Goal: Task Accomplishment & Management: Manage account settings

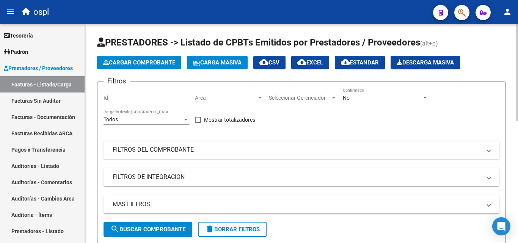
click at [142, 146] on mat-panel-title "FILTROS DEL COMPROBANTE" at bounding box center [297, 150] width 369 height 8
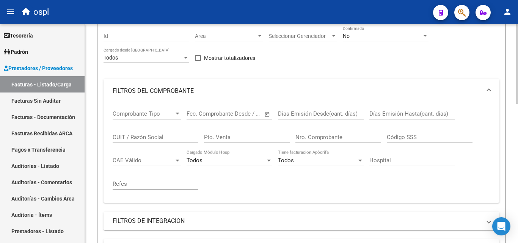
scroll to position [76, 0]
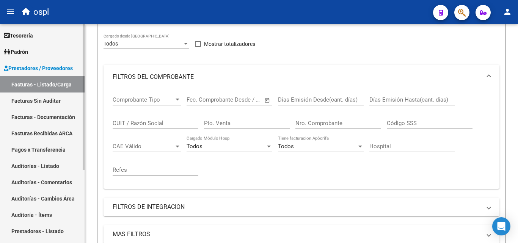
click at [64, 165] on link "Auditorías - Listado" at bounding box center [42, 166] width 85 height 16
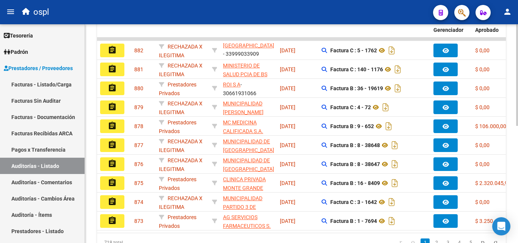
scroll to position [228, 0]
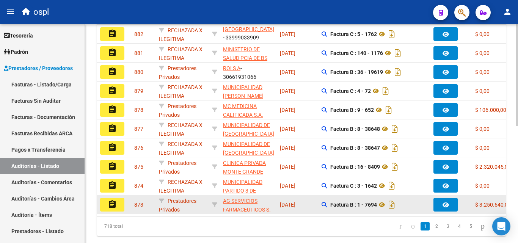
click at [122, 202] on button "assignment" at bounding box center [112, 205] width 24 height 14
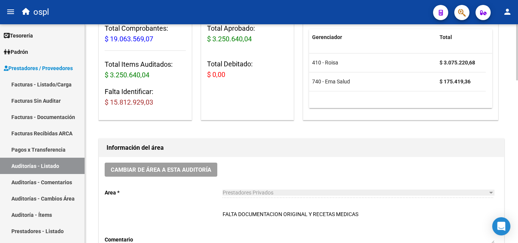
scroll to position [152, 0]
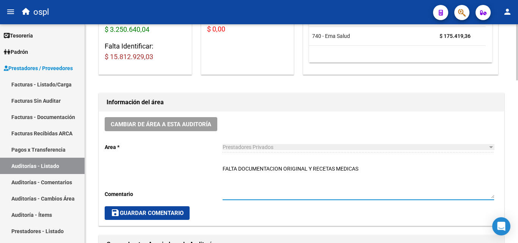
click at [396, 172] on textarea "FALTA DOCUMENTACION ORIGINAL Y RECETAS MEDICAS" at bounding box center [359, 181] width 272 height 33
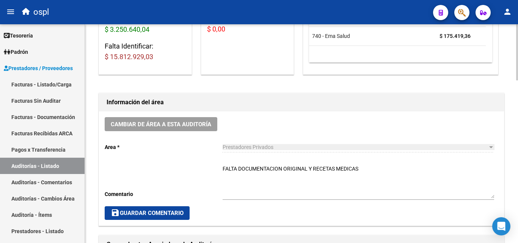
click at [386, 164] on div "FALTA DOCUMENTACION ORIGINAL Y RECETAS MEDICAS Ingresar comentario" at bounding box center [359, 179] width 272 height 41
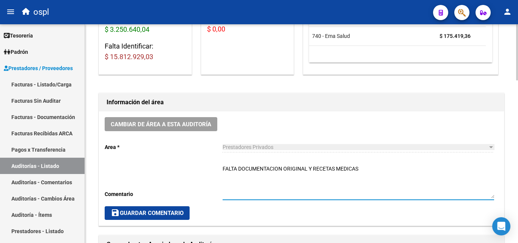
click at [365, 171] on textarea "FALTA DOCUMENTACION ORIGINAL Y RECETAS MEDICAS" at bounding box center [359, 181] width 272 height 33
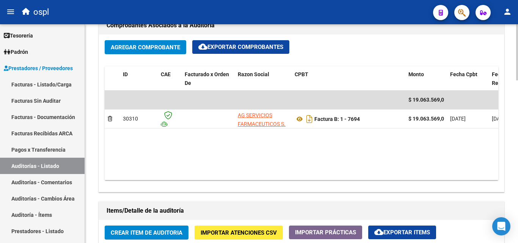
scroll to position [380, 0]
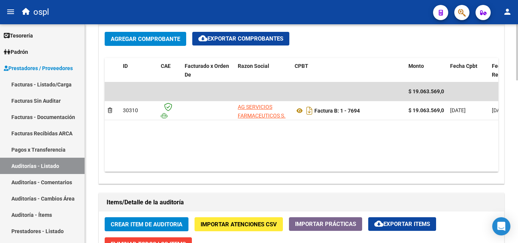
drag, startPoint x: 260, startPoint y: 165, endPoint x: 265, endPoint y: 163, distance: 5.3
click at [263, 165] on datatable-body "$ 19.063.569,07 30310 AG SERVICIOS FARMACEUTICOS S. A. Factura B: 1 - 7694 $ 19…" at bounding box center [302, 127] width 394 height 90
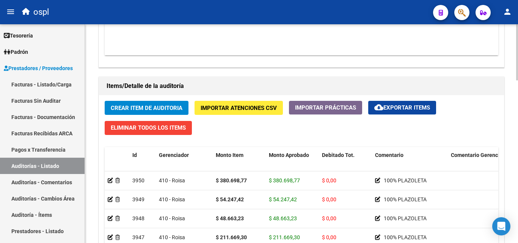
scroll to position [493, 0]
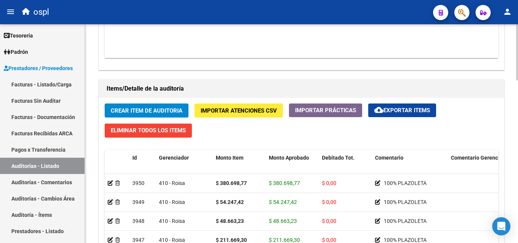
click at [168, 108] on span "Crear Item de Auditoria" at bounding box center [147, 110] width 72 height 7
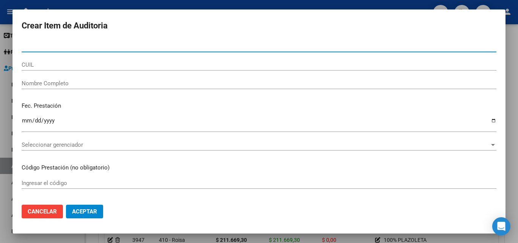
click at [43, 209] on span "Cancelar" at bounding box center [42, 211] width 29 height 7
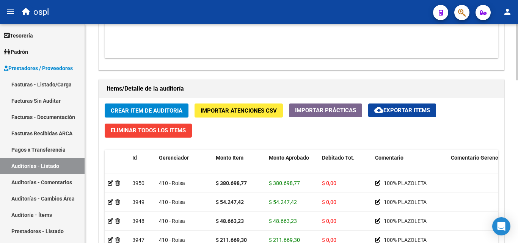
click at [245, 89] on h1 "Items/Detalle de la auditoría" at bounding box center [302, 89] width 390 height 12
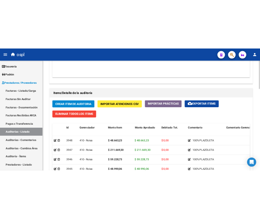
scroll to position [0, 0]
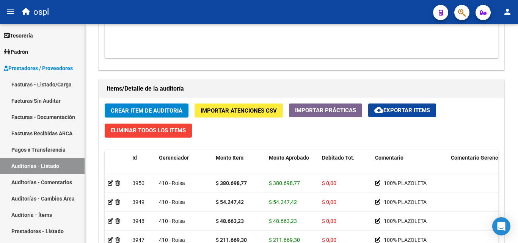
click at [241, 20] on mat-toolbar "menu ospl person" at bounding box center [259, 12] width 518 height 24
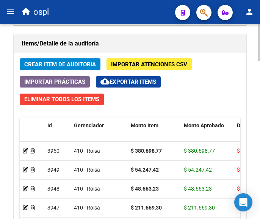
scroll to position [702, 0]
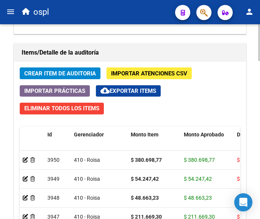
click at [75, 74] on span "Crear Item de Auditoria" at bounding box center [60, 73] width 72 height 7
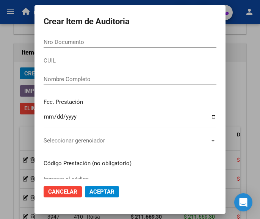
click at [62, 43] on input "Nro Documento" at bounding box center [130, 42] width 173 height 7
click at [84, 42] on input "Nro Documento" at bounding box center [130, 42] width 173 height 7
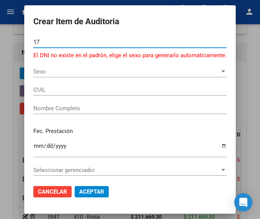
type input "1"
type input "55205789"
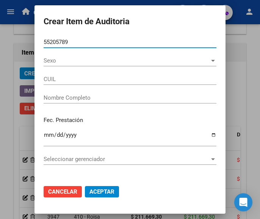
type input "23552057899"
type input "TAPIA FABRICIO ISMAE"
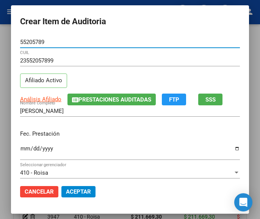
type input "55205789"
click at [21, 147] on input "Ingresar la fecha" at bounding box center [130, 152] width 220 height 12
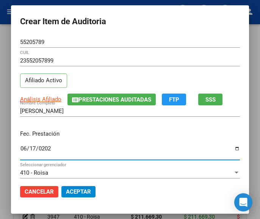
type input "2025-06-17"
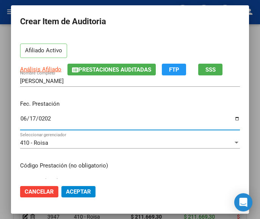
scroll to position [114, 0]
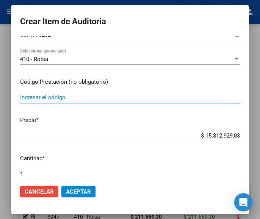
click at [58, 98] on input "Ingresar el código" at bounding box center [130, 97] width 220 height 7
click at [66, 98] on input "Ingresar el código" at bounding box center [130, 97] width 220 height 7
paste input "2306654 KARIDIUM 10 mg comp.x 30"
type input "2306654 KARIDIUM 10 mg comp.x 30"
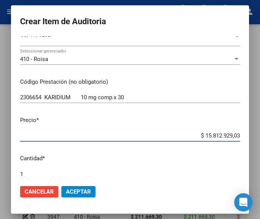
drag, startPoint x: 191, startPoint y: 134, endPoint x: 242, endPoint y: 125, distance: 51.9
click at [242, 125] on mat-dialog-content "55205789 Nro Documento 23552057899 CUIL Afiliado Activo Análisis Afiliado Prest…" at bounding box center [130, 107] width 238 height 143
click at [232, 134] on input "$ 0,00" at bounding box center [130, 135] width 220 height 7
click at [233, 134] on input "$ 0,00" at bounding box center [130, 135] width 220 height 7
paste input "13672,96"
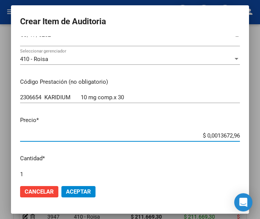
type input "$ 13.672,96"
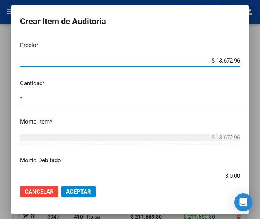
scroll to position [190, 0]
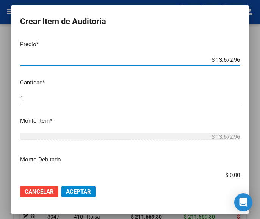
type input "$ 13.672,96"
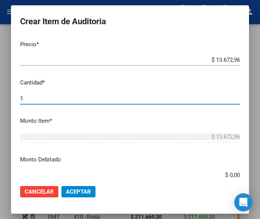
click at [43, 101] on input "1" at bounding box center [130, 98] width 220 height 7
type input "4"
type input "$ 54.691,84"
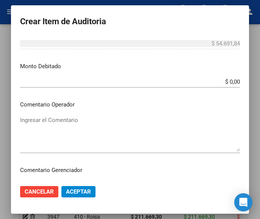
scroll to position [304, 0]
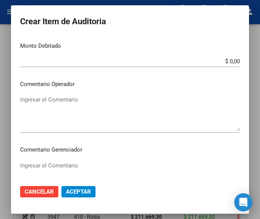
type input "4"
click at [84, 102] on textarea "Ingresar el Comentario" at bounding box center [130, 114] width 220 height 36
click at [35, 106] on textarea "Ingresar el Comentario" at bounding box center [130, 114] width 220 height 36
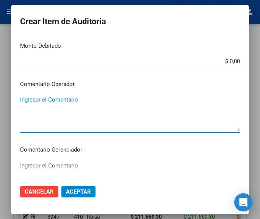
paste textarea "100 PLAZOLETA"
click at [22, 102] on textarea "100 PLAZOLETA" at bounding box center [130, 114] width 220 height 36
click at [24, 102] on textarea "100 PLAZOLETA" at bounding box center [130, 114] width 220 height 36
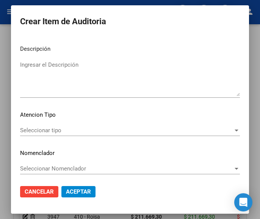
scroll to position [473, 0]
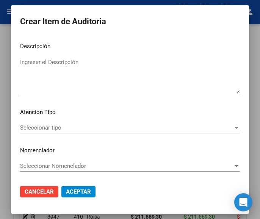
type textarea "100% PLAZOLETA"
click at [52, 134] on div "Seleccionar tipo Seleccionar tipo" at bounding box center [130, 127] width 220 height 11
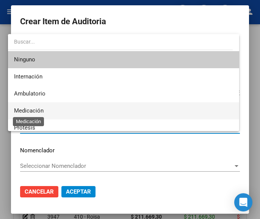
click at [39, 109] on span "Medicación" at bounding box center [29, 110] width 30 height 7
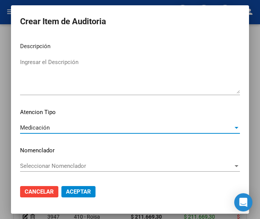
click at [75, 182] on mat-dialog-actions "Cancelar Aceptar" at bounding box center [130, 192] width 220 height 26
click at [75, 189] on span "Aceptar" at bounding box center [78, 192] width 25 height 7
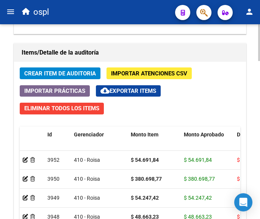
click at [60, 72] on span "Crear Item de Auditoria" at bounding box center [60, 73] width 72 height 7
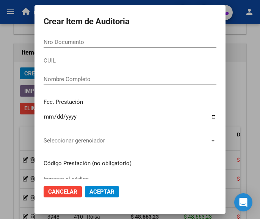
click at [68, 48] on div "Nro Documento" at bounding box center [130, 45] width 173 height 19
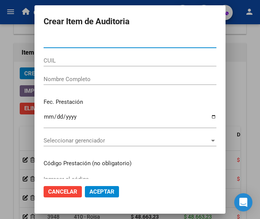
click at [65, 44] on input "Nro Documento" at bounding box center [130, 42] width 173 height 7
type input "55205789"
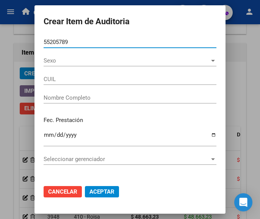
type input "23552057899"
type input "TAPIA FABRICIO ISMAE"
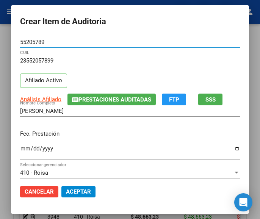
type input "55205789"
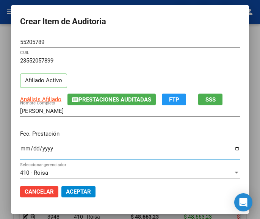
click at [20, 149] on input "Ingresar la fecha" at bounding box center [130, 152] width 220 height 12
type input "2025-06-17"
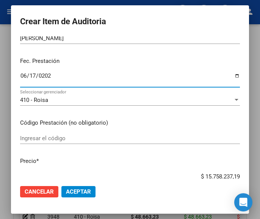
scroll to position [76, 0]
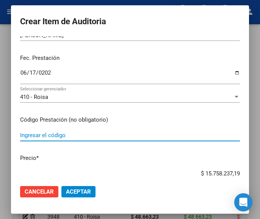
click at [61, 132] on input "Ingresar el código" at bounding box center [130, 135] width 220 height 7
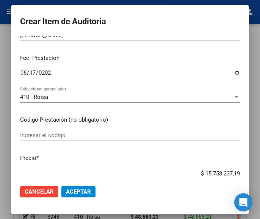
click at [52, 132] on div "Ingresar el código" at bounding box center [130, 135] width 220 height 11
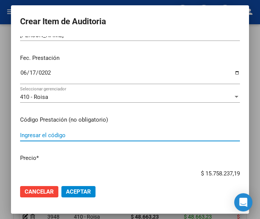
click at [54, 134] on input "Ingresar el código" at bounding box center [130, 135] width 220 height 7
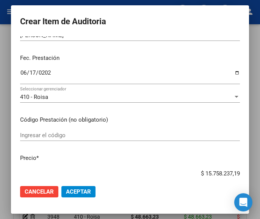
click at [63, 132] on div "Ingresar el código" at bounding box center [130, 135] width 220 height 11
drag, startPoint x: 63, startPoint y: 132, endPoint x: 50, endPoint y: 134, distance: 13.2
click at [50, 134] on input "Ingresar el código" at bounding box center [130, 135] width 220 height 7
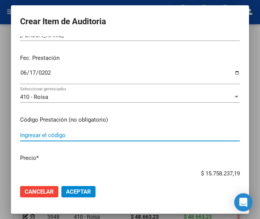
paste input "1584451 EPAMIN líq.x 120 ml"
type input "1584451 EPAMIN líq.x 120 ml"
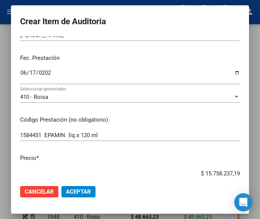
click at [194, 171] on input "$ 15.758.237,19" at bounding box center [130, 173] width 220 height 7
drag, startPoint x: 193, startPoint y: 171, endPoint x: 250, endPoint y: 170, distance: 57.3
click at [249, 170] on mat-dialog-container "Crear Item de Auditoria 55205789 Nro Documento 23552057899 CUIL Afiliado Activo…" at bounding box center [130, 109] width 238 height 208
click at [232, 173] on input "$ 0,00" at bounding box center [130, 173] width 220 height 7
paste input "21677,36"
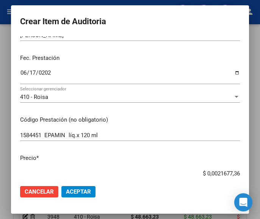
type input "$ 21.677,36"
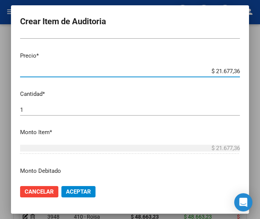
scroll to position [190, 0]
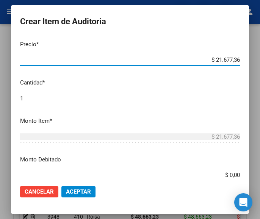
type input "$ 21.677,36"
click at [76, 103] on div "1 Ingresar la cantidad" at bounding box center [130, 98] width 220 height 11
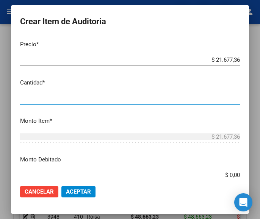
type input "3"
type input "$ 65.032,08"
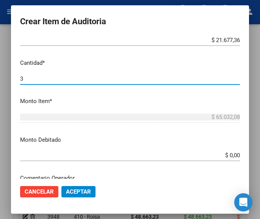
scroll to position [304, 0]
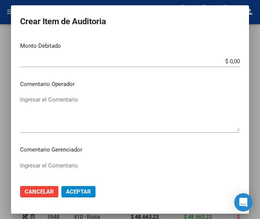
type input "3"
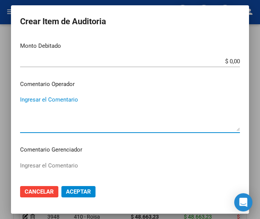
click at [83, 114] on textarea "Ingresar el Comentario" at bounding box center [130, 114] width 220 height 36
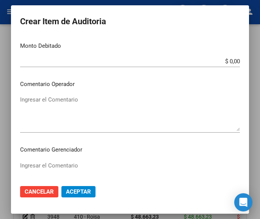
click at [84, 108] on textarea "Ingresar el Comentario" at bounding box center [130, 114] width 220 height 36
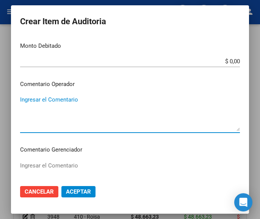
paste textarea "100 PLAZOLETA"
click at [25, 102] on textarea "100 PLAZOLETA" at bounding box center [130, 114] width 220 height 36
click at [23, 101] on textarea "100 PLAZOLETA" at bounding box center [130, 114] width 220 height 36
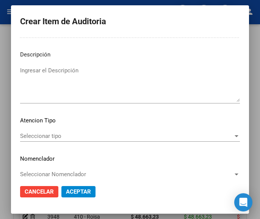
scroll to position [473, 0]
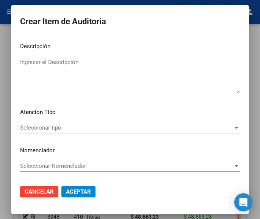
type textarea "100% PLAZOLETA"
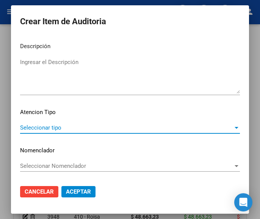
click at [46, 124] on span "Seleccionar tipo" at bounding box center [126, 127] width 213 height 7
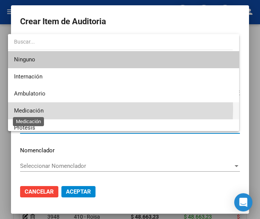
click at [40, 109] on span "Medicación" at bounding box center [29, 110] width 30 height 7
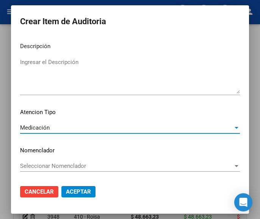
click at [78, 187] on button "Aceptar" at bounding box center [78, 191] width 34 height 11
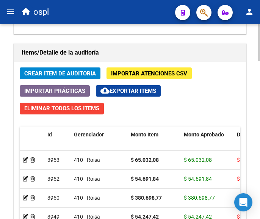
click at [44, 73] on span "Crear Item de Auditoria" at bounding box center [60, 73] width 72 height 7
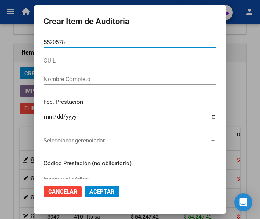
type input "55205789"
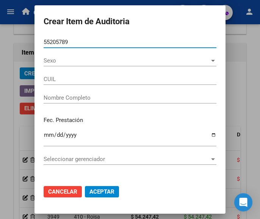
type input "23552057899"
type input "TAPIA FABRICIO ISMAE"
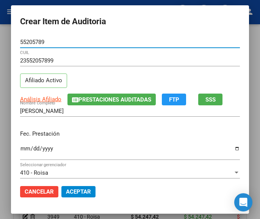
type input "55205789"
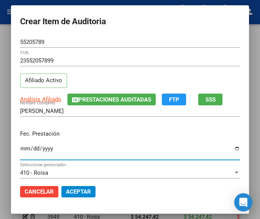
click at [20, 150] on input "Ingresar la fecha" at bounding box center [130, 152] width 220 height 12
type input "2025-06-17"
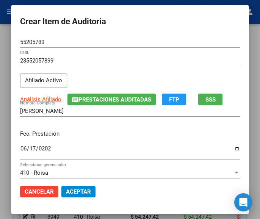
scroll to position [76, 0]
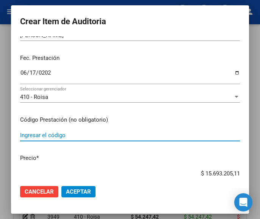
click at [52, 138] on input "Ingresar el código" at bounding box center [130, 135] width 220 height 7
click at [60, 136] on input "Ingresar el código" at bounding box center [130, 135] width 220 height 7
paste input "6495842 BRIVAXON 50 mg comp.rec.x 30"
type input "6495842 BRIVAXON 50 mg comp.rec.x 30"
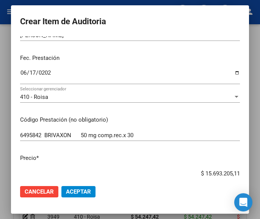
scroll to position [85, 0]
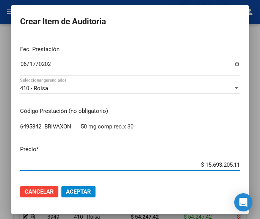
drag, startPoint x: 196, startPoint y: 173, endPoint x: 266, endPoint y: 172, distance: 69.8
click at [260, 172] on html "menu ospl person Firma Express Tesorería Auditorías Confirmadas Padrón Afiliado…" at bounding box center [130, 109] width 260 height 219
click at [233, 164] on input "$ 0,00" at bounding box center [130, 165] width 220 height 7
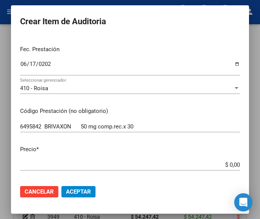
click at [233, 164] on input "$ 0,00" at bounding box center [130, 165] width 220 height 7
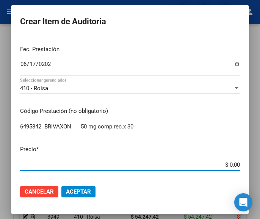
paste input "172487,16"
type input "$ 172.487,16"
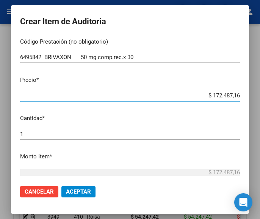
scroll to position [161, 0]
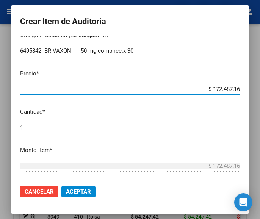
type input "$ 172.487,16"
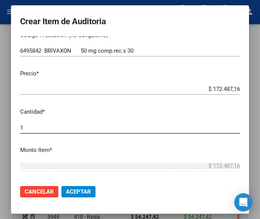
click at [104, 126] on input "1" at bounding box center [130, 127] width 220 height 7
type input "2"
type input "$ 344.974,32"
type input "2"
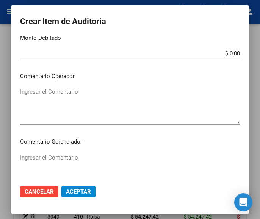
scroll to position [312, 0]
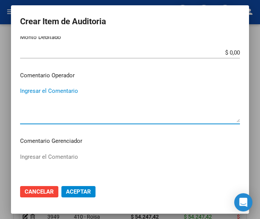
click at [126, 93] on textarea "Ingresar el Comentario" at bounding box center [130, 105] width 220 height 36
click at [74, 103] on textarea "Ingresar el Comentario" at bounding box center [130, 105] width 220 height 36
paste textarea "100 PLAZOLETA"
click at [23, 94] on textarea "100 PLAZOLETA" at bounding box center [130, 105] width 220 height 36
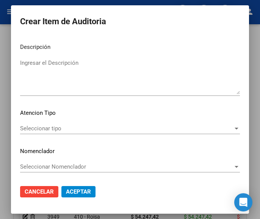
scroll to position [473, 0]
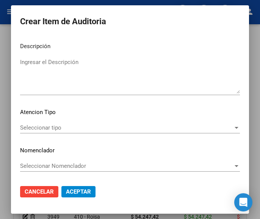
type textarea "100% PLAZOLETA"
click at [51, 132] on div "Seleccionar tipo Seleccionar tipo" at bounding box center [130, 127] width 220 height 11
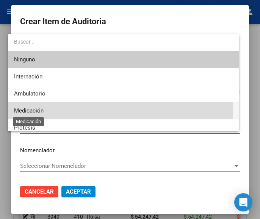
click at [35, 113] on span "Medicación" at bounding box center [29, 110] width 30 height 7
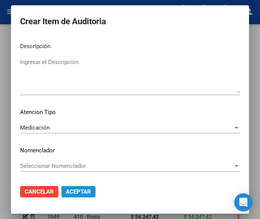
click at [75, 193] on span "Aceptar" at bounding box center [78, 192] width 25 height 7
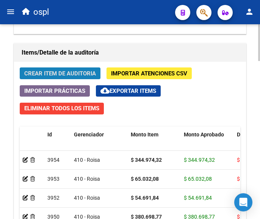
click at [65, 72] on span "Crear Item de Auditoria" at bounding box center [60, 73] width 72 height 7
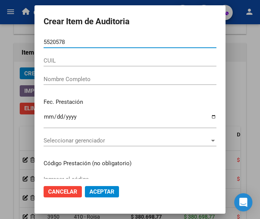
type input "55205789"
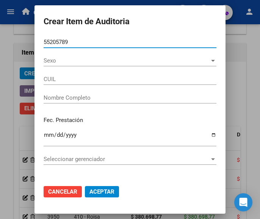
type input "23552057899"
type input "TAPIA FABRICIO ISMAE"
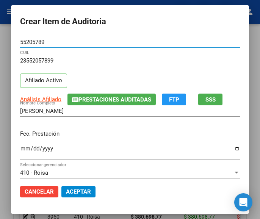
type input "55205789"
click at [20, 151] on input "Ingresar la fecha" at bounding box center [130, 152] width 220 height 12
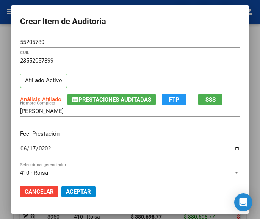
type input "2025-06-17"
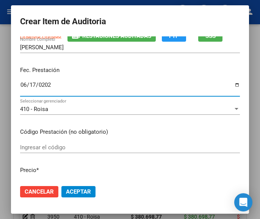
scroll to position [76, 0]
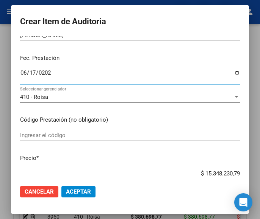
click at [48, 132] on div "Ingresar el código" at bounding box center [130, 135] width 220 height 11
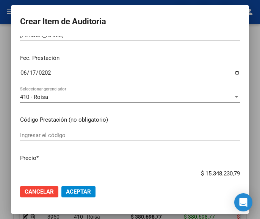
click at [22, 131] on div "Ingresar el código" at bounding box center [130, 135] width 220 height 11
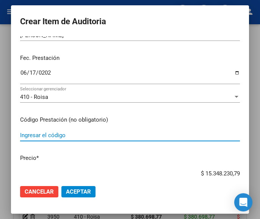
paste input "4423012 CLONAGIN gts.x 20 ml"
type input "4423012 CLONAGIN gts.x 20 ml"
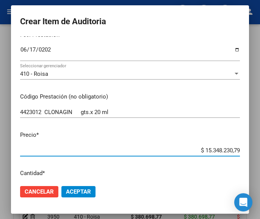
drag, startPoint x: 185, startPoint y: 170, endPoint x: 260, endPoint y: 172, distance: 75.5
click at [260, 172] on html "menu ospl person Firma Express Tesorería Auditorías Confirmadas Padrón Afiliado…" at bounding box center [130, 109] width 260 height 219
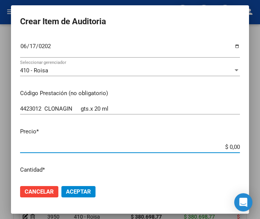
click at [233, 145] on input "$ 0,00" at bounding box center [130, 147] width 220 height 7
paste input "11329,6"
type input "$ 1.132,96"
type input "$ 11.329,60"
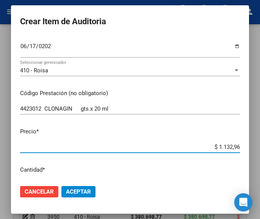
type input "$ 11.329,60"
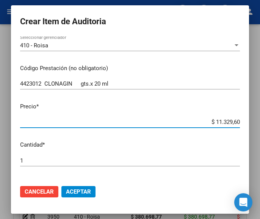
scroll to position [178, 0]
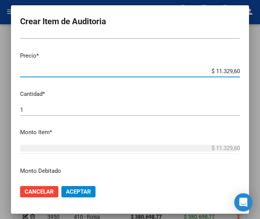
type input "$ 11.329,60"
click at [33, 112] on input "1" at bounding box center [130, 110] width 220 height 7
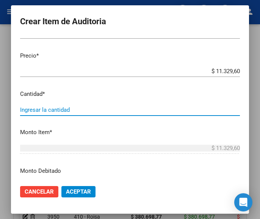
type input "5"
type input "$ 56.648,00"
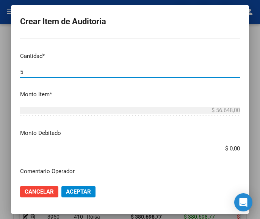
scroll to position [254, 0]
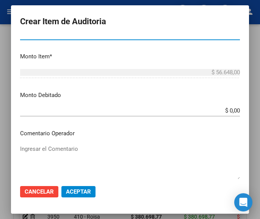
type input "5"
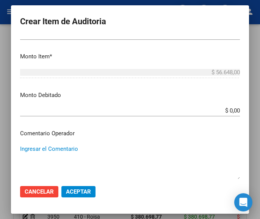
click at [72, 152] on textarea "Ingresar el Comentario" at bounding box center [130, 163] width 220 height 36
click at [95, 151] on textarea "Ingresar el Comentario" at bounding box center [130, 163] width 220 height 36
paste textarea "100 PLAZOLETA"
click at [23, 148] on textarea "100 PLAZOLETA" at bounding box center [130, 163] width 220 height 36
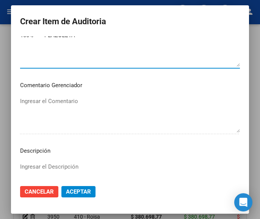
scroll to position [444, 0]
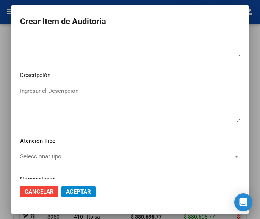
type textarea "100% PLAZOLETA"
click at [47, 148] on mat-dialog-content "55205789 Nro Documento 23552057899 CUIL Afiliado Activo Análisis Afiliado Prest…" at bounding box center [130, 107] width 238 height 143
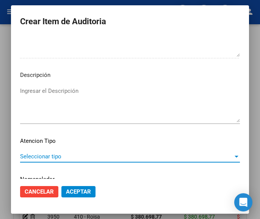
click at [47, 153] on span "Seleccionar tipo" at bounding box center [126, 156] width 213 height 7
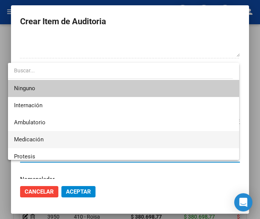
click at [49, 140] on span "Medicación" at bounding box center [123, 139] width 219 height 17
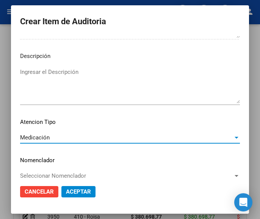
scroll to position [473, 0]
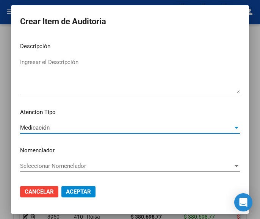
click at [73, 190] on span "Aceptar" at bounding box center [78, 192] width 25 height 7
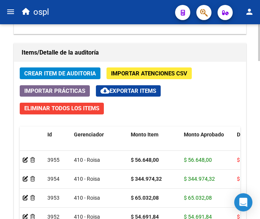
click at [69, 65] on div "Crear Item de Auditoria Importar Atenciones CSV Importar Prácticas cloud_downlo…" at bounding box center [130, 183] width 232 height 243
click at [71, 69] on button "Crear Item de Auditoria" at bounding box center [60, 74] width 81 height 12
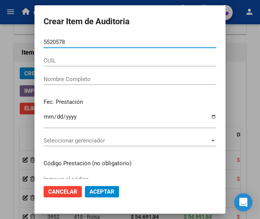
type input "55205789"
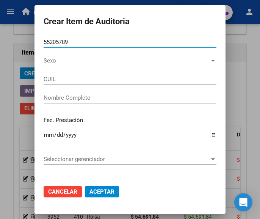
type input "23552057899"
type input "TAPIA FABRICIO ISMAE"
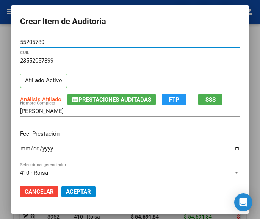
type input "55205789"
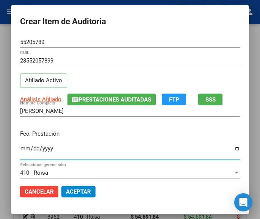
click at [22, 150] on input "Ingresar la fecha" at bounding box center [130, 152] width 220 height 12
type input "2025-06-17"
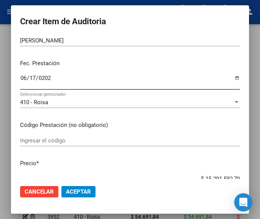
scroll to position [76, 0]
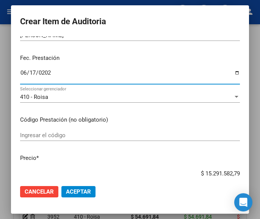
click at [76, 137] on input "Ingresar el código" at bounding box center [130, 135] width 220 height 7
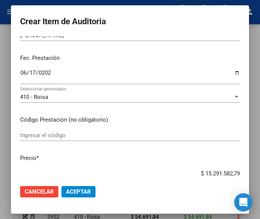
click at [70, 132] on div "Ingresar el código" at bounding box center [130, 135] width 220 height 11
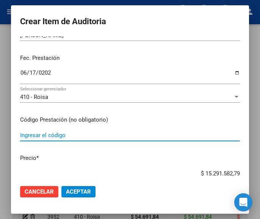
paste input "2070285 TRAPAX 2.5 mg comp.x 60"
type input "2070285 TRAPAX 2.5 mg comp.x 60"
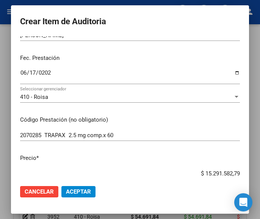
scroll to position [79, 0]
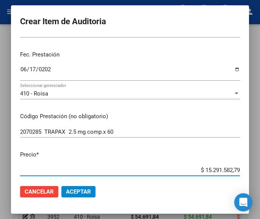
drag, startPoint x: 195, startPoint y: 173, endPoint x: 243, endPoint y: 166, distance: 48.3
click at [243, 166] on mat-dialog-content "55205789 Nro Documento 23552057899 CUIL Afiliado Activo Análisis Afiliado Prest…" at bounding box center [130, 107] width 238 height 143
click at [232, 168] on input "$ 0,00" at bounding box center [130, 170] width 220 height 7
paste input "17439,06"
type input "$ 17.439,06"
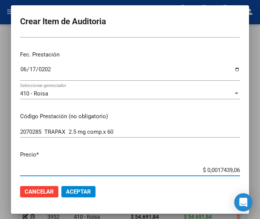
type input "$ 17.439,06"
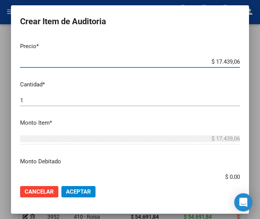
scroll to position [193, 0]
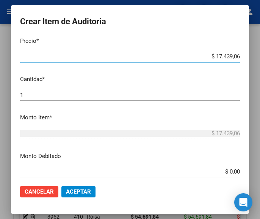
type input "$ 17.439,06"
click at [66, 90] on div "1 Ingresar la cantidad" at bounding box center [130, 95] width 220 height 11
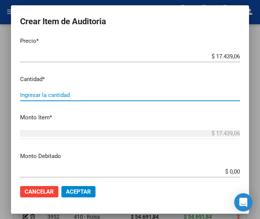
type input "3"
type input "$ 52.317,18"
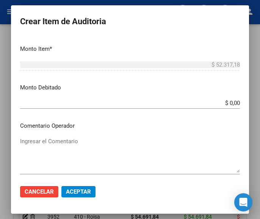
scroll to position [269, 0]
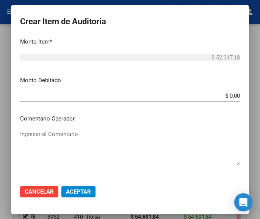
type input "3"
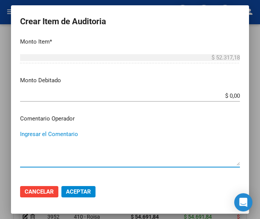
click at [62, 138] on textarea "Ingresar el Comentario" at bounding box center [130, 148] width 220 height 36
click at [65, 134] on textarea "Ingresar el Comentario" at bounding box center [130, 148] width 220 height 36
paste textarea "100 PLAZOLETA"
click at [23, 131] on textarea "100 PLAZOLETA" at bounding box center [130, 148] width 220 height 36
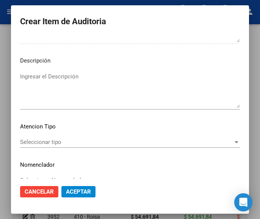
scroll to position [459, 0]
type textarea "100% PLAZOLETA"
click at [56, 136] on div "Seleccionar tipo Seleccionar tipo" at bounding box center [130, 141] width 220 height 11
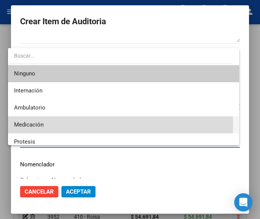
click at [46, 126] on span "Medicación" at bounding box center [123, 125] width 219 height 17
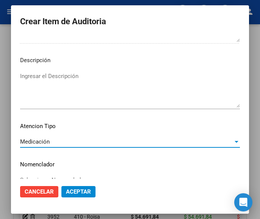
click at [78, 188] on button "Aceptar" at bounding box center [78, 191] width 34 height 11
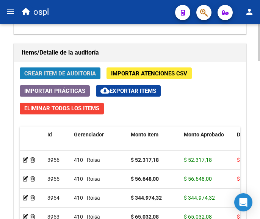
click at [83, 73] on span "Crear Item de Auditoria" at bounding box center [60, 73] width 72 height 7
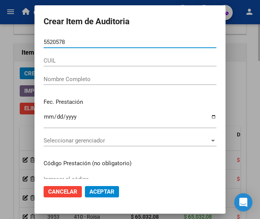
type input "55205789"
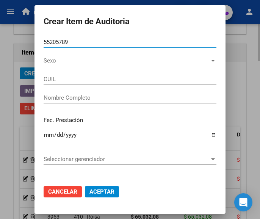
type input "23552057899"
type input "TAPIA FABRICIO ISMAE"
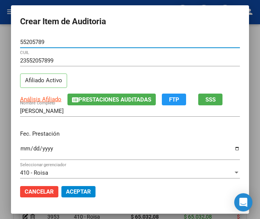
type input "55205789"
click at [20, 148] on input "Ingresar la fecha" at bounding box center [130, 152] width 220 height 12
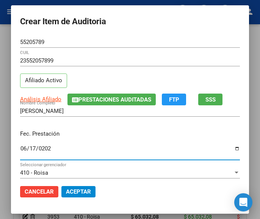
type input "2025-06-17"
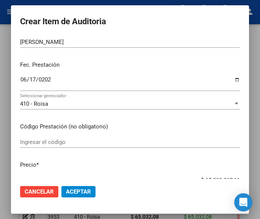
scroll to position [76, 0]
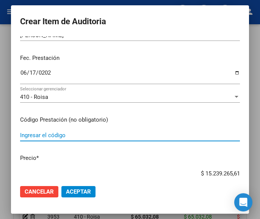
click at [44, 135] on input "Ingresar el código" at bounding box center [130, 135] width 220 height 7
click at [20, 133] on input "Ingresar el código" at bounding box center [130, 135] width 220 height 7
paste input "9932937 ESPESAN + lata x 300 g"
type input "9932937 ESPESAN + lata x 300 g"
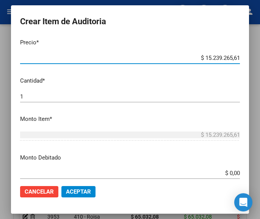
drag, startPoint x: 181, startPoint y: 173, endPoint x: 271, endPoint y: 180, distance: 90.3
click at [260, 180] on html "menu ospl person Firma Express Tesorería Auditorías Confirmadas Padrón Afiliado…" at bounding box center [130, 109] width 260 height 219
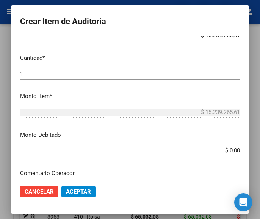
scroll to position [134, 0]
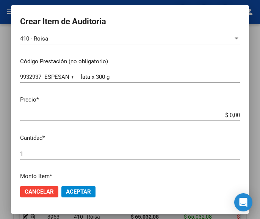
click at [232, 114] on input "$ 0,00" at bounding box center [130, 115] width 220 height 7
click at [234, 116] on app-form-text-field "Precio * $ 0,00 Ingresar el precio" at bounding box center [133, 108] width 226 height 24
click at [232, 114] on input "$ 0,00" at bounding box center [130, 115] width 220 height 7
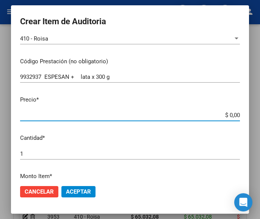
paste input "51210"
type input "$ 512,10"
type input "$ 5.121,00"
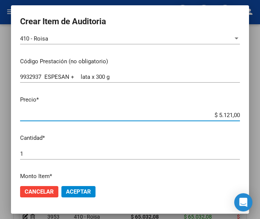
type input "$ 51.210,00"
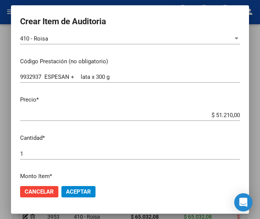
click at [68, 160] on div "1 Ingresar la cantidad" at bounding box center [130, 157] width 220 height 19
click at [58, 155] on input "1" at bounding box center [130, 154] width 220 height 7
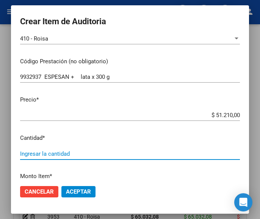
type input "7"
type input "$ 358.470,00"
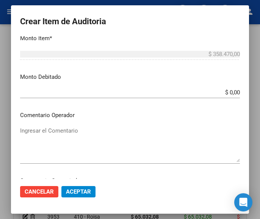
scroll to position [286, 0]
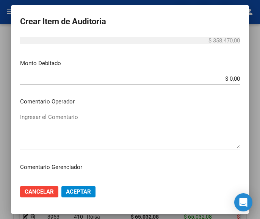
type input "7"
click at [100, 129] on textarea "Ingresar el Comentario" at bounding box center [130, 131] width 220 height 36
click at [32, 126] on textarea "Ingresar el Comentario" at bounding box center [130, 131] width 220 height 36
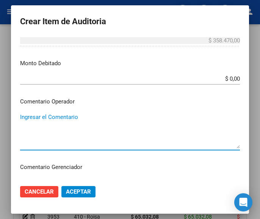
paste textarea "100 PLAZOLETA"
click at [24, 119] on textarea "100 PLAZOLETA" at bounding box center [130, 131] width 220 height 36
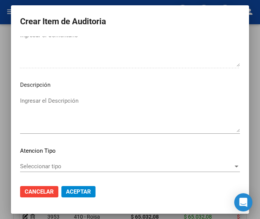
scroll to position [473, 0]
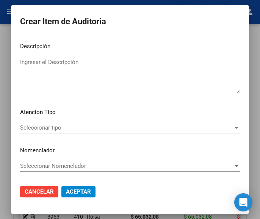
type textarea "100% PLAZOLETA"
click at [70, 130] on span "Seleccionar tipo" at bounding box center [126, 127] width 213 height 7
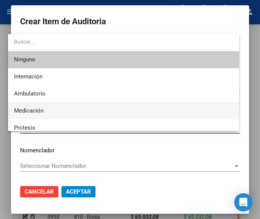
click at [50, 113] on span "Medicación" at bounding box center [123, 110] width 219 height 17
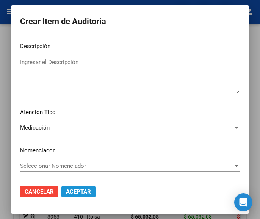
click at [79, 192] on span "Aceptar" at bounding box center [78, 192] width 25 height 7
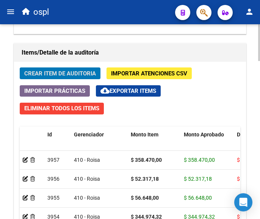
click at [68, 74] on span "Crear Item de Auditoria" at bounding box center [60, 73] width 72 height 7
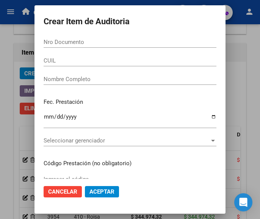
click at [72, 36] on form "Crear Item de Auditoria Nro Documento CUIL Nombre Completo Fec. Prestación Ingr…" at bounding box center [130, 109] width 173 height 191
click at [68, 45] on input "Nro Documento" at bounding box center [130, 42] width 173 height 7
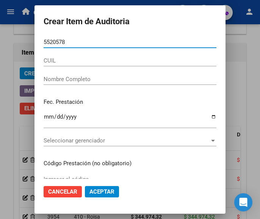
type input "55205789"
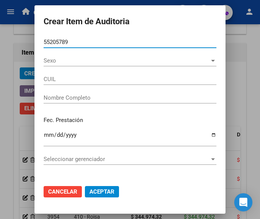
type input "23552057899"
type input "TAPIA FABRICIO ISMAE"
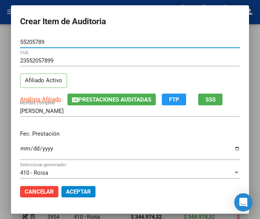
type input "55205789"
click at [20, 153] on input "Ingresar la fecha" at bounding box center [130, 152] width 220 height 12
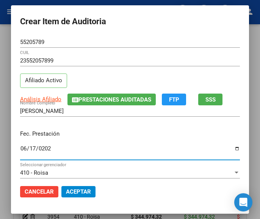
type input "2025-06-17"
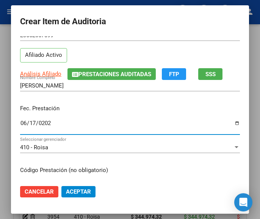
scroll to position [76, 0]
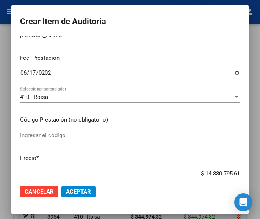
click at [87, 132] on div "Ingresar el código" at bounding box center [130, 135] width 220 height 11
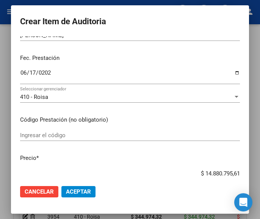
click at [76, 136] on input "Ingresar el código" at bounding box center [130, 135] width 220 height 7
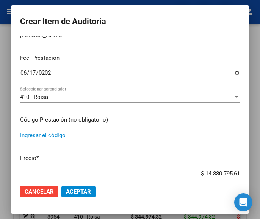
paste input "5113941 FRENALER jbe.x 60 ml"
type input "5113941 FRENALER jbe.x 60 ml"
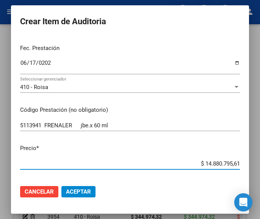
drag, startPoint x: 189, startPoint y: 174, endPoint x: 265, endPoint y: 167, distance: 75.9
click at [260, 167] on html "menu ospl person Firma Express Tesorería Auditorías Confirmadas Padrón Afiliado…" at bounding box center [130, 109] width 260 height 219
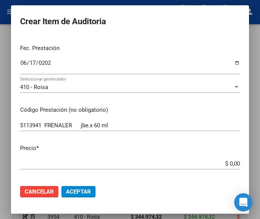
click at [233, 162] on input "$ 0,00" at bounding box center [130, 164] width 220 height 7
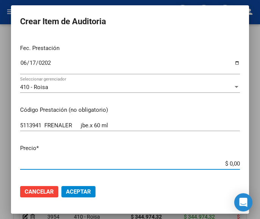
paste input "10549,15"
type input "$ 10.549,15"
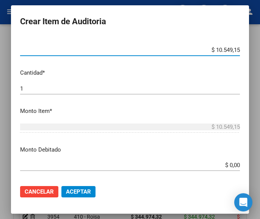
scroll to position [238, 0]
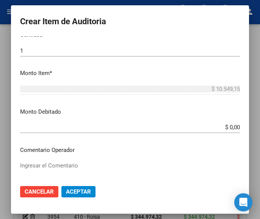
type input "$ 10.549,15"
click at [77, 172] on textarea "Ingresar el Comentario" at bounding box center [130, 180] width 220 height 36
click at [53, 165] on textarea "Ingresar el Comentario" at bounding box center [130, 180] width 220 height 36
paste textarea "100 PLAZOLETA"
click at [24, 166] on textarea "100 PLAZOLETA" at bounding box center [130, 180] width 220 height 36
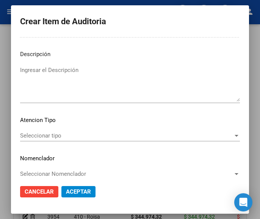
scroll to position [465, 0]
type textarea "100% PLAZOLETA"
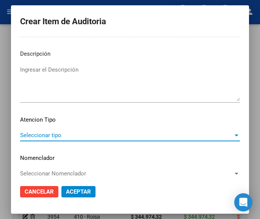
click at [52, 137] on span "Seleccionar tipo" at bounding box center [126, 135] width 213 height 7
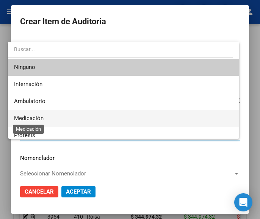
click at [41, 119] on span "Medicación" at bounding box center [29, 118] width 30 height 7
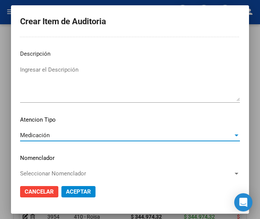
scroll to position [473, 0]
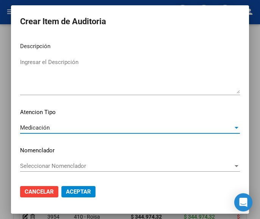
click at [75, 191] on span "Aceptar" at bounding box center [78, 192] width 25 height 7
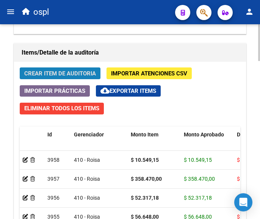
click at [83, 72] on span "Crear Item de Auditoria" at bounding box center [60, 73] width 72 height 7
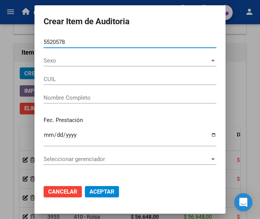
type input "55205789"
type input "23552057899"
type input "TAPIA FABRICIO ISMAE"
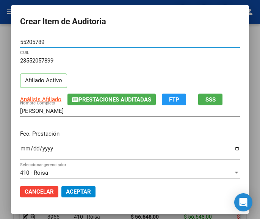
type input "55205789"
click at [20, 153] on input "Ingresar la fecha" at bounding box center [130, 152] width 220 height 12
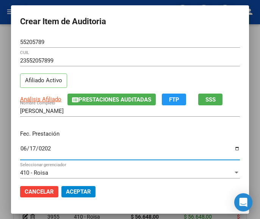
type input "2025-06-17"
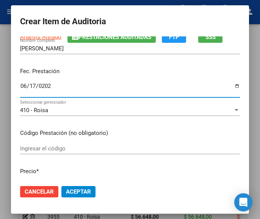
scroll to position [76, 0]
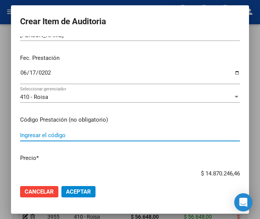
click at [55, 135] on input "Ingresar el código" at bounding box center [130, 135] width 220 height 7
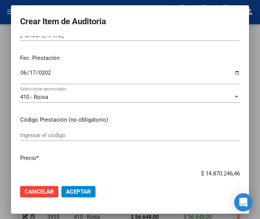
click at [47, 137] on input "Ingresar el código" at bounding box center [130, 135] width 220 height 7
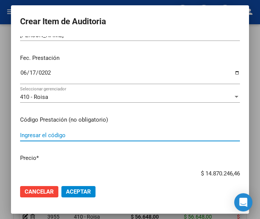
paste input "4935365 KEPPRA 1000 mg comp.x 60"
type input "4935365 KEPPRA 1000 mg comp.x 60"
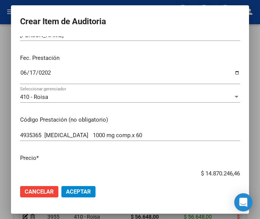
drag, startPoint x: 194, startPoint y: 172, endPoint x: 258, endPoint y: 167, distance: 63.5
click at [258, 167] on div "Crear Item de Auditoria 55205789 Nro Documento 23552057899 CUIL Afiliado Activo…" at bounding box center [130, 109] width 260 height 219
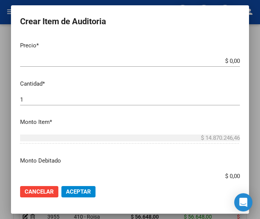
scroll to position [190, 0]
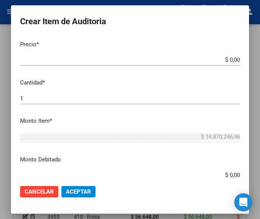
click at [232, 61] on input "$ 0,00" at bounding box center [130, 60] width 220 height 7
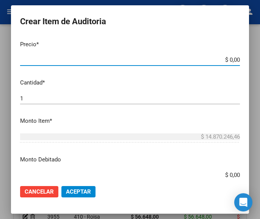
paste input "231168,32"
type input "$ 231.168,32"
click at [73, 100] on input "1" at bounding box center [130, 98] width 220 height 7
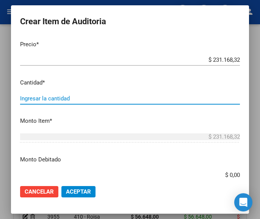
type input "2"
type input "$ 462.336,64"
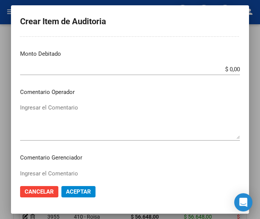
scroll to position [304, 0]
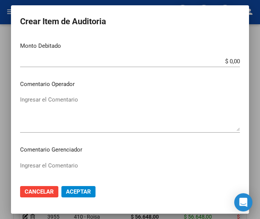
type input "2"
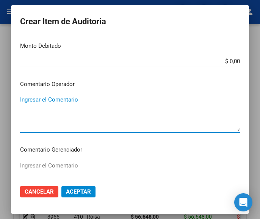
click at [64, 109] on textarea "Ingresar el Comentario" at bounding box center [130, 114] width 220 height 36
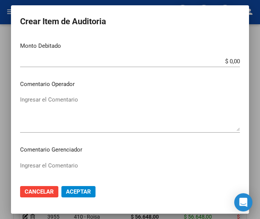
click at [77, 112] on textarea "Ingresar el Comentario" at bounding box center [130, 114] width 220 height 36
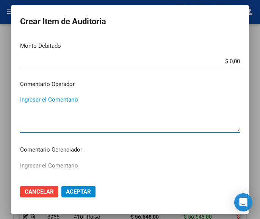
paste textarea "100 PLAZOLETA"
click at [23, 98] on textarea "100 PLAZOLETA" at bounding box center [130, 114] width 220 height 36
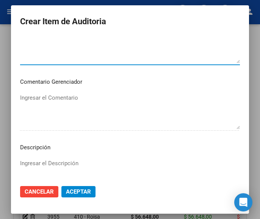
scroll to position [455, 0]
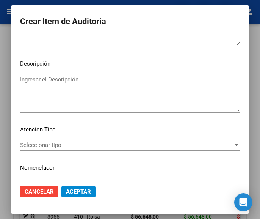
type textarea "100% PLAZOLETA"
click at [49, 139] on mat-dialog-content "55205789 Nro Documento 23552057899 CUIL Afiliado Activo Análisis Afiliado Prest…" at bounding box center [130, 107] width 238 height 143
click at [49, 143] on span "Seleccionar tipo" at bounding box center [126, 145] width 213 height 7
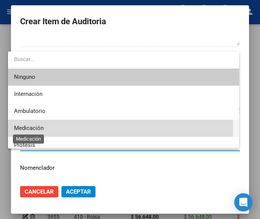
click at [41, 129] on span "Medicación" at bounding box center [29, 128] width 30 height 7
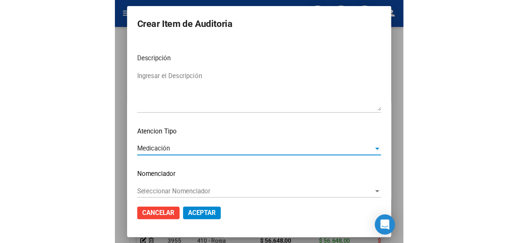
scroll to position [473, 0]
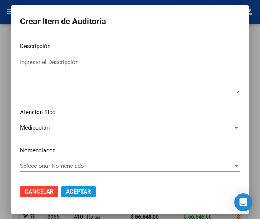
click at [72, 191] on span "Aceptar" at bounding box center [78, 192] width 25 height 7
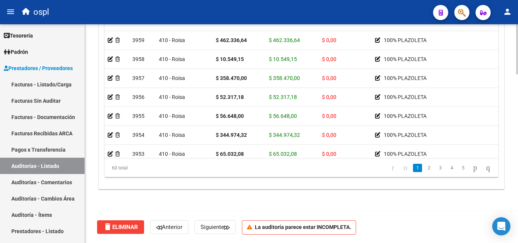
scroll to position [539, 0]
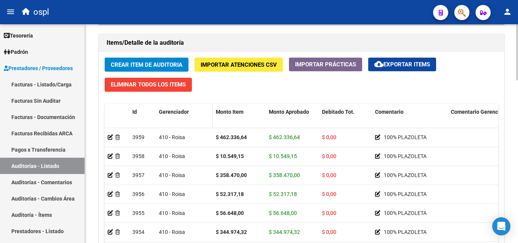
click at [193, 115] on div "Gerenciador" at bounding box center [184, 112] width 51 height 9
click at [225, 87] on div "Crear Item de Auditoria Importar Atenciones CSV Importar Prácticas cloud_downlo…" at bounding box center [301, 169] width 405 height 234
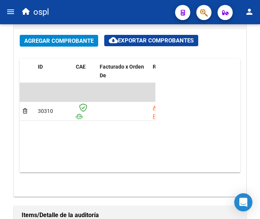
scroll to position [702, 0]
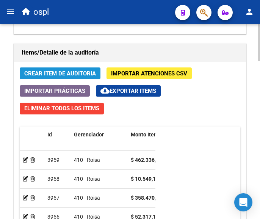
click at [83, 74] on span "Crear Item de Auditoria" at bounding box center [60, 73] width 72 height 7
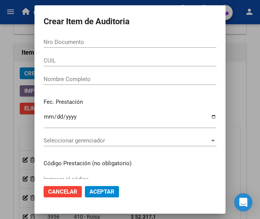
click at [64, 44] on input "Nro Documento" at bounding box center [130, 42] width 173 height 7
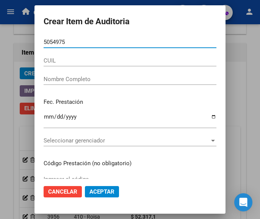
type input "50549758"
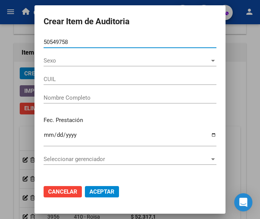
type input "23505497589"
type input "Velarde Jesus Isaias"
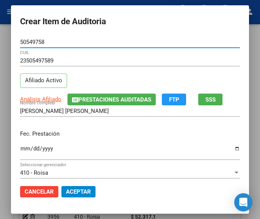
type input "50549758"
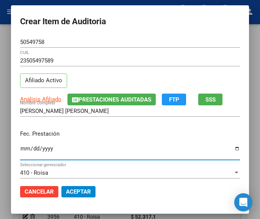
click at [20, 150] on input "Ingresar la fecha" at bounding box center [130, 152] width 220 height 12
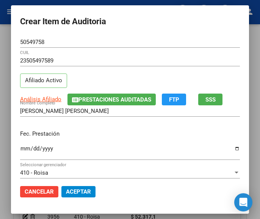
click at [41, 192] on span "Cancelar" at bounding box center [39, 192] width 29 height 7
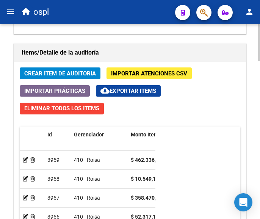
click at [70, 74] on span "Crear Item de Auditoria" at bounding box center [60, 73] width 72 height 7
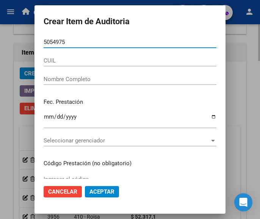
type input "50549758"
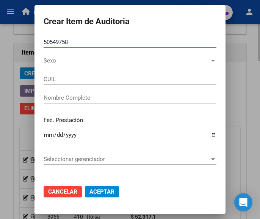
type input "23505497589"
type input "Velarde Jesus Isaias"
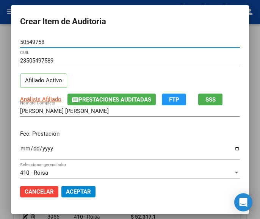
type input "50549758"
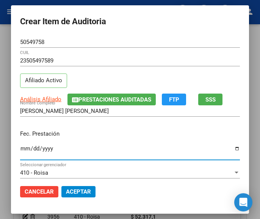
click at [20, 146] on input "Ingresar la fecha" at bounding box center [130, 152] width 220 height 12
type input "2025-07-08"
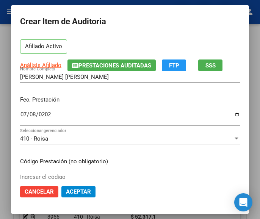
scroll to position [76, 0]
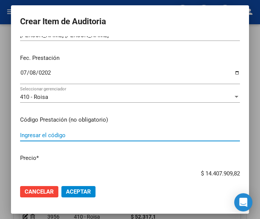
click at [54, 134] on input "Ingresar el código" at bounding box center [130, 135] width 220 height 7
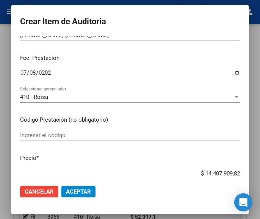
click at [28, 132] on input "Ingresar el código" at bounding box center [130, 135] width 220 height 7
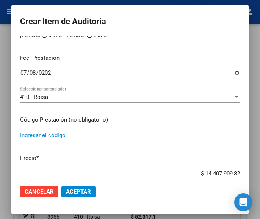
paste input "5383136 LA MEPREDNISONA 4 mg comp.x 20"
type input "5383136 LA MEPREDNISONA 4 mg comp.x 20"
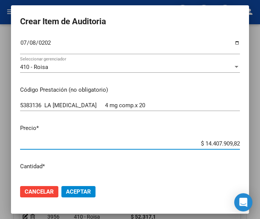
drag, startPoint x: 191, startPoint y: 172, endPoint x: 248, endPoint y: 174, distance: 57.7
click at [248, 174] on mat-dialog-content "50549758 Nro Documento 23505497589 CUIL Afiliado Activo Análisis Afiliado Prest…" at bounding box center [130, 107] width 238 height 143
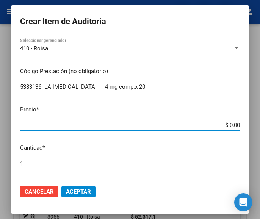
click at [233, 124] on input "$ 0,00" at bounding box center [130, 125] width 220 height 7
paste input "7859,19"
type input "$ 7.859,19"
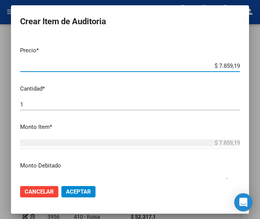
scroll to position [200, 0]
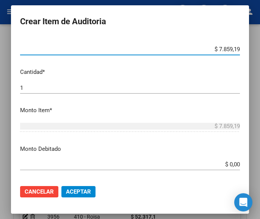
type input "$ 7.859,19"
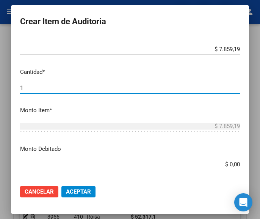
click at [50, 88] on input "1" at bounding box center [130, 88] width 220 height 7
type input "2"
type input "$ 15.718,38"
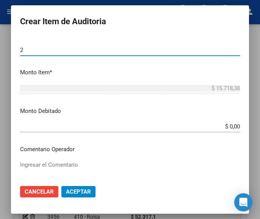
scroll to position [276, 0]
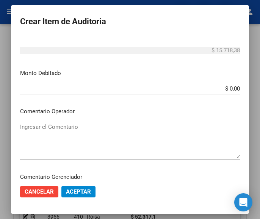
type input "2"
click at [63, 130] on textarea "Ingresar el Comentario" at bounding box center [130, 141] width 220 height 36
click at [75, 122] on div "Ingresar el Comentario" at bounding box center [130, 140] width 220 height 39
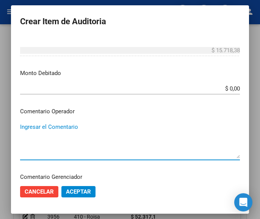
click at [68, 126] on textarea "Ingresar el Comentario" at bounding box center [130, 141] width 220 height 36
paste textarea "100 NAVARRO"
drag, startPoint x: 68, startPoint y: 138, endPoint x: 12, endPoint y: 126, distance: 57.1
click at [12, 126] on mat-dialog-content "50549758 Nro Documento 23505497589 CUIL Afiliado Activo Análisis Afiliado Prest…" at bounding box center [130, 107] width 238 height 143
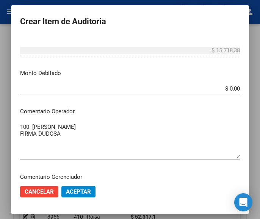
drag, startPoint x: 19, startPoint y: 128, endPoint x: 46, endPoint y: 145, distance: 32.1
click at [61, 167] on mat-dialog-content "50549758 Nro Documento 23505497589 CUIL Afiliado Activo Análisis Afiliado Prest…" at bounding box center [130, 107] width 238 height 143
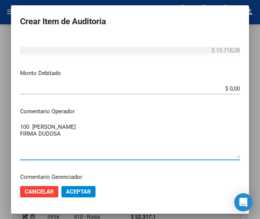
click at [22, 126] on textarea "100 NAVARRO FIRMA DUDOSA" at bounding box center [130, 141] width 220 height 36
click at [85, 148] on textarea "100% NAVARRO FIRMA DUDOSA" at bounding box center [130, 141] width 220 height 36
drag, startPoint x: 70, startPoint y: 135, endPoint x: 11, endPoint y: 123, distance: 60.8
click at [11, 123] on mat-dialog-content "50549758 Nro Documento 23505497589 CUIL Afiliado Activo Análisis Afiliado Prest…" at bounding box center [130, 107] width 238 height 143
click at [95, 130] on textarea "100% NAVARRO FIRMA DUDOSA" at bounding box center [130, 141] width 220 height 36
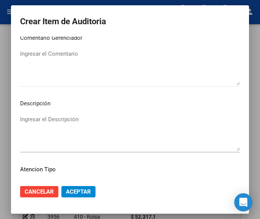
scroll to position [428, 0]
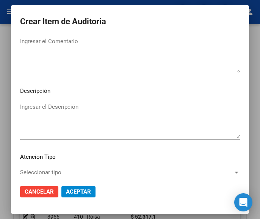
type textarea "100% NAVARRO FIRMA DUDOSA"
click at [39, 167] on div "Seleccionar tipo Seleccionar tipo" at bounding box center [130, 172] width 220 height 11
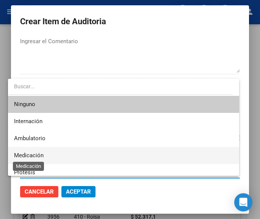
click at [36, 156] on span "Medicación" at bounding box center [29, 155] width 30 height 7
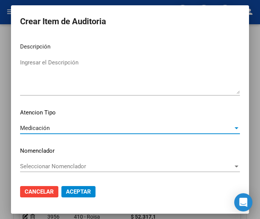
scroll to position [473, 0]
click at [69, 194] on span "Aceptar" at bounding box center [78, 192] width 25 height 7
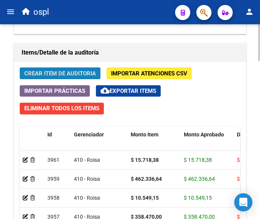
click at [66, 73] on span "Crear Item de Auditoria" at bounding box center [60, 73] width 72 height 7
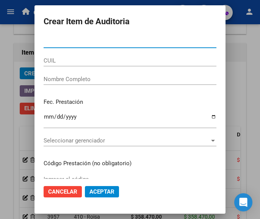
click at [50, 45] on input "Nro Documento" at bounding box center [130, 42] width 173 height 7
type input "50549758"
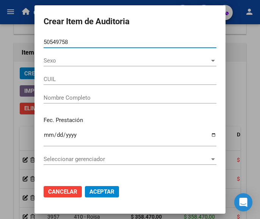
type input "23505497589"
type input "Velarde Jesus Isaias"
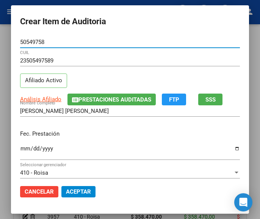
type input "50549758"
click at [20, 150] on input "Ingresar la fecha" at bounding box center [130, 152] width 220 height 12
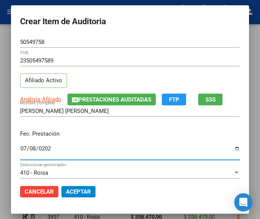
type input "2025-07-08"
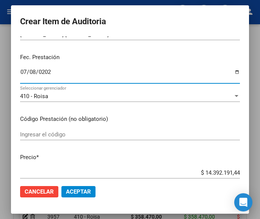
scroll to position [114, 0]
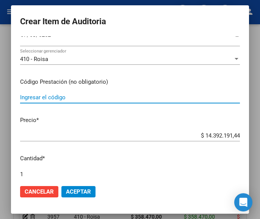
click at [60, 96] on input "Ingresar el código" at bounding box center [130, 97] width 220 height 7
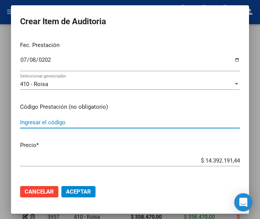
scroll to position [76, 0]
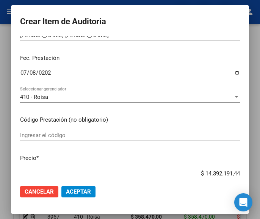
click at [52, 133] on input "Ingresar el código" at bounding box center [130, 135] width 220 height 7
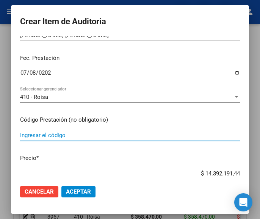
paste input "4952692 ULCOZOL 20 20 mg comp.x 28"
type input "4952692 ULCOZOL 20 20 mg comp.x 28"
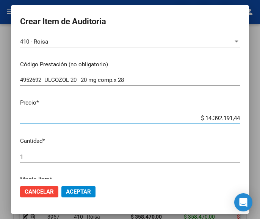
drag, startPoint x: 187, startPoint y: 173, endPoint x: 249, endPoint y: 175, distance: 61.5
click at [249, 175] on mat-dialog-container "Crear Item de Auditoria 50549758 Nro Documento 23505497589 CUIL Afiliado Activo…" at bounding box center [130, 109] width 238 height 208
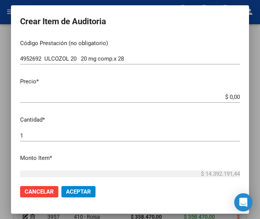
click at [236, 95] on app-form-text-field "Precio * $ 0,00 Ingresar el precio" at bounding box center [133, 89] width 226 height 24
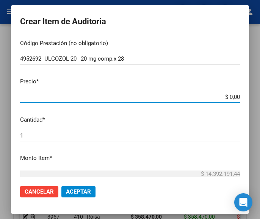
click at [233, 98] on input "$ 0,00" at bounding box center [130, 97] width 220 height 7
paste input "24001,43"
type input "$ 24.001,43"
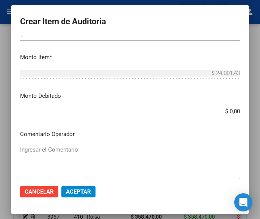
scroll to position [266, 0]
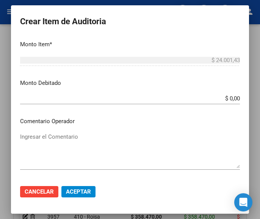
type input "$ 24.001,43"
click at [52, 132] on div "Ingresar el Comentario" at bounding box center [130, 150] width 220 height 39
click at [52, 142] on textarea "Ingresar el Comentario" at bounding box center [130, 151] width 220 height 36
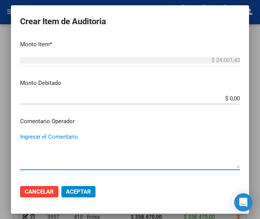
paste textarea "100 NAVARRO"
click at [24, 139] on textarea "100 NAVARRO" at bounding box center [130, 151] width 220 height 36
type textarea "100% NAVARRO"
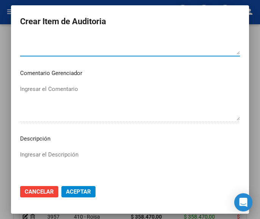
scroll to position [304, 0]
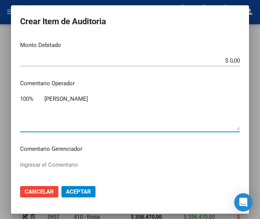
drag, startPoint x: 76, startPoint y: 103, endPoint x: -2, endPoint y: 92, distance: 77.9
click at [0, 92] on html "menu ospl person Firma Express Tesorería Auditorías Confirmadas Padrón Afiliado…" at bounding box center [130, 109] width 260 height 219
drag, startPoint x: 18, startPoint y: 100, endPoint x: 43, endPoint y: 114, distance: 29.2
click at [43, 114] on textarea "Ingresar el Comentario" at bounding box center [130, 113] width 220 height 36
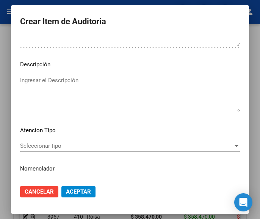
scroll to position [456, 0]
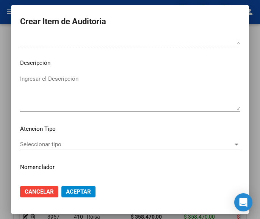
type textarea "100% NAVARRO FIRMA DUDOSA"
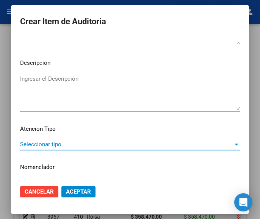
click at [49, 146] on span "Seleccionar tipo" at bounding box center [126, 144] width 213 height 7
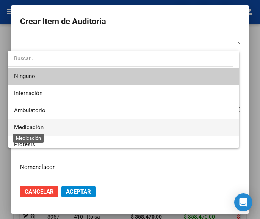
click at [43, 127] on span "Medicación" at bounding box center [29, 127] width 30 height 7
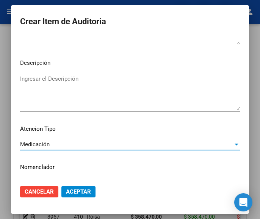
scroll to position [473, 0]
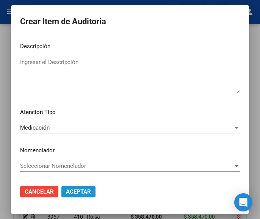
click at [69, 187] on button "Aceptar" at bounding box center [78, 191] width 34 height 11
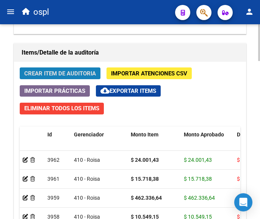
click at [85, 69] on button "Crear Item de Auditoria" at bounding box center [60, 74] width 81 height 12
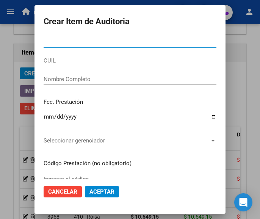
click at [76, 42] on input "Nro Documento" at bounding box center [130, 42] width 173 height 7
type input "50549758"
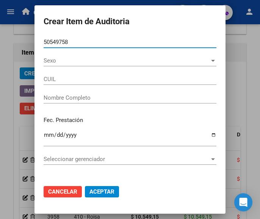
type input "23505497589"
type input "Velarde Jesus Isaias"
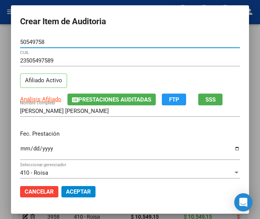
type input "50549758"
click at [20, 147] on input "Ingresar la fecha" at bounding box center [130, 152] width 220 height 12
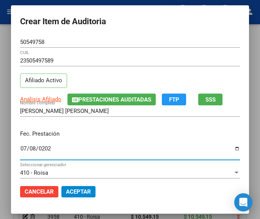
type input "2025-07-08"
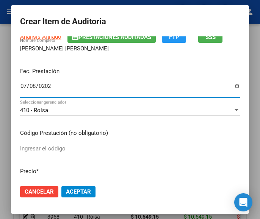
scroll to position [76, 0]
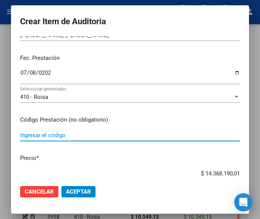
click at [64, 133] on input "Ingresar el código" at bounding box center [130, 135] width 220 height 7
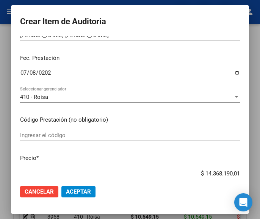
drag, startPoint x: 77, startPoint y: 129, endPoint x: 73, endPoint y: 133, distance: 5.6
click at [77, 130] on mat-dialog-content "50549758 Nro Documento 23505497589 CUIL Afiliado Activo Análisis Afiliado Prest…" at bounding box center [130, 107] width 238 height 143
click at [70, 134] on input "Ingresar el código" at bounding box center [130, 135] width 220 height 7
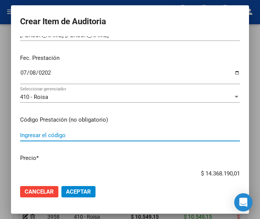
paste input "3978452 ACIFOL 5 5 mg comp.x 60"
type input "3978452 ACIFOL 5 5 mg comp.x 60"
click at [194, 183] on mat-dialog-actions "Cancelar Aceptar" at bounding box center [130, 192] width 220 height 26
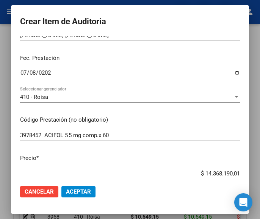
scroll to position [78, 0]
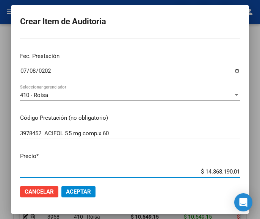
drag, startPoint x: 192, startPoint y: 175, endPoint x: 250, endPoint y: 162, distance: 59.5
click at [249, 162] on mat-dialog-container "Crear Item de Auditoria 50549758 Nro Documento 23505497589 CUIL Afiliado Activo…" at bounding box center [130, 109] width 238 height 208
click at [232, 172] on input "$ 0,00" at bounding box center [130, 172] width 220 height 7
paste input "28385,66"
type input "$ 28.385,66"
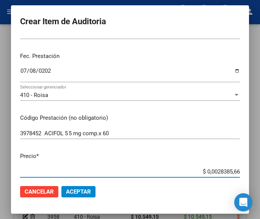
type input "$ 28.385,66"
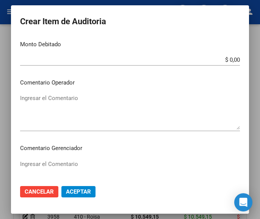
scroll to position [306, 0]
type input "$ 28.385,66"
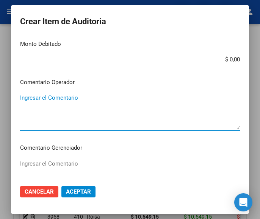
click at [69, 105] on textarea "Ingresar el Comentario" at bounding box center [130, 112] width 220 height 36
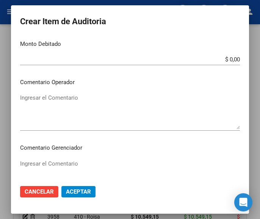
click at [46, 109] on textarea "Ingresar el Comentario" at bounding box center [130, 112] width 220 height 36
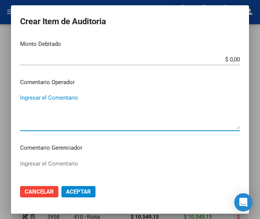
paste textarea "100 NAVARRO"
click at [24, 96] on textarea "100 NAVARRO" at bounding box center [130, 112] width 220 height 36
click at [68, 94] on textarea "100% NAVARRO" at bounding box center [130, 112] width 220 height 36
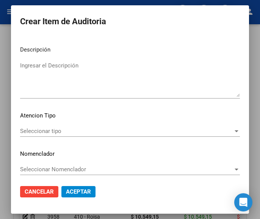
scroll to position [473, 0]
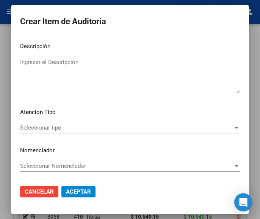
type textarea "100% NAVARRO FIRMA DUDOSA"
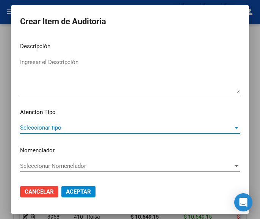
click at [66, 130] on span "Seleccionar tipo" at bounding box center [126, 127] width 213 height 7
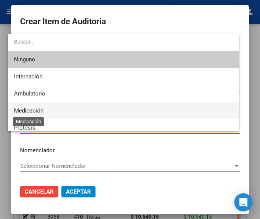
click at [37, 110] on span "Medicación" at bounding box center [29, 110] width 30 height 7
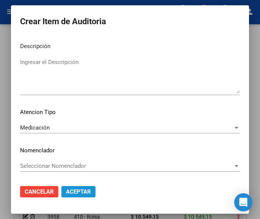
click at [76, 194] on span "Aceptar" at bounding box center [78, 192] width 25 height 7
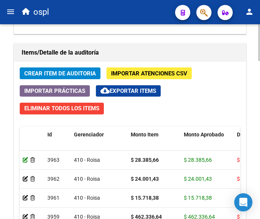
click at [25, 160] on icon at bounding box center [25, 159] width 5 height 5
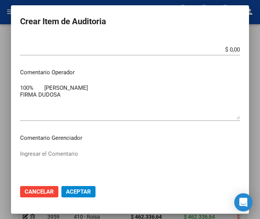
scroll to position [342, 0]
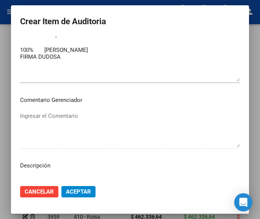
click at [22, 1] on div at bounding box center [130, 109] width 260 height 219
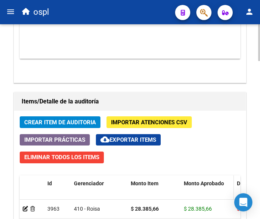
scroll to position [664, 0]
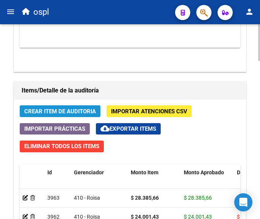
click at [75, 109] on span "Crear Item de Auditoria" at bounding box center [60, 111] width 72 height 7
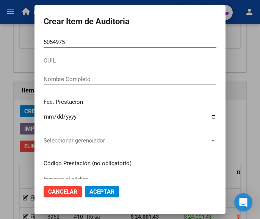
type input "50549758"
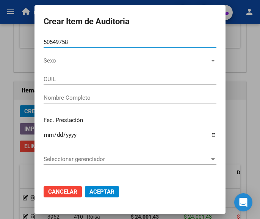
type input "23505497589"
type input "Velarde Jesus Isaias"
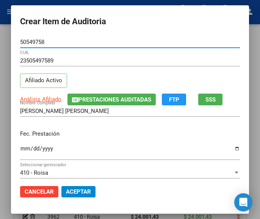
type input "50549758"
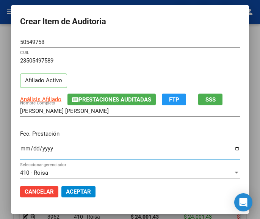
click at [20, 151] on input "Ingresar la fecha" at bounding box center [130, 152] width 220 height 12
type input "2025-07-08"
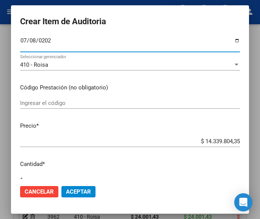
scroll to position [114, 0]
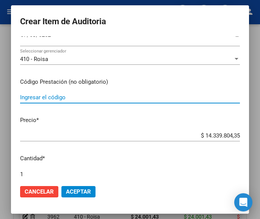
click at [52, 99] on input "Ingresar el código" at bounding box center [130, 97] width 220 height 7
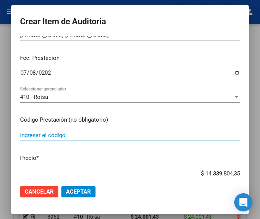
click at [39, 137] on input "Ingresar el código" at bounding box center [130, 135] width 220 height 7
paste input "3396731 GLIOTEN 5 5 mg comp.x 30"
type input "3396731 GLIOTEN 5 5 mg comp.x 30"
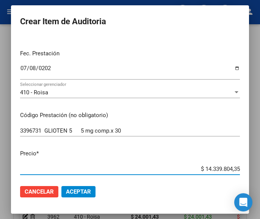
drag, startPoint x: 193, startPoint y: 174, endPoint x: 255, endPoint y: 167, distance: 63.0
click at [249, 167] on mat-dialog-container "Crear Item de Auditoria 50549758 Nro Documento 23505497589 CUIL Afiliado Activo…" at bounding box center [130, 109] width 238 height 208
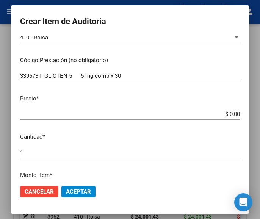
scroll to position [156, 0]
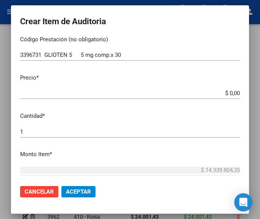
click at [232, 93] on input "$ 0,00" at bounding box center [130, 93] width 220 height 7
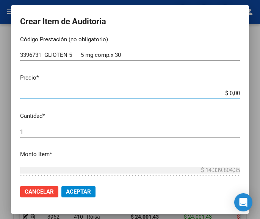
paste input "6498,95"
type input "$ 6.498,95"
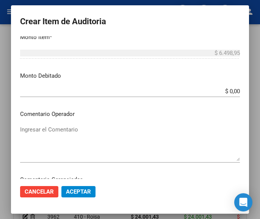
scroll to position [308, 0]
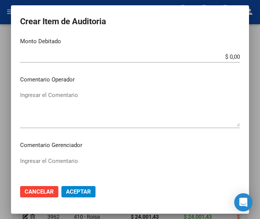
type input "$ 6.498,95"
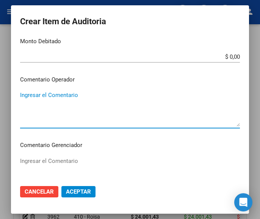
click at [49, 102] on textarea "Ingresar el Comentario" at bounding box center [130, 109] width 220 height 36
click at [42, 104] on textarea "Ingresar el Comentario" at bounding box center [130, 109] width 220 height 36
paste textarea "100 NAVARRO"
click at [23, 94] on textarea "100 NAVARRO" at bounding box center [130, 109] width 220 height 36
click at [78, 91] on div "100% NAVARRO Ingresar el Comentario" at bounding box center [130, 109] width 220 height 39
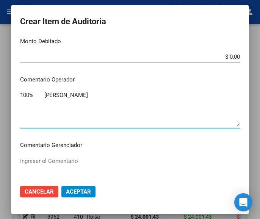
click at [76, 100] on textarea "100% NAVARRO" at bounding box center [130, 109] width 220 height 36
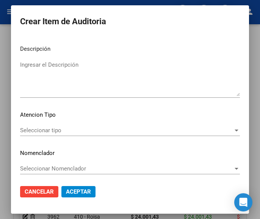
scroll to position [473, 0]
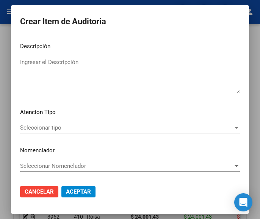
type textarea "100% NAVARRO FIRMA DUDOSA"
click at [50, 126] on span "Seleccionar tipo" at bounding box center [126, 127] width 213 height 7
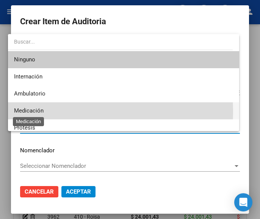
click at [40, 112] on span "Medicación" at bounding box center [29, 110] width 30 height 7
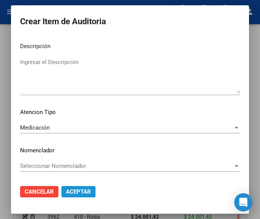
click at [77, 190] on span "Aceptar" at bounding box center [78, 192] width 25 height 7
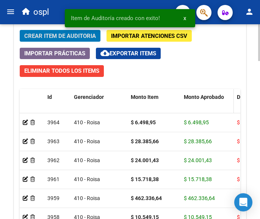
scroll to position [740, 0]
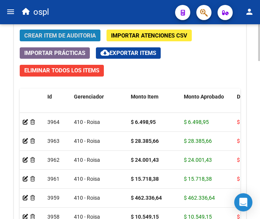
click at [83, 35] on span "Crear Item de Auditoria" at bounding box center [60, 35] width 72 height 7
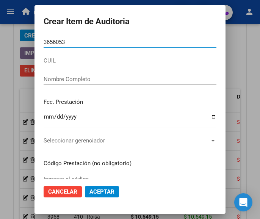
type input "36560530"
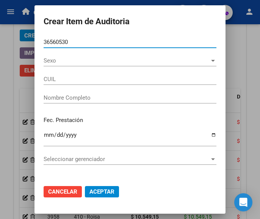
type input "20365605301"
type input "ROBLEDO MIGUEL ADOLFO"
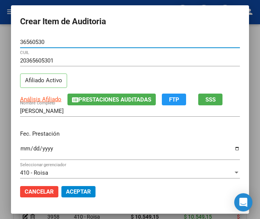
type input "36560530"
click at [20, 150] on input "Ingresar la fecha" at bounding box center [130, 152] width 220 height 12
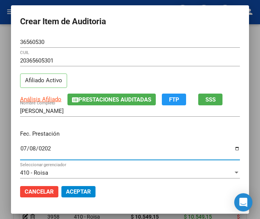
type input "2025-07-08"
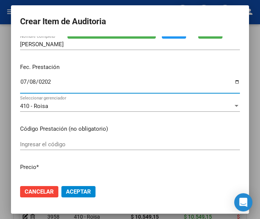
scroll to position [76, 0]
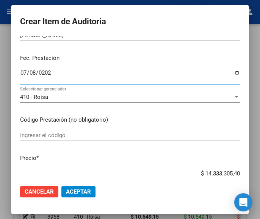
click at [34, 129] on mat-dialog-content "36560530 Nro Documento 20365605301 CUIL Afiliado Activo Análisis Afiliado Prest…" at bounding box center [130, 107] width 238 height 143
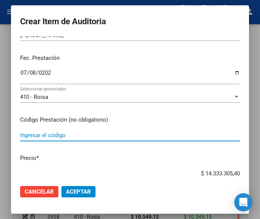
click at [31, 138] on input "Ingresar el código" at bounding box center [130, 135] width 220 height 7
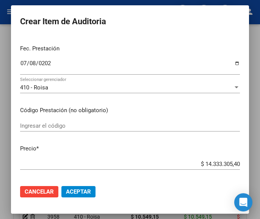
scroll to position [114, 0]
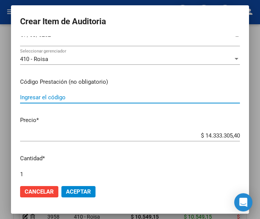
click at [63, 96] on input "Ingresar el código" at bounding box center [130, 97] width 220 height 7
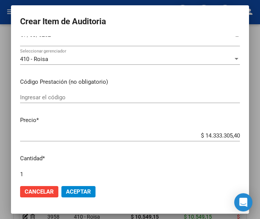
click at [73, 95] on input "Ingresar el código" at bounding box center [130, 97] width 220 height 7
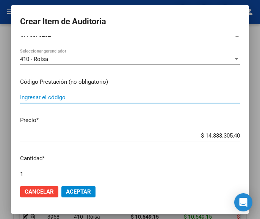
paste input "438862 HALOPIDOL 1 mg comp.x 100"
type input "438862 HALOPIDOL 1 mg comp.x 100"
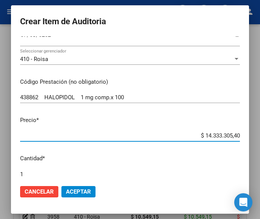
drag, startPoint x: 186, startPoint y: 136, endPoint x: 268, endPoint y: 118, distance: 83.5
click at [260, 118] on html "menu ospl person Firma Express Tesorería Auditorías Confirmadas Padrón Afiliado…" at bounding box center [130, 109] width 260 height 219
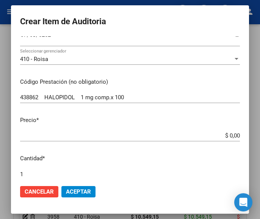
click at [233, 136] on input "$ 0,00" at bounding box center [130, 135] width 220 height 7
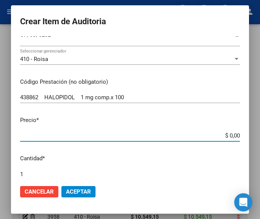
paste input "20308,46"
type input "$ 20.308,46"
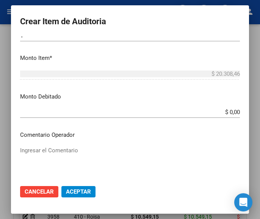
scroll to position [266, 0]
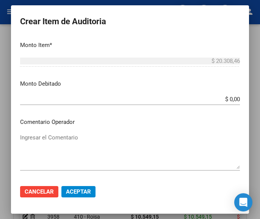
click at [59, 146] on textarea "Ingresar el Comentario" at bounding box center [130, 152] width 220 height 36
click at [69, 141] on textarea "Ingresar el Comentario" at bounding box center [130, 152] width 220 height 36
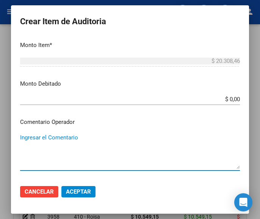
paste textarea "100 NAVARRO"
click at [24, 139] on textarea "100 NAVARRO" at bounding box center [130, 152] width 220 height 36
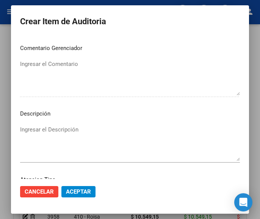
scroll to position [455, 0]
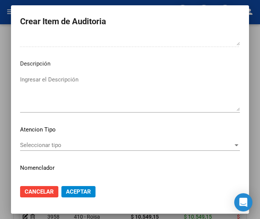
type textarea "100% NAVARRO"
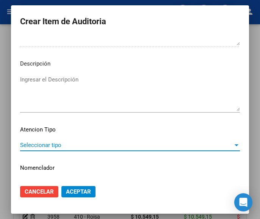
click at [54, 143] on span "Seleccionar tipo" at bounding box center [126, 145] width 213 height 7
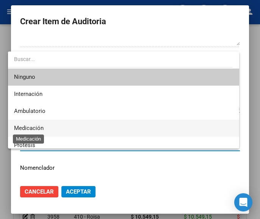
click at [39, 127] on span "Medicación" at bounding box center [29, 128] width 30 height 7
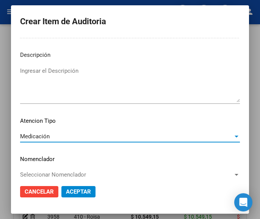
scroll to position [473, 0]
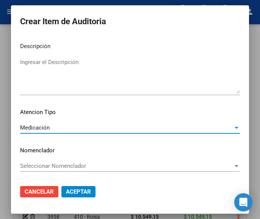
click at [74, 204] on mat-dialog-actions "Cancelar Aceptar" at bounding box center [130, 192] width 220 height 26
click at [75, 193] on span "Aceptar" at bounding box center [78, 192] width 25 height 7
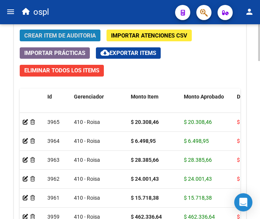
click at [56, 36] on span "Crear Item de Auditoria" at bounding box center [60, 35] width 72 height 7
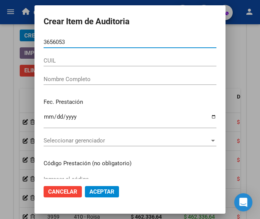
type input "36560530"
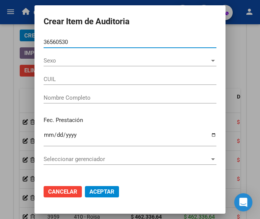
type input "20365605301"
type input "ROBLEDO MIGUEL ADOLFO"
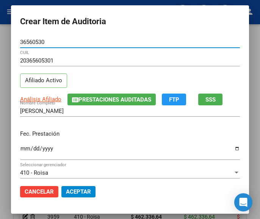
type input "36560530"
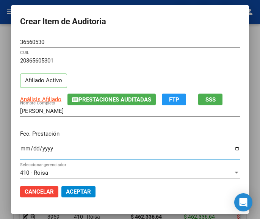
click at [22, 152] on input "Ingresar la fecha" at bounding box center [130, 152] width 220 height 12
type input "2025-07-08"
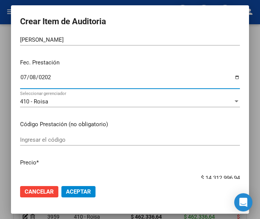
scroll to position [76, 0]
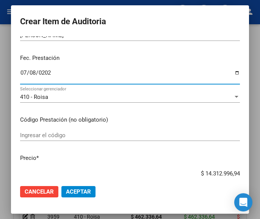
click at [55, 135] on input "Ingresar el código" at bounding box center [130, 135] width 220 height 7
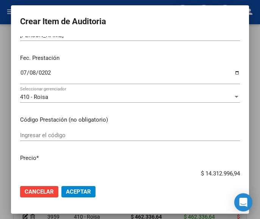
click at [46, 138] on input "Ingresar el código" at bounding box center [130, 135] width 220 height 7
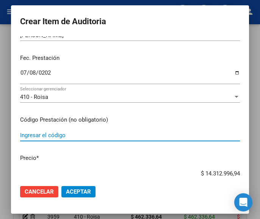
paste input "2290563 RIVOTRIL 0.5 mg comp.x 30"
type input "2290563 RIVOTRIL 0.5 mg comp.x 30"
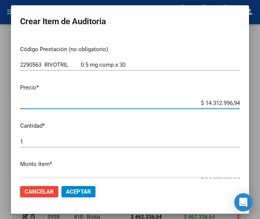
drag, startPoint x: 193, startPoint y: 174, endPoint x: 258, endPoint y: 173, distance: 65.3
click at [258, 173] on div "Crear Item de Auditoria 36560530 Nro Documento 20365605301 CUIL Afiliado Activo…" at bounding box center [130, 109] width 260 height 219
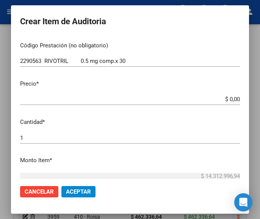
click at [233, 99] on input "$ 0,00" at bounding box center [130, 99] width 220 height 7
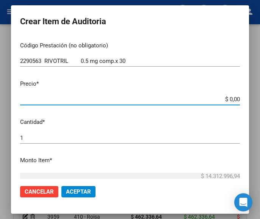
paste input "12119,5"
type input "$ 1.211,95"
type input "$ 12.119,50"
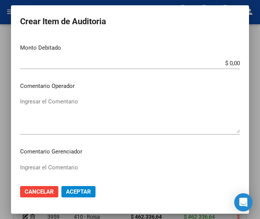
scroll to position [302, 0]
type input "$ 12.119,50"
click at [68, 112] on textarea "Ingresar el Comentario" at bounding box center [130, 115] width 220 height 36
click at [59, 104] on textarea "Ingresar el Comentario" at bounding box center [130, 115] width 220 height 36
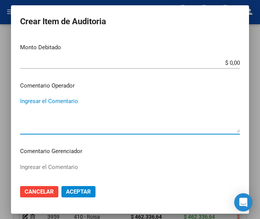
paste textarea "100 NAVARRO"
click at [24, 103] on textarea "100 NAVARRO" at bounding box center [130, 115] width 220 height 36
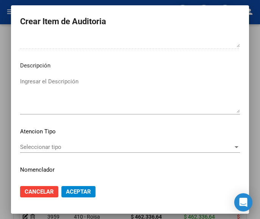
scroll to position [454, 0]
type textarea "100% NAVARRO"
click at [47, 149] on span "Seleccionar tipo" at bounding box center [126, 146] width 213 height 7
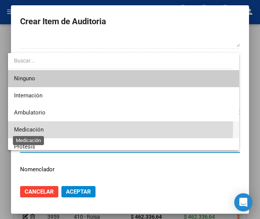
click at [34, 127] on span "Medicación" at bounding box center [29, 129] width 30 height 7
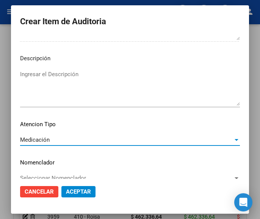
scroll to position [473, 0]
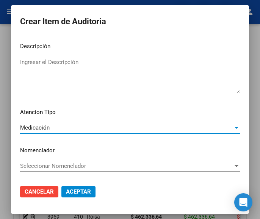
click at [77, 189] on span "Aceptar" at bounding box center [78, 192] width 25 height 7
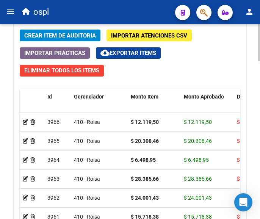
click at [45, 36] on span "Crear Item de Auditoria" at bounding box center [60, 35] width 72 height 7
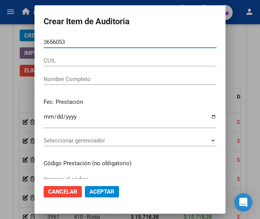
type input "36560530"
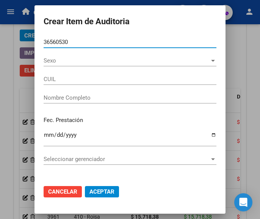
type input "20365605301"
type input "ROBLEDO MIGUEL ADOLFO"
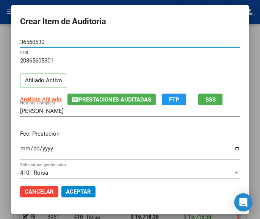
type input "36560530"
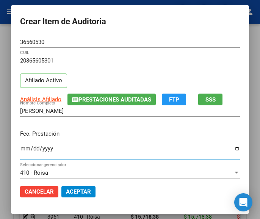
click at [20, 151] on input "Ingresar la fecha" at bounding box center [130, 152] width 220 height 12
type input "2025-07-08"
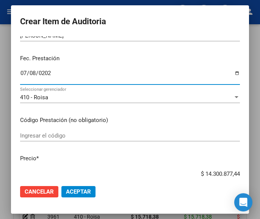
scroll to position [76, 0]
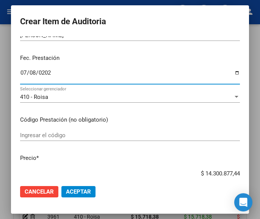
click at [89, 131] on div "Ingresar el código" at bounding box center [130, 135] width 220 height 11
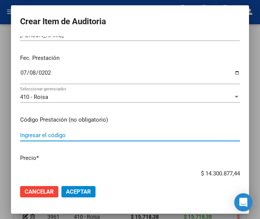
click at [88, 135] on input "Ingresar el código" at bounding box center [130, 135] width 220 height 7
click at [46, 138] on input "Ingresar el código" at bounding box center [130, 135] width 220 height 7
paste input "6684262 MIDAX 10mg comp.x28 (Nac.)"
type input "6684262 MIDAX 10mg comp.x28 (Nac.)"
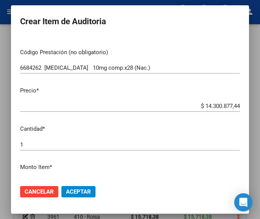
scroll to position [152, 0]
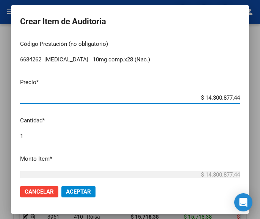
drag, startPoint x: 187, startPoint y: 97, endPoint x: 241, endPoint y: 96, distance: 53.1
click at [241, 96] on mat-dialog-content "36560530 Nro Documento 20365605301 CUIL Afiliado Activo Análisis Afiliado Prest…" at bounding box center [130, 107] width 238 height 143
click at [233, 98] on input "$ 0,00" at bounding box center [130, 97] width 220 height 7
paste input "159293,84"
type input "$ 159.293,84"
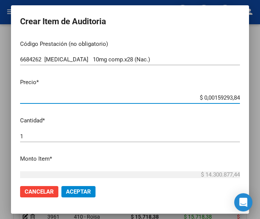
type input "$ 159.293,84"
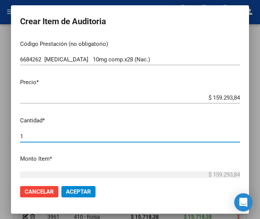
click at [44, 135] on input "1" at bounding box center [130, 136] width 220 height 7
type input "2"
type input "$ 318.587,68"
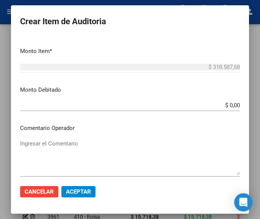
scroll to position [266, 0]
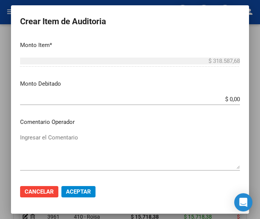
type input "2"
click at [69, 143] on textarea "Ingresar el Comentario" at bounding box center [130, 152] width 220 height 36
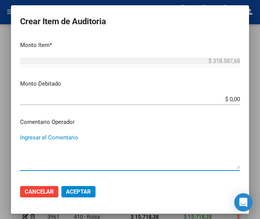
click at [60, 135] on textarea "Ingresar el Comentario" at bounding box center [130, 152] width 220 height 36
paste textarea "100 NAVARRO"
click at [23, 138] on textarea "100 NAVARRO" at bounding box center [130, 152] width 220 height 36
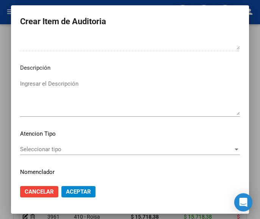
scroll to position [455, 0]
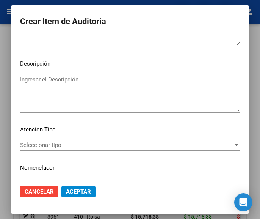
type textarea "100% NAVARRO"
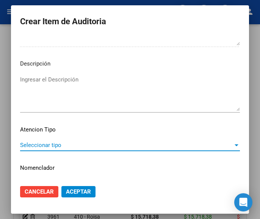
click at [44, 143] on span "Seleccionar tipo" at bounding box center [126, 145] width 213 height 7
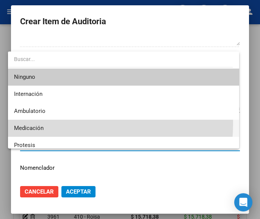
click at [39, 123] on span "Medicación" at bounding box center [123, 128] width 219 height 17
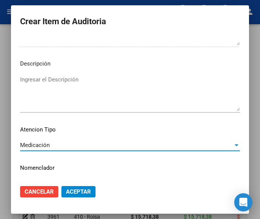
scroll to position [473, 0]
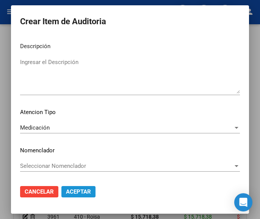
click at [74, 197] on button "Aceptar" at bounding box center [78, 191] width 34 height 11
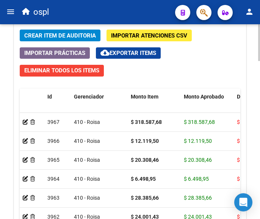
click at [55, 35] on span "Crear Item de Auditoria" at bounding box center [60, 35] width 72 height 7
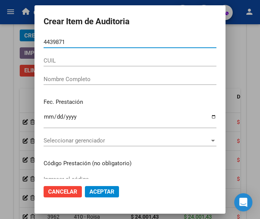
type input "44398712"
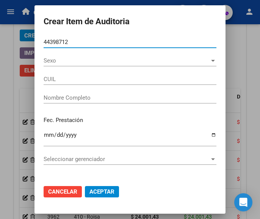
type input "20443987127"
type input "Paez Natanael Joaqui"
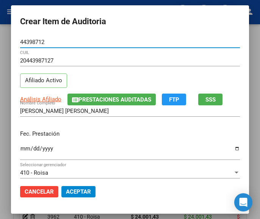
type input "44398712"
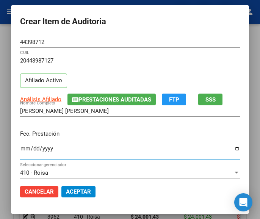
click at [20, 153] on input "Ingresar la fecha" at bounding box center [130, 152] width 220 height 12
type input "2025-07-03"
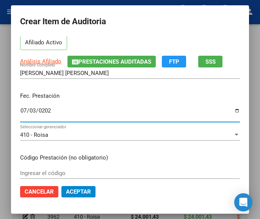
scroll to position [76, 0]
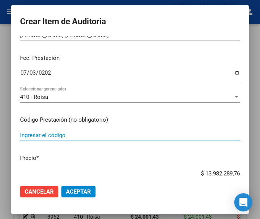
click at [69, 132] on input "Ingresar el código" at bounding box center [130, 135] width 220 height 7
click at [34, 134] on input "Ingresar el código" at bounding box center [130, 135] width 220 height 7
paste input "5162122 IRAZEM 10 mg comp.x 30"
type input "5162122 IRAZEM 10 mg comp.x 30"
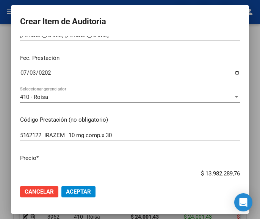
click at [186, 169] on div "$ 13.982.289,76 Ingresar el precio" at bounding box center [130, 173] width 220 height 11
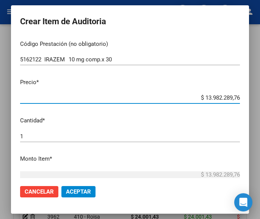
drag, startPoint x: 190, startPoint y: 98, endPoint x: 241, endPoint y: 93, distance: 51.6
click at [241, 93] on mat-dialog-content "44398712 Nro Documento 20443987127 CUIL Afiliado Activo Análisis Afiliado Prest…" at bounding box center [130, 107] width 238 height 143
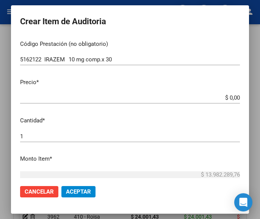
click at [233, 98] on input "$ 0,00" at bounding box center [130, 97] width 220 height 7
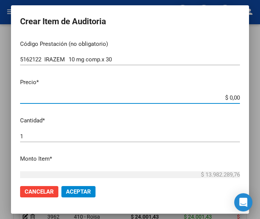
paste input "27223,51"
type input "$ 27.223,51"
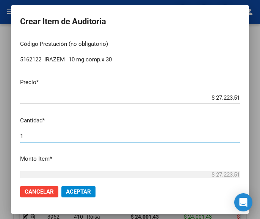
click at [36, 136] on input "1" at bounding box center [130, 136] width 220 height 7
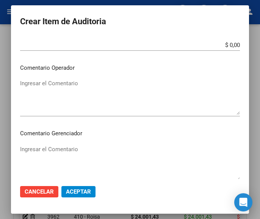
scroll to position [342, 0]
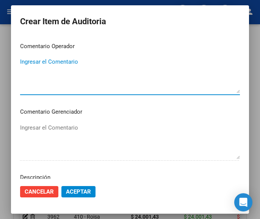
click at [82, 74] on textarea "Ingresar el Comentario" at bounding box center [130, 76] width 220 height 36
click at [66, 74] on textarea "Ingresar el Comentario" at bounding box center [130, 76] width 220 height 36
paste textarea "100 NAVARRO"
click at [23, 64] on textarea "100 NAVARRO" at bounding box center [130, 76] width 220 height 36
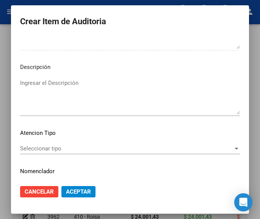
scroll to position [455, 0]
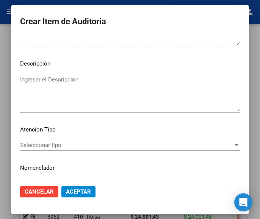
click at [43, 141] on div "Seleccionar tipo Seleccionar tipo" at bounding box center [130, 145] width 220 height 11
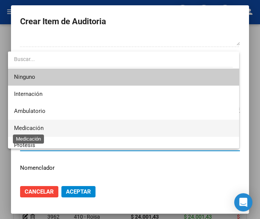
click at [40, 128] on span "Medicación" at bounding box center [29, 128] width 30 height 7
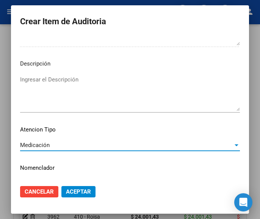
scroll to position [473, 0]
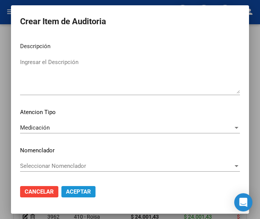
click at [71, 194] on span "Aceptar" at bounding box center [78, 192] width 25 height 7
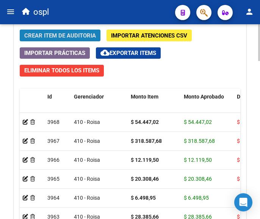
click at [59, 33] on span "Crear Item de Auditoria" at bounding box center [60, 35] width 72 height 7
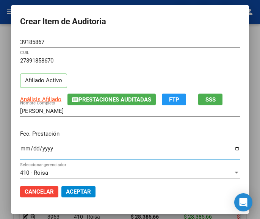
click at [20, 151] on input "Ingresar la fecha" at bounding box center [130, 152] width 220 height 12
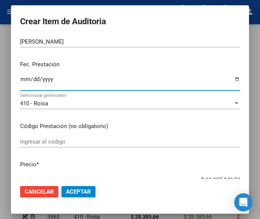
scroll to position [76, 0]
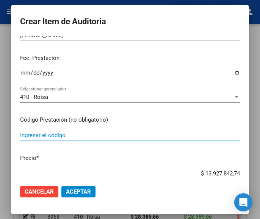
click at [37, 137] on input "Ingresar el código" at bounding box center [130, 135] width 220 height 7
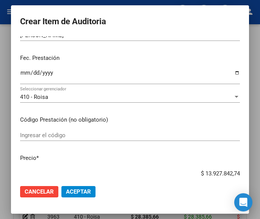
click at [50, 138] on input "Ingresar el código" at bounding box center [130, 135] width 220 height 7
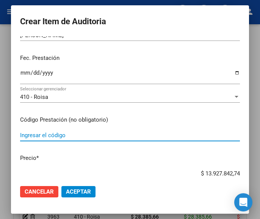
paste input "5135041 LAMIRAX 200 mg comp.dispers.x 30"
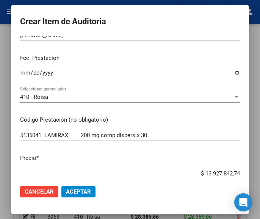
scroll to position [86, 0]
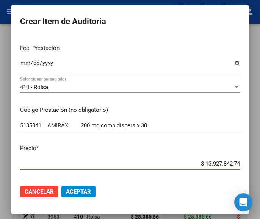
drag, startPoint x: 192, startPoint y: 173, endPoint x: 246, endPoint y: 172, distance: 53.9
click at [246, 172] on mat-dialog-content "39185867 Nro Documento 27391858670 CUIL Afiliado Activo Análisis Afiliado Prest…" at bounding box center [130, 107] width 238 height 143
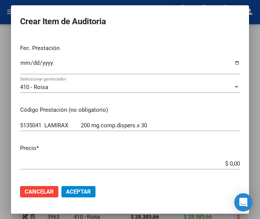
click at [232, 162] on input "$ 0,00" at bounding box center [130, 164] width 220 height 7
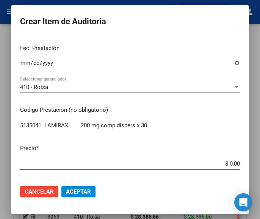
paste input "86532,88"
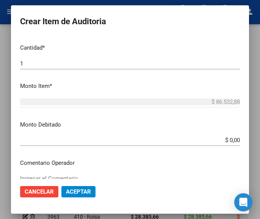
scroll to position [238, 0]
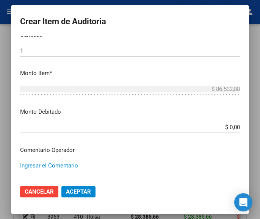
click at [70, 170] on textarea "Ingresar el Comentario" at bounding box center [130, 180] width 220 height 36
click at [66, 162] on textarea "Ingresar el Comentario" at bounding box center [130, 180] width 220 height 36
paste textarea "100 NUEVA GENERAL PAZ"
click at [25, 170] on textarea "100 NUEVA GENERAL PAZ" at bounding box center [130, 180] width 220 height 36
click at [24, 170] on textarea "100 NUEVA GENERAL PAZ" at bounding box center [130, 180] width 220 height 36
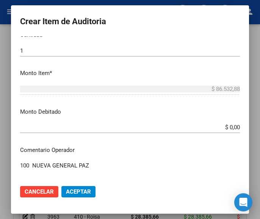
click at [23, 166] on textarea "100 NUEVA GENERAL PAZ" at bounding box center [130, 180] width 220 height 36
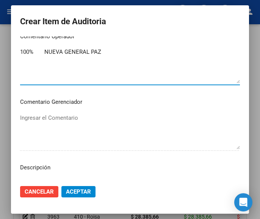
scroll to position [427, 0]
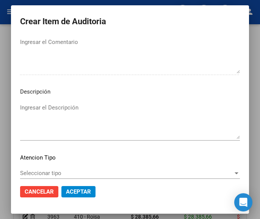
click at [41, 172] on span "Seleccionar tipo" at bounding box center [126, 173] width 213 height 7
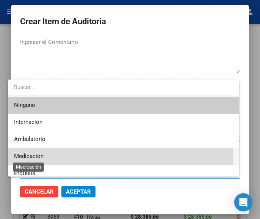
click at [41, 156] on span "Medicación" at bounding box center [29, 156] width 30 height 7
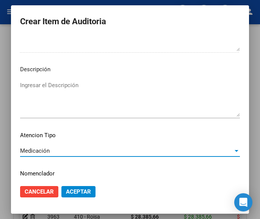
scroll to position [473, 0]
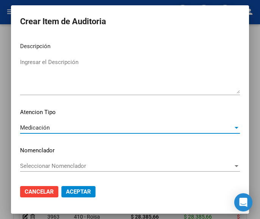
click at [74, 190] on span "Aceptar" at bounding box center [78, 192] width 25 height 7
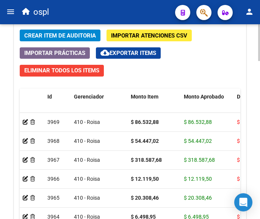
click at [68, 36] on span "Crear Item de Auditoria" at bounding box center [60, 35] width 72 height 7
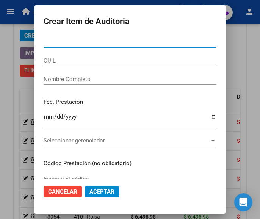
click at [54, 45] on input "Nro Documento" at bounding box center [130, 42] width 173 height 7
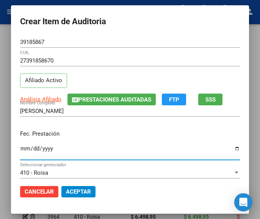
click at [20, 148] on input "Ingresar la fecha" at bounding box center [130, 152] width 220 height 12
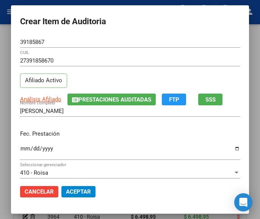
scroll to position [76, 0]
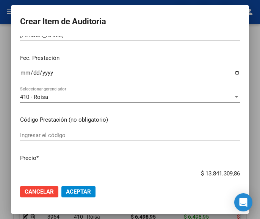
click at [38, 137] on input "Ingresar el código" at bounding box center [130, 135] width 220 height 7
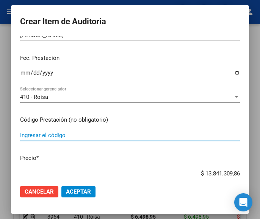
click at [55, 137] on input "Ingresar el código" at bounding box center [130, 135] width 220 height 7
paste input "3934133 ELAFAX 75 mg comp.x 30"
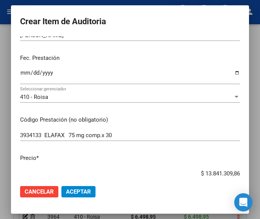
click at [184, 177] on input "$ 13.841.309,86" at bounding box center [130, 173] width 220 height 7
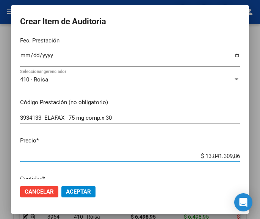
drag, startPoint x: 187, startPoint y: 174, endPoint x: 248, endPoint y: 173, distance: 61.5
click at [248, 173] on mat-dialog-content "39185867 Nro Documento 27391858670 CUIL Afiliado Activo Análisis Afiliado Prest…" at bounding box center [130, 107] width 238 height 143
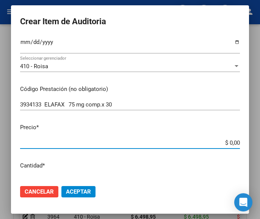
click at [232, 142] on input "$ 0,00" at bounding box center [130, 143] width 220 height 7
paste input "18279,07"
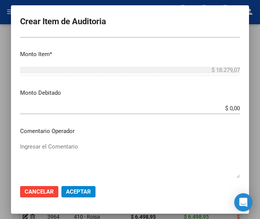
scroll to position [258, 0]
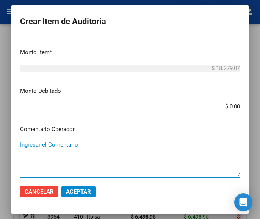
click at [54, 147] on textarea "Ingresar el Comentario" at bounding box center [130, 159] width 220 height 36
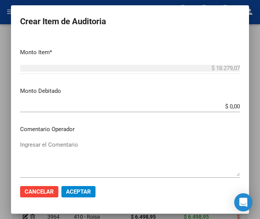
click at [41, 145] on textarea "Ingresar el Comentario" at bounding box center [130, 159] width 220 height 36
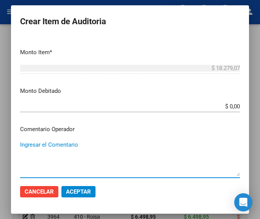
paste textarea "100 NUEVA GENERAL PAZ"
click at [22, 146] on textarea "100 NUEVA GENERAL PAZ" at bounding box center [130, 159] width 220 height 36
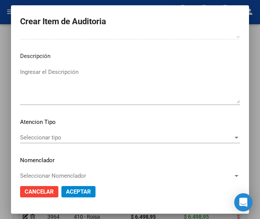
scroll to position [473, 0]
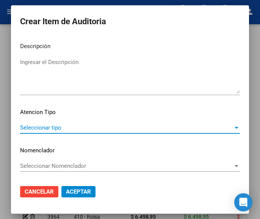
click at [52, 128] on span "Seleccionar tipo" at bounding box center [126, 127] width 213 height 7
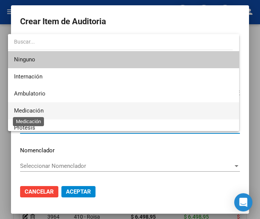
click at [35, 107] on span "Medicación" at bounding box center [29, 110] width 30 height 7
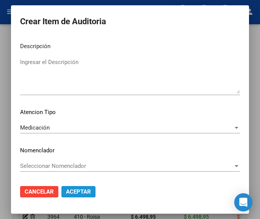
click at [77, 187] on button "Aceptar" at bounding box center [78, 191] width 34 height 11
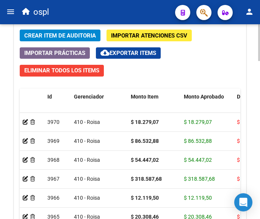
click at [49, 34] on span "Crear Item de Auditoria" at bounding box center [60, 35] width 72 height 7
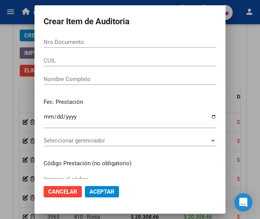
click at [87, 47] on div "Nro Documento" at bounding box center [130, 41] width 173 height 11
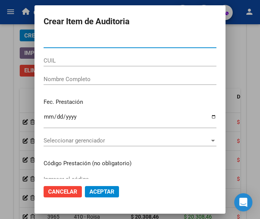
click at [87, 44] on input "Nro Documento" at bounding box center [130, 42] width 173 height 7
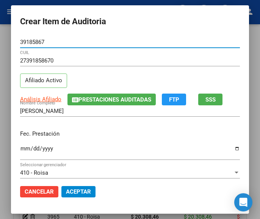
click at [20, 148] on input "Ingresar la fecha" at bounding box center [130, 152] width 220 height 12
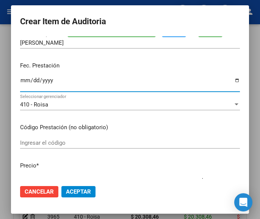
scroll to position [76, 0]
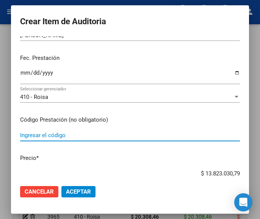
click at [66, 137] on input "Ingresar el código" at bounding box center [130, 135] width 220 height 7
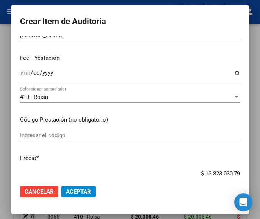
click at [36, 131] on div "Ingresar el código" at bounding box center [130, 135] width 220 height 11
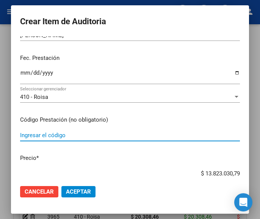
paste input "4815153 DROPICINE 1 mg comp.rec.x 60"
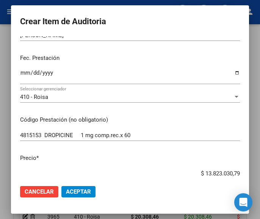
scroll to position [85, 0]
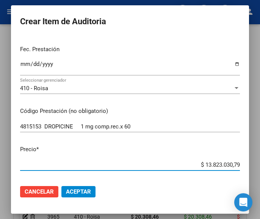
drag, startPoint x: 192, startPoint y: 174, endPoint x: 244, endPoint y: 172, distance: 52.4
click at [244, 172] on mat-dialog-content "39185867 Nro Documento 27391858670 CUIL Afiliado Activo Análisis Afiliado Prest…" at bounding box center [130, 107] width 238 height 143
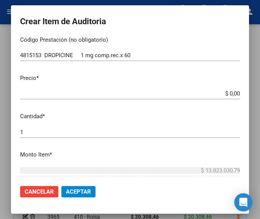
scroll to position [161, 0]
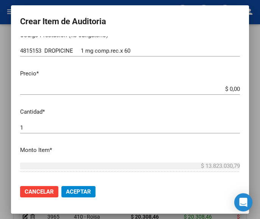
click at [233, 89] on input "$ 0,00" at bounding box center [130, 89] width 220 height 7
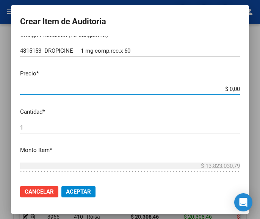
paste input "30067,43"
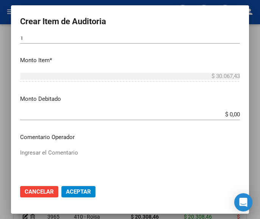
scroll to position [274, 0]
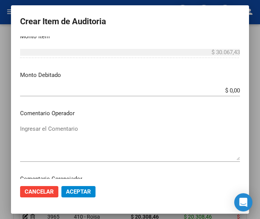
click at [74, 124] on div "Ingresar el Comentario" at bounding box center [130, 142] width 220 height 39
click at [55, 135] on textarea "Ingresar el Comentario" at bounding box center [130, 143] width 220 height 36
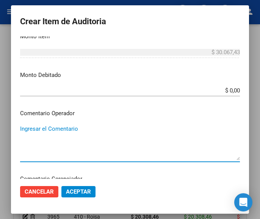
paste textarea "100 NUEVA GENERAL PAZ"
click at [22, 132] on textarea "100 NUEVA GENERAL PAZ" at bounding box center [130, 143] width 220 height 36
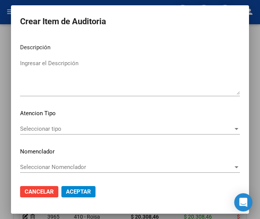
scroll to position [473, 0]
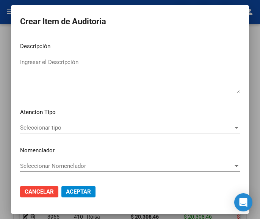
click at [62, 127] on span "Seleccionar tipo" at bounding box center [126, 127] width 213 height 7
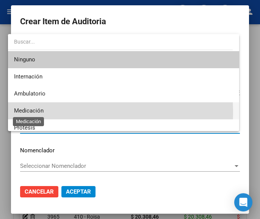
click at [39, 113] on span "Medicación" at bounding box center [29, 110] width 30 height 7
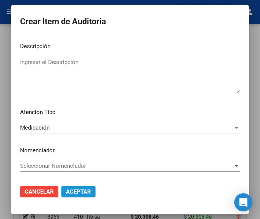
click at [78, 195] on span "Aceptar" at bounding box center [78, 192] width 25 height 7
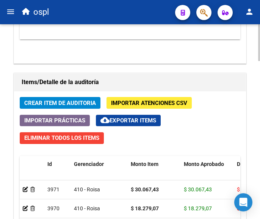
scroll to position [664, 0]
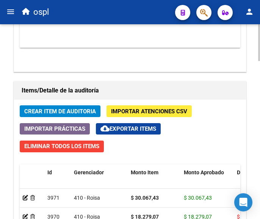
click at [62, 110] on span "Crear Item de Auditoria" at bounding box center [60, 111] width 72 height 7
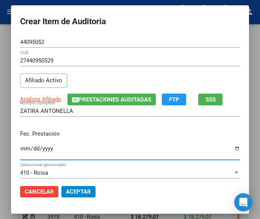
click at [20, 149] on input "Ingresar la fecha" at bounding box center [130, 152] width 220 height 12
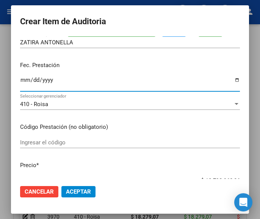
scroll to position [76, 0]
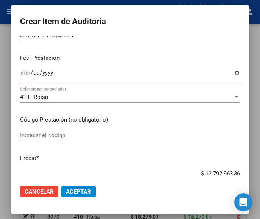
click at [36, 140] on div "Ingresar el código" at bounding box center [130, 135] width 220 height 11
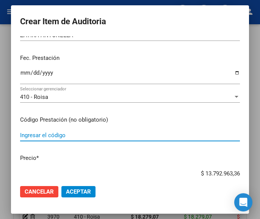
click at [28, 132] on input "Ingresar el código" at bounding box center [130, 135] width 220 height 7
paste input "2238264 RIVOTRIL 2 mg comp.x 60"
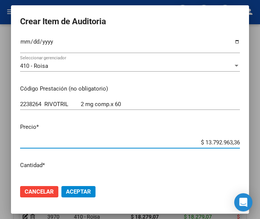
drag, startPoint x: 181, startPoint y: 173, endPoint x: 261, endPoint y: 176, distance: 79.8
click at [260, 176] on html "menu ospl person Firma Express Tesorería Auditorías Confirmadas Padrón Afiliado…" at bounding box center [130, 109] width 260 height 219
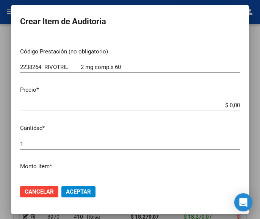
click at [232, 105] on input "$ 0,00" at bounding box center [130, 105] width 220 height 7
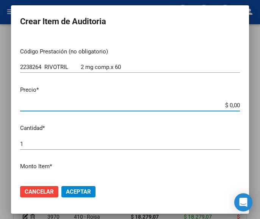
paste input "17391,29"
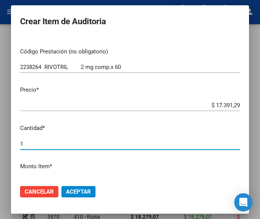
click at [54, 143] on input "1" at bounding box center [130, 144] width 220 height 7
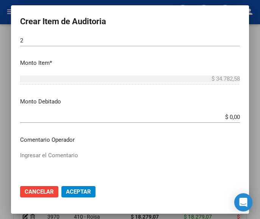
scroll to position [258, 0]
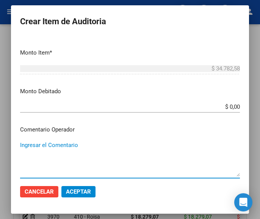
click at [81, 145] on textarea "Ingresar el Comentario" at bounding box center [130, 159] width 220 height 36
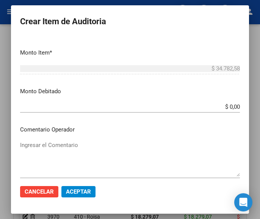
click at [41, 154] on textarea "Ingresar el Comentario" at bounding box center [130, 159] width 220 height 36
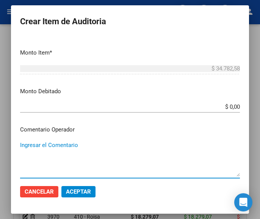
paste textarea "100 DEL HIPER II"
click at [24, 141] on div "100 DEL HIPER II Ingresar el Comentario" at bounding box center [130, 159] width 220 height 39
click at [25, 143] on textarea "100 DEL HIPER II" at bounding box center [130, 159] width 220 height 36
click at [25, 144] on textarea "100 DEL HIPER II" at bounding box center [130, 159] width 220 height 36
click at [24, 143] on textarea "100 DEL HIPER II" at bounding box center [130, 159] width 220 height 36
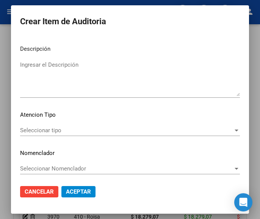
scroll to position [473, 0]
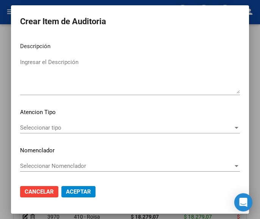
click at [49, 132] on div "Seleccionar tipo Seleccionar tipo" at bounding box center [130, 127] width 220 height 11
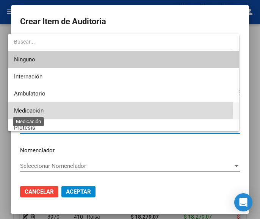
click at [41, 112] on span "Medicación" at bounding box center [29, 110] width 30 height 7
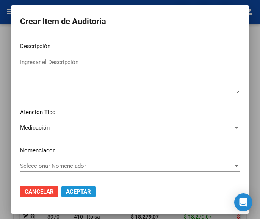
click at [75, 192] on span "Aceptar" at bounding box center [78, 192] width 25 height 7
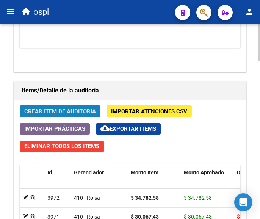
click at [73, 113] on span "Crear Item de Auditoria" at bounding box center [60, 111] width 72 height 7
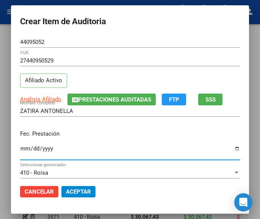
click at [21, 150] on input "Ingresar la fecha" at bounding box center [130, 152] width 220 height 12
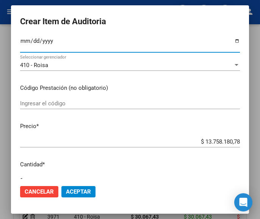
scroll to position [114, 0]
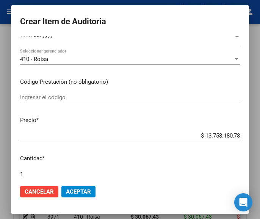
click at [59, 101] on div "Ingresar el código" at bounding box center [130, 97] width 220 height 11
click at [54, 96] on input "Ingresar el código" at bounding box center [130, 97] width 220 height 7
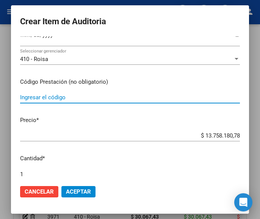
paste input "4159941 TOPAMAC 100 mg comp.x 28"
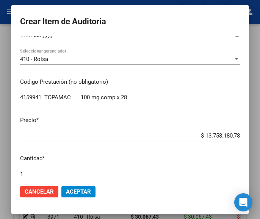
click at [193, 132] on div "$ 13.758.180,78 Ingresar el precio" at bounding box center [130, 135] width 220 height 11
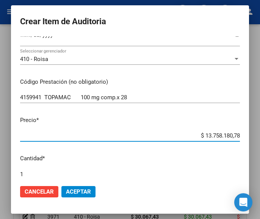
drag, startPoint x: 190, startPoint y: 137, endPoint x: 248, endPoint y: 134, distance: 58.5
click at [248, 134] on mat-dialog-content "44095052 Nro Documento 27440950529 CUIL Afiliado Activo Análisis Afiliado Prest…" at bounding box center [130, 107] width 238 height 143
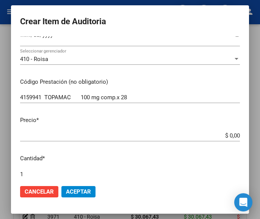
click at [234, 136] on app-form-text-field "Precio * $ 0,00 Ingresar el precio" at bounding box center [133, 128] width 226 height 24
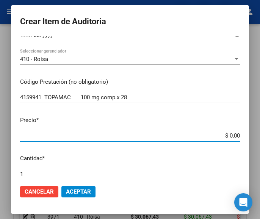
click at [232, 135] on input "$ 0,00" at bounding box center [130, 135] width 220 height 7
click at [232, 136] on input "$ 0,00" at bounding box center [130, 135] width 220 height 7
paste input "89066,86"
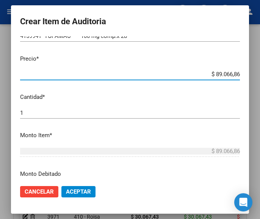
scroll to position [190, 0]
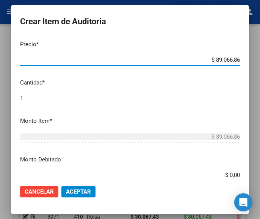
click at [68, 106] on div "1 Ingresar la cantidad" at bounding box center [130, 102] width 220 height 19
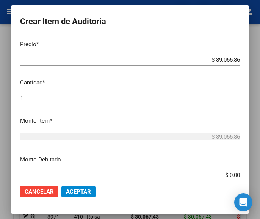
click at [63, 100] on input "1" at bounding box center [130, 98] width 220 height 7
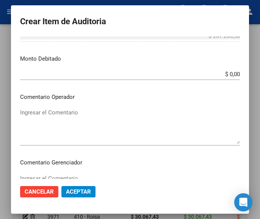
scroll to position [304, 0]
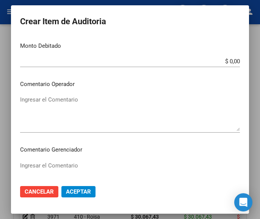
click at [91, 102] on textarea "Ingresar el Comentario" at bounding box center [130, 114] width 220 height 36
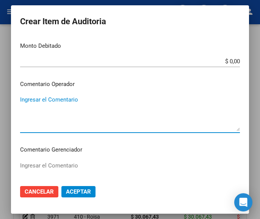
click at [97, 110] on textarea "Ingresar el Comentario" at bounding box center [130, 114] width 220 height 36
paste textarea "100 DEL HIPER II"
click at [25, 102] on textarea "100 DEL HIPER II" at bounding box center [130, 114] width 220 height 36
click at [25, 100] on textarea "100 DEL HIPER II" at bounding box center [130, 114] width 220 height 36
click at [24, 99] on textarea "100 DEL HIPER II" at bounding box center [130, 114] width 220 height 36
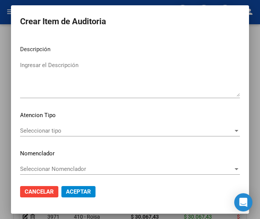
scroll to position [473, 0]
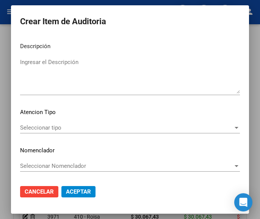
click at [61, 126] on span "Seleccionar tipo" at bounding box center [126, 127] width 213 height 7
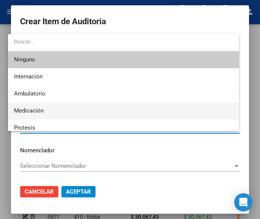
click at [46, 109] on span "Medicación" at bounding box center [123, 110] width 219 height 17
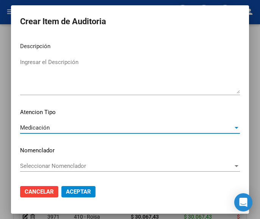
click at [76, 197] on button "Aceptar" at bounding box center [78, 191] width 34 height 11
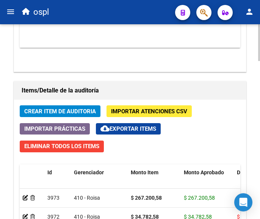
click at [90, 110] on span "Crear Item de Auditoria" at bounding box center [60, 111] width 72 height 7
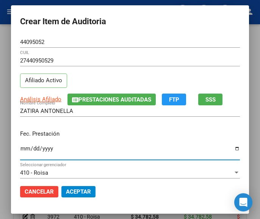
click at [20, 150] on input "Ingresar la fecha" at bounding box center [130, 152] width 220 height 12
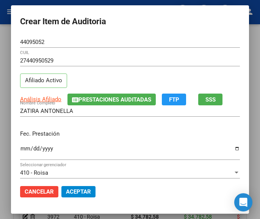
scroll to position [76, 0]
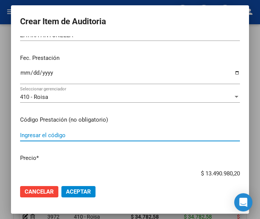
click at [54, 138] on input "Ingresar el código" at bounding box center [130, 135] width 220 height 7
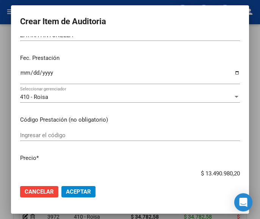
drag, startPoint x: 71, startPoint y: 130, endPoint x: 68, endPoint y: 133, distance: 4.3
click at [69, 132] on div "Ingresar el código" at bounding box center [130, 135] width 220 height 11
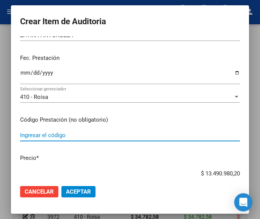
paste input "2472722 HALOPIDOL 10 mg comp.x 60"
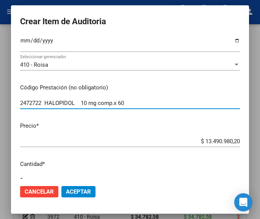
scroll to position [152, 0]
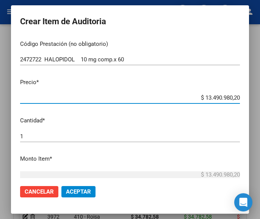
drag, startPoint x: 191, startPoint y: 95, endPoint x: 251, endPoint y: 96, distance: 60.7
click at [249, 96] on mat-dialog-container "Crear Item de Auditoria 44095052 Nro Documento 27440950529 CUIL Afiliado Activo…" at bounding box center [130, 109] width 238 height 208
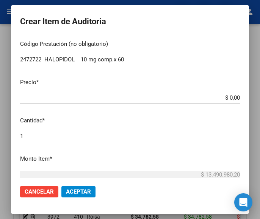
click at [234, 97] on app-form-text-field "Precio * $ 0,00 Ingresar el precio" at bounding box center [133, 90] width 226 height 24
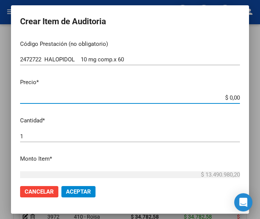
click at [233, 97] on input "$ 0,00" at bounding box center [130, 97] width 220 height 7
paste input "80399"
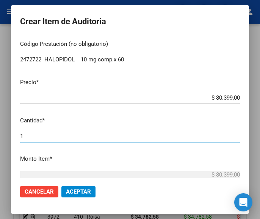
click at [87, 139] on input "1" at bounding box center [130, 136] width 220 height 7
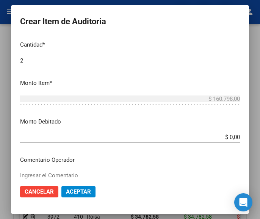
scroll to position [266, 0]
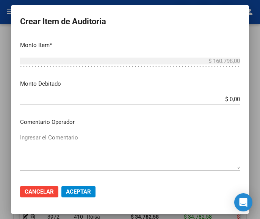
click at [65, 136] on textarea "Ingresar el Comentario" at bounding box center [130, 152] width 220 height 36
click at [41, 126] on p "Comentario Operador" at bounding box center [130, 122] width 220 height 9
click at [42, 135] on textarea "Ingresar el Comentario" at bounding box center [130, 152] width 220 height 36
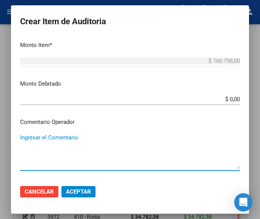
paste textarea "100 DEL HIPER II"
click at [22, 143] on textarea "100 DEL HIPER II" at bounding box center [130, 152] width 220 height 36
click at [23, 139] on textarea "100 DEL HIPER II" at bounding box center [130, 152] width 220 height 36
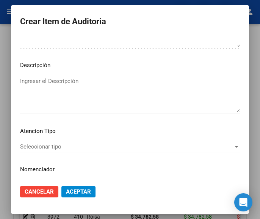
scroll to position [455, 0]
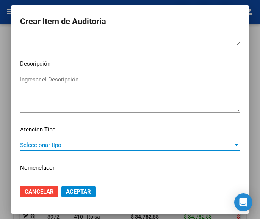
click at [52, 143] on span "Seleccionar tipo" at bounding box center [126, 145] width 213 height 7
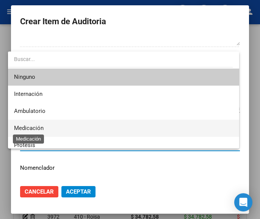
click at [42, 128] on span "Medicación" at bounding box center [29, 128] width 30 height 7
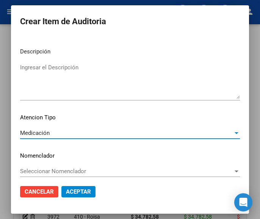
scroll to position [473, 0]
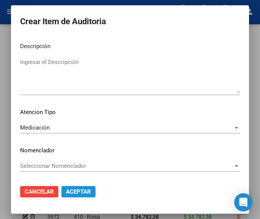
click at [82, 190] on span "Aceptar" at bounding box center [78, 192] width 25 height 7
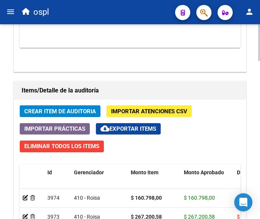
click at [60, 110] on span "Crear Item de Auditoria" at bounding box center [60, 111] width 72 height 7
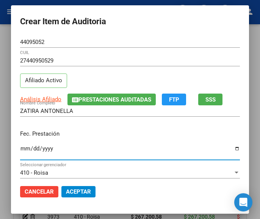
click at [20, 149] on input "Ingresar la fecha" at bounding box center [130, 152] width 220 height 12
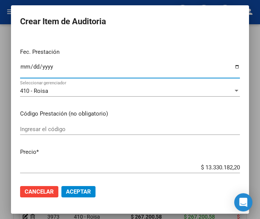
scroll to position [114, 0]
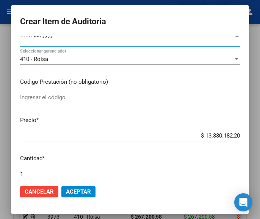
click at [63, 98] on input "Ingresar el código" at bounding box center [130, 97] width 220 height 7
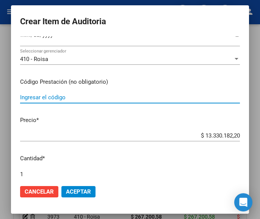
click at [69, 96] on input "Ingresar el código" at bounding box center [130, 97] width 220 height 7
paste input "3034702 TEGRETOL 200 mg comp.x 60"
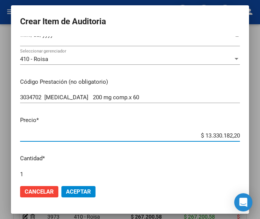
drag, startPoint x: 178, startPoint y: 134, endPoint x: 262, endPoint y: 129, distance: 84.8
click at [260, 129] on html "menu ospl person Firma Express Tesorería Auditorías Confirmadas Padrón Afiliado…" at bounding box center [130, 109] width 260 height 219
click at [233, 135] on input "$ 0,00" at bounding box center [130, 135] width 220 height 7
paste input "38069,09"
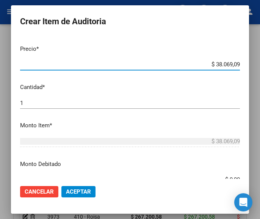
scroll to position [190, 0]
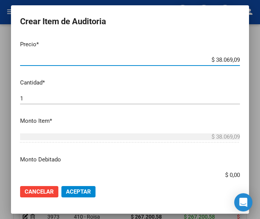
click at [24, 99] on input "1" at bounding box center [130, 98] width 220 height 7
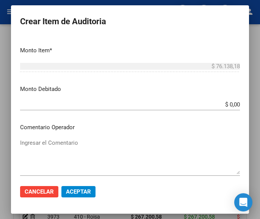
scroll to position [266, 0]
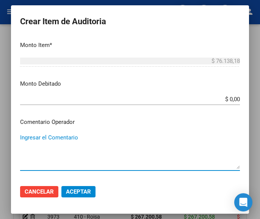
click at [73, 145] on textarea "Ingresar el Comentario" at bounding box center [130, 152] width 220 height 36
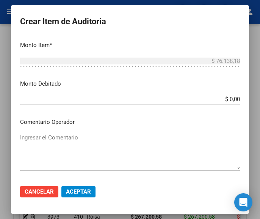
click at [79, 137] on textarea "Ingresar el Comentario" at bounding box center [130, 152] width 220 height 36
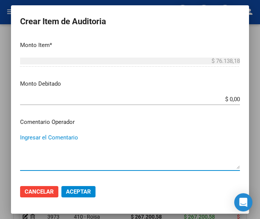
paste textarea "100 DEL HIPER II"
click at [23, 140] on textarea "100 DEL HIPER II" at bounding box center [130, 152] width 220 height 36
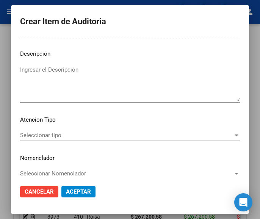
scroll to position [473, 0]
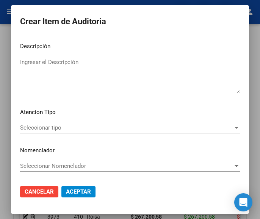
click at [54, 129] on span "Seleccionar tipo" at bounding box center [126, 127] width 213 height 7
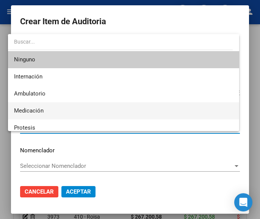
click at [48, 115] on span "Medicación" at bounding box center [123, 110] width 219 height 17
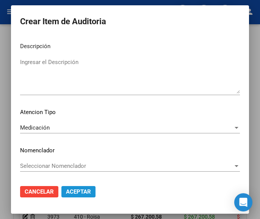
click at [73, 192] on span "Aceptar" at bounding box center [78, 192] width 25 height 7
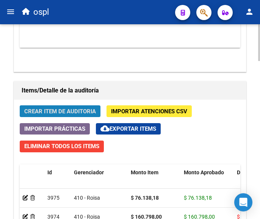
click at [69, 112] on span "Crear Item de Auditoria" at bounding box center [60, 111] width 72 height 7
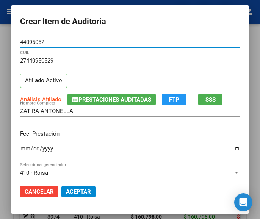
click at [20, 148] on input "Ingresar la fecha" at bounding box center [130, 152] width 220 height 12
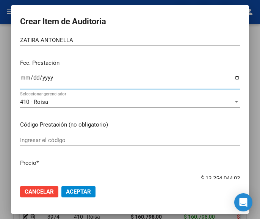
scroll to position [76, 0]
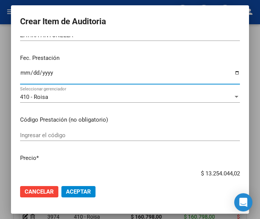
click at [55, 135] on input "Ingresar el código" at bounding box center [130, 135] width 220 height 7
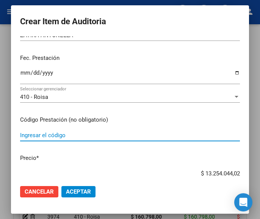
click at [57, 134] on input "Ingresar el código" at bounding box center [130, 135] width 220 height 7
paste input "6684262 MIDAX 10mg comp.x28 (Nac.)"
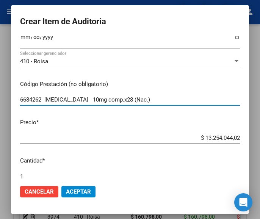
scroll to position [152, 0]
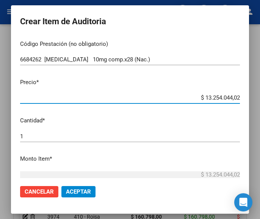
drag, startPoint x: 183, startPoint y: 98, endPoint x: 244, endPoint y: 99, distance: 61.1
click at [244, 99] on mat-dialog-content "44095052 Nro Documento 27440950529 CUIL Afiliado Activo Análisis Afiliado Prest…" at bounding box center [130, 107] width 238 height 143
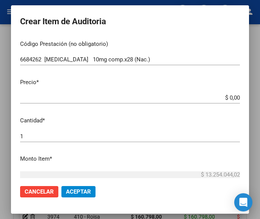
click at [234, 96] on app-form-text-field "Precio * $ 0,00 Ingresar el precio" at bounding box center [133, 90] width 226 height 24
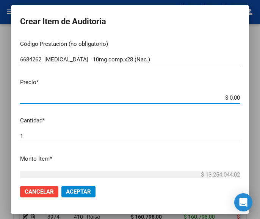
click at [233, 97] on input "$ 0,00" at bounding box center [130, 97] width 220 height 7
paste input "157094,53"
click at [45, 134] on input "1" at bounding box center [130, 136] width 220 height 7
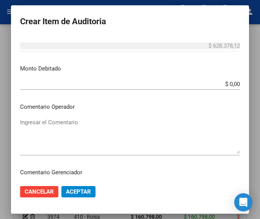
scroll to position [304, 0]
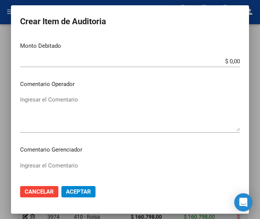
click at [69, 112] on textarea "Ingresar el Comentario" at bounding box center [130, 114] width 220 height 36
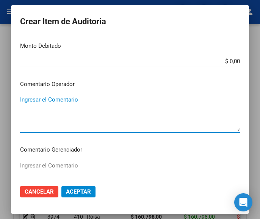
click at [44, 108] on textarea "Ingresar el Comentario" at bounding box center [130, 114] width 220 height 36
paste textarea "100 DEL HIPER II"
click at [25, 103] on textarea "100 DEL HIPER II" at bounding box center [130, 114] width 220 height 36
click at [24, 101] on textarea "100 DEL HIPER II" at bounding box center [130, 114] width 220 height 36
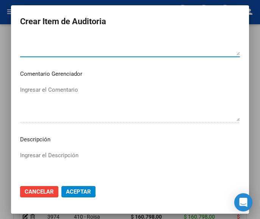
scroll to position [455, 0]
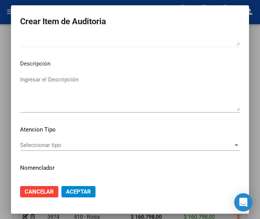
click at [47, 142] on span "Seleccionar tipo" at bounding box center [126, 145] width 213 height 7
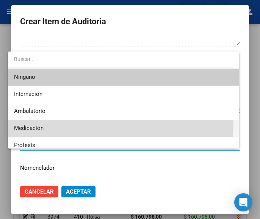
click at [42, 122] on span "Medicación" at bounding box center [123, 128] width 219 height 17
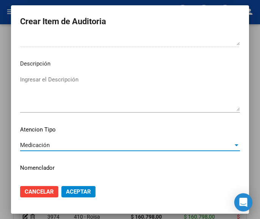
scroll to position [473, 0]
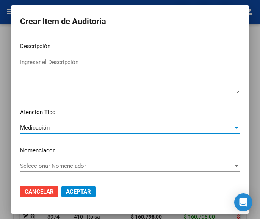
click at [77, 189] on span "Aceptar" at bounding box center [78, 192] width 25 height 7
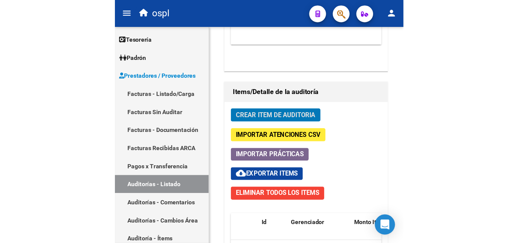
scroll to position [636, 0]
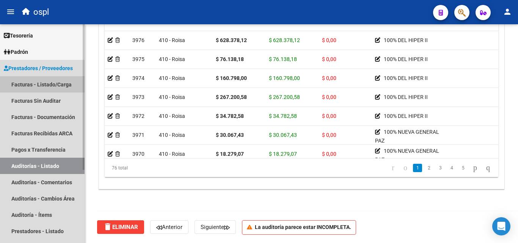
click at [58, 89] on link "Facturas - Listado/Carga" at bounding box center [42, 84] width 85 height 16
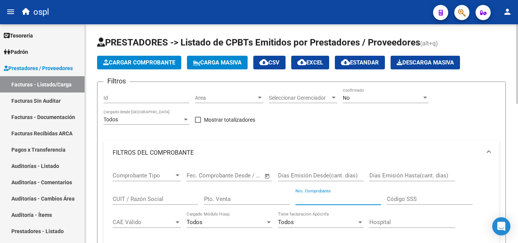
click at [319, 197] on input "Nro. Comprobante" at bounding box center [339, 199] width 86 height 7
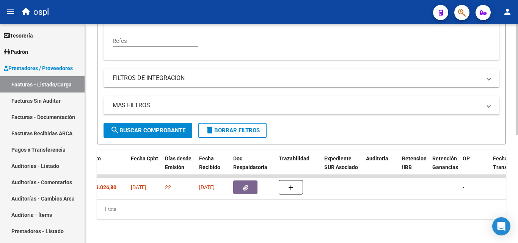
scroll to position [0, 386]
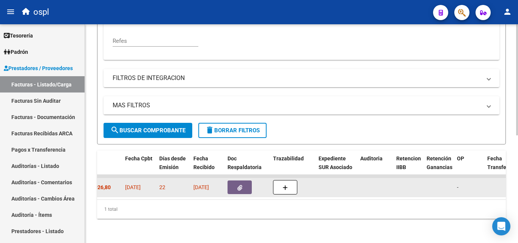
click at [240, 185] on icon "button" at bounding box center [240, 188] width 5 height 6
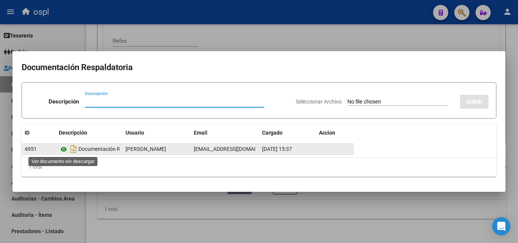
click at [66, 151] on icon at bounding box center [64, 149] width 10 height 9
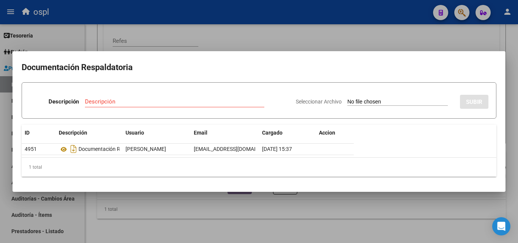
click at [358, 101] on input "Seleccionar Archivo" at bounding box center [398, 102] width 101 height 7
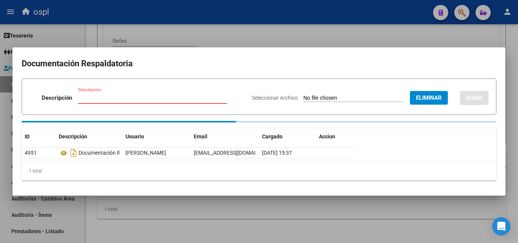
click at [173, 98] on input "Descripción" at bounding box center [152, 97] width 149 height 7
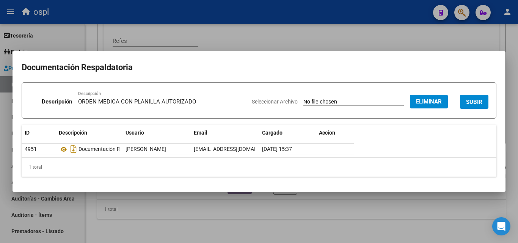
click at [161, 98] on div "ORDEN MEDICA CON PLANILLA AUTORIZADO Descripción" at bounding box center [152, 101] width 149 height 11
click at [162, 99] on input "ORDEN MEDICA CON PLANILLA AUTORIZADO" at bounding box center [152, 101] width 149 height 7
click at [472, 101] on span "SUBIR" at bounding box center [474, 102] width 16 height 7
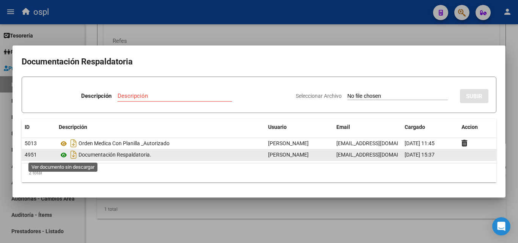
click at [62, 154] on icon at bounding box center [64, 155] width 10 height 9
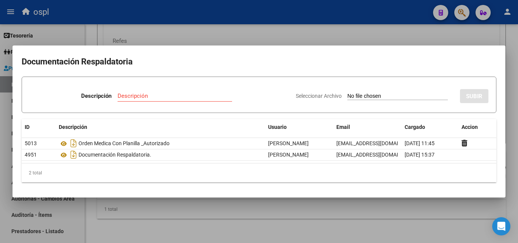
click at [367, 97] on input "Seleccionar Archivo" at bounding box center [398, 96] width 101 height 7
click at [370, 93] on input "Seleccionar Archivo" at bounding box center [398, 96] width 101 height 7
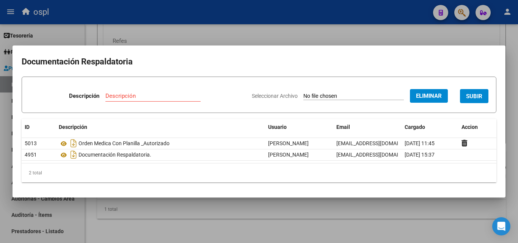
click at [121, 96] on input "Descripción" at bounding box center [153, 96] width 95 height 7
click at [470, 94] on span "SUBIR" at bounding box center [474, 96] width 16 height 7
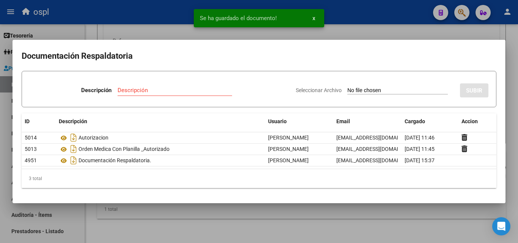
click at [347, 30] on div at bounding box center [259, 121] width 518 height 243
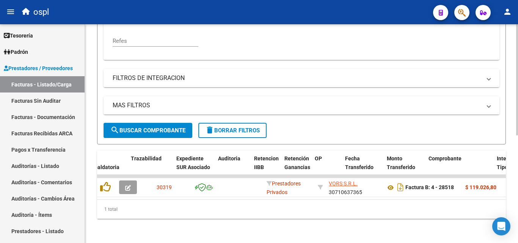
scroll to position [0, 528]
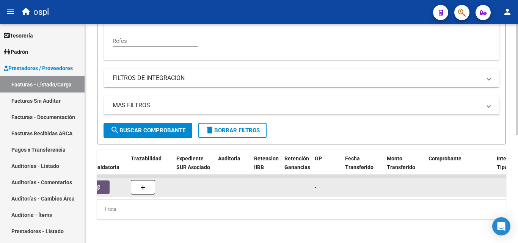
click at [105, 181] on button "button" at bounding box center [97, 188] width 24 height 14
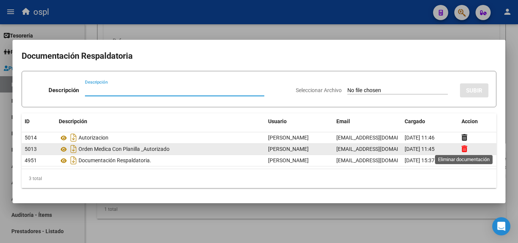
click at [466, 148] on icon at bounding box center [465, 148] width 6 height 7
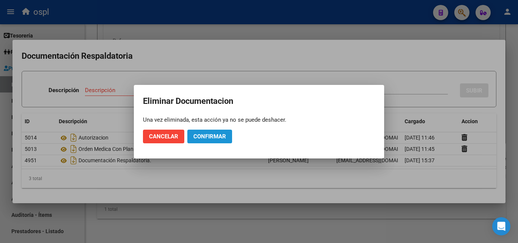
click at [205, 135] on span "Confirmar" at bounding box center [210, 136] width 33 height 7
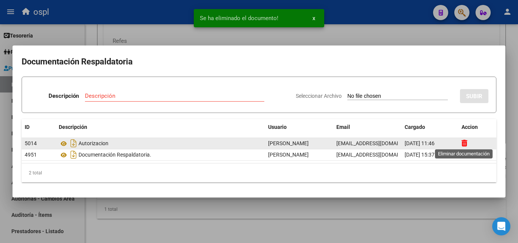
click at [465, 143] on icon at bounding box center [465, 143] width 6 height 7
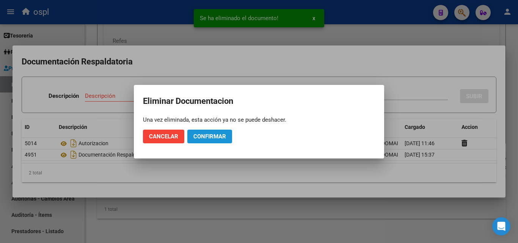
click at [210, 135] on span "Confirmar" at bounding box center [210, 136] width 33 height 7
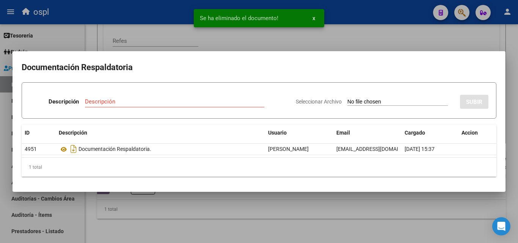
click at [378, 29] on div at bounding box center [259, 121] width 518 height 243
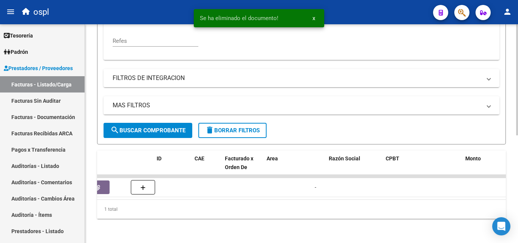
scroll to position [0, 0]
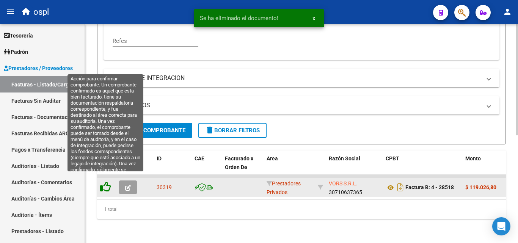
click at [104, 182] on icon at bounding box center [105, 187] width 11 height 11
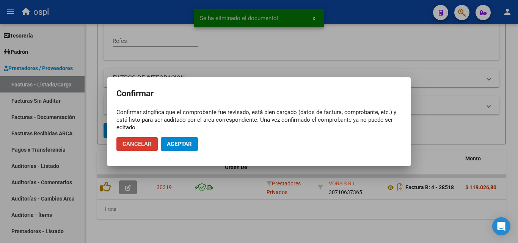
click at [176, 142] on span "Aceptar" at bounding box center [179, 144] width 25 height 7
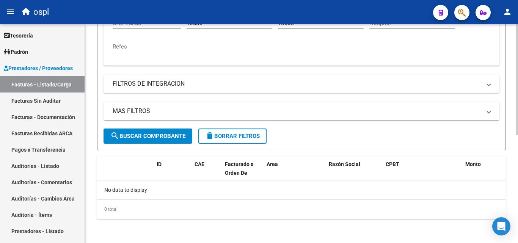
scroll to position [199, 0]
click at [60, 103] on link "Facturas Sin Auditar" at bounding box center [42, 101] width 85 height 16
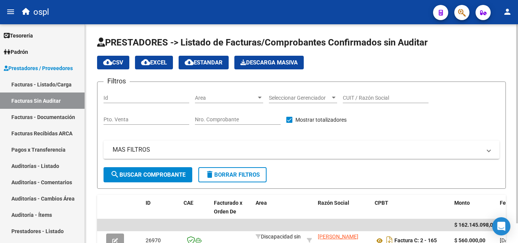
click at [231, 115] on div "Nro. Comprobante" at bounding box center [238, 117] width 86 height 15
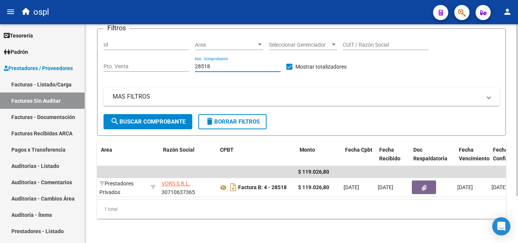
scroll to position [0, 155]
click at [259, 201] on div "1 total" at bounding box center [301, 209] width 409 height 19
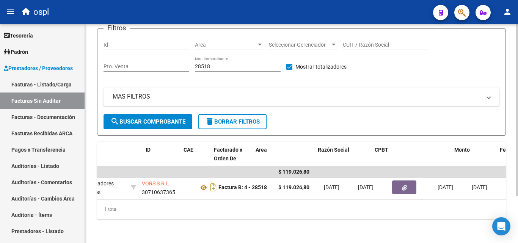
scroll to position [0, 0]
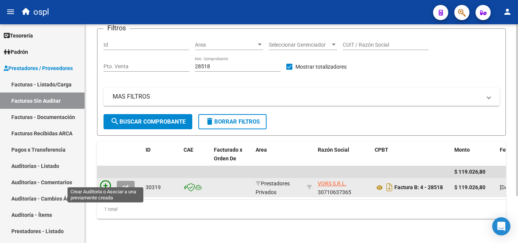
click at [107, 182] on icon at bounding box center [105, 186] width 11 height 11
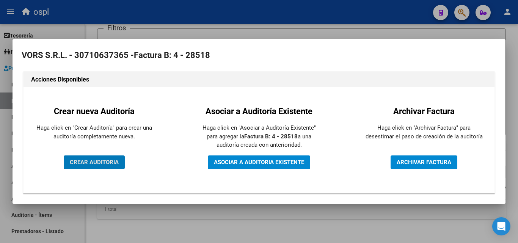
click at [100, 164] on span "CREAR AUDITORIA" at bounding box center [94, 162] width 49 height 7
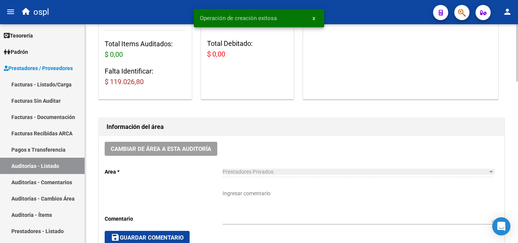
scroll to position [190, 0]
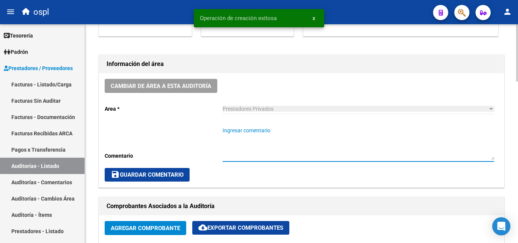
click at [243, 128] on textarea "Ingresar comentario" at bounding box center [359, 143] width 272 height 33
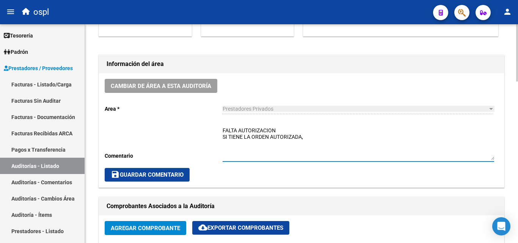
click at [278, 127] on textarea "FALTA AUTORIZACION SI TIENE LA ORDEN AUTORIZADA," at bounding box center [359, 143] width 272 height 33
click at [312, 140] on textarea "FALTA AUTORIZACION SI TIENE LA ORDEN AUTORIZADA," at bounding box center [359, 143] width 272 height 33
click at [309, 143] on textarea "FALTA AUTORIZACION SI TIENE LA ORDEN AUTORIZADA," at bounding box center [359, 143] width 272 height 33
click at [256, 137] on textarea "FALTA AUTORIZACION SI TIENE LA ORDEN AUTORIZADA" at bounding box center [359, 143] width 272 height 33
click at [312, 146] on textarea "FALTA AUTORIZACION FALTA AUTORIZACION DEL PRESUPUESTO, SI TIENE LA ORDEN AUTORI…" at bounding box center [359, 143] width 272 height 33
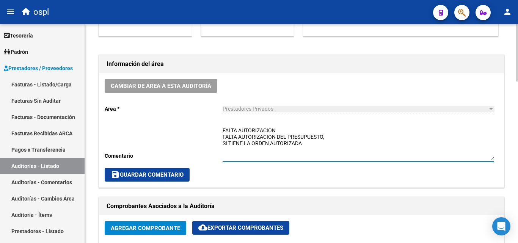
click at [338, 137] on textarea "FALTA AUTORIZACION FALTA AUTORIZACION DEL PRESUPUESTO, SI TIENE LA ORDEN AUTORI…" at bounding box center [359, 143] width 272 height 33
click at [289, 134] on textarea "FALTA AUTORIZACION FALTA AUTORIZACION DEL PRESUPUESTO, SI TIENE LA ORDEN AUTORI…" at bounding box center [359, 143] width 272 height 33
click at [310, 143] on textarea "FALTA AUTORIZACION FALTA AUTORIZACION DEL PRESUPUESTO, SI TIENE LA ORDEN AUTORI…" at bounding box center [359, 143] width 272 height 33
click at [282, 130] on textarea "FALTA AUTORIZACION FALTA AUTORIZACION DEL PRESUPUESTO, SI TIENE LA ORDEN AUTORI…" at bounding box center [359, 143] width 272 height 33
click at [276, 137] on textarea "FALTA AUTORIZACION FALTA AUTORIZACION DEL PRESUPUESTO, SI TIENE LA ORDEN AUTORI…" at bounding box center [359, 143] width 272 height 33
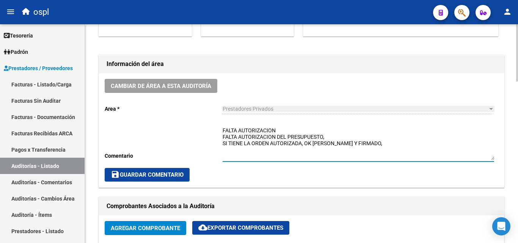
drag, startPoint x: 239, startPoint y: 137, endPoint x: 287, endPoint y: 137, distance: 48.6
click at [287, 137] on textarea "FALTA AUTORIZACION FALTA AUTORIZACION DEL PRESUPUESTO, SI TIENE LA ORDEN AUTORI…" at bounding box center [359, 143] width 272 height 33
click at [284, 139] on textarea "FALTA AUTORIZACION FALTA PRESUPUESTO, SI TIENE LA ORDEN AUTORIZADA, OK REMITO S…" at bounding box center [359, 143] width 272 height 33
click at [238, 137] on textarea "FALTA AUTORIZACION FALTA PRESUPUESTO SI TIENE LA ORDEN AUTORIZADA, OK REMITO SE…" at bounding box center [359, 143] width 272 height 33
click at [392, 145] on textarea "FALTA AUTORIZACION FALTA AUT. PRESUPUESTO SI TIENE LA ORDEN AUTORIZADA, OK REMI…" at bounding box center [359, 143] width 272 height 33
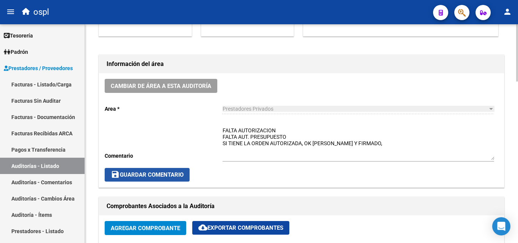
click at [172, 171] on button "save Guardar Comentario" at bounding box center [147, 175] width 85 height 14
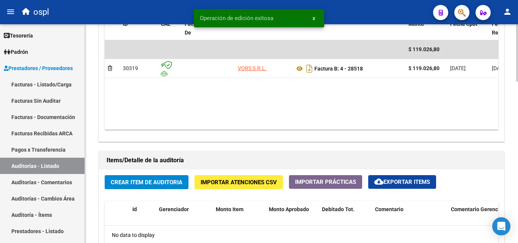
scroll to position [417, 0]
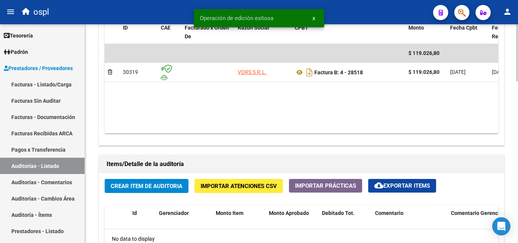
click at [171, 188] on span "Crear Item de Auditoria" at bounding box center [147, 186] width 72 height 7
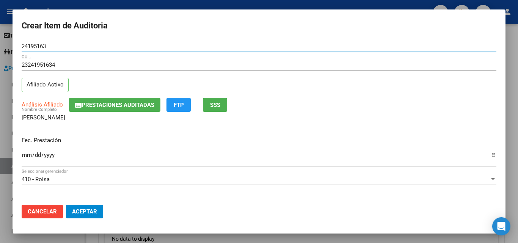
click at [27, 161] on input "Ingresar la fecha" at bounding box center [259, 158] width 475 height 12
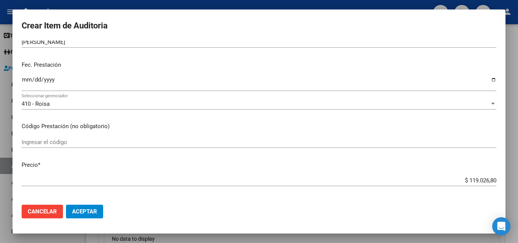
scroll to position [76, 0]
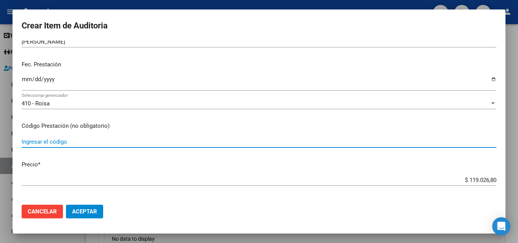
click at [52, 143] on input "Ingresar el código" at bounding box center [259, 142] width 475 height 7
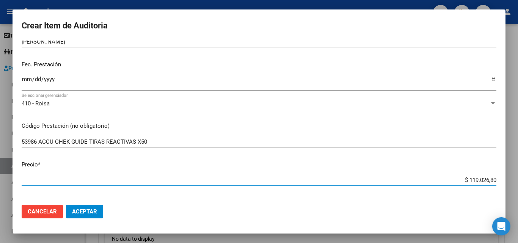
click at [446, 177] on input "$ 119.026,80" at bounding box center [259, 180] width 475 height 7
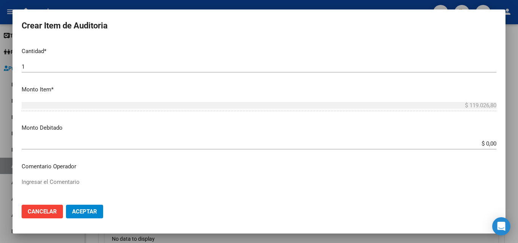
scroll to position [266, 0]
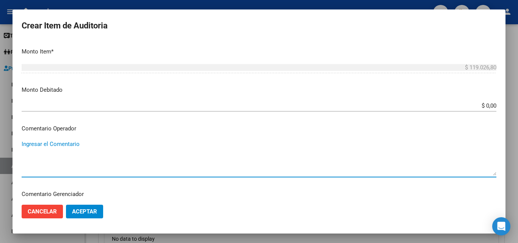
click at [94, 148] on textarea "Ingresar el Comentario" at bounding box center [259, 158] width 475 height 36
click at [33, 147] on textarea "IVA 20657.54" at bounding box center [259, 158] width 475 height 36
click at [31, 144] on textarea "IVA $20657.54" at bounding box center [259, 158] width 475 height 36
click at [22, 146] on textarea "IVA 21% $20657.54" at bounding box center [259, 158] width 475 height 36
click at [23, 145] on textarea "IVA 21% $20657.54" at bounding box center [259, 158] width 475 height 36
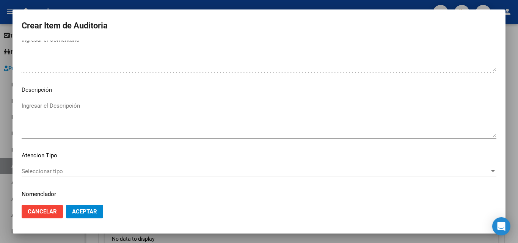
scroll to position [455, 0]
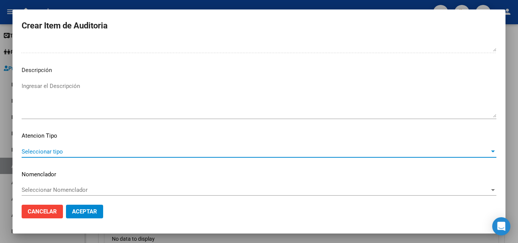
click at [66, 148] on span "Seleccionar tipo" at bounding box center [256, 151] width 468 height 7
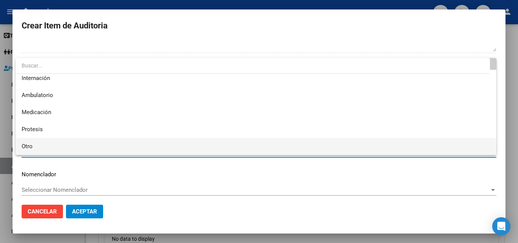
click at [48, 144] on span "Otro" at bounding box center [256, 146] width 469 height 17
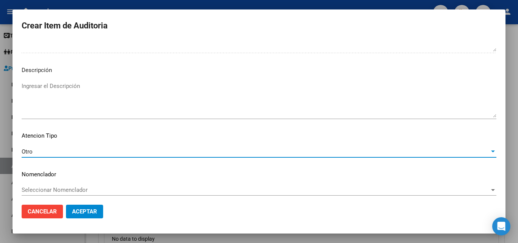
scroll to position [460, 0]
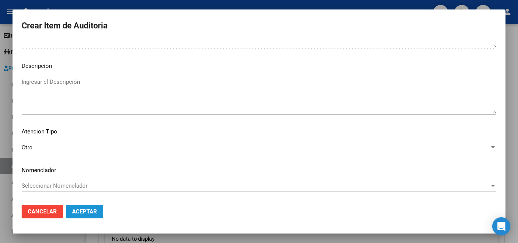
click at [87, 205] on button "Aceptar" at bounding box center [84, 212] width 37 height 14
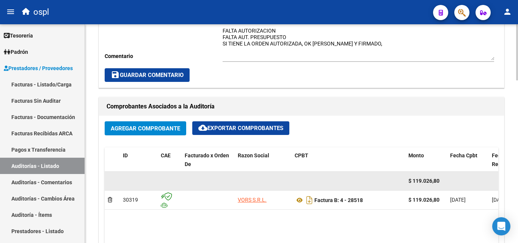
scroll to position [266, 0]
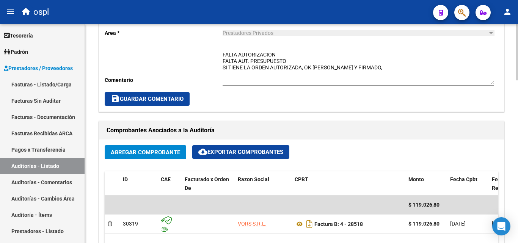
click at [173, 94] on button "save Guardar Comentario" at bounding box center [147, 99] width 85 height 14
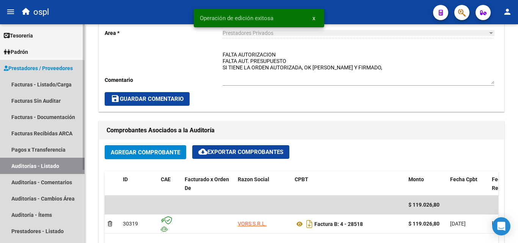
click at [58, 170] on link "Auditorías - Listado" at bounding box center [42, 166] width 85 height 16
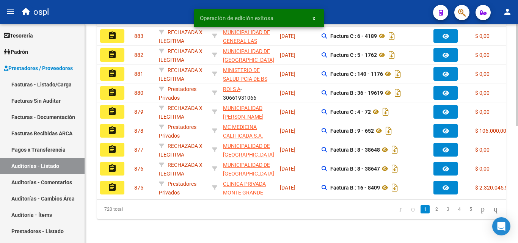
scroll to position [62, 0]
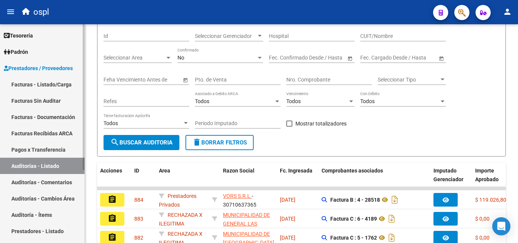
click at [68, 87] on link "Facturas - Listado/Carga" at bounding box center [42, 84] width 85 height 16
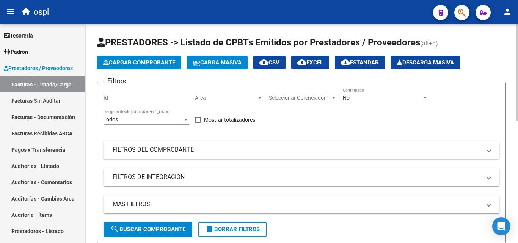
click at [162, 154] on mat-panel-title "FILTROS DEL COMPROBANTE" at bounding box center [297, 150] width 369 height 8
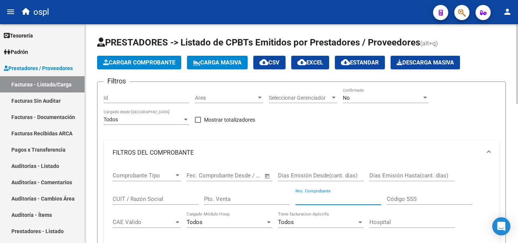
click at [315, 200] on input "Nro. Comprobante" at bounding box center [339, 199] width 86 height 7
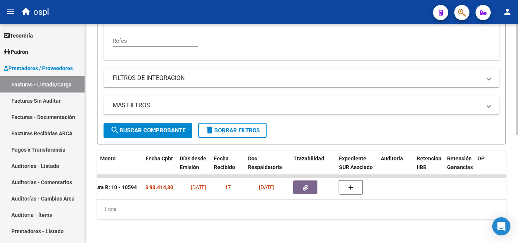
scroll to position [0, 365]
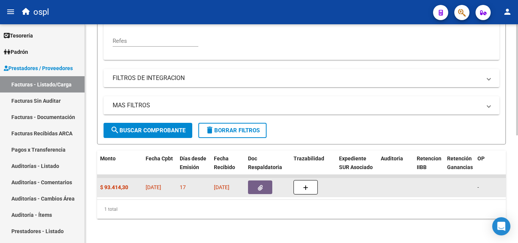
click at [250, 183] on button "button" at bounding box center [260, 188] width 24 height 14
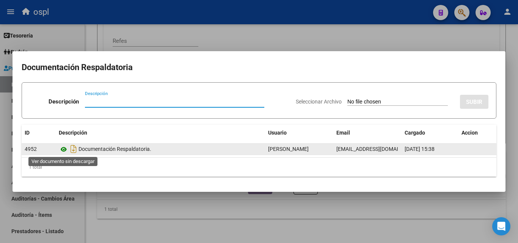
click at [64, 148] on icon at bounding box center [64, 149] width 10 height 9
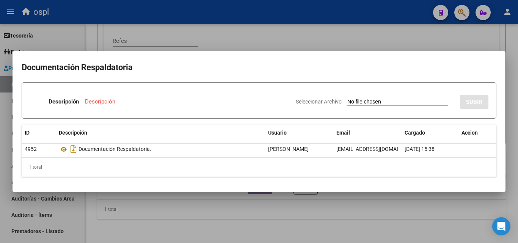
click at [257, 44] on div at bounding box center [259, 121] width 518 height 243
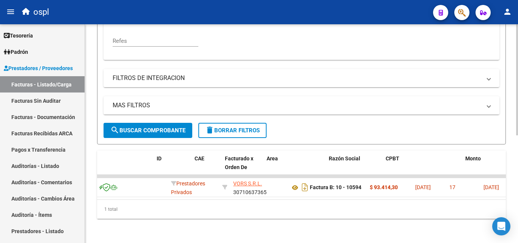
scroll to position [0, 0]
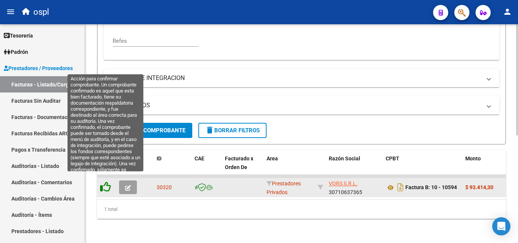
click at [107, 182] on icon at bounding box center [105, 187] width 11 height 11
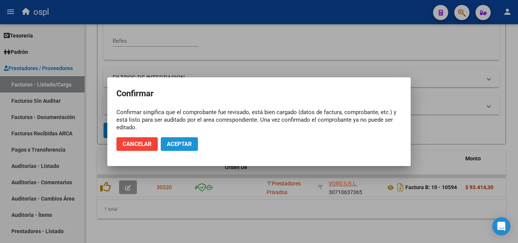
click at [179, 146] on span "Aceptar" at bounding box center [179, 144] width 25 height 7
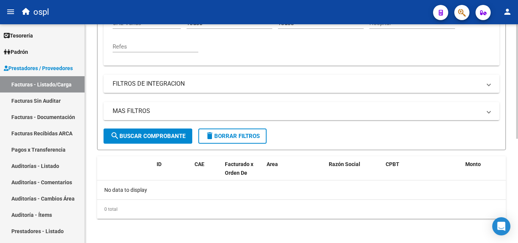
scroll to position [199, 0]
click at [57, 104] on link "Facturas Sin Auditar" at bounding box center [42, 101] width 85 height 16
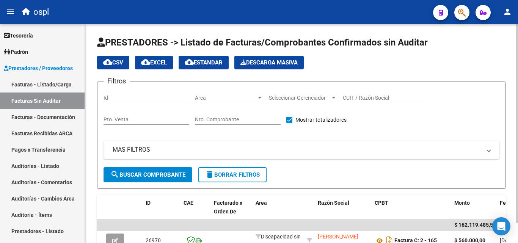
click at [220, 115] on div "Nro. Comprobante" at bounding box center [238, 117] width 86 height 15
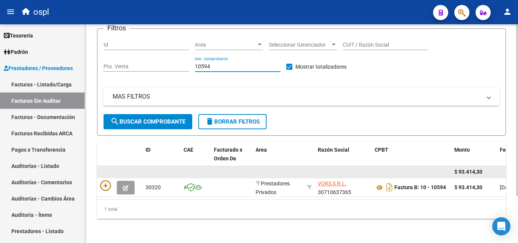
scroll to position [60, 0]
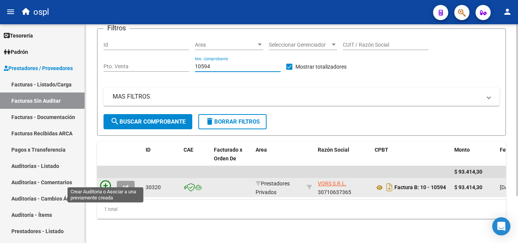
click at [108, 182] on icon at bounding box center [105, 186] width 11 height 11
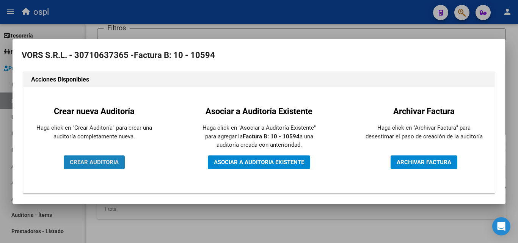
click at [115, 165] on span "CREAR AUDITORIA" at bounding box center [94, 162] width 49 height 7
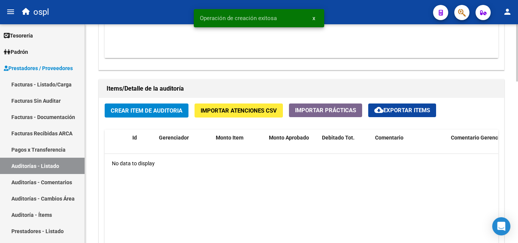
scroll to position [493, 0]
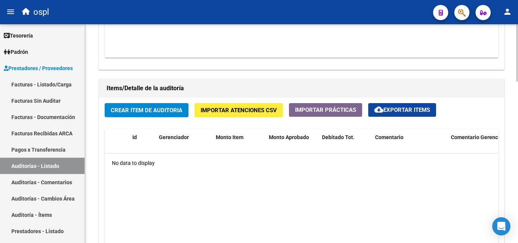
click at [155, 113] on span "Crear Item de Auditoria" at bounding box center [147, 110] width 72 height 7
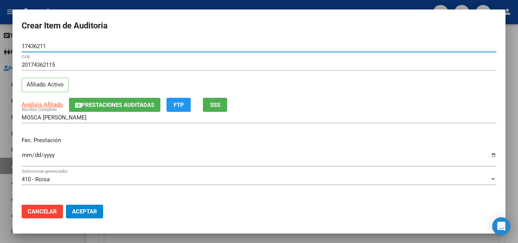
click at [24, 158] on input "Ingresar la fecha" at bounding box center [259, 158] width 475 height 12
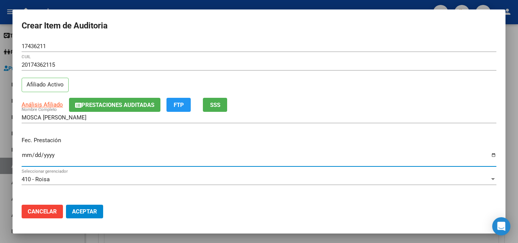
scroll to position [76, 0]
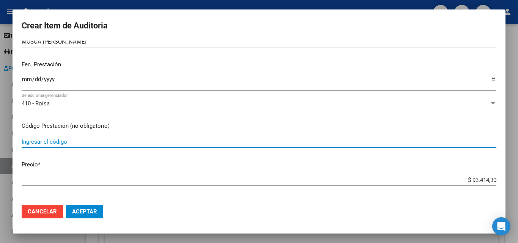
click at [98, 144] on input "Ingresar el código" at bounding box center [259, 142] width 475 height 7
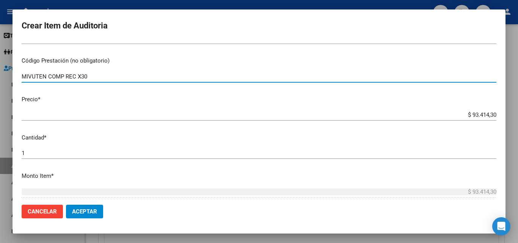
scroll to position [152, 0]
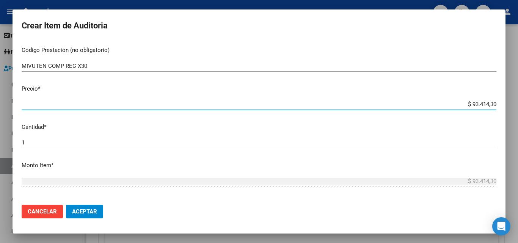
click at [450, 103] on input "$ 93.414,30" at bounding box center [259, 104] width 475 height 7
drag, startPoint x: 458, startPoint y: 103, endPoint x: 495, endPoint y: 101, distance: 36.5
click at [495, 101] on app-form-text-field "Precio * $ 93.414,30 Ingresar el precio" at bounding box center [262, 97] width 481 height 24
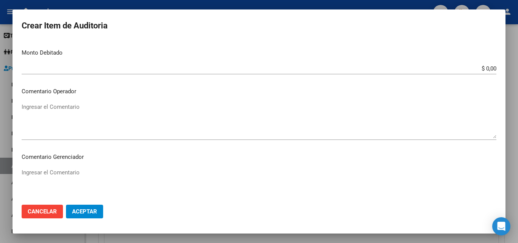
scroll to position [304, 0]
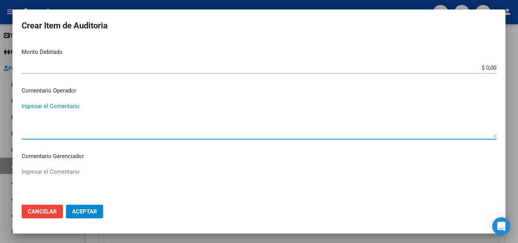
click at [98, 118] on textarea "Ingresar el Comentario" at bounding box center [259, 120] width 475 height 36
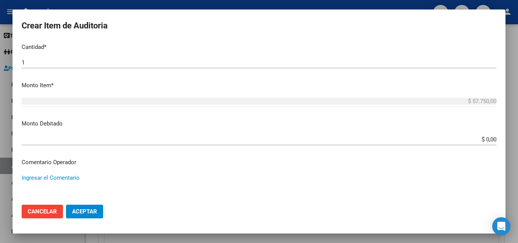
scroll to position [266, 0]
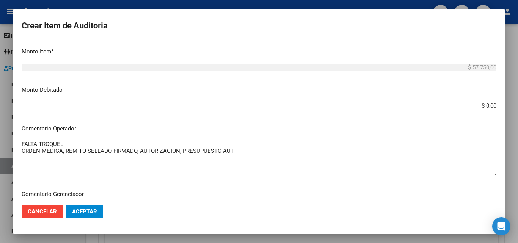
click at [20, 152] on mat-dialog-content "17436211 Nro Documento 20174362115 CUIL Afiliado Activo Análisis Afiliado Prest…" at bounding box center [259, 120] width 493 height 158
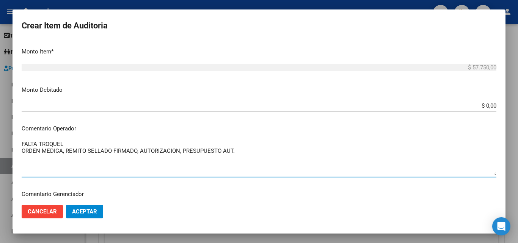
click at [22, 150] on textarea "FALTA TROQUEL ORDEN MEDICA, REMITO SELLADO-FIRMADO, AUTORIZACION, PRESUPUESTO A…" at bounding box center [259, 158] width 475 height 36
click at [66, 142] on textarea "FALTA TROQUEL OK_ORDEN MEDICA, REMITO SELLADO-FIRMADO, AUTORIZACION, PRESUPUEST…" at bounding box center [259, 158] width 475 height 36
click at [72, 155] on textarea "FALTA TROQUEL OK_ORDEN MEDICA, REMITO SELLADO-FIRMADO, AUTORIZACION, PRESUPUEST…" at bounding box center [259, 158] width 475 height 36
click at [187, 154] on textarea "FALTA TROQUEL OK_ORDEN MEDICA, REMITO SELLADO-FIRMADO, AUTORIZACION, PRESUPUEST…" at bounding box center [259, 158] width 475 height 36
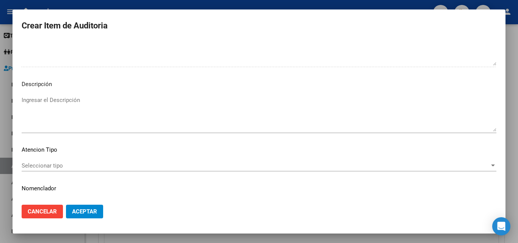
scroll to position [460, 0]
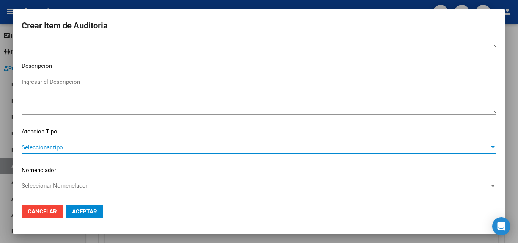
click at [63, 145] on span "Seleccionar tipo" at bounding box center [256, 147] width 468 height 7
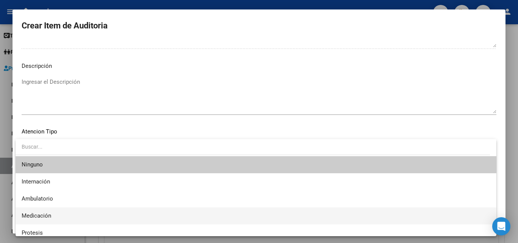
click at [41, 211] on span "Medicación" at bounding box center [256, 216] width 469 height 17
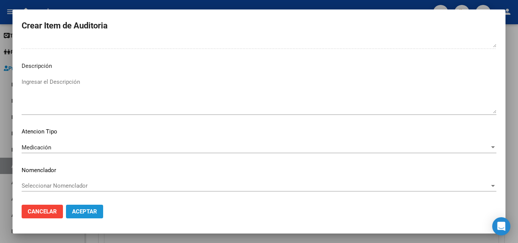
click at [85, 207] on button "Aceptar" at bounding box center [84, 212] width 37 height 14
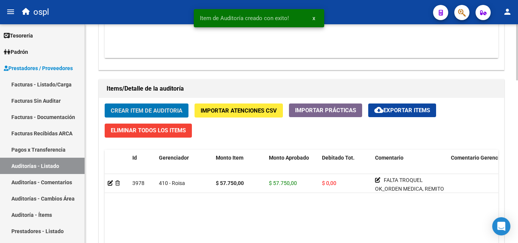
scroll to position [494, 0]
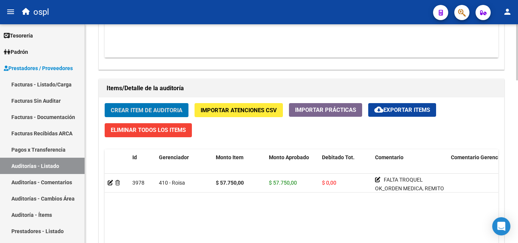
click at [133, 107] on span "Crear Item de Auditoria" at bounding box center [147, 110] width 72 height 7
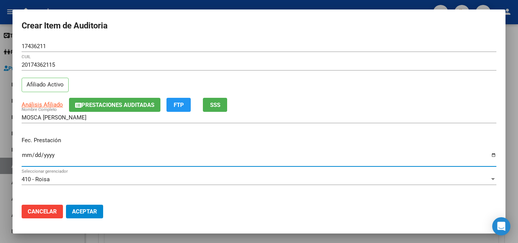
click at [25, 155] on input "Ingresar la fecha" at bounding box center [259, 158] width 475 height 12
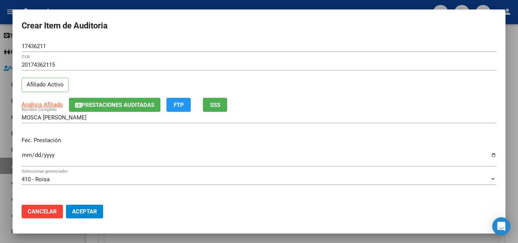
scroll to position [38, 0]
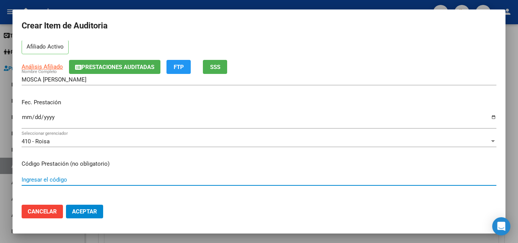
click at [54, 176] on input "Ingresar el código" at bounding box center [259, 179] width 475 height 7
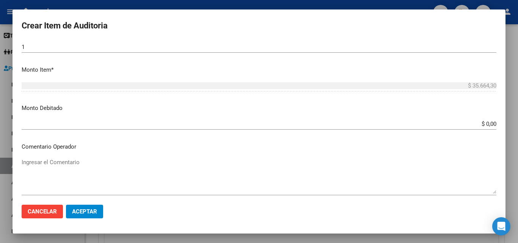
scroll to position [266, 0]
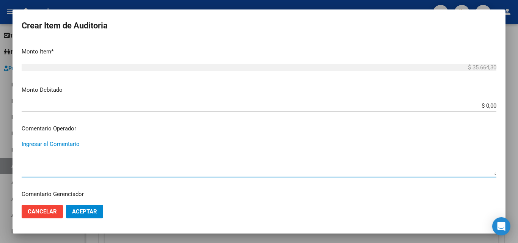
click at [72, 143] on textarea "Ingresar el Comentario" at bounding box center [259, 158] width 475 height 36
click at [92, 151] on textarea "Ingresar el Comentario" at bounding box center [259, 158] width 475 height 36
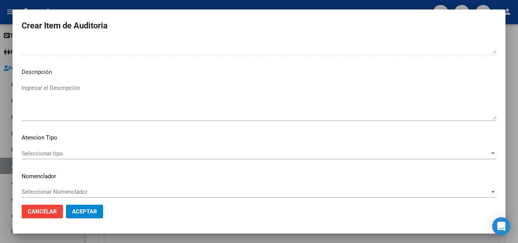
scroll to position [455, 0]
click at [54, 148] on div "Seleccionar tipo Seleccionar tipo" at bounding box center [259, 151] width 475 height 11
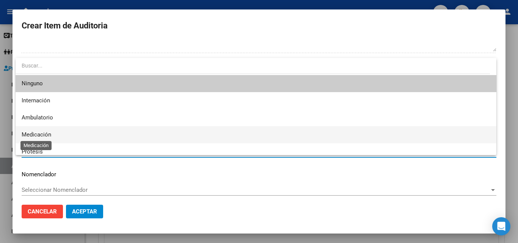
click at [49, 133] on span "Medicación" at bounding box center [37, 134] width 30 height 7
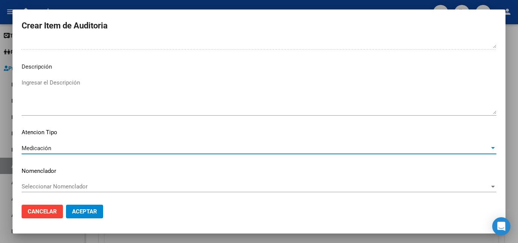
scroll to position [460, 0]
click at [85, 211] on span "Aceptar" at bounding box center [84, 211] width 25 height 7
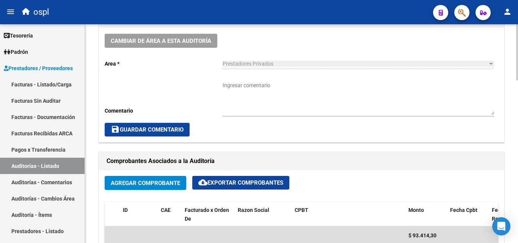
scroll to position [228, 0]
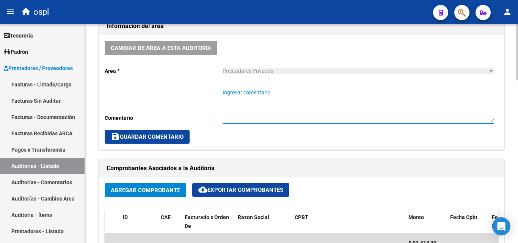
click at [249, 99] on textarea "Ingresar comentario" at bounding box center [359, 105] width 272 height 33
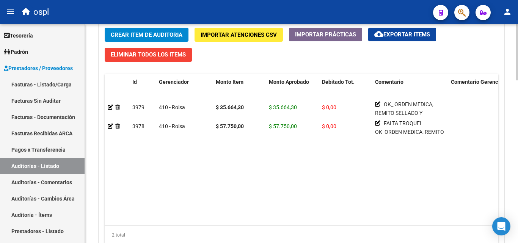
scroll to position [570, 0]
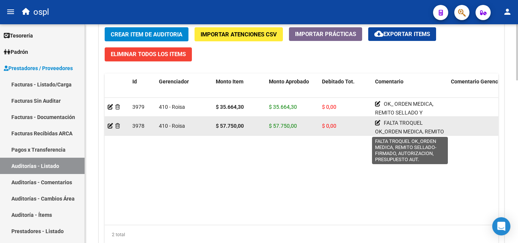
click at [381, 123] on div "FALTA TROQUEL OK_ORDEN MEDICA, REMITO SELLADO-FIRMADO, AUTORIZACION, PRESUPUEST…" at bounding box center [410, 126] width 70 height 15
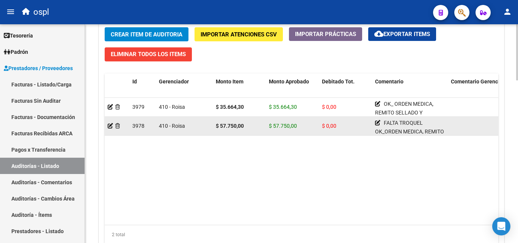
click at [376, 124] on icon at bounding box center [377, 122] width 5 height 5
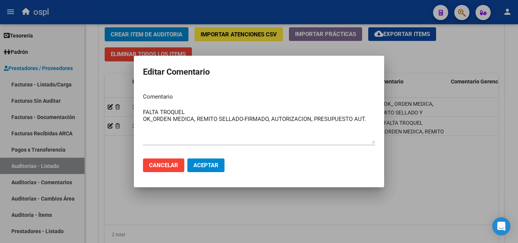
click at [141, 113] on mat-dialog-content "Comentario FALTA TROQUEL OK_ORDEN MEDICA, REMITO SELLADO-FIRMADO, AUTORIZACION,…" at bounding box center [259, 120] width 250 height 66
drag, startPoint x: 144, startPoint y: 110, endPoint x: 370, endPoint y: 118, distance: 226.0
click at [370, 118] on textarea "FALTA TROQUEL OK_ORDEN MEDICA, REMITO SELLADO-FIRMADO, AUTORIZACION, PRESUPUEST…" at bounding box center [259, 126] width 232 height 36
click at [231, 184] on mat-dialog-container "Editar Comentario Comentario FALTA TROQUEL OK_ORDEN MEDICA, REMITO SELLADO-FIRM…" at bounding box center [259, 122] width 250 height 132
drag, startPoint x: 220, startPoint y: 211, endPoint x: 224, endPoint y: 209, distance: 5.3
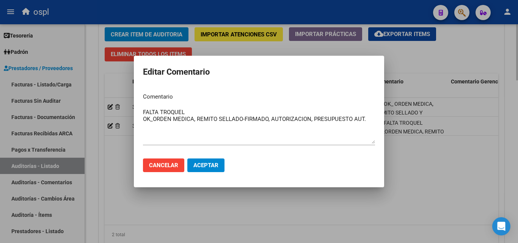
click at [220, 211] on div at bounding box center [259, 121] width 518 height 243
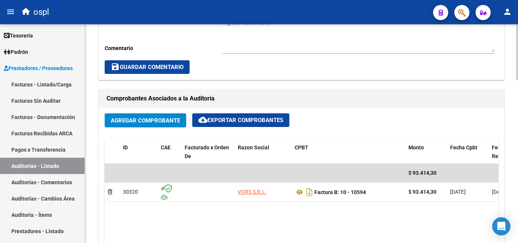
scroll to position [228, 0]
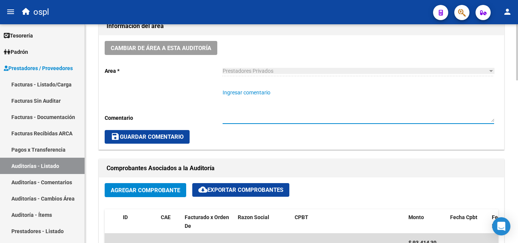
click at [259, 101] on textarea "Ingresar comentario" at bounding box center [359, 105] width 272 height 33
paste textarea "FALTA TROQUEL OK_ORDEN MEDICA, REMITO SELLADO-FIRMADO, AUTORIZACION, PRESUPUEST…"
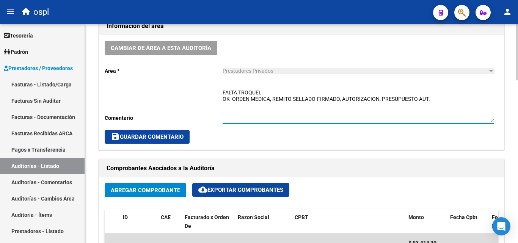
drag, startPoint x: 230, startPoint y: 99, endPoint x: 235, endPoint y: 100, distance: 5.0
click at [232, 99] on textarea "FALTA TROQUEL OK_ORDEN MEDICA, REMITO SELLADO-FIRMADO, AUTORIZACION, PRESUPUEST…" at bounding box center [359, 105] width 272 height 33
click at [230, 107] on textarea "FALTA TROQUEL OK_ORDEN MEDICA, REMITO SELLADO-FIRMADO, AUTORIZACION, PRESUPUEST…" at bounding box center [359, 105] width 272 height 33
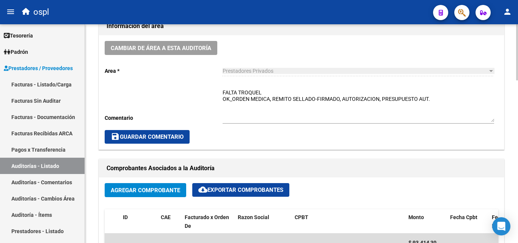
click at [222, 93] on div "Cambiar de área a esta auditoría Area * Prestadores Privados Seleccionar area C…" at bounding box center [301, 92] width 405 height 114
click at [224, 92] on textarea "FALTA TROQUEL OK_ORDEN MEDICA, REMITO SELLADO-FIRMADO, AUTORIZACION, PRESUPUEST…" at bounding box center [359, 105] width 272 height 33
click at [219, 96] on div "Cambiar de área a esta auditoría Area * Prestadores Privados Seleccionar area C…" at bounding box center [301, 92] width 405 height 114
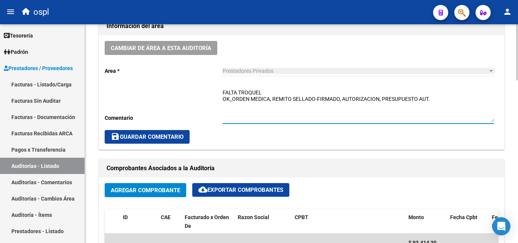
click at [223, 91] on textarea "FALTA TROQUEL OK_ORDEN MEDICA, REMITO SELLADO-FIRMADO, AUTORIZACION, PRESUPUEST…" at bounding box center [359, 105] width 272 height 33
click at [255, 108] on textarea "DOLUFEVIR: FALTA TROQUEL OK_ORDEN MEDICA, REMITO SELLADO-FIRMADO, AUTORIZACION,…" at bounding box center [359, 105] width 272 height 33
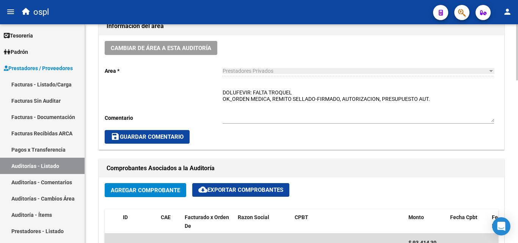
click at [222, 91] on div "Cambiar de área a esta auditoría Area * Prestadores Privados Seleccionar area C…" at bounding box center [301, 92] width 405 height 114
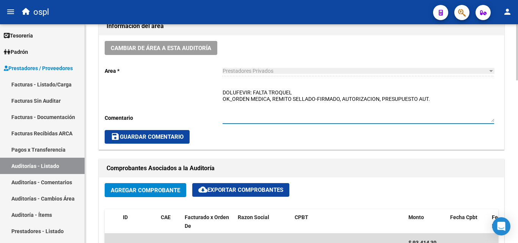
click at [224, 92] on textarea "DOLUFEVIR: FALTA TROQUEL OK_ORDEN MEDICA, REMITO SELLADO-FIRMADO, AUTORIZACION,…" at bounding box center [359, 105] width 272 height 33
click at [239, 103] on textarea "_DOLUFEVIR: FALTA TROQUEL OK_ORDEN MEDICA, REMITO SELLADO-FIRMADO, AUTORIZACION…" at bounding box center [359, 105] width 272 height 33
click at [437, 100] on textarea "_DOLUFEVIR: FALTA TROQUEL OK_ORDEN MEDICA, REMITO SELLADO-FIRMADO, AUTORIZACION…" at bounding box center [359, 105] width 272 height 33
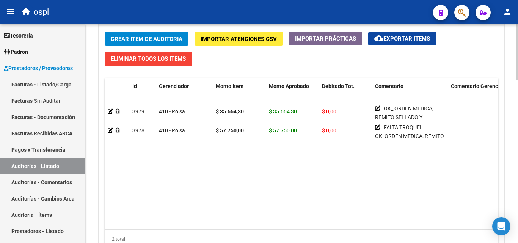
scroll to position [570, 0]
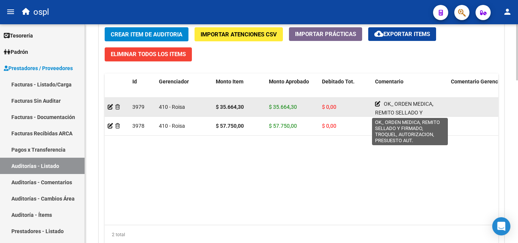
click at [379, 106] on icon at bounding box center [377, 103] width 5 height 5
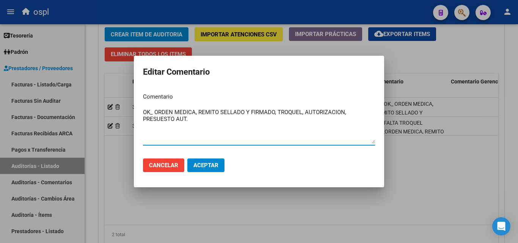
drag, startPoint x: 195, startPoint y: 123, endPoint x: 145, endPoint y: 111, distance: 51.8
click at [139, 110] on mat-dialog-content "Comentario OK_ ORDEN MEDICA, REMITO SELLADO Y FIRMADO, TROQUEL, AUTORIZACION, P…" at bounding box center [259, 120] width 250 height 66
click at [339, 205] on div at bounding box center [259, 121] width 518 height 243
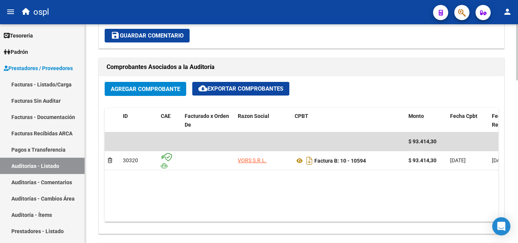
scroll to position [266, 0]
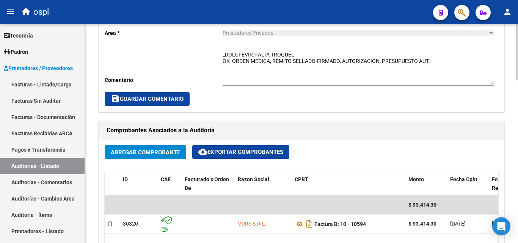
click at [244, 76] on textarea "_DOLUFEVIR: FALTA TROQUEL OK_ORDEN MEDICA, REMITO SELLADO-FIRMADO, AUTORIZACION…" at bounding box center [359, 67] width 272 height 33
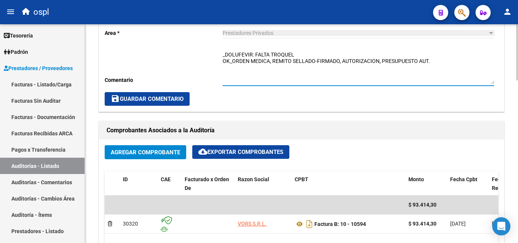
paste textarea "OK_ ORDEN MEDICA, REMITO SELLADO Y FIRMADO, TROQUEL, AUTORIZACION, PRESUESTO AU…"
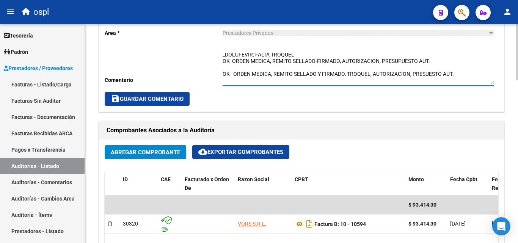
click at [222, 74] on div "Cambiar de área a esta auditoría Area * Prestadores Privados Seleccionar area C…" at bounding box center [301, 54] width 405 height 114
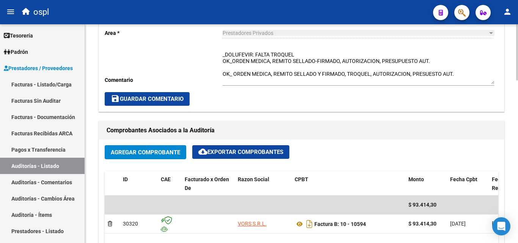
click at [222, 74] on div "Cambiar de área a esta auditoría Area * Prestadores Privados Seleccionar area C…" at bounding box center [301, 54] width 405 height 114
click at [222, 73] on div "Cambiar de área a esta auditoría Area * Prestadores Privados Seleccionar area C…" at bounding box center [301, 54] width 405 height 114
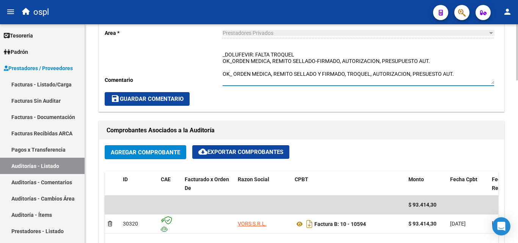
click at [224, 73] on textarea "_DOLUFEVIR: FALTA TROQUEL OK_ORDEN MEDICA, REMITO SELLADO-FIRMADO, AUTORIZACION…" at bounding box center [359, 67] width 272 height 33
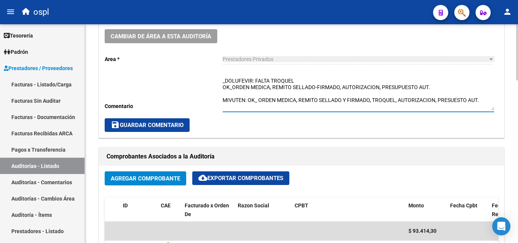
scroll to position [228, 0]
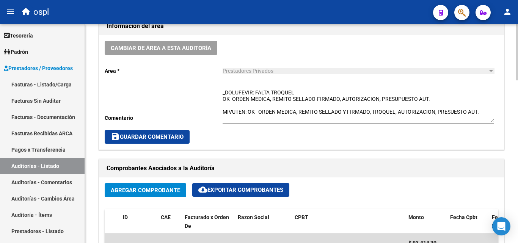
click at [222, 92] on div "Cambiar de área a esta auditoría Area * Prestadores Privados Seleccionar area C…" at bounding box center [301, 92] width 405 height 114
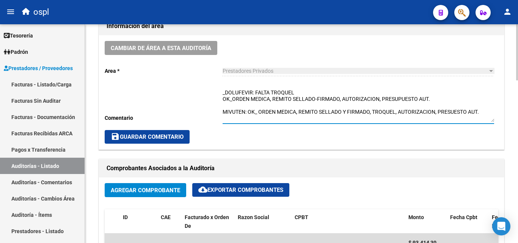
click at [225, 92] on textarea "_DOLUFEVIR: FALTA TROQUEL OK_ORDEN MEDICA, REMITO SELLADO-FIRMADO, AUTORIZACION…" at bounding box center [359, 105] width 272 height 33
click at [223, 92] on textarea "_DOLUFEVIR: FALTA TROQUEL OK_ORDEN MEDICA, REMITO SELLADO-FIRMADO, AUTORIZACION…" at bounding box center [359, 105] width 272 height 33
click at [230, 90] on textarea "_DOLUFEVIR: FALTA TROQUEL OK_ORDEN MEDICA, REMITO SELLADO-FIRMADO, AUTORIZACION…" at bounding box center [359, 105] width 272 height 33
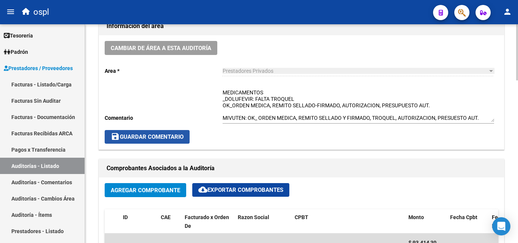
click at [182, 133] on button "save Guardar Comentario" at bounding box center [147, 137] width 85 height 14
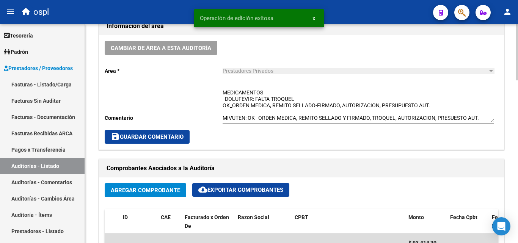
click at [173, 135] on span "save Guardar Comentario" at bounding box center [147, 137] width 73 height 7
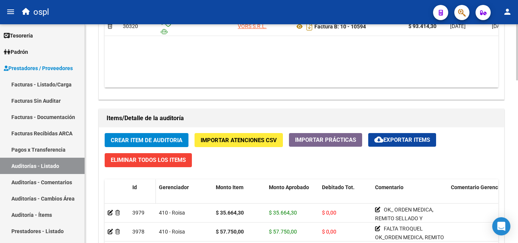
scroll to position [456, 0]
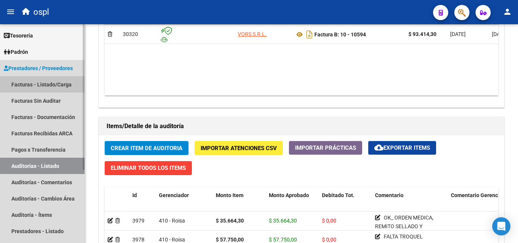
click at [63, 90] on link "Facturas - Listado/Carga" at bounding box center [42, 84] width 85 height 16
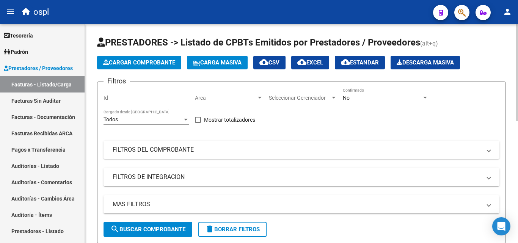
click at [181, 150] on mat-panel-title "FILTROS DEL COMPROBANTE" at bounding box center [297, 150] width 369 height 8
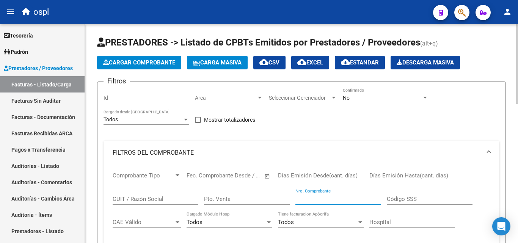
click at [315, 199] on input "Nro. Comprobante" at bounding box center [339, 199] width 86 height 7
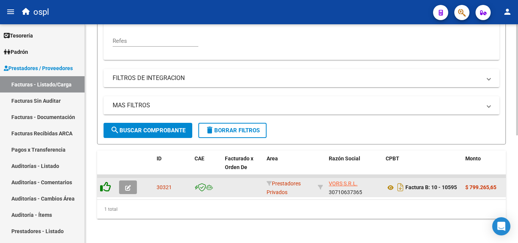
click at [107, 183] on icon at bounding box center [105, 187] width 11 height 11
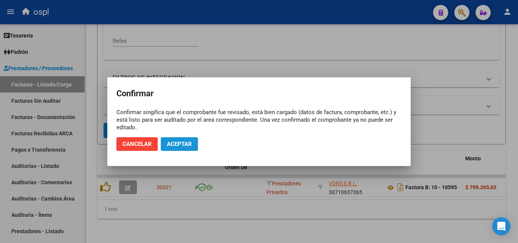
click at [176, 141] on span "Aceptar" at bounding box center [179, 144] width 25 height 7
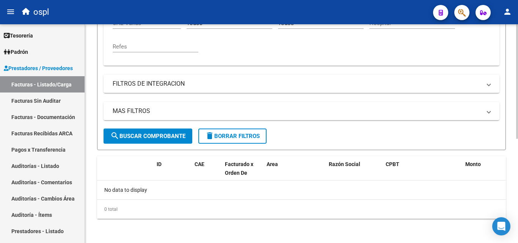
scroll to position [199, 0]
click at [66, 95] on link "Facturas Sin Auditar" at bounding box center [42, 101] width 85 height 16
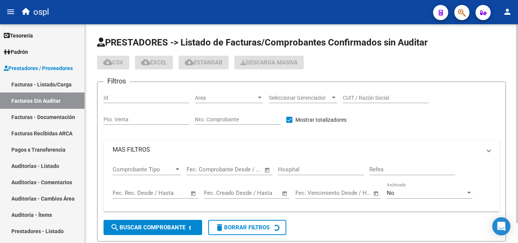
click at [215, 120] on input "Nro. Comprobante" at bounding box center [238, 120] width 86 height 6
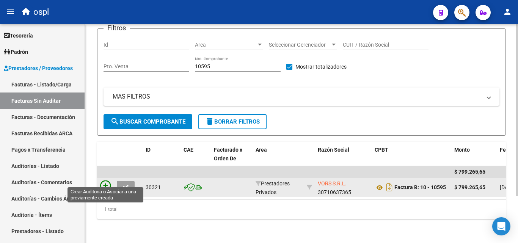
click at [109, 181] on icon at bounding box center [105, 186] width 11 height 11
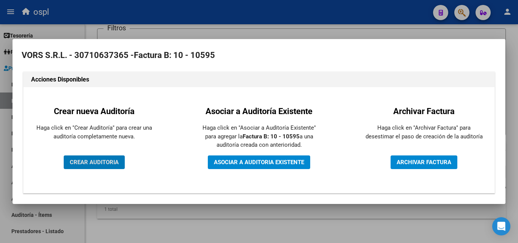
click at [107, 158] on button "CREAR AUDITORIA" at bounding box center [94, 163] width 61 height 14
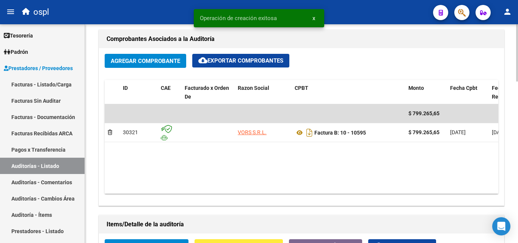
scroll to position [417, 0]
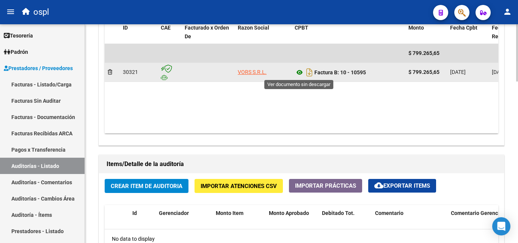
click at [297, 74] on icon at bounding box center [300, 72] width 10 height 9
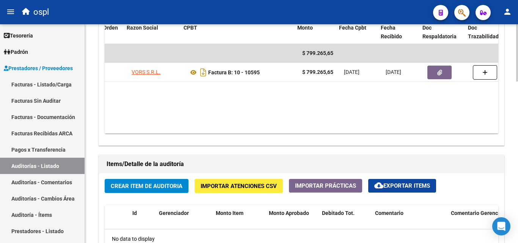
scroll to position [0, 111]
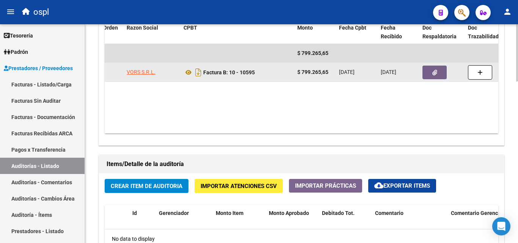
click at [438, 72] on button "button" at bounding box center [435, 73] width 24 height 14
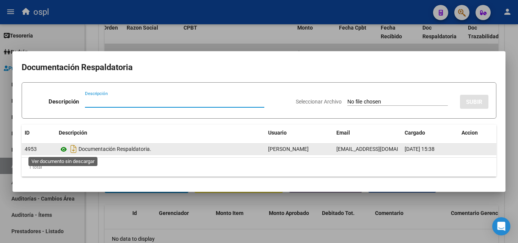
click at [66, 150] on icon at bounding box center [64, 149] width 10 height 9
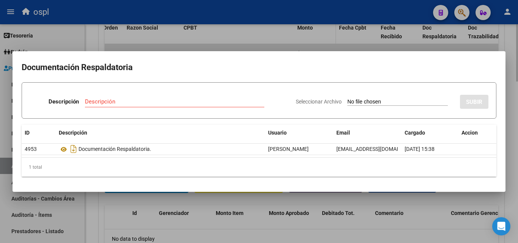
click at [318, 43] on div at bounding box center [259, 121] width 518 height 243
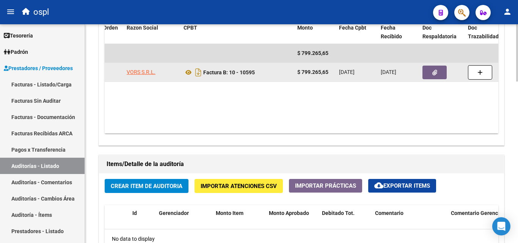
click at [441, 72] on button "button" at bounding box center [435, 73] width 24 height 14
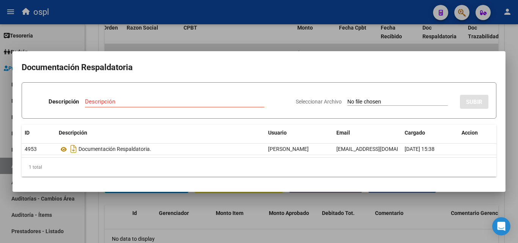
click at [376, 101] on input "Seleccionar Archivo" at bounding box center [398, 102] width 101 height 7
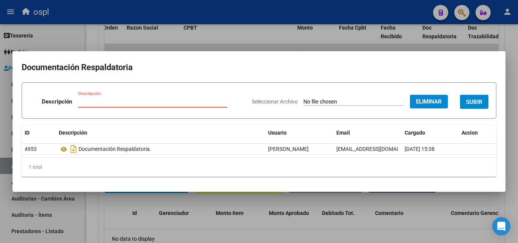
click at [128, 100] on input "Descripción" at bounding box center [152, 101] width 149 height 7
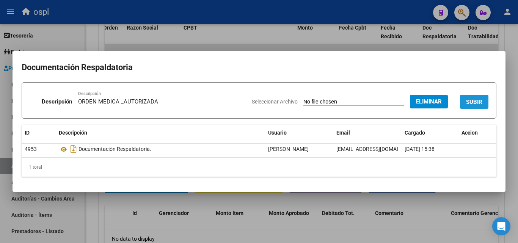
click at [476, 101] on span "SUBIR" at bounding box center [474, 102] width 16 height 7
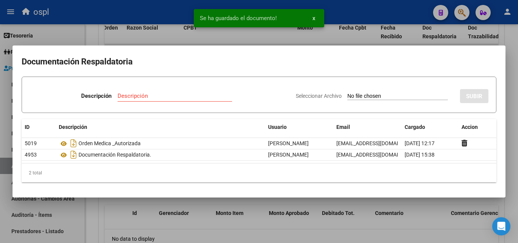
click at [364, 96] on input "Seleccionar Archivo" at bounding box center [398, 96] width 101 height 7
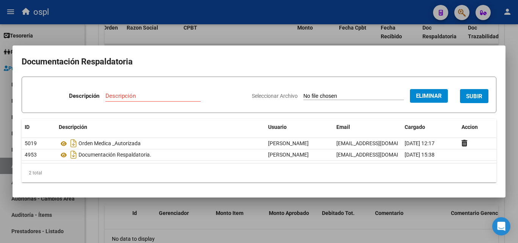
click at [127, 96] on input "Descripción" at bounding box center [153, 96] width 95 height 7
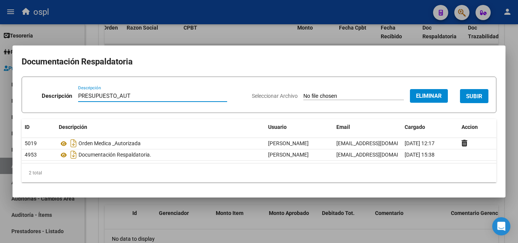
click at [479, 94] on span "SUBIR" at bounding box center [474, 96] width 16 height 7
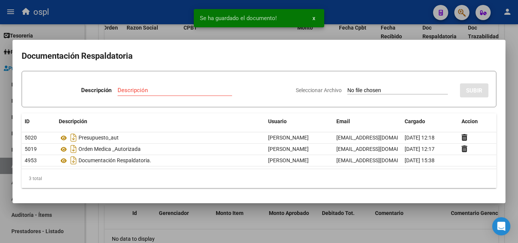
click at [334, 28] on div at bounding box center [259, 121] width 518 height 243
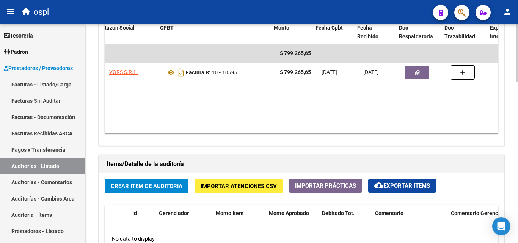
scroll to position [0, 139]
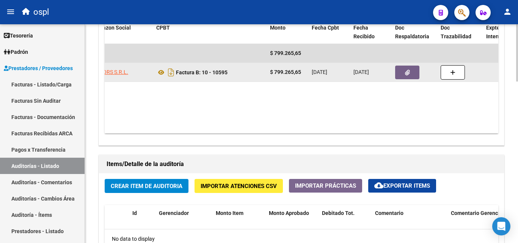
click at [407, 74] on icon "button" at bounding box center [407, 73] width 5 height 6
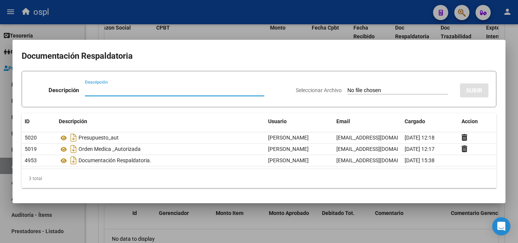
click at [230, 35] on div at bounding box center [259, 121] width 518 height 243
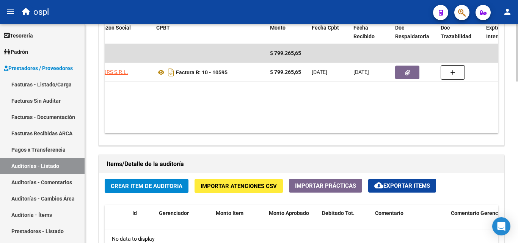
drag, startPoint x: 259, startPoint y: 126, endPoint x: 202, endPoint y: 127, distance: 57.3
click at [198, 126] on datatable-body "$ 799.265,65 30321 VORS S.R.L. Factura B: 10 - 10595 $ 799.265,65 28/07/2025 13…" at bounding box center [302, 89] width 394 height 90
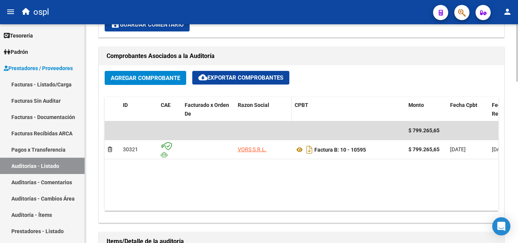
scroll to position [342, 0]
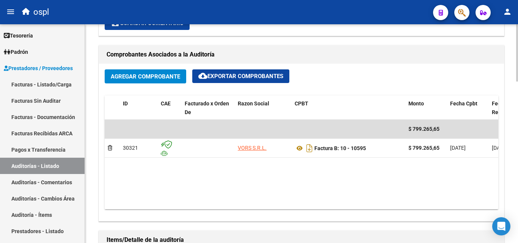
drag, startPoint x: 272, startPoint y: 202, endPoint x: 296, endPoint y: 196, distance: 25.4
click at [296, 196] on datatable-body "$ 799.265,65 30321 VORS S.R.L. Factura B: 10 - 10595 $ 799.265,65 28/07/2025 13…" at bounding box center [302, 165] width 394 height 90
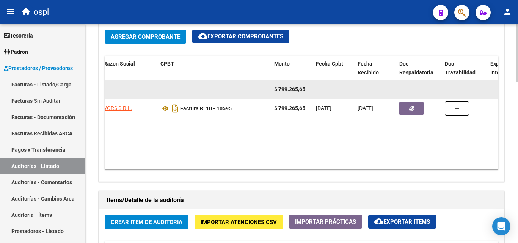
scroll to position [380, 0]
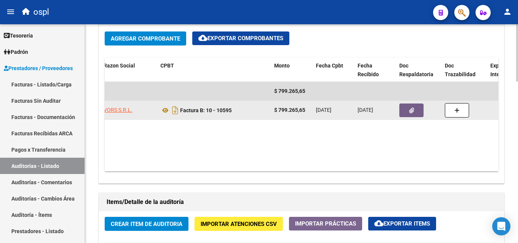
click at [412, 113] on icon "button" at bounding box center [411, 111] width 5 height 6
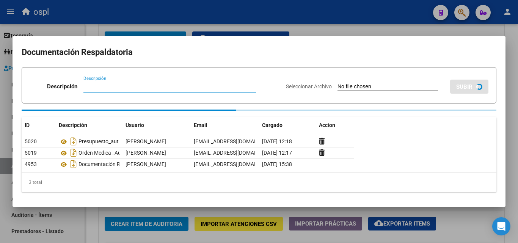
click at [354, 24] on div at bounding box center [259, 121] width 518 height 243
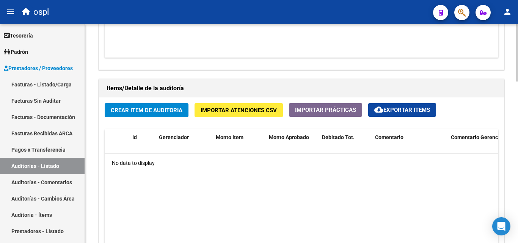
scroll to position [455, 0]
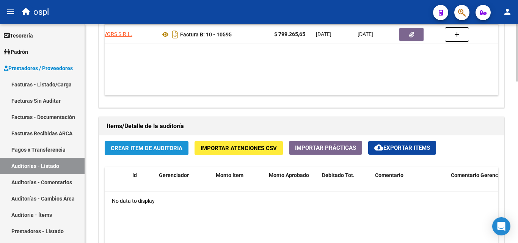
click at [150, 149] on span "Crear Item de Auditoria" at bounding box center [147, 148] width 72 height 7
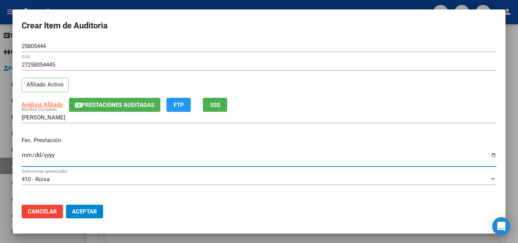
click at [26, 159] on input "Ingresar la fecha" at bounding box center [259, 158] width 475 height 12
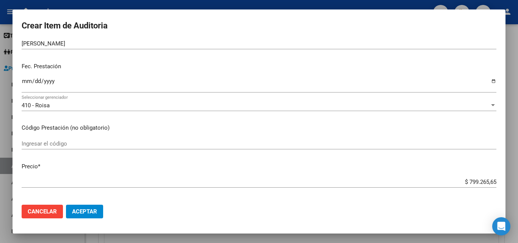
scroll to position [76, 0]
click at [58, 145] on input "Ingresar el código" at bounding box center [259, 142] width 475 height 7
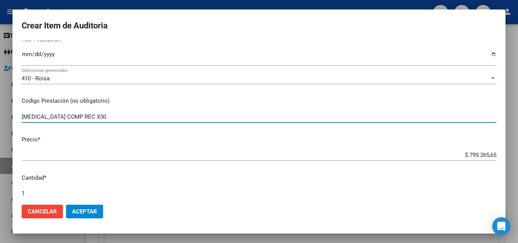
scroll to position [114, 0]
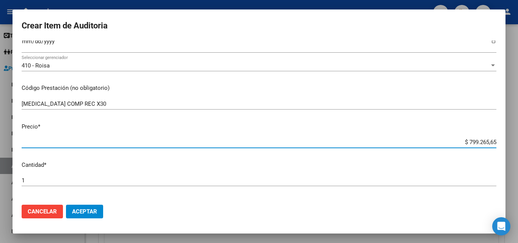
click at [457, 145] on input "$ 799.265,65" at bounding box center [259, 142] width 475 height 7
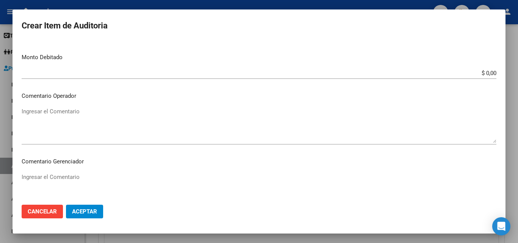
scroll to position [304, 0]
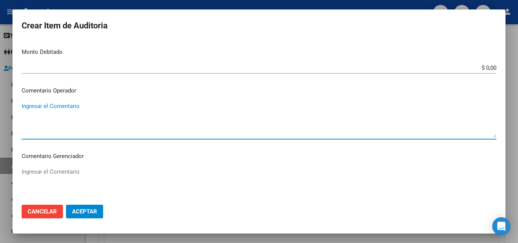
click at [100, 113] on textarea "Ingresar el Comentario" at bounding box center [259, 120] width 475 height 36
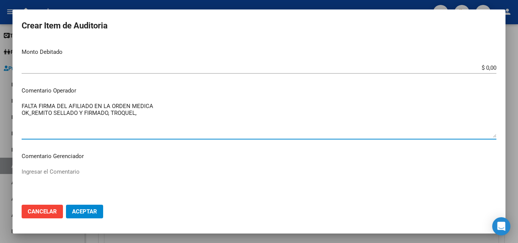
click at [146, 113] on textarea "FALTA FIRMA DEL AFILIADO EN LA ORDEN MEDICA OK_REMITO SELLADO Y FIRMADO, TROQUE…" at bounding box center [259, 120] width 475 height 36
click at [177, 113] on textarea "FALTA FIRMA DEL AFILIADO EN LA ORDEN MEDICA OK_REMITO SELLADO Y FIRMADO, TROQUE…" at bounding box center [259, 120] width 475 height 36
click at [262, 113] on textarea "FALTA FIRMA DEL AFILIADO EN LA ORDEN MEDICA OK_REMITO SELLADO Y FIRMADO, TROQUE…" at bounding box center [259, 120] width 475 height 36
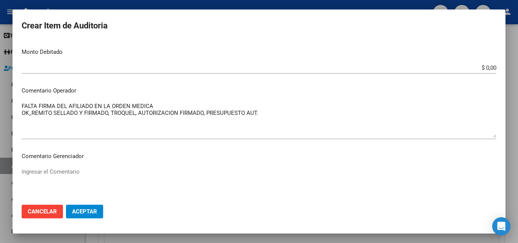
click at [122, 98] on mat-dialog-content "25805444 Nro Documento 27258054445 CUIL Afiliado Activo Análisis Afiliado Prest…" at bounding box center [259, 120] width 493 height 158
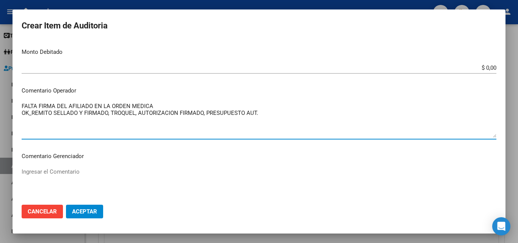
click at [157, 106] on textarea "FALTA FIRMA DEL AFILIADO EN LA ORDEN MEDICA OK_REMITO SELLADO Y FIRMADO, TROQUE…" at bounding box center [259, 120] width 475 height 36
click at [68, 121] on textarea "FALTA FIRMA DEL AFILIADO EN LA ORDEN MEDICA (SI TIENE EL AUTORIZADO) OK_REMITO …" at bounding box center [259, 120] width 475 height 36
click at [277, 117] on textarea "FALTA FIRMA DEL AFILIADO EN LA ORDEN MEDICA (SI TIENE EL AUTORIZADO) OK_REMITO …" at bounding box center [259, 120] width 475 height 36
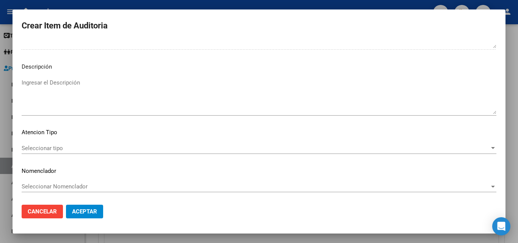
scroll to position [460, 0]
click at [58, 149] on span "Seleccionar tipo" at bounding box center [256, 147] width 468 height 7
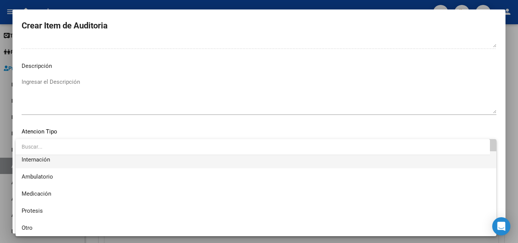
scroll to position [22, 0]
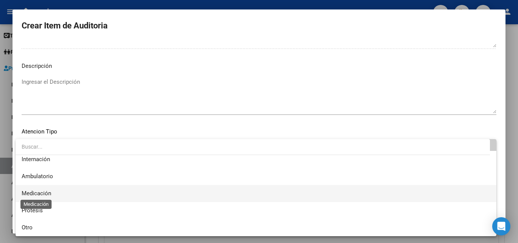
click at [47, 195] on span "Medicación" at bounding box center [37, 193] width 30 height 7
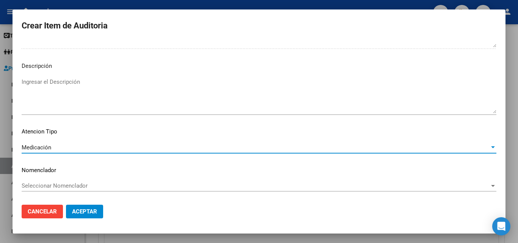
click at [90, 208] on span "Aceptar" at bounding box center [84, 211] width 25 height 7
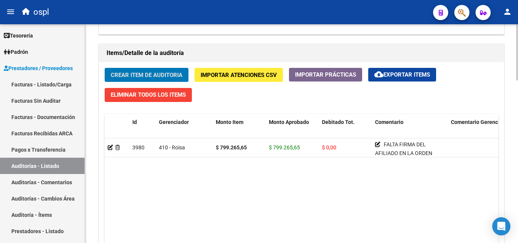
scroll to position [532, 0]
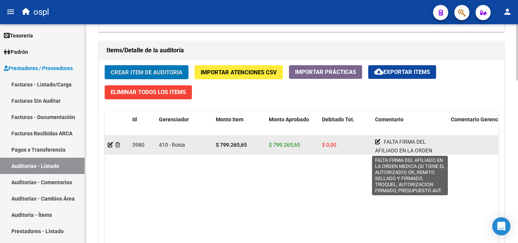
click at [378, 140] on icon at bounding box center [377, 141] width 5 height 5
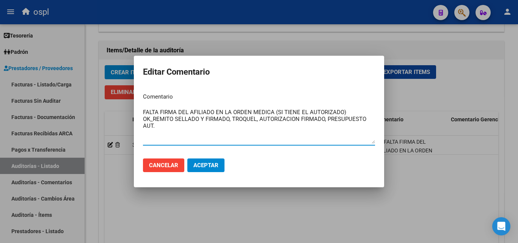
drag, startPoint x: 184, startPoint y: 133, endPoint x: 140, endPoint y: 105, distance: 52.0
click at [130, 103] on div "Editar Comentario Comentario FALTA FIRMA DEL AFILIADO EN LA ORDEN MEDICA (SI TI…" at bounding box center [259, 121] width 518 height 243
click at [273, 225] on div at bounding box center [259, 121] width 518 height 243
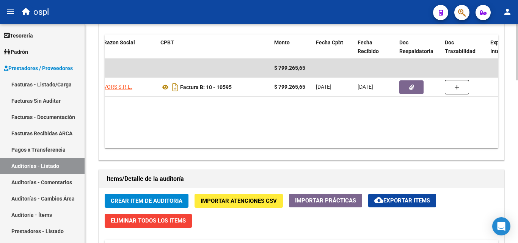
scroll to position [380, 0]
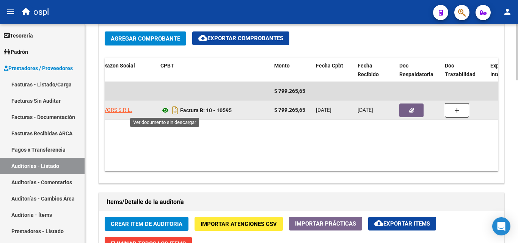
click at [166, 109] on icon at bounding box center [166, 110] width 10 height 9
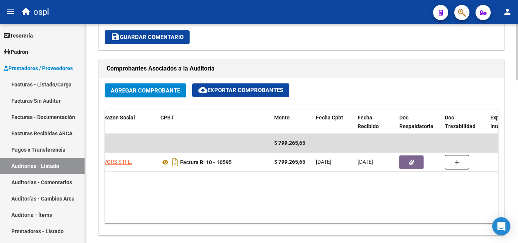
scroll to position [228, 0]
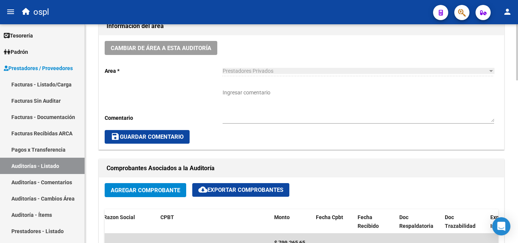
click at [255, 93] on textarea "Ingresar comentario" at bounding box center [359, 105] width 272 height 33
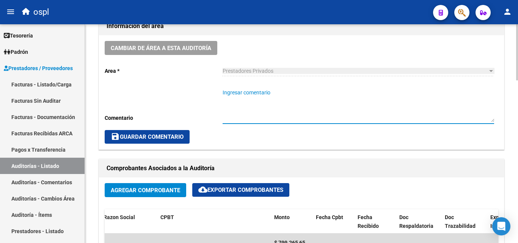
paste textarea "FALTA FIRMA DEL AFILIADO EN LA ORDEN MEDICA (SI TIENE EL AUTORIZADO) OK_REMITO …"
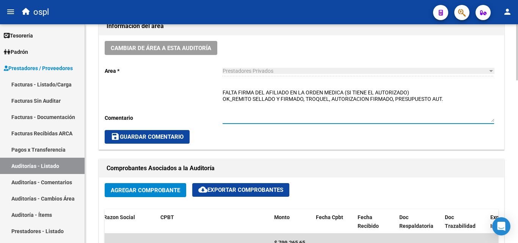
click at [223, 91] on textarea "FALTA FIRMA DEL AFILIADO EN LA ORDEN MEDICA (SI TIENE EL AUTORIZADO) OK_REMITO …" at bounding box center [359, 105] width 272 height 33
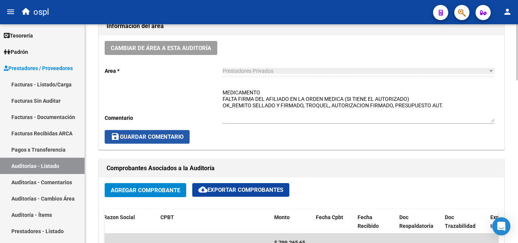
click at [151, 137] on span "save Guardar Comentario" at bounding box center [147, 137] width 73 height 7
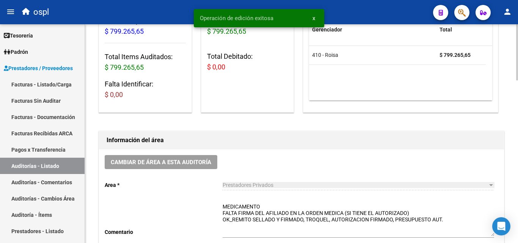
scroll to position [76, 0]
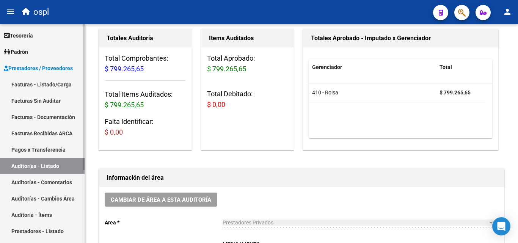
click at [63, 178] on link "Auditorías - Comentarios" at bounding box center [42, 182] width 85 height 16
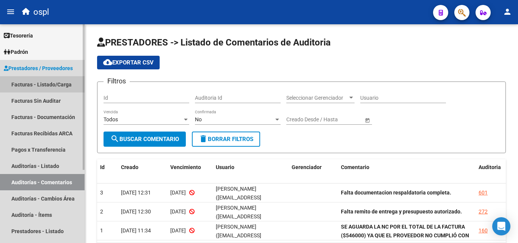
click at [53, 85] on link "Facturas - Listado/Carga" at bounding box center [42, 84] width 85 height 16
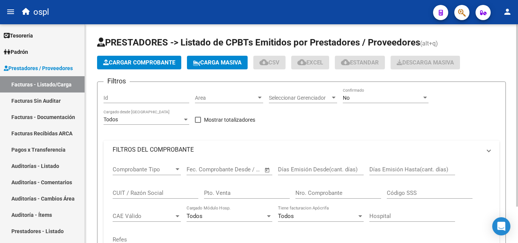
click at [143, 151] on mat-panel-title "FILTROS DEL COMPROBANTE" at bounding box center [297, 150] width 369 height 8
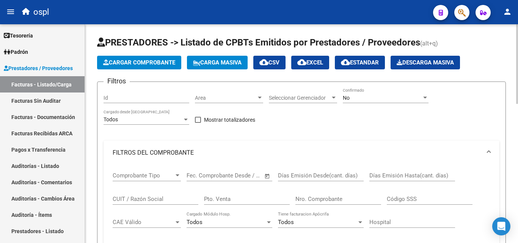
click at [323, 201] on input "Nro. Comprobante" at bounding box center [339, 199] width 86 height 7
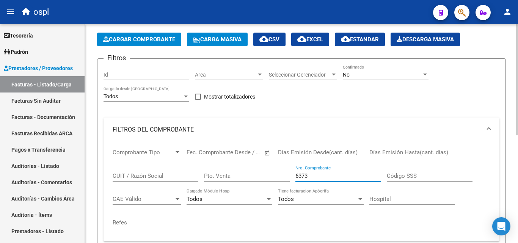
scroll to position [22, 0]
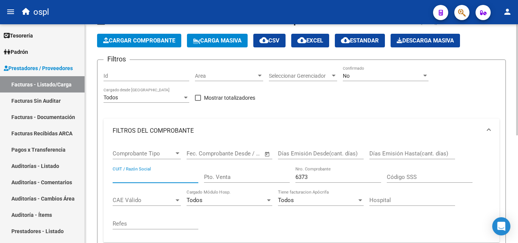
click at [167, 178] on input "CUIT / Razón Social" at bounding box center [156, 177] width 86 height 7
drag, startPoint x: 342, startPoint y: 175, endPoint x: 271, endPoint y: 175, distance: 70.6
click at [271, 175] on div "Comprobante Tipo Comprobante Tipo Start date – End date Fec. Comprobante Desde …" at bounding box center [302, 190] width 378 height 94
click at [148, 179] on input "CUIT / Razón Social" at bounding box center [156, 177] width 86 height 7
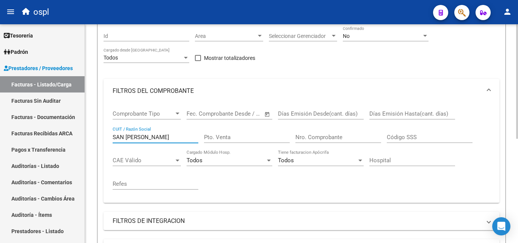
scroll to position [60, 0]
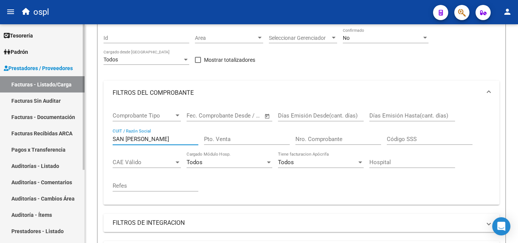
click at [50, 103] on link "Facturas Sin Auditar" at bounding box center [42, 101] width 85 height 16
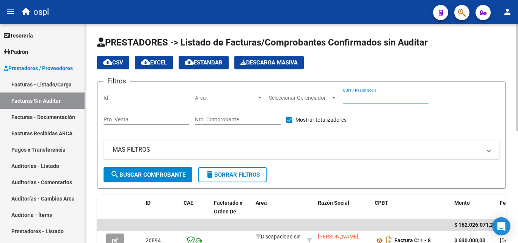
click at [367, 97] on input "CUIT / Razón Social" at bounding box center [386, 98] width 86 height 6
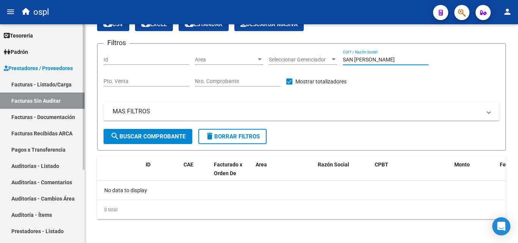
scroll to position [39, 0]
click at [52, 162] on link "Auditorías - Listado" at bounding box center [42, 166] width 85 height 16
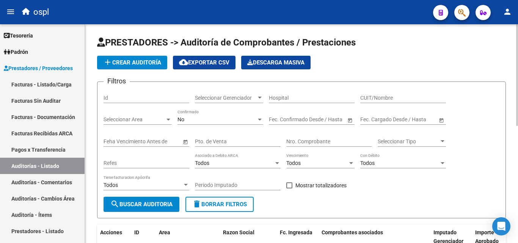
click at [384, 98] on input "CUIT/Nombre" at bounding box center [404, 98] width 86 height 6
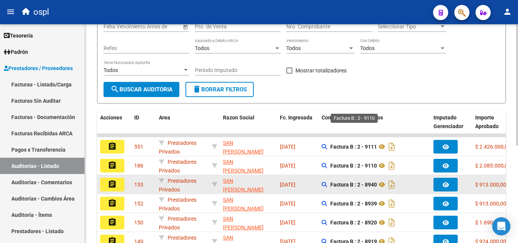
scroll to position [176, 0]
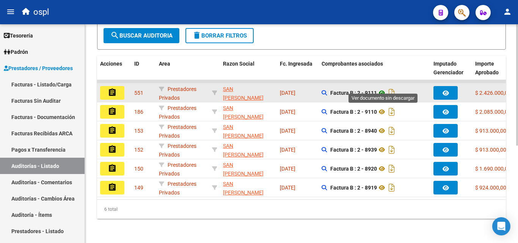
click at [384, 88] on icon at bounding box center [382, 92] width 10 height 9
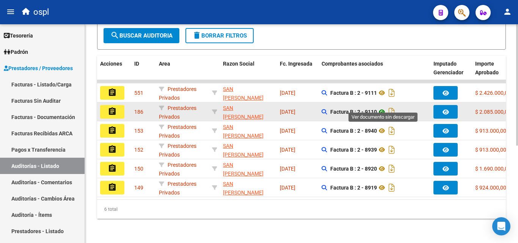
click at [383, 107] on icon at bounding box center [382, 111] width 10 height 9
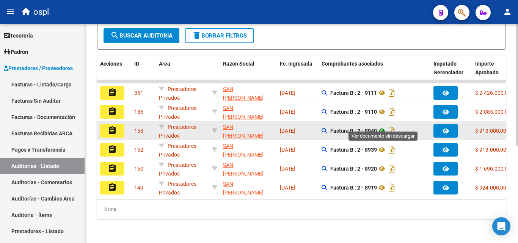
click at [384, 126] on icon at bounding box center [382, 130] width 10 height 9
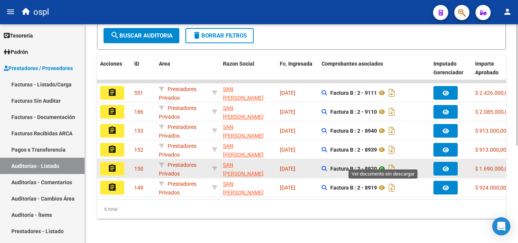
click at [385, 164] on icon at bounding box center [382, 168] width 10 height 9
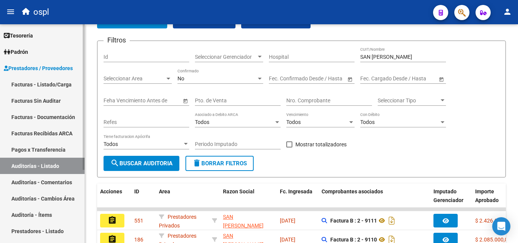
scroll to position [24, 0]
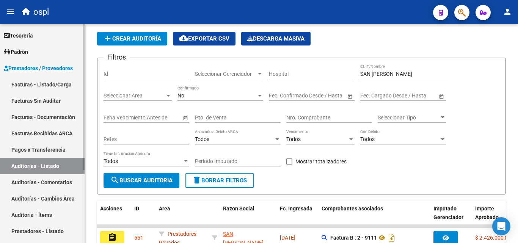
click at [70, 83] on link "Facturas - Listado/Carga" at bounding box center [42, 84] width 85 height 16
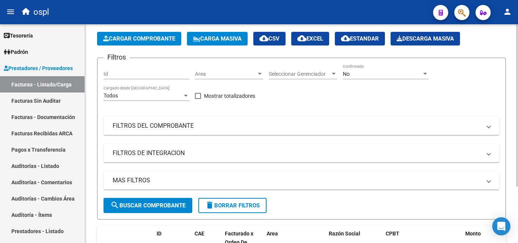
click at [216, 74] on span "Area" at bounding box center [225, 74] width 61 height 6
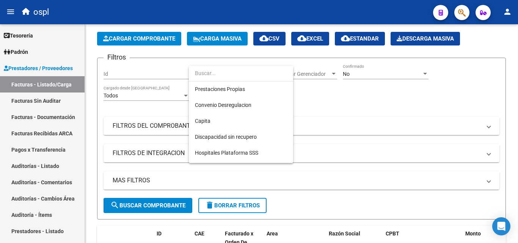
scroll to position [110, 0]
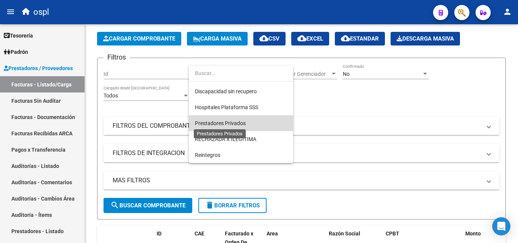
click at [232, 121] on span "Prestadores Privados" at bounding box center [220, 123] width 51 height 6
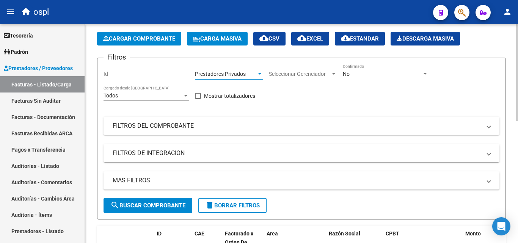
click at [176, 208] on span "search Buscar Comprobante" at bounding box center [147, 205] width 75 height 7
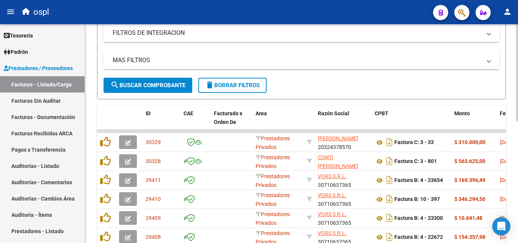
scroll to position [214, 0]
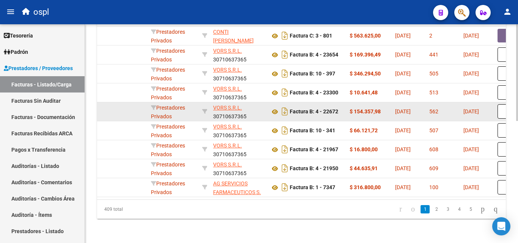
scroll to position [201, 0]
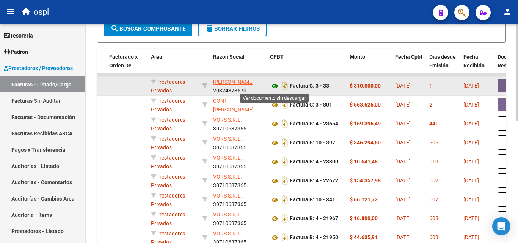
click at [274, 87] on icon at bounding box center [275, 86] width 10 height 9
click at [501, 88] on button "button" at bounding box center [510, 86] width 24 height 14
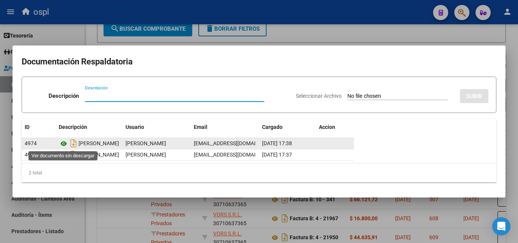
click at [65, 144] on icon at bounding box center [64, 143] width 10 height 9
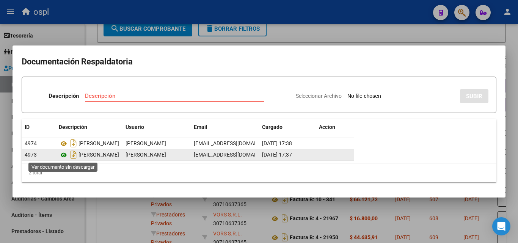
click at [62, 153] on icon at bounding box center [64, 155] width 10 height 9
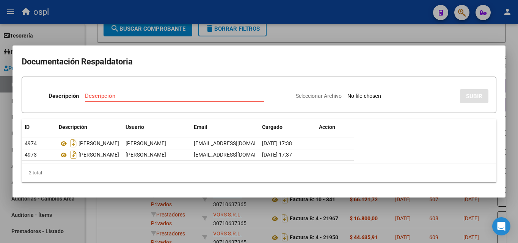
click at [313, 30] on div at bounding box center [259, 121] width 518 height 243
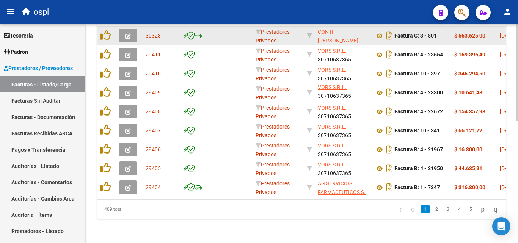
scroll to position [163, 0]
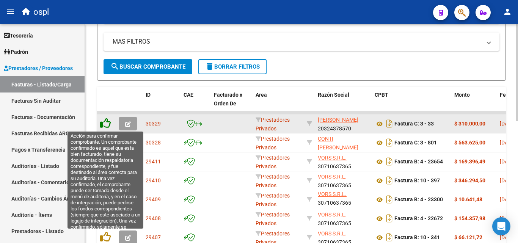
click at [106, 125] on icon at bounding box center [105, 123] width 11 height 11
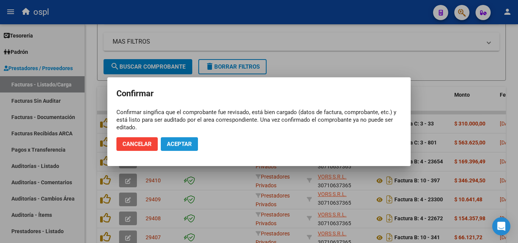
click at [175, 143] on span "Aceptar" at bounding box center [179, 144] width 25 height 7
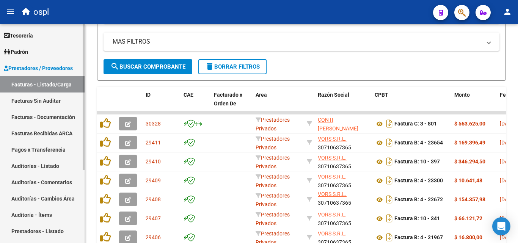
click at [46, 100] on link "Facturas Sin Auditar" at bounding box center [42, 101] width 85 height 16
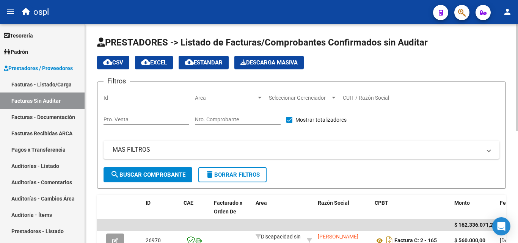
click at [238, 115] on div "Nro. Comprobante" at bounding box center [238, 117] width 86 height 15
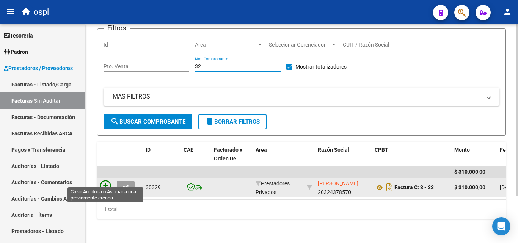
type input "32"
click at [108, 181] on icon at bounding box center [105, 186] width 11 height 11
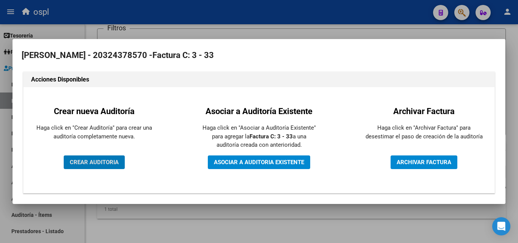
click at [104, 165] on span "CREAR AUDITORIA" at bounding box center [94, 162] width 49 height 7
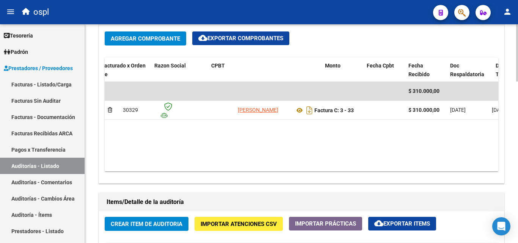
scroll to position [0, 110]
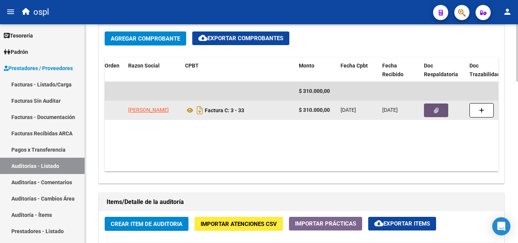
click at [435, 110] on icon "button" at bounding box center [436, 111] width 5 height 6
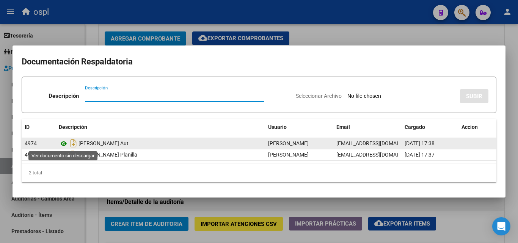
click at [63, 143] on icon at bounding box center [64, 143] width 10 height 9
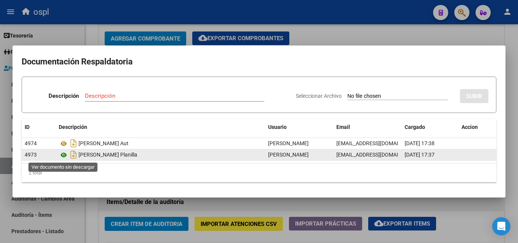
click at [63, 155] on icon at bounding box center [64, 155] width 10 height 9
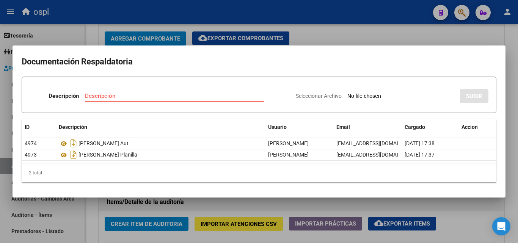
click at [320, 34] on div at bounding box center [259, 121] width 518 height 243
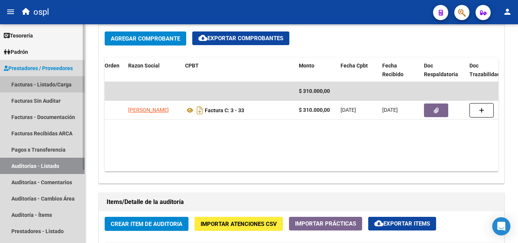
click at [62, 83] on link "Facturas - Listado/Carga" at bounding box center [42, 84] width 85 height 16
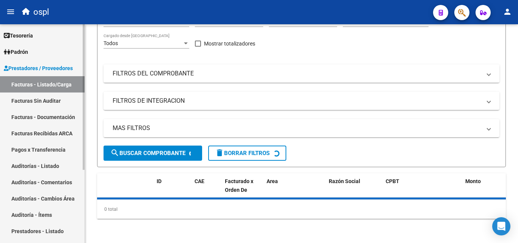
scroll to position [76, 0]
click at [62, 165] on link "Auditorías - Listado" at bounding box center [42, 166] width 85 height 16
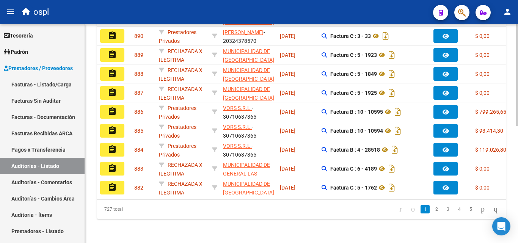
scroll to position [62, 0]
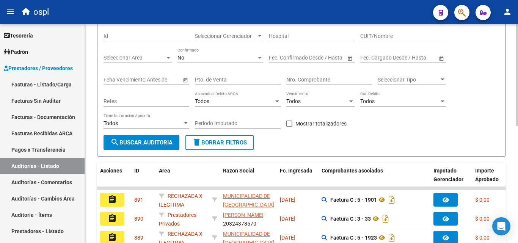
click at [302, 81] on input "Nro. Comprobante" at bounding box center [330, 80] width 86 height 6
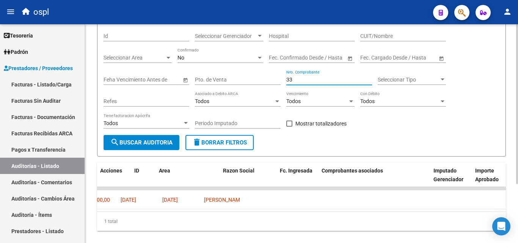
scroll to position [0, 0]
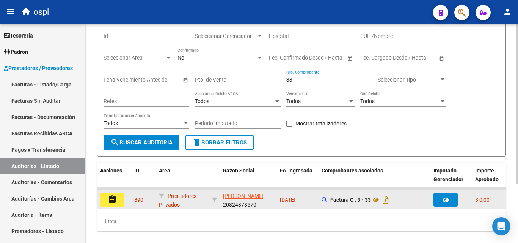
type input "33"
click at [123, 200] on button "assignment" at bounding box center [112, 200] width 24 height 14
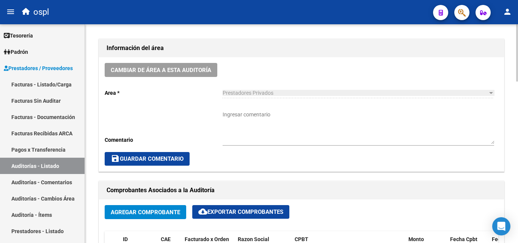
scroll to position [228, 0]
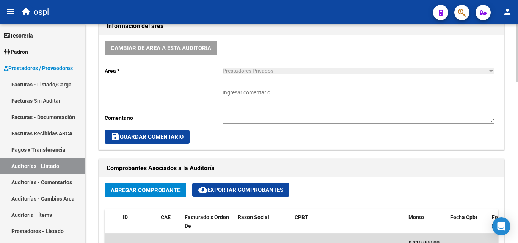
click at [250, 100] on textarea "Ingresar comentario" at bounding box center [359, 105] width 272 height 33
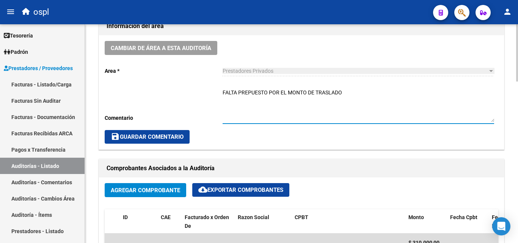
click at [285, 110] on textarea "FALTA PREPUESTO POR EL MONTO DE TRASLADO" at bounding box center [359, 105] width 272 height 33
click at [283, 99] on textarea "FALTA PREPUESTO POR EL MONTO DE TRASLADO OK_ORDEN DE TRASLADO, PLANILLA DE TRAS…" at bounding box center [359, 105] width 272 height 33
click at [284, 101] on textarea "FALTA PREPUESTO POR EL MONTO DE TRASLADO OK_ORDEN DE TRASLADO, PLANILLA DE TRAS…" at bounding box center [359, 105] width 272 height 33
click at [292, 102] on textarea "FALTA PREPUESTO POR EL MONTO DE TRASLADO OK_ORDEN DE TRASLADO, PLANILLA DE TRAS…" at bounding box center [359, 105] width 272 height 33
click at [285, 99] on textarea "FALTA PREPUESTO POR EL MONTO DE TRASLADO OK_ORDEN DE TRASLADO, PLANILLA DE TRAS…" at bounding box center [359, 105] width 272 height 33
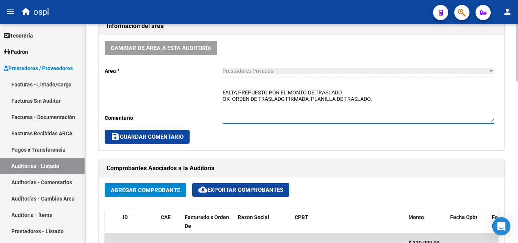
click at [330, 105] on textarea "FALTA PREPUESTO POR EL MONTO DE TRASLADO OK_ORDEN DE TRASLADO FIRMADA, PLANILLA…" at bounding box center [359, 105] width 272 height 33
click at [372, 102] on textarea "FALTA PREPUESTO POR EL MONTO DE TRASLADO OK_ORDEN DE TRASLADO FIRMADA, PLANILLA…" at bounding box center [359, 105] width 272 height 33
click at [351, 92] on textarea "FALTA PREPUESTO POR EL MONTO DE TRASLADO OK_ORDEN DE TRASLADO FIRMADA, PLANILLA…" at bounding box center [359, 105] width 272 height 33
click at [248, 92] on textarea "FALTA PREPUESTO POR EL MONTO DE TRASLADO OK_ORDEN DE TRASLADO FIRMADA, PLANILLA…" at bounding box center [359, 105] width 272 height 33
click at [362, 93] on textarea "FALTA PRESUPUESTO POR EL MONTO DE TRASLADO OK_ORDEN DE TRASLADO FIRMADA, PLANIL…" at bounding box center [359, 105] width 272 height 33
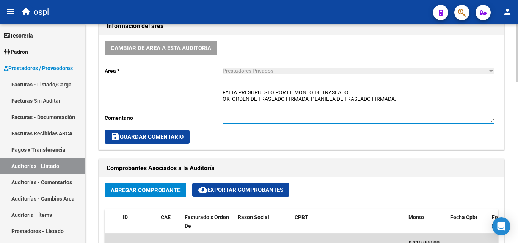
click at [399, 100] on textarea "FALTA PRESUPUESTO POR EL MONTO DE TRASLADO OK_ORDEN DE TRASLADO FIRMADA, PLANIL…" at bounding box center [359, 105] width 272 height 33
click at [248, 115] on textarea "FALTA PRESUPUESTO POR EL MONTO DE TRASLADO OK_ORDEN DE TRASLADO FIRMADA, PLANIL…" at bounding box center [359, 105] width 272 height 33
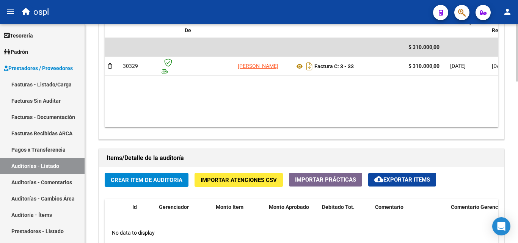
scroll to position [417, 0]
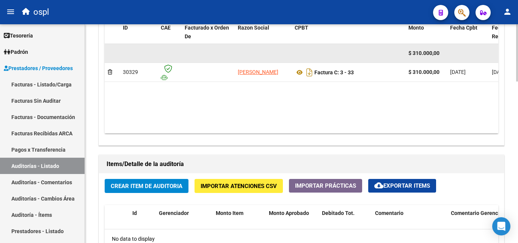
type textarea "FALTA PRESUPUESTO POR EL MONTO DE TRASLADO OK_ORDEN DE TRASLADO FIRMADA, PLANIL…"
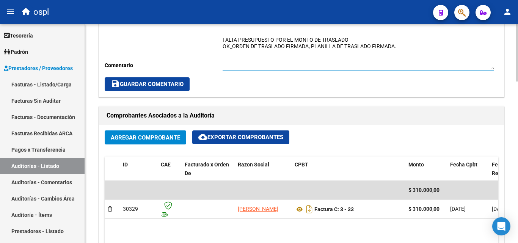
scroll to position [266, 0]
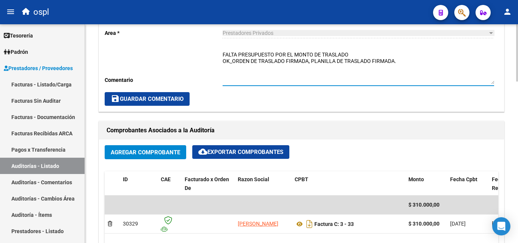
click at [285, 69] on textarea "FALTA PRESUPUESTO POR EL MONTO DE TRASLADO OK_ORDEN DE TRASLADO FIRMADA, PLANIL…" at bounding box center [359, 67] width 272 height 33
click at [270, 76] on textarea "FALTA PRESUPUESTO POR EL MONTO DE TRASLADO OK_ORDEN DE TRASLADO FIRMADA, PLANIL…" at bounding box center [359, 67] width 272 height 33
click at [245, 67] on textarea "FALTA PRESUPUESTO POR EL MONTO DE TRASLADO OK_ORDEN DE TRASLADO FIRMADA, PLANIL…" at bounding box center [359, 67] width 272 height 33
click at [181, 102] on span "save Guardar Comentario" at bounding box center [147, 99] width 73 height 7
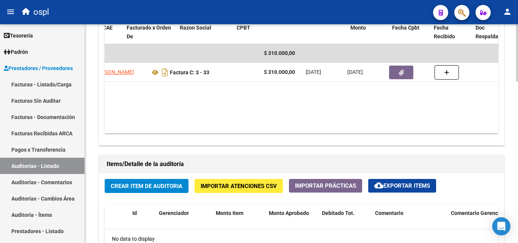
scroll to position [0, 0]
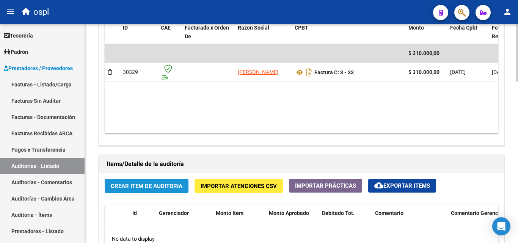
click at [164, 180] on button "Crear Item de Auditoria" at bounding box center [147, 186] width 84 height 14
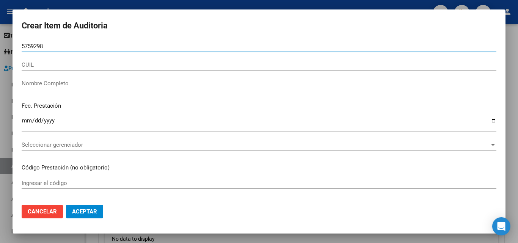
type input "57592981"
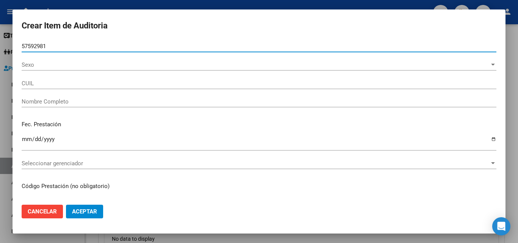
type input "20575929819"
type input "Rosales Vladimir Nic"
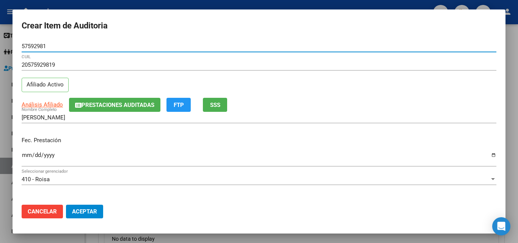
type input "57592981"
click at [27, 157] on input "Ingresar la fecha" at bounding box center [259, 158] width 475 height 12
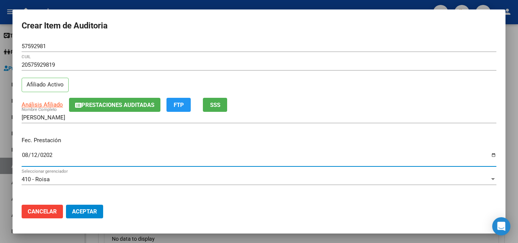
type input "2025-08-12"
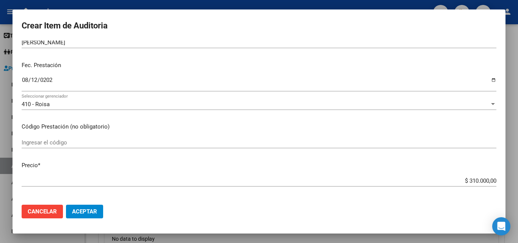
scroll to position [76, 0]
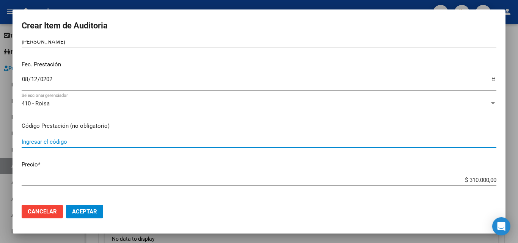
click at [63, 145] on input "Ingresar el código" at bounding box center [259, 142] width 475 height 7
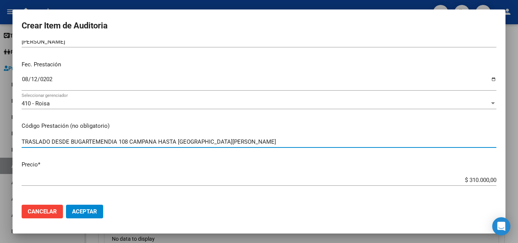
type input "TRASLADO DESDE BUGARTEMENDIA 108 CAMPANA HASTA HOSPITAL GARRAHAN"
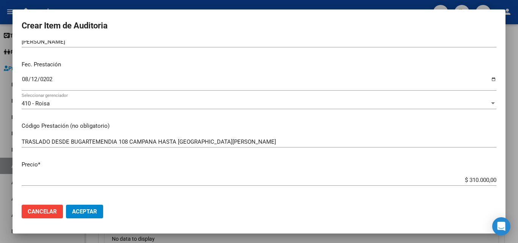
click at [74, 145] on div "TRASLADO DESDE BUGARTEMENDIA 108 CAMPANA HASTA HOSPITAL GARRAHAN Ingresar el có…" at bounding box center [259, 141] width 475 height 11
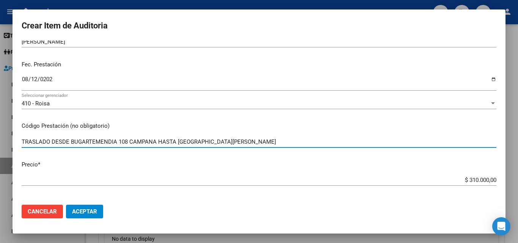
click at [210, 143] on input "TRASLADO DESDE BUGARTEMENDIA 108 CAMPANA HASTA HOSPITAL GARRAHAN" at bounding box center [259, 142] width 475 height 7
click at [235, 144] on input "TRASLADO DESDE BUGARTEMENDIA 108 CAMPANA HASTA HOSPITAL GARRAHAN" at bounding box center [259, 142] width 475 height 7
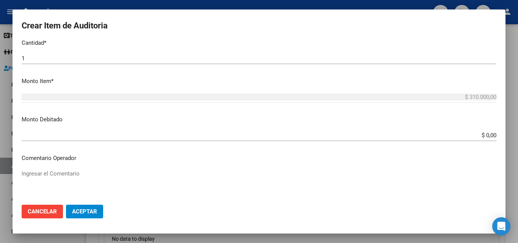
scroll to position [266, 0]
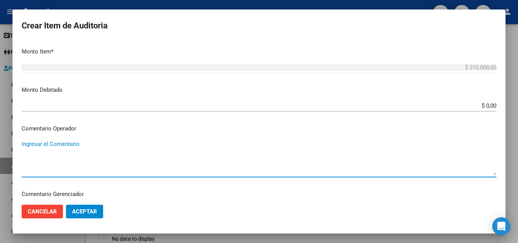
click at [120, 142] on textarea "Ingresar el Comentario" at bounding box center [259, 158] width 475 height 36
type textarea "T"
type textarea "O"
click at [23, 146] on textarea "PK_ORDEN DE TRASLADO, PLANILLA DE TRASLADO" at bounding box center [259, 158] width 475 height 36
click at [24, 146] on textarea "PK_ORDEN DE TRASLADO, PLANILLA DE TRASLADO" at bounding box center [259, 158] width 475 height 36
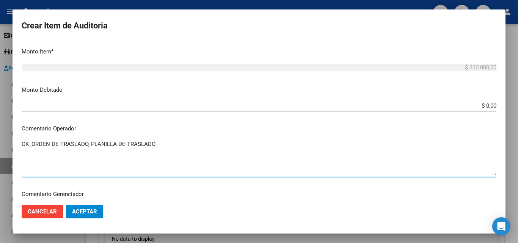
click at [23, 144] on textarea "OK_ORDEN DE TRASLADO, PLANILLA DE TRASLADO" at bounding box center [259, 158] width 475 height 36
click at [23, 143] on textarea "OK_ORDEN DE TRASLADO, PLANILLA DE TRASLADO" at bounding box center [259, 158] width 475 height 36
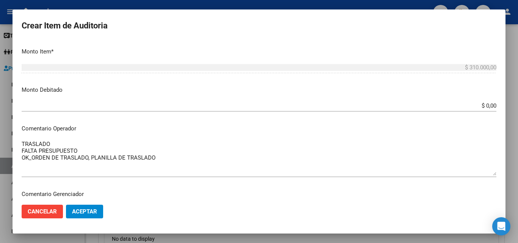
click at [51, 137] on mat-dialog-content "57592981 Nro Documento 20575929819 CUIL Afiliado Activo Análisis Afiliado Prest…" at bounding box center [259, 120] width 493 height 158
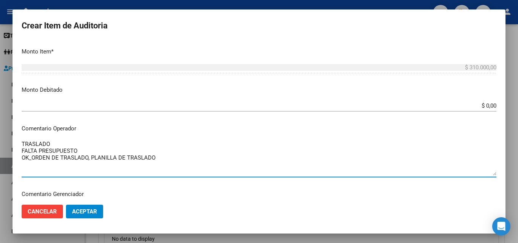
click at [58, 142] on textarea "TRASLADO FALTA PRESUPUESTO OK_ORDEN DE TRASLADO, PLANILLA DE TRASLADO" at bounding box center [259, 158] width 475 height 36
click at [79, 150] on textarea "TRASLADO FALTA PRESUPUESTO OK_ORDEN DE TRASLADO, PLANILLA DE TRASLADO" at bounding box center [259, 158] width 475 height 36
type textarea "TRASLADO OK_ORDEN DE TRASLADO, PLANILLA DE TRASLADO"
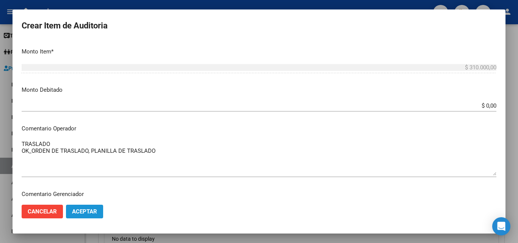
click at [83, 211] on span "Aceptar" at bounding box center [84, 211] width 25 height 7
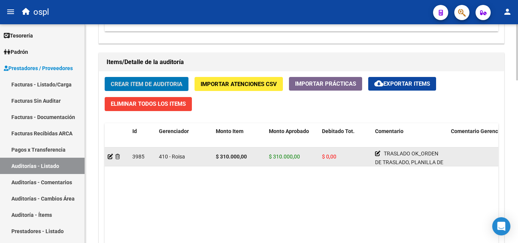
scroll to position [636, 0]
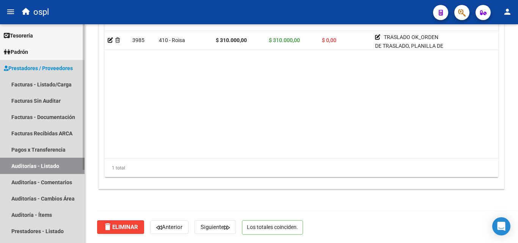
click at [57, 164] on link "Auditorías - Listado" at bounding box center [42, 166] width 85 height 16
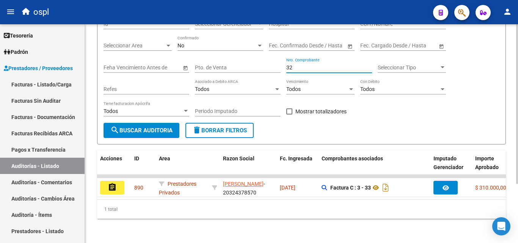
type input "32"
click at [123, 215] on div "1 total" at bounding box center [301, 209] width 409 height 19
click at [294, 65] on input "32" at bounding box center [330, 68] width 86 height 6
drag, startPoint x: 299, startPoint y: 62, endPoint x: 281, endPoint y: 62, distance: 17.8
click at [281, 62] on div "Filtros Id Seleccionar Gerenciador Seleccionar Gerenciador Hospital CUIT/Nombre…" at bounding box center [302, 68] width 396 height 109
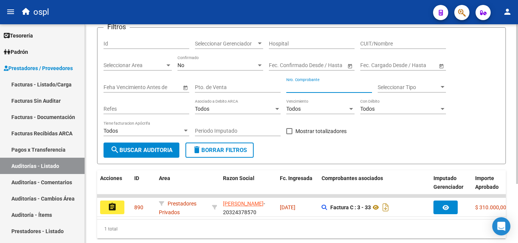
scroll to position [43, 0]
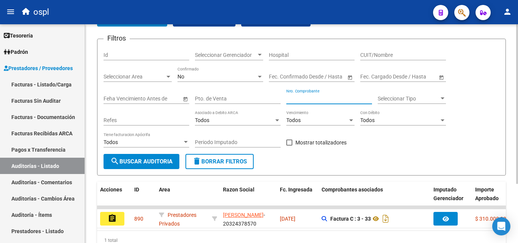
click at [387, 54] on input "CUIT/Nombre" at bounding box center [404, 55] width 86 height 6
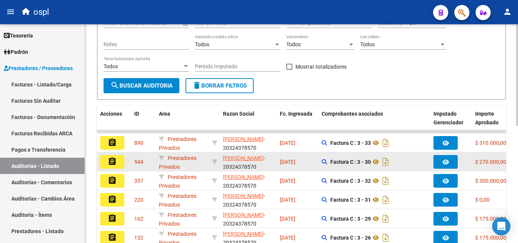
scroll to position [157, 0]
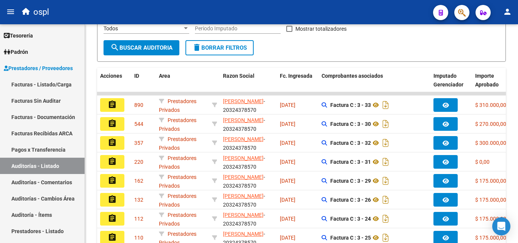
type input "[PERSON_NAME]"
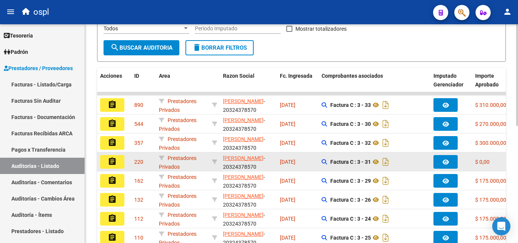
click at [122, 163] on button "assignment" at bounding box center [112, 162] width 24 height 14
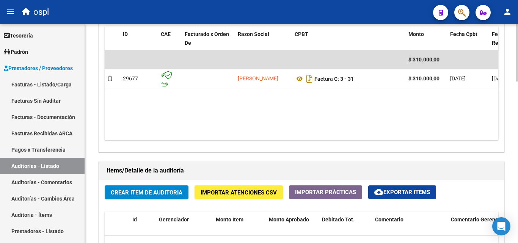
scroll to position [417, 0]
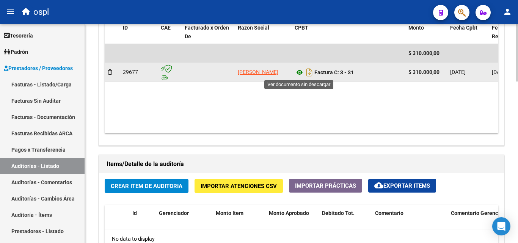
click at [301, 71] on icon at bounding box center [300, 72] width 10 height 9
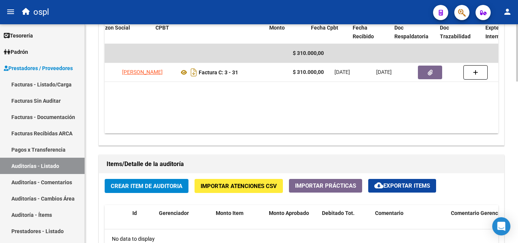
scroll to position [0, 139]
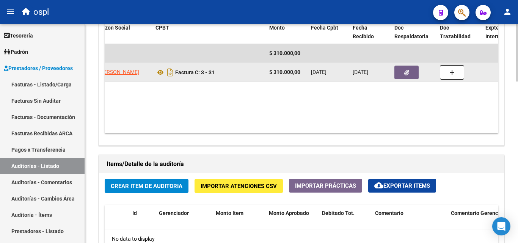
click at [413, 74] on button "button" at bounding box center [407, 73] width 24 height 14
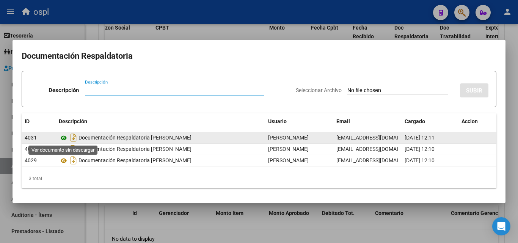
click at [62, 139] on icon at bounding box center [64, 138] width 10 height 9
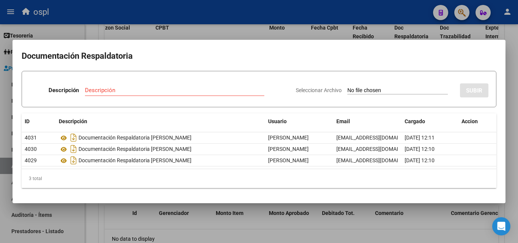
click at [217, 206] on div at bounding box center [259, 121] width 518 height 243
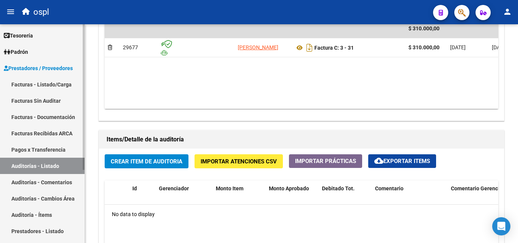
scroll to position [455, 0]
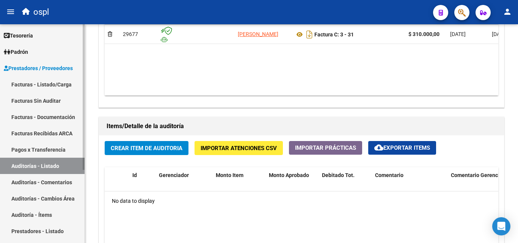
click at [55, 164] on link "Auditorías - Listado" at bounding box center [42, 166] width 85 height 16
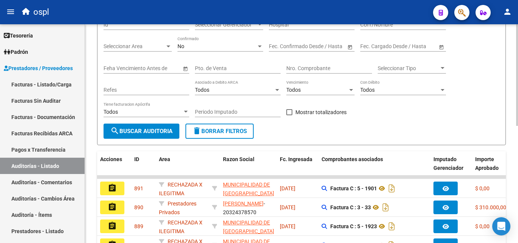
scroll to position [24, 0]
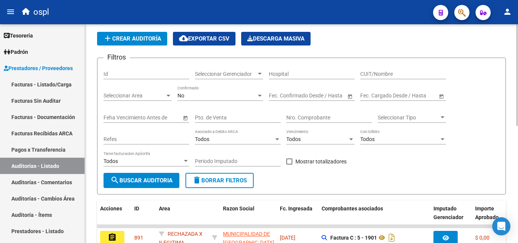
click at [369, 73] on input "CUIT/Nombre" at bounding box center [404, 74] width 86 height 6
type input "[PERSON_NAME]"
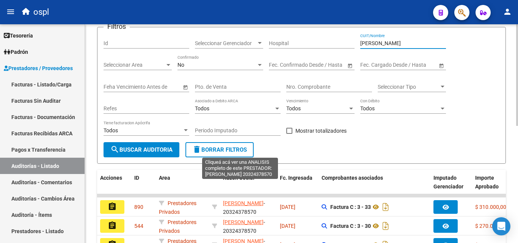
scroll to position [214, 0]
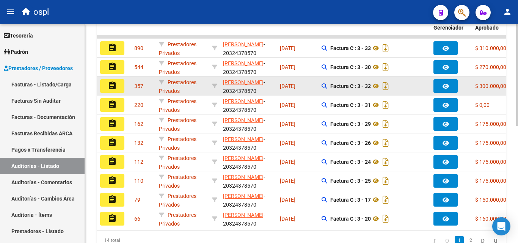
click at [120, 86] on button "assignment" at bounding box center [112, 86] width 24 height 14
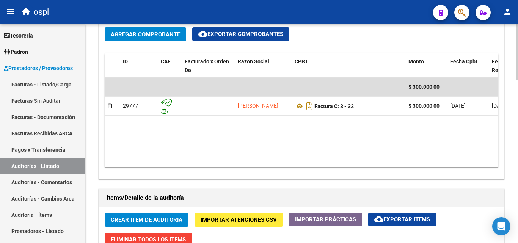
scroll to position [380, 0]
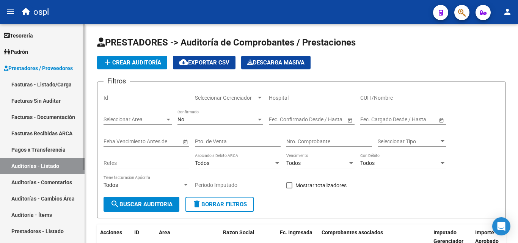
click at [61, 166] on link "Auditorías - Listado" at bounding box center [42, 166] width 85 height 16
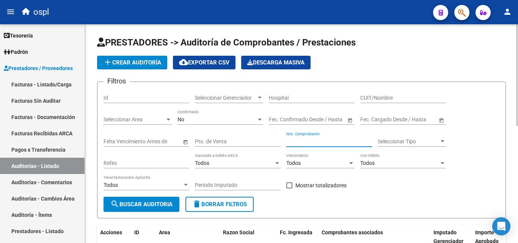
click at [310, 140] on input "Nro. Comprobante" at bounding box center [330, 142] width 86 height 6
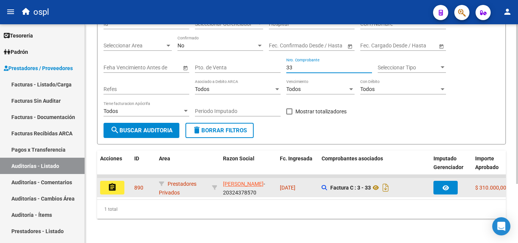
type input "33"
click at [120, 184] on button "assignment" at bounding box center [112, 188] width 24 height 14
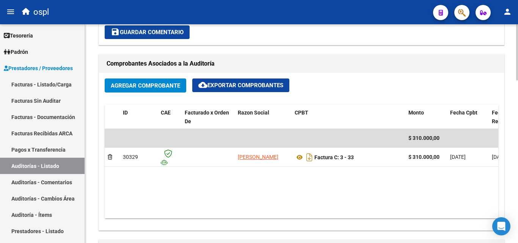
scroll to position [181, 0]
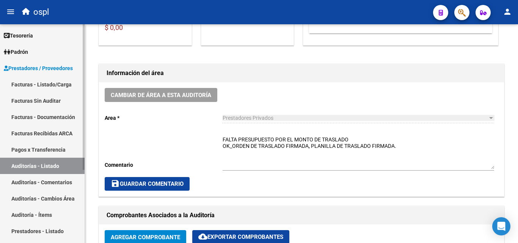
click at [69, 170] on link "Auditorías - Listado" at bounding box center [42, 166] width 85 height 16
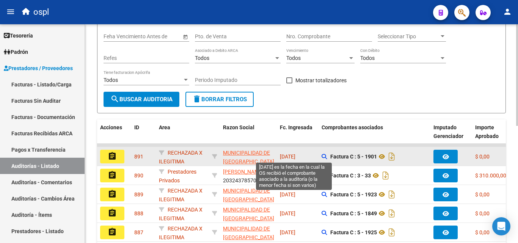
scroll to position [67, 0]
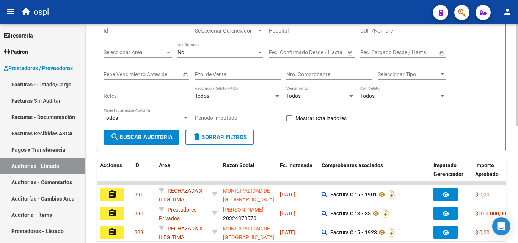
click at [318, 76] on input "Nro. Comprobante" at bounding box center [330, 74] width 86 height 6
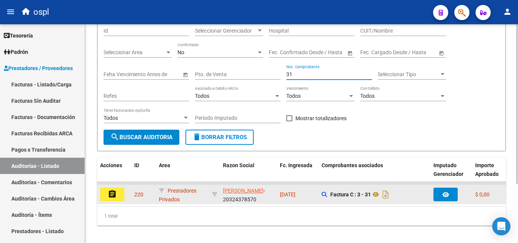
type input "31"
click at [120, 194] on button "assignment" at bounding box center [112, 195] width 24 height 14
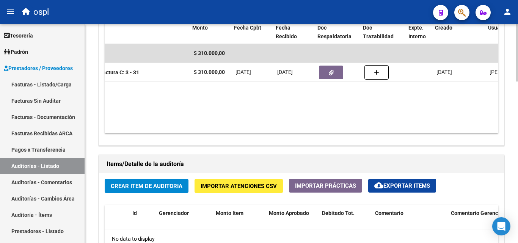
scroll to position [0, 216]
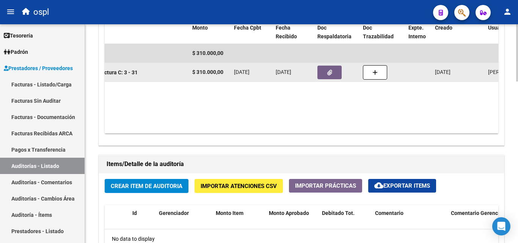
click at [332, 72] on icon "button" at bounding box center [330, 73] width 5 height 6
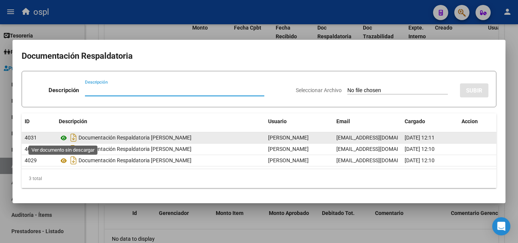
click at [65, 134] on icon at bounding box center [64, 138] width 10 height 9
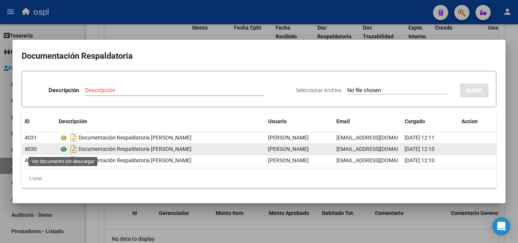
click at [63, 150] on icon at bounding box center [64, 149] width 10 height 9
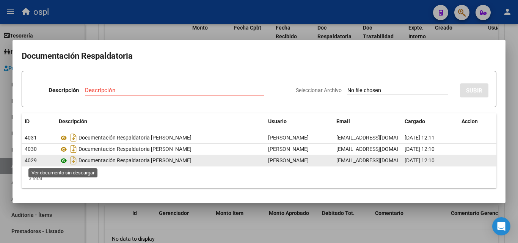
click at [66, 159] on icon at bounding box center [64, 160] width 10 height 9
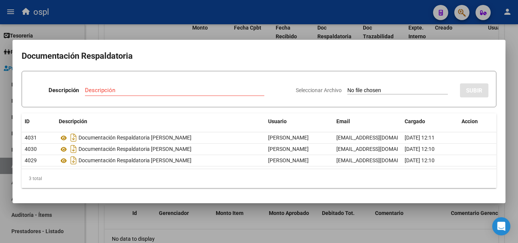
click at [142, 32] on div at bounding box center [259, 121] width 518 height 243
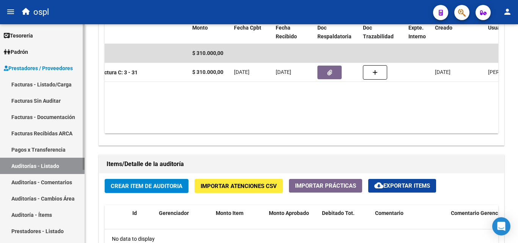
click at [50, 169] on link "Auditorías - Listado" at bounding box center [42, 166] width 85 height 16
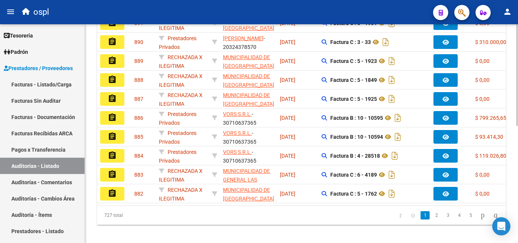
scroll to position [62, 0]
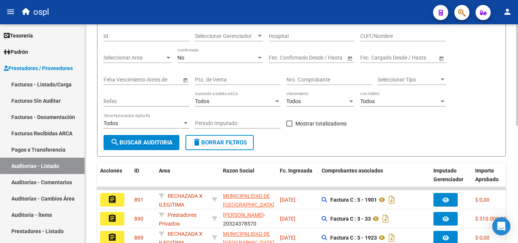
click at [321, 76] on div "Nro. Comprobante" at bounding box center [330, 77] width 86 height 15
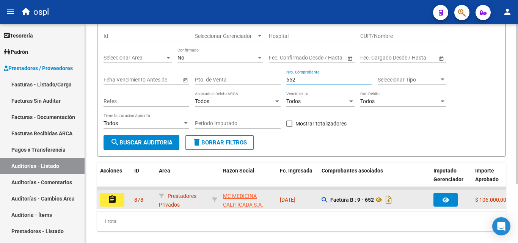
type input "652"
click at [120, 200] on button "assignment" at bounding box center [112, 200] width 24 height 14
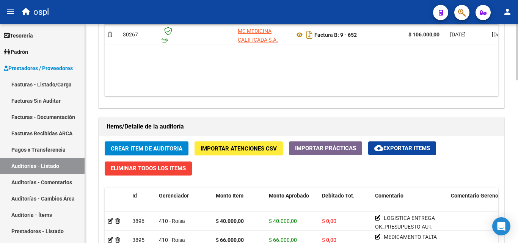
scroll to position [531, 0]
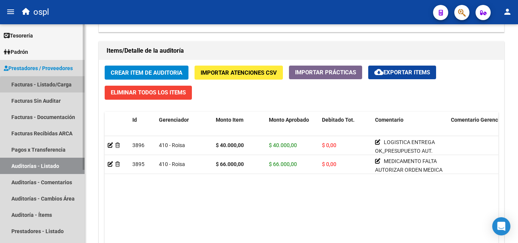
click at [68, 88] on link "Facturas - Listado/Carga" at bounding box center [42, 84] width 85 height 16
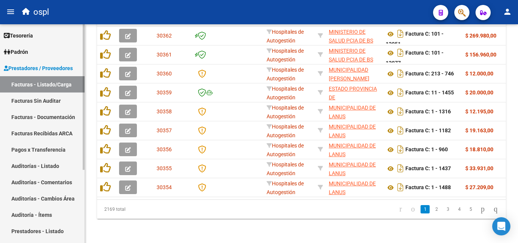
scroll to position [277, 0]
click at [53, 165] on link "Auditorías - Listado" at bounding box center [42, 166] width 85 height 16
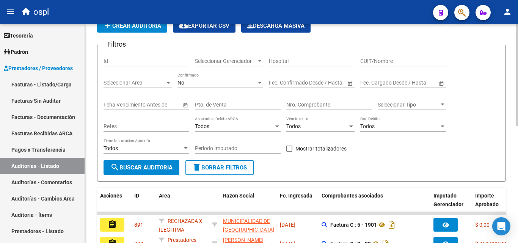
scroll to position [24, 0]
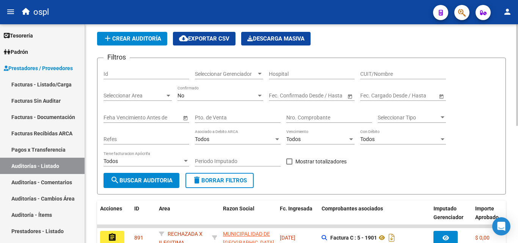
click at [317, 119] on input "Nro. Comprobante" at bounding box center [330, 118] width 86 height 6
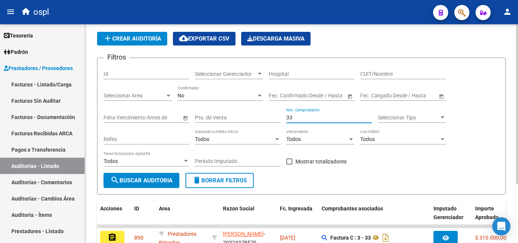
scroll to position [81, 0]
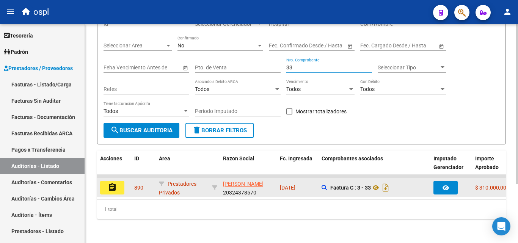
type input "33"
click at [118, 185] on button "assignment" at bounding box center [112, 188] width 24 height 14
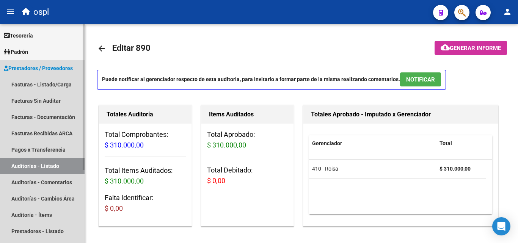
click at [60, 169] on link "Auditorías - Listado" at bounding box center [42, 166] width 85 height 16
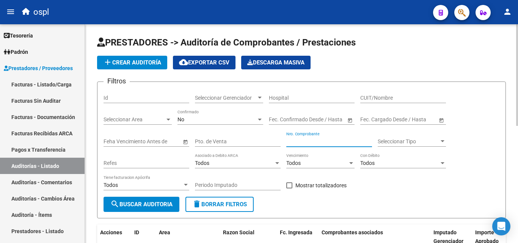
click at [303, 140] on input "Nro. Comprobante" at bounding box center [330, 142] width 86 height 6
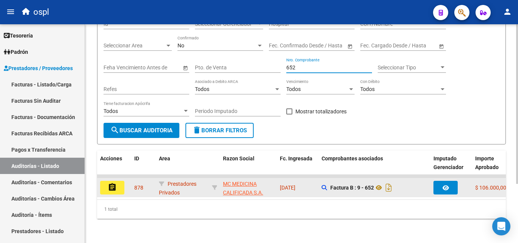
type input "652"
click at [122, 181] on button "assignment" at bounding box center [112, 188] width 24 height 14
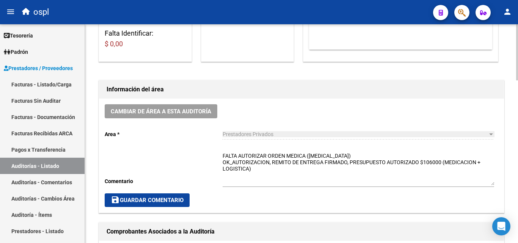
scroll to position [190, 0]
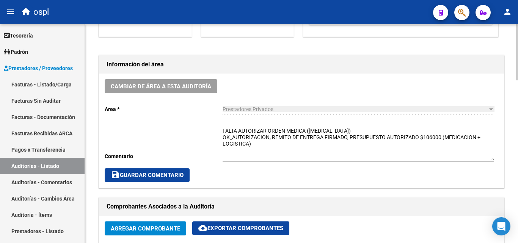
click at [181, 175] on span "save Guardar Comentario" at bounding box center [147, 175] width 73 height 7
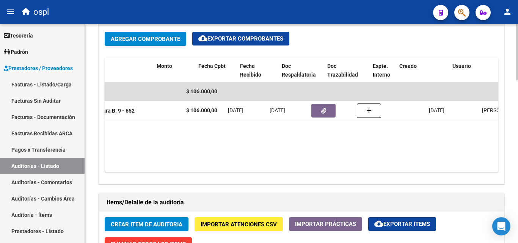
scroll to position [0, 252]
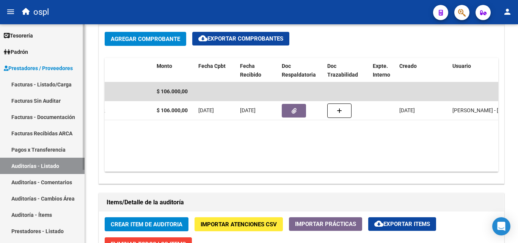
click at [68, 169] on link "Auditorías - Listado" at bounding box center [42, 166] width 85 height 16
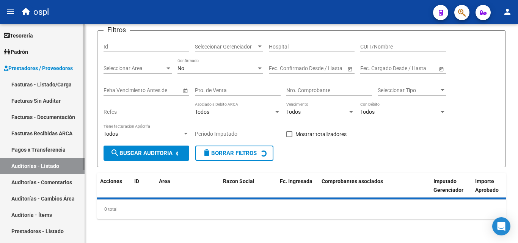
scroll to position [51, 0]
click at [63, 84] on link "Facturas - Listado/Carga" at bounding box center [42, 84] width 85 height 16
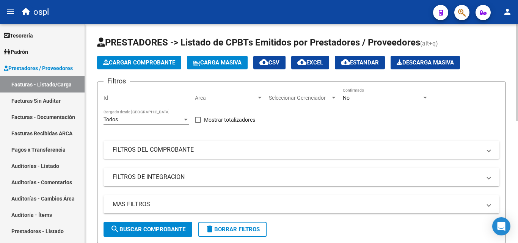
click at [171, 151] on mat-panel-title "FILTROS DEL COMPROBANTE" at bounding box center [297, 150] width 369 height 8
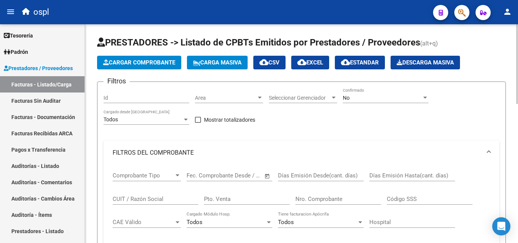
click at [302, 205] on div "Nro. Comprobante" at bounding box center [339, 201] width 86 height 24
click at [307, 197] on input "Nro. Comprobante" at bounding box center [339, 199] width 86 height 7
type input "5"
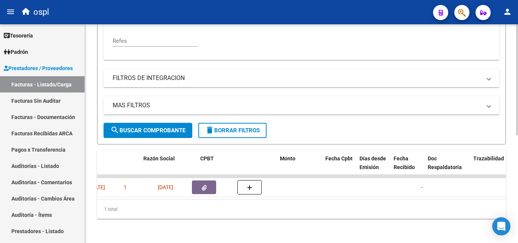
scroll to position [0, 170]
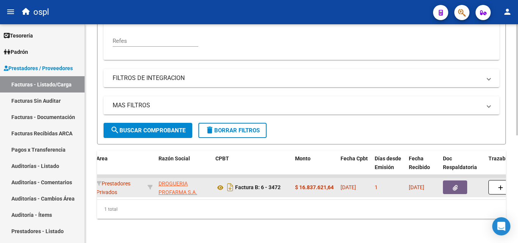
type input "3472"
click at [455, 185] on icon "button" at bounding box center [455, 188] width 5 height 6
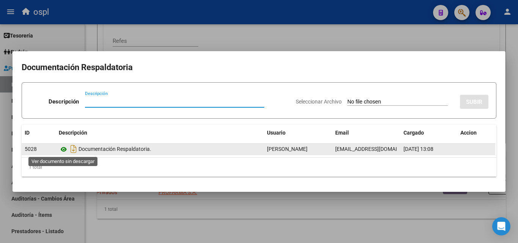
click at [65, 150] on icon at bounding box center [64, 149] width 10 height 9
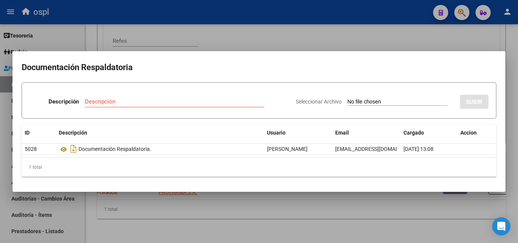
click at [318, 41] on div at bounding box center [259, 121] width 518 height 243
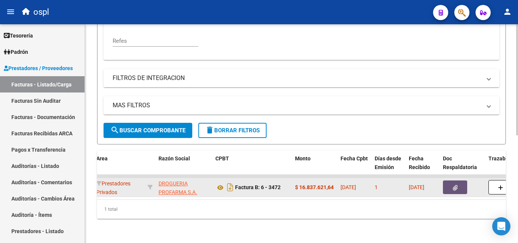
click at [455, 185] on icon "button" at bounding box center [455, 188] width 5 height 6
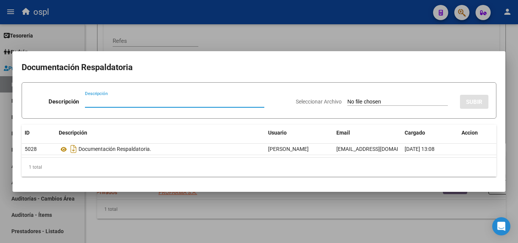
click at [367, 102] on input "Seleccionar Archivo" at bounding box center [398, 102] width 101 height 7
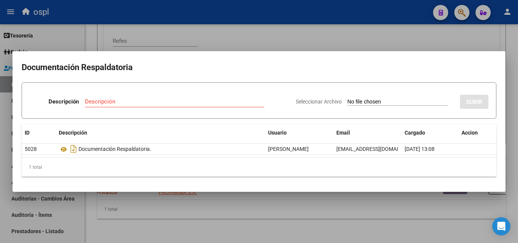
type input "C:\fakepath\49463 - WhatsApp Image 2025-07-31 at 13.25.03.jpeg"
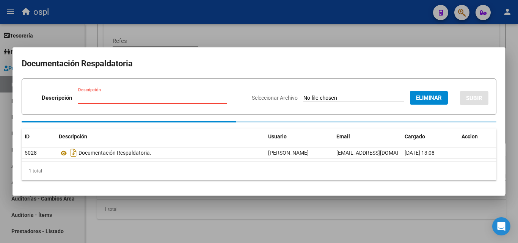
click at [121, 98] on input "Descripción" at bounding box center [152, 97] width 149 height 7
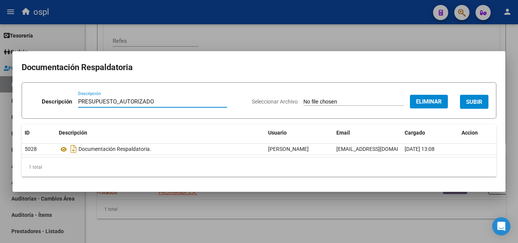
type input "PRESUPUESTO_AUTORIZADO"
click at [474, 96] on button "SUBIR" at bounding box center [474, 102] width 28 height 14
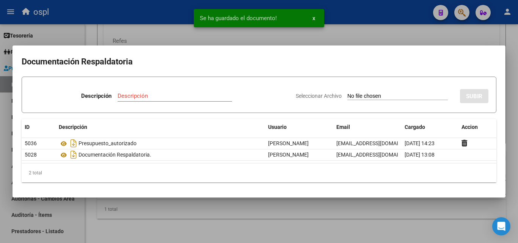
click at [362, 96] on input "Seleccionar Archivo" at bounding box center [398, 96] width 101 height 7
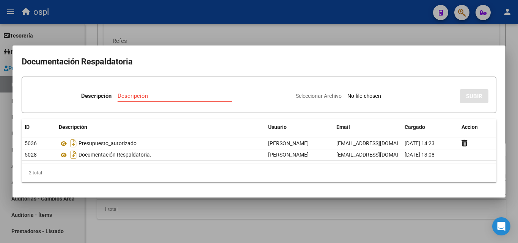
type input "C:\fakepath\49463 - WhatsApp Image 2025-07-31 at 13.24.44.jpeg"
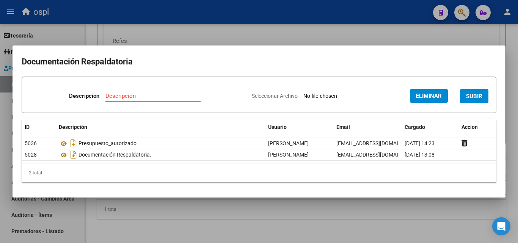
click at [121, 96] on input "Descripción" at bounding box center [153, 96] width 95 height 7
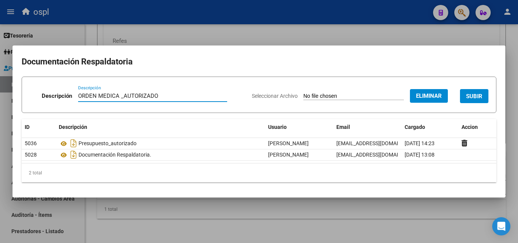
type input "ORDEN MEDICA _AUTORIZADO"
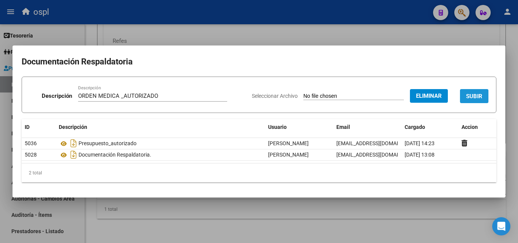
click at [472, 96] on span "SUBIR" at bounding box center [474, 96] width 16 height 7
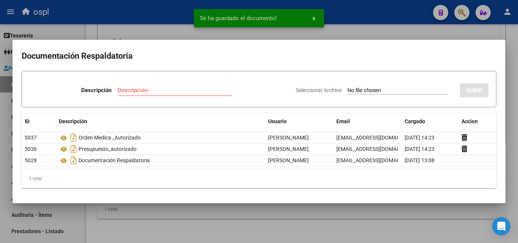
click at [319, 38] on div at bounding box center [259, 121] width 518 height 243
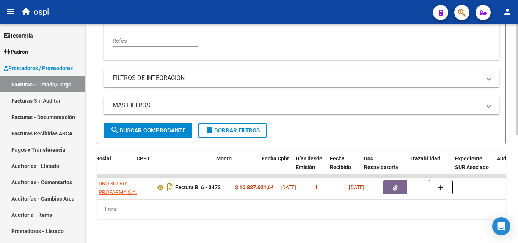
scroll to position [0, 288]
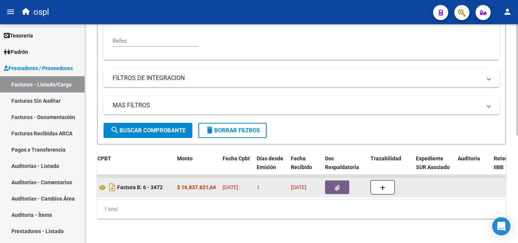
click at [335, 185] on icon "button" at bounding box center [337, 188] width 5 height 6
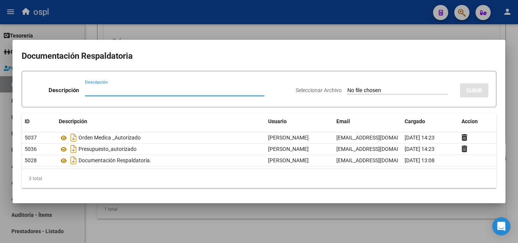
click at [296, 37] on div at bounding box center [259, 121] width 518 height 243
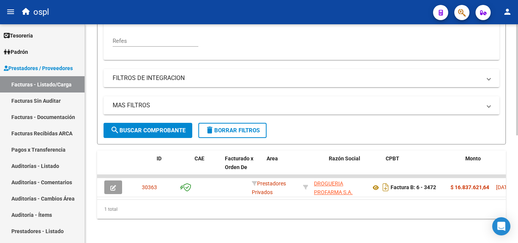
scroll to position [0, 0]
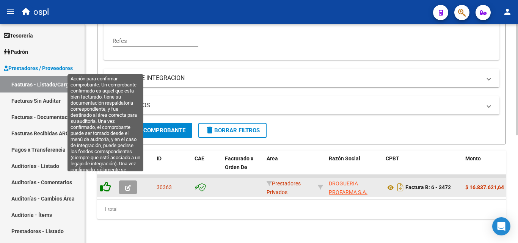
click at [107, 184] on icon at bounding box center [105, 187] width 11 height 11
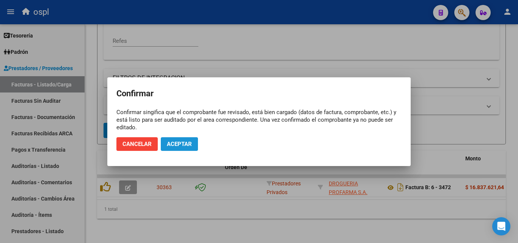
click at [176, 144] on span "Aceptar" at bounding box center [179, 144] width 25 height 7
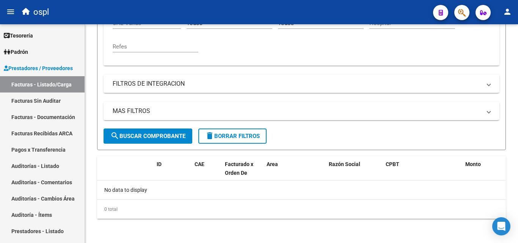
scroll to position [199, 0]
click at [54, 104] on link "Facturas Sin Auditar" at bounding box center [42, 101] width 85 height 16
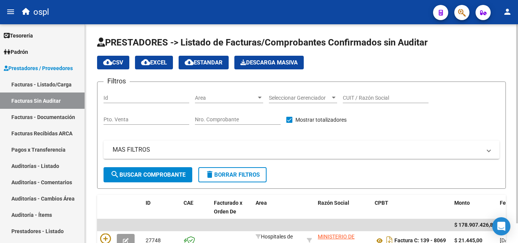
click at [215, 121] on input "Nro. Comprobante" at bounding box center [238, 120] width 86 height 6
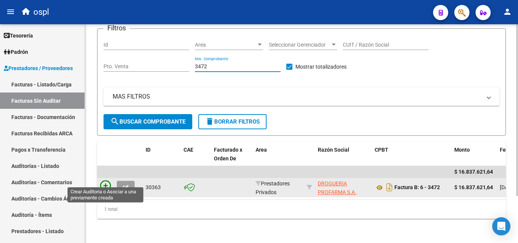
type input "3472"
click at [107, 181] on icon at bounding box center [105, 186] width 11 height 11
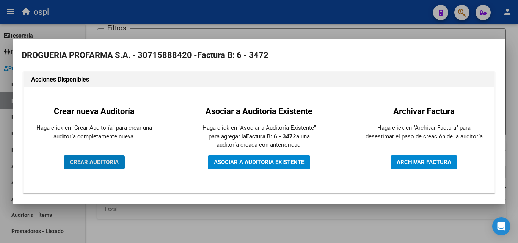
click at [101, 160] on span "CREAR AUDITORIA" at bounding box center [94, 162] width 49 height 7
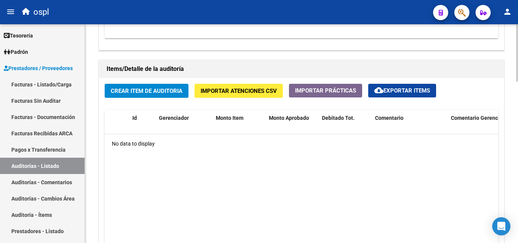
scroll to position [531, 0]
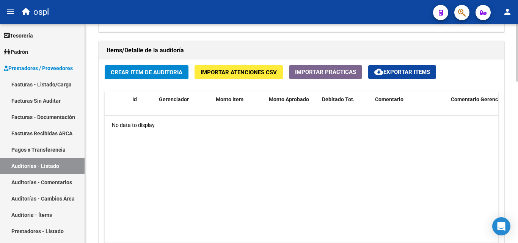
click at [150, 73] on span "Crear Item de Auditoria" at bounding box center [147, 72] width 72 height 7
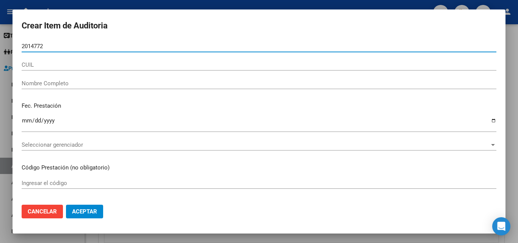
type input "20147720"
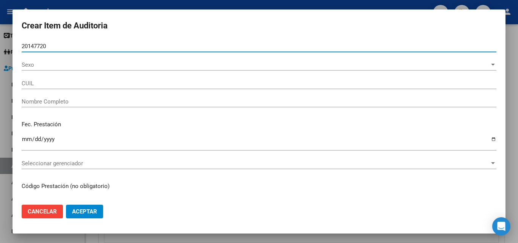
type input "23201477204"
type input "SANCHEZ MARIA LUISA"
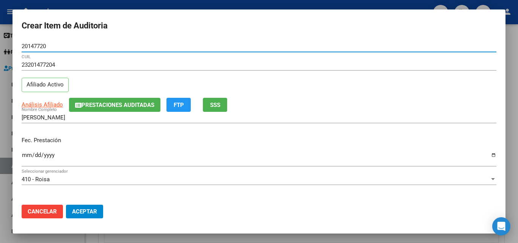
type input "20147720"
click at [27, 153] on input "Ingresar la fecha" at bounding box center [259, 158] width 475 height 12
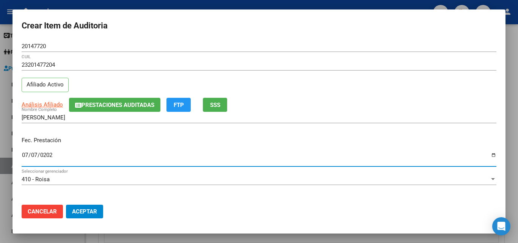
type input "2025-07-07"
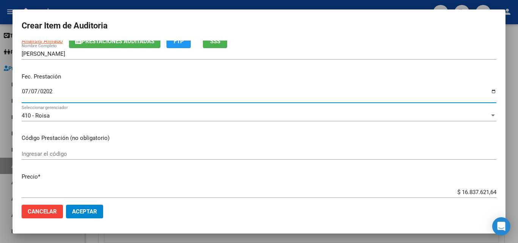
scroll to position [76, 0]
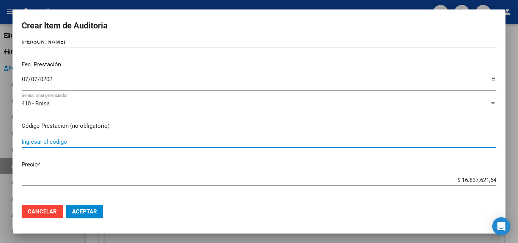
click at [68, 139] on input "Ingresar el código" at bounding box center [259, 142] width 475 height 7
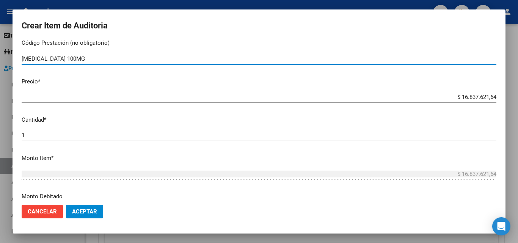
scroll to position [190, 0]
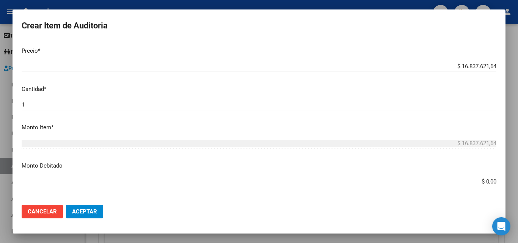
type input "OPDIVO 100MG"
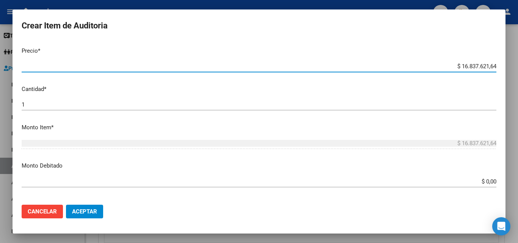
drag, startPoint x: 445, startPoint y: 66, endPoint x: 518, endPoint y: 66, distance: 72.9
click at [518, 66] on div "Crear Item de Auditoria 20147720 Nro Documento 23201477204 CUIL Afiliado Activo…" at bounding box center [259, 121] width 518 height 243
type input "$ 0,03"
type input "$ 0,35"
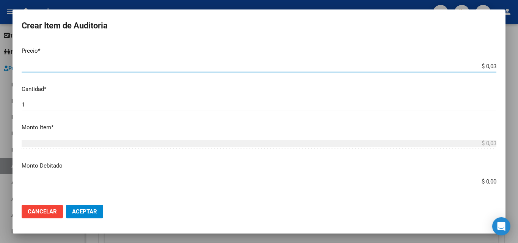
type input "$ 0,35"
type input "$ 3,50"
type input "$ 35,07"
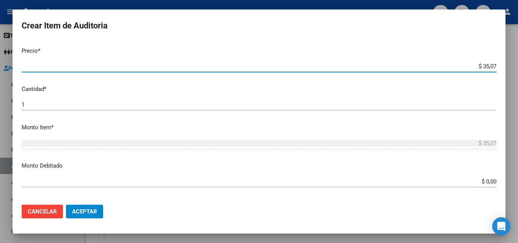
type input "$ 350,78"
type input "$ 3.507,85"
type input "$ 35.078,55"
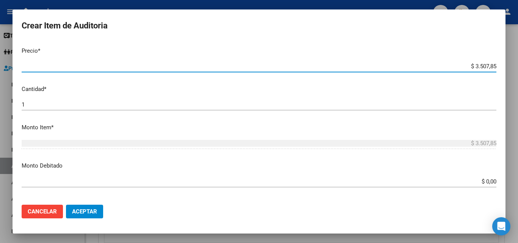
type input "$ 35.078,55"
type input "$ 350.785,54"
type input "$ 3.507.855,46"
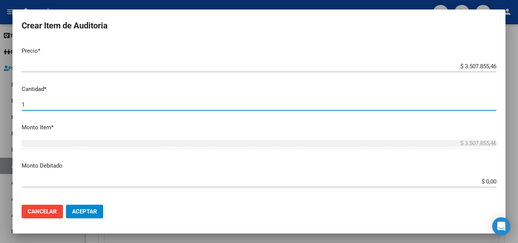
click at [65, 103] on input "1" at bounding box center [259, 104] width 475 height 7
type input "4"
type input "$ 14.031.421,84"
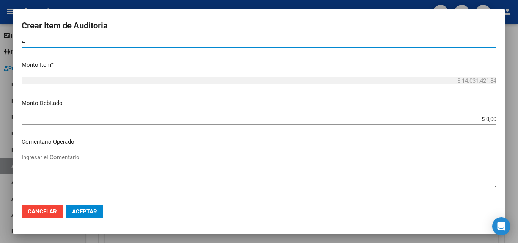
scroll to position [304, 0]
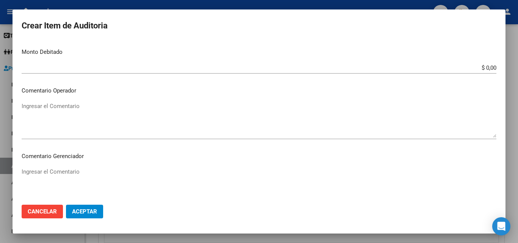
type input "4"
click at [61, 111] on textarea "Ingresar el Comentario" at bounding box center [259, 120] width 475 height 36
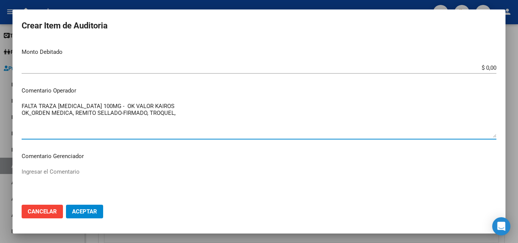
click at [33, 114] on textarea "FALTA TRAZA OPDIVO 100MG - OK VALOR KAIROS OK_ORDEN MEDICA, REMITO SELLADO-FIRM…" at bounding box center [259, 120] width 475 height 36
click at [234, 113] on textarea "FALTA TRAZA OPDIVO 100MG - OK VALOR KAIROS OK_AUTORIZACION, ORDEN MEDICA, REMIT…" at bounding box center [259, 120] width 475 height 36
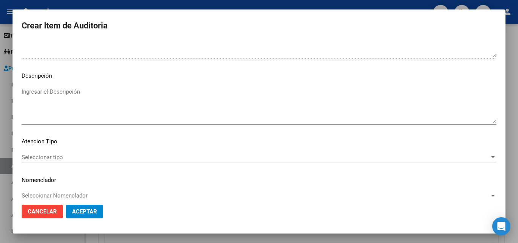
scroll to position [460, 0]
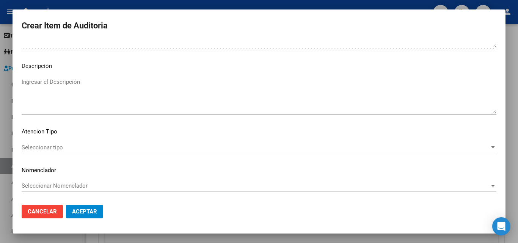
type textarea "FALTA TRAZA OPDIVO 100MG - OK VALOR KAIROS OK_AUTORIZACION, ORDEN MEDICA, REMIT…"
click at [68, 146] on span "Seleccionar tipo" at bounding box center [256, 147] width 468 height 7
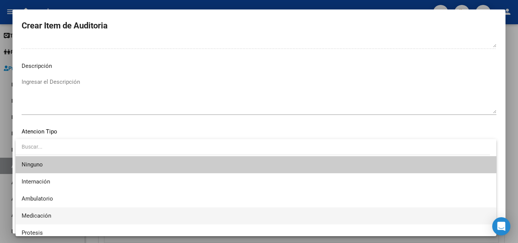
click at [46, 218] on span "Medicación" at bounding box center [37, 216] width 30 height 7
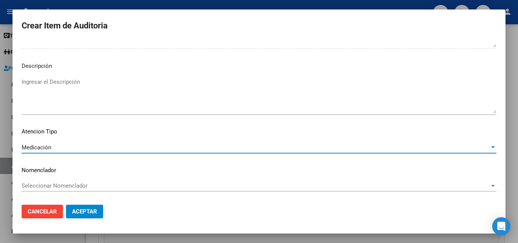
click at [85, 211] on span "Aceptar" at bounding box center [84, 211] width 25 height 7
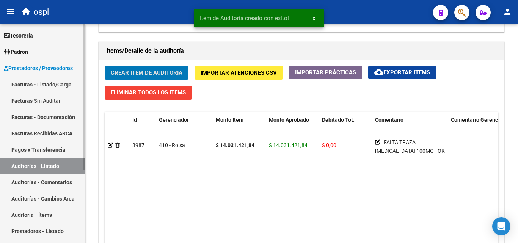
scroll to position [532, 0]
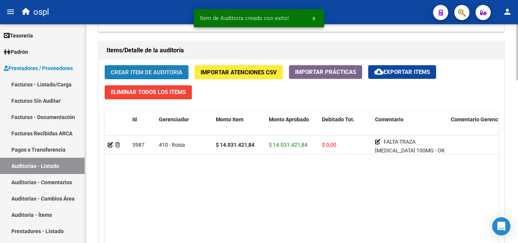
click at [126, 74] on span "Crear Item de Auditoria" at bounding box center [147, 72] width 72 height 7
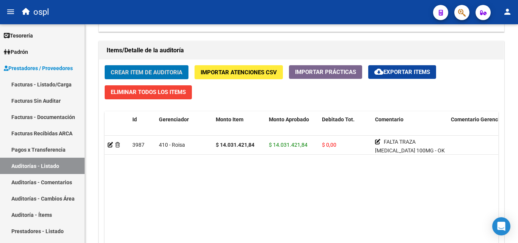
click at [129, 77] on button "Crear Item de Auditoria" at bounding box center [147, 72] width 84 height 14
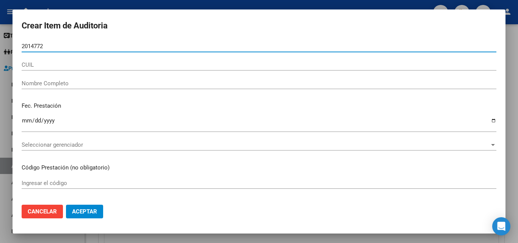
type input "20147720"
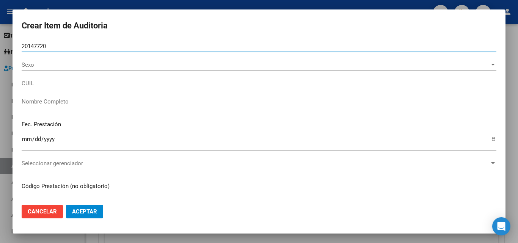
type input "23201477204"
type input "SANCHEZ MARIA LUISA"
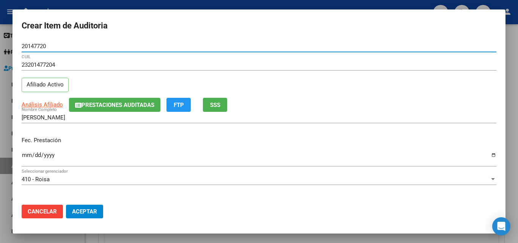
type input "20147720"
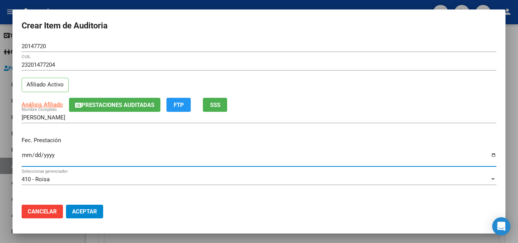
click at [23, 155] on input "Ingresar la fecha" at bounding box center [259, 158] width 475 height 12
type input "2025-07-07"
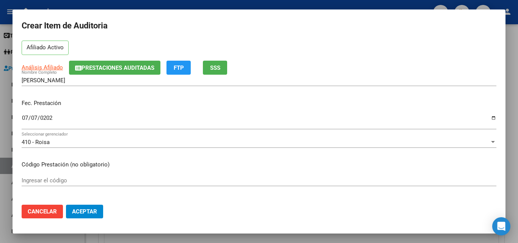
scroll to position [38, 0]
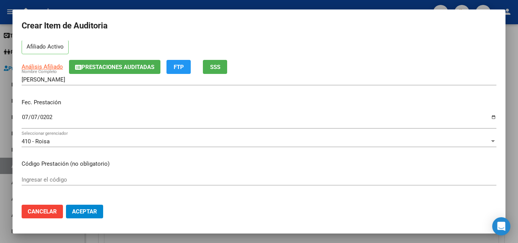
click at [69, 174] on div "Ingresar el código" at bounding box center [259, 179] width 475 height 11
click at [64, 176] on div "Ingresar el código" at bounding box center [259, 179] width 475 height 11
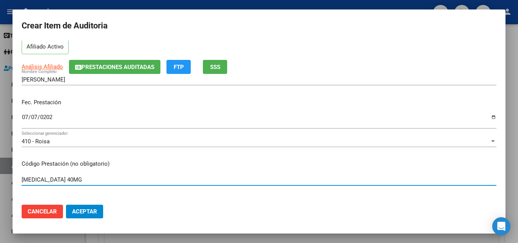
scroll to position [114, 0]
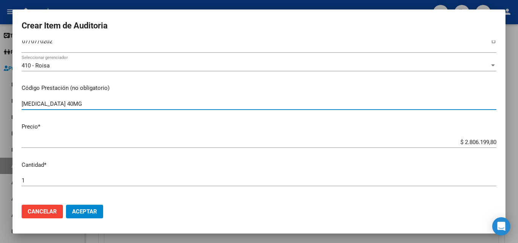
type input "OPDIVO 40MG"
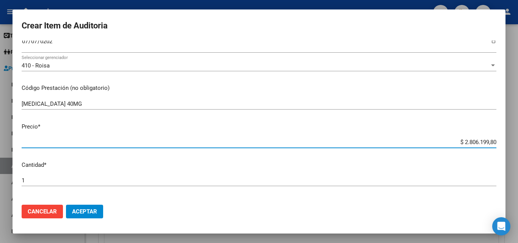
click at [434, 139] on input "$ 2.806.199,80" at bounding box center [259, 142] width 475 height 7
drag, startPoint x: 442, startPoint y: 140, endPoint x: 507, endPoint y: 141, distance: 65.7
click at [507, 141] on div "Crear Item de Auditoria 20147720 Nro Documento 23201477204 CUIL Afiliado Activo…" at bounding box center [259, 121] width 518 height 243
type input "$ 0,01"
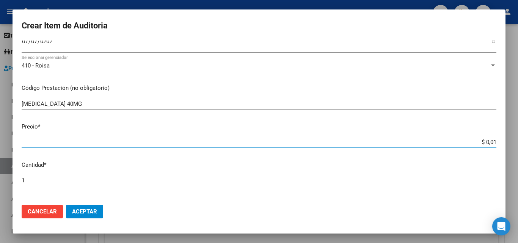
type input "$ 0,14"
type input "$ 1,40"
type input "$ 14,03"
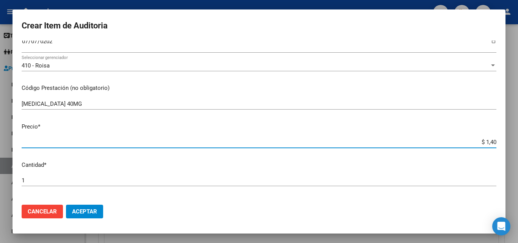
type input "$ 14,03"
type input "$ 140,30"
type input "$ 1.403,09"
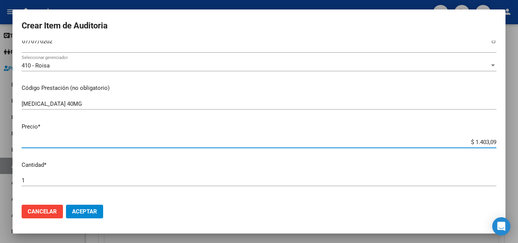
type input "$ 14.030,99"
type input "$ 140.309,99"
type input "$ 1.403.099,90"
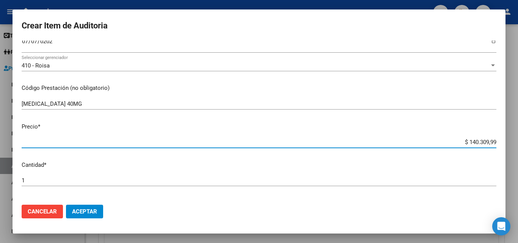
type input "$ 1.403.099,90"
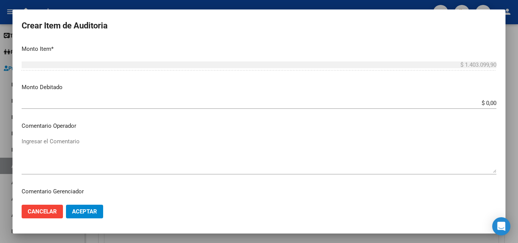
scroll to position [304, 0]
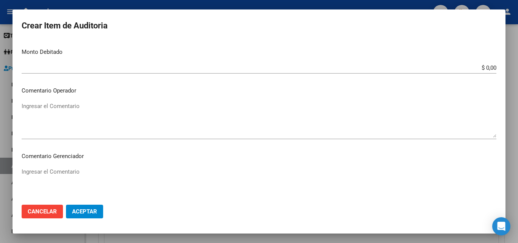
click at [85, 114] on textarea "Ingresar el Comentario" at bounding box center [259, 120] width 475 height 36
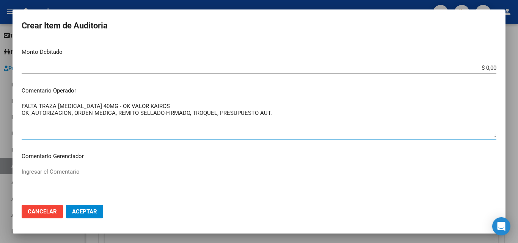
click at [112, 118] on textarea "FALTA TRAZA OPDIVO 40MG - OK VALOR KAIROS OK_AUTORIZACION, ORDEN MEDICA, REMITO…" at bounding box center [259, 120] width 475 height 36
click at [291, 117] on textarea "FALTA TRAZA OPDIVO 40MG - OK VALOR KAIROS OK_AUTORIZACION, ORDEN MEDICA, REMITO…" at bounding box center [259, 120] width 475 height 36
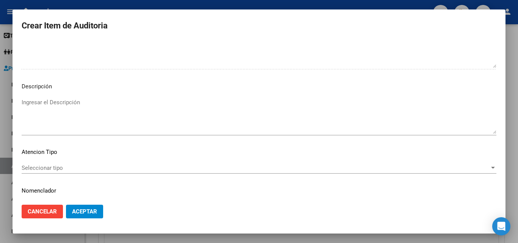
scroll to position [460, 0]
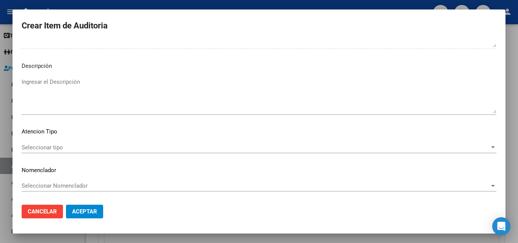
type textarea "FALTA TRAZA OPDIVO 40MG - OK VALOR KAIROS OK_AUTORIZACION, ORDEN MEDICA, REMITO…"
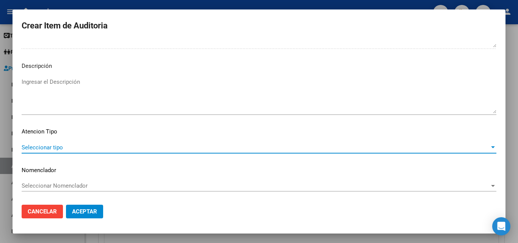
click at [80, 148] on span "Seleccionar tipo" at bounding box center [256, 147] width 468 height 7
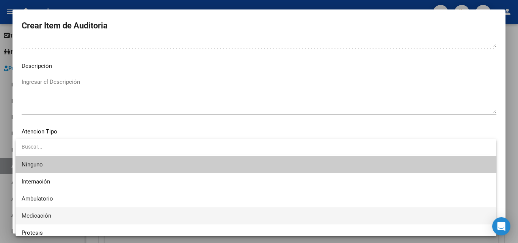
click at [53, 216] on span "Medicación" at bounding box center [256, 216] width 469 height 17
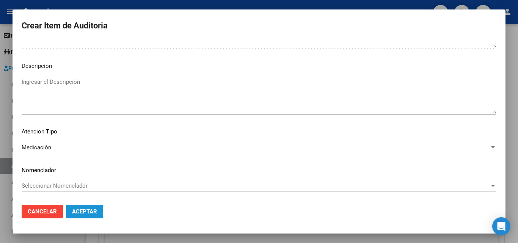
click at [81, 208] on span "Aceptar" at bounding box center [84, 211] width 25 height 7
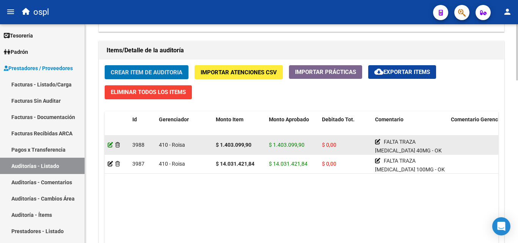
click at [110, 147] on icon at bounding box center [110, 144] width 5 height 5
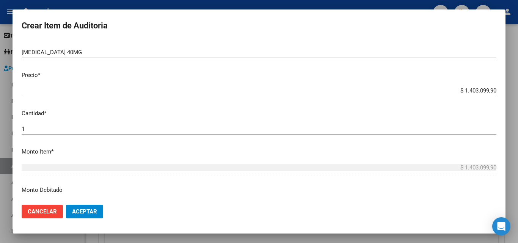
scroll to position [152, 0]
click at [46, 128] on input "1" at bounding box center [259, 128] width 475 height 7
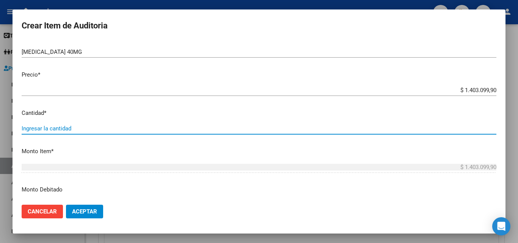
type input "2"
type input "$ 2.806.199,80"
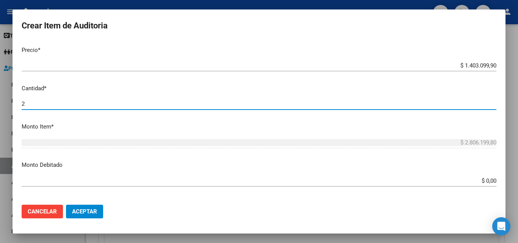
scroll to position [190, 0]
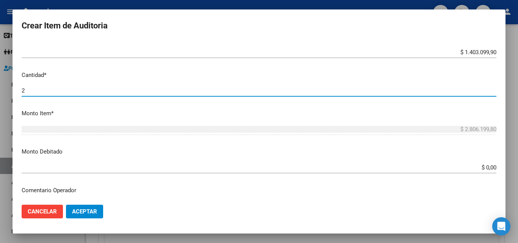
type input "2"
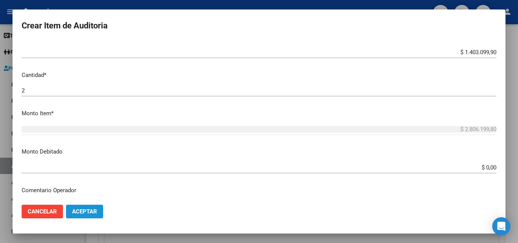
click at [76, 207] on button "Aceptar" at bounding box center [84, 212] width 37 height 14
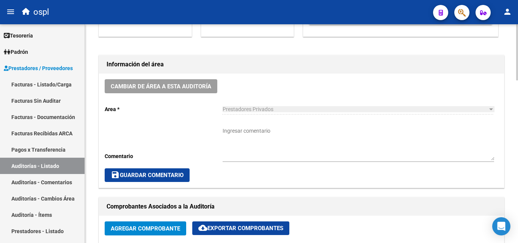
click at [256, 136] on textarea "Ingresar comentario" at bounding box center [359, 143] width 272 height 33
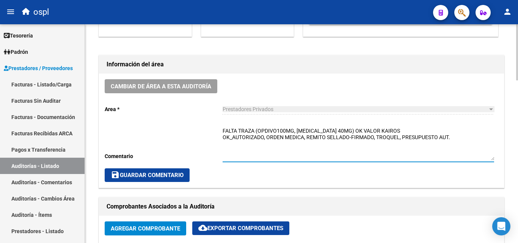
click at [303, 141] on textarea "FALTA TRAZA (OPDIVO100MG, OPDIVO 40MG) OK VALOR KAIROS OK_AUTORIZADO, ORDEN MED…" at bounding box center [359, 143] width 272 height 33
click at [305, 141] on textarea "FALTA TRAZA (OPDIVO100MG, OPDIVO 40MG) OK VALOR KAIROS OK_AUTORIZADO, ORDEN MED…" at bounding box center [359, 143] width 272 height 33
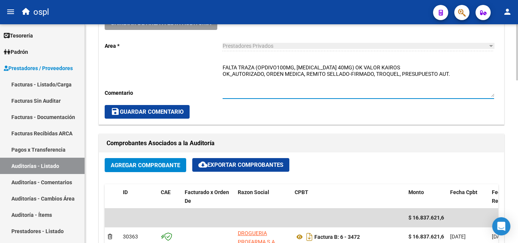
scroll to position [266, 0]
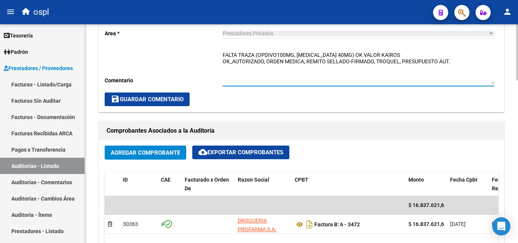
type textarea "FALTA TRAZA (OPDIVO100MG, OPDIVO 40MG) OK VALOR KAIROS OK_AUTORIZADO, ORDEN MED…"
click at [179, 99] on span "save Guardar Comentario" at bounding box center [147, 99] width 73 height 7
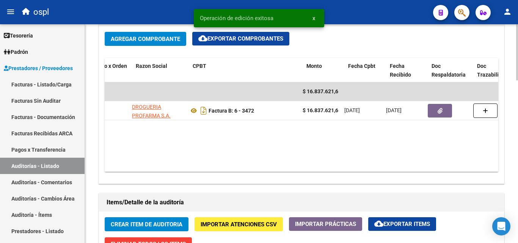
scroll to position [0, 122]
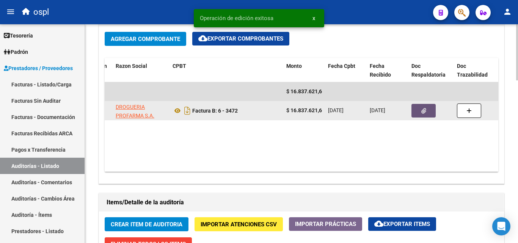
click at [419, 114] on button "button" at bounding box center [424, 111] width 24 height 14
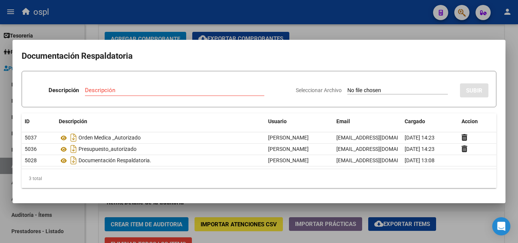
click at [309, 31] on div at bounding box center [259, 121] width 518 height 243
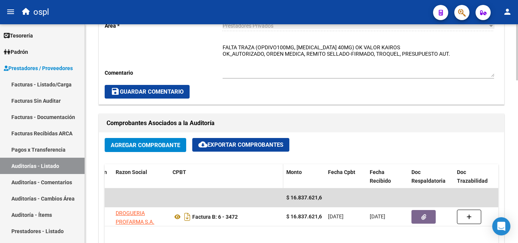
scroll to position [266, 0]
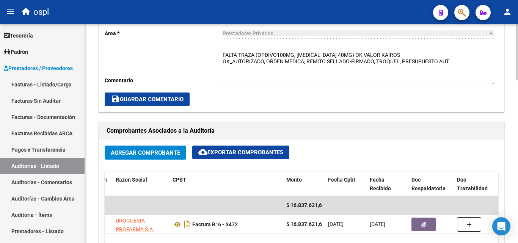
click at [462, 60] on textarea "FALTA TRAZA (OPDIVO100MG, OPDIVO 40MG) OK VALOR KAIROS OK_AUTORIZADO, ORDEN MED…" at bounding box center [359, 67] width 272 height 33
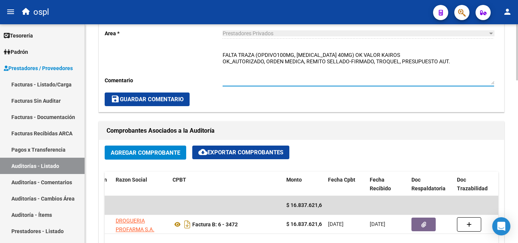
click at [175, 153] on span "Agregar Comprobante" at bounding box center [145, 153] width 69 height 7
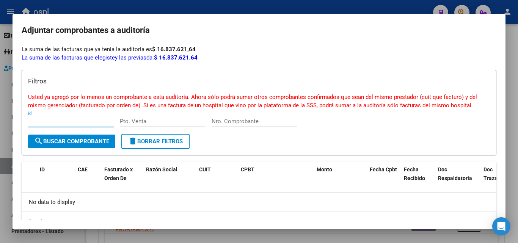
click at [249, 6] on div at bounding box center [259, 121] width 518 height 243
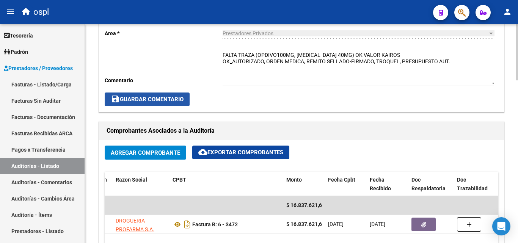
click at [185, 99] on button "save Guardar Comentario" at bounding box center [147, 100] width 85 height 14
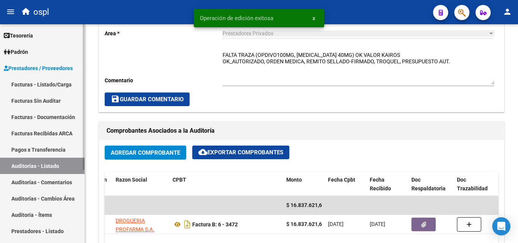
click at [67, 84] on link "Facturas - Listado/Carga" at bounding box center [42, 84] width 85 height 16
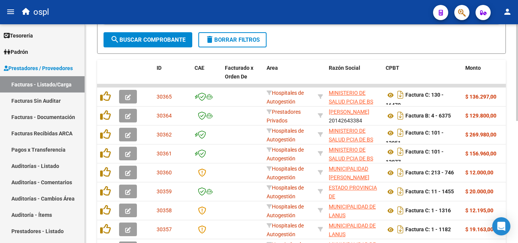
scroll to position [38, 0]
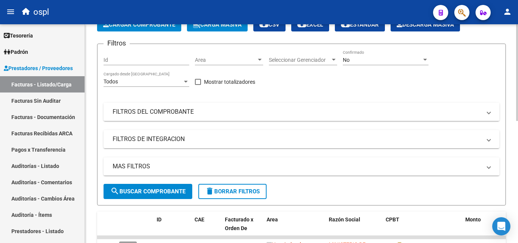
click at [192, 113] on mat-panel-title "FILTROS DEL COMPROBANTE" at bounding box center [297, 112] width 369 height 8
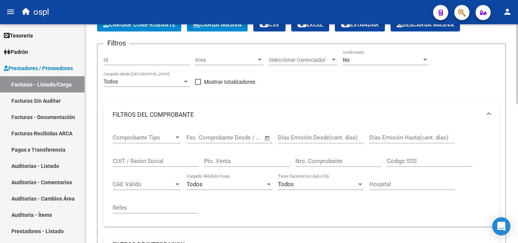
click at [322, 158] on input "Nro. Comprobante" at bounding box center [339, 161] width 86 height 7
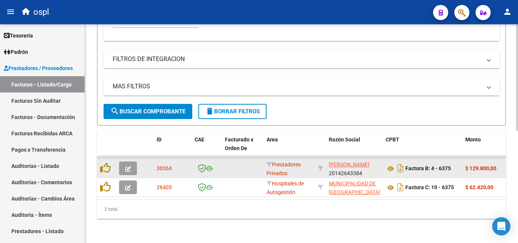
scroll to position [231, 0]
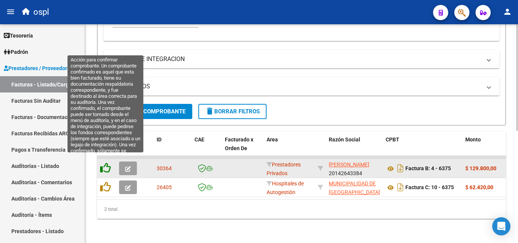
type input "6375"
click at [105, 163] on icon at bounding box center [105, 168] width 11 height 11
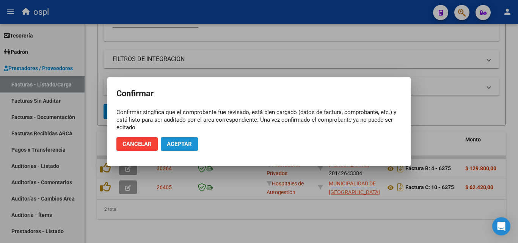
click at [186, 145] on span "Aceptar" at bounding box center [179, 144] width 25 height 7
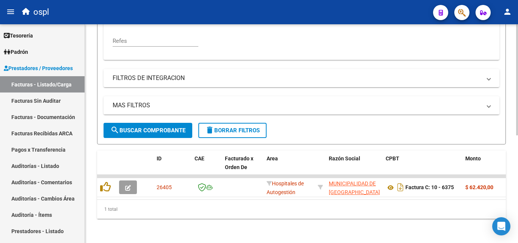
scroll to position [212, 0]
click at [52, 102] on link "Facturas Sin Auditar" at bounding box center [42, 101] width 85 height 16
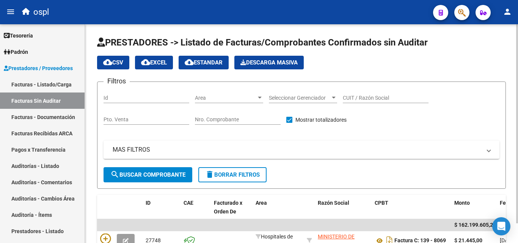
click at [227, 118] on input "Nro. Comprobante" at bounding box center [238, 120] width 86 height 6
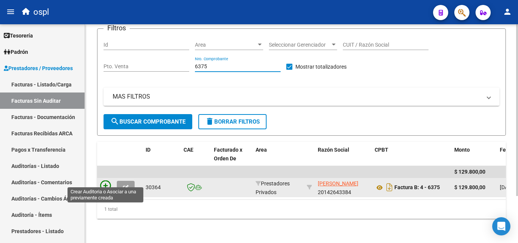
type input "6375"
click at [107, 181] on icon at bounding box center [105, 186] width 11 height 11
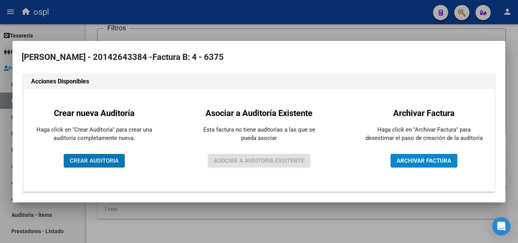
click at [109, 160] on span "CREAR AUDITORIA" at bounding box center [94, 160] width 49 height 7
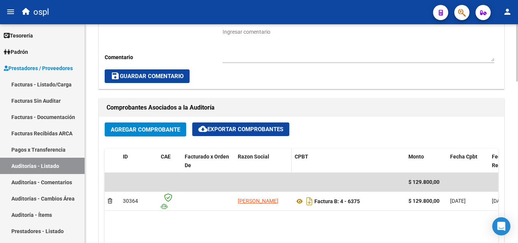
scroll to position [266, 0]
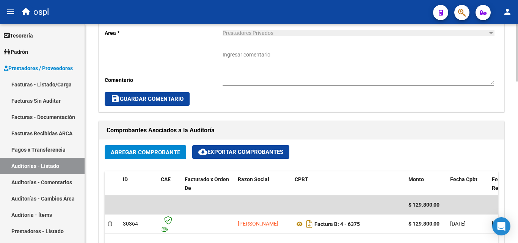
click at [253, 59] on textarea "Ingresar comentario" at bounding box center [359, 67] width 272 height 33
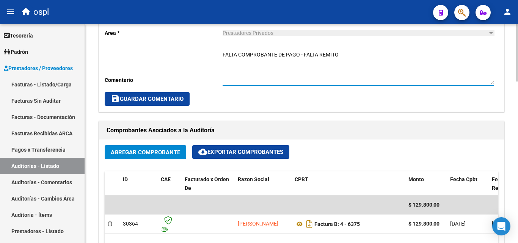
type textarea "FALTA COMPROBANTE DE PAGO - FALTA REMITO"
click at [167, 99] on span "save Guardar Comentario" at bounding box center [147, 99] width 73 height 7
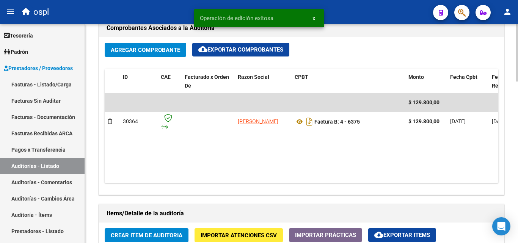
scroll to position [417, 0]
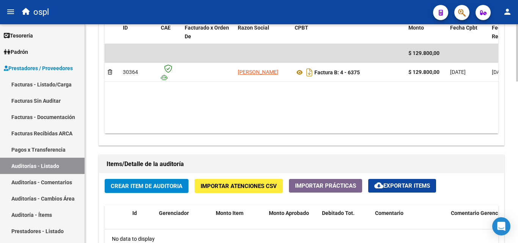
click at [164, 192] on button "Crear Item de Auditoria" at bounding box center [147, 186] width 84 height 14
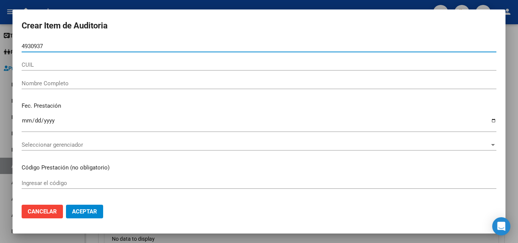
type input "49309376"
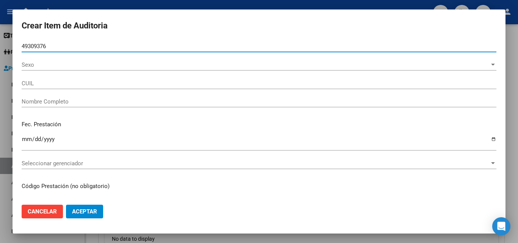
type input "20493093763"
type input "Perez Gonzalo Agusti"
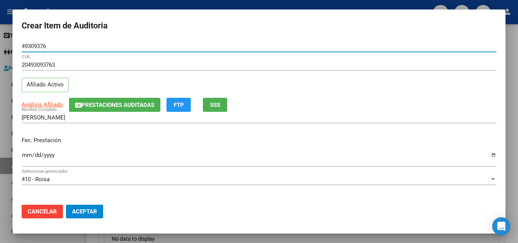
type input "49309376"
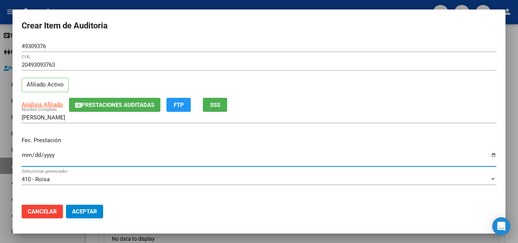
click at [28, 156] on input "Ingresar la fecha" at bounding box center [259, 158] width 475 height 12
type input "2025-07-25"
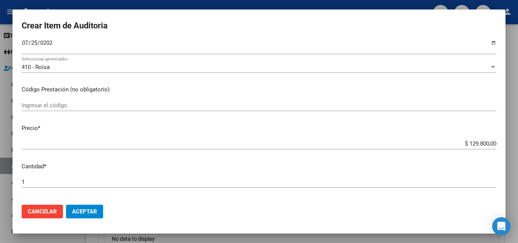
scroll to position [114, 0]
click at [83, 106] on input "Ingresar el código" at bounding box center [259, 104] width 475 height 7
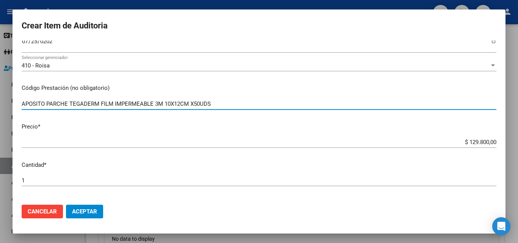
click at [192, 105] on input "APOSITO PARCHE TEGADERM FILM IMPERMEABLE 3M 10X12CM X50UDS" at bounding box center [259, 104] width 475 height 7
click at [194, 103] on input "APOSITO PARCHE TEGADERM FILM IMPERMEABLE 3M 10X12CM X50UDS" at bounding box center [259, 104] width 475 height 7
click at [79, 103] on input "APOSITO PARCHE TEGADERM FILM IMPERMEABLE 3M 10X12CM X50UDS" at bounding box center [259, 104] width 475 height 7
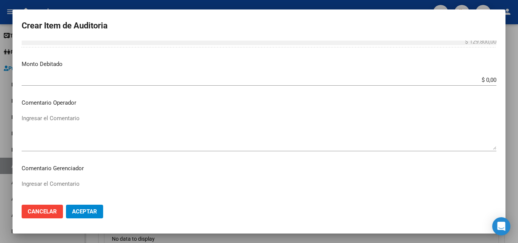
scroll to position [304, 0]
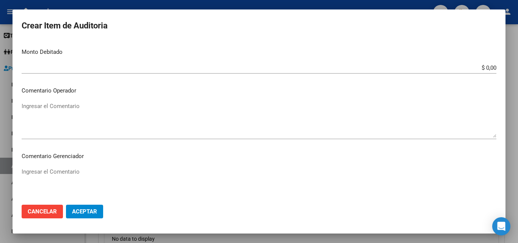
type input "APOSITO PARCHE TEGADERM FILM IMPERMEABLE 3M 10X12CM X50UDS"
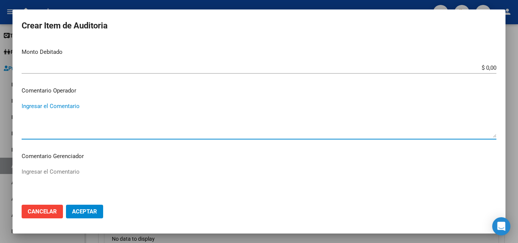
click at [80, 115] on textarea "Ingresar el Comentario" at bounding box center [259, 120] width 475 height 36
click at [86, 104] on textarea "FALTA COMPROBANTE - REMITO" at bounding box center [259, 120] width 475 height 36
click at [48, 115] on textarea "FALTA COMPROBANTE - FALTA REMITO" at bounding box center [259, 120] width 475 height 36
click at [135, 110] on textarea "FALTA COMPROBANTE - FALTA REMITO" at bounding box center [259, 120] width 475 height 36
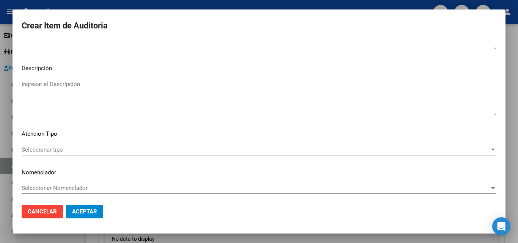
scroll to position [460, 0]
type textarea "FALTA COMPROBANTE - FALTA REMITO OK_AUTORIZADO, ORDEN MEDICA, PRESUPUESTO."
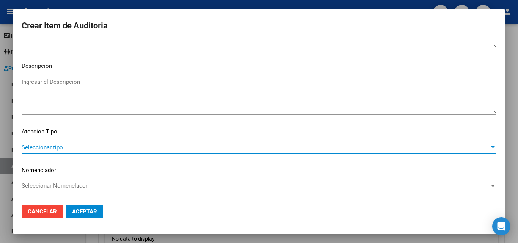
click at [76, 148] on span "Seleccionar tipo" at bounding box center [256, 147] width 468 height 7
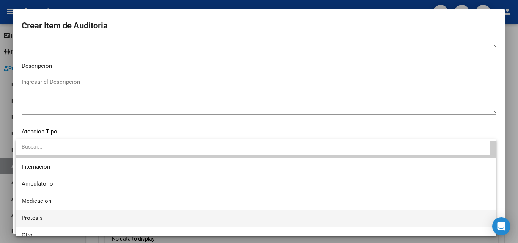
scroll to position [22, 0]
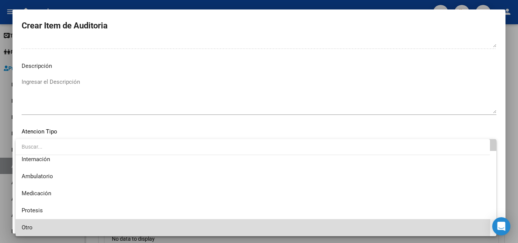
click at [44, 222] on span "Otro" at bounding box center [256, 227] width 469 height 17
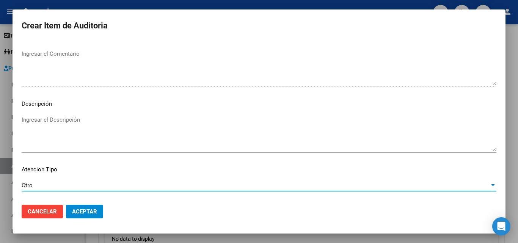
scroll to position [460, 0]
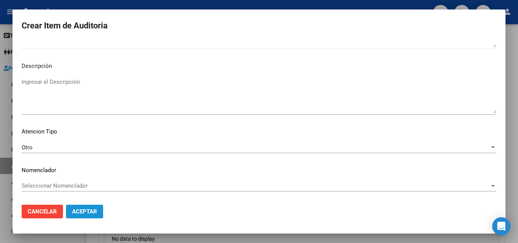
click at [84, 208] on button "Aceptar" at bounding box center [84, 212] width 37 height 14
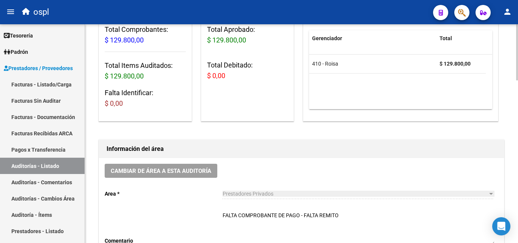
scroll to position [219, 0]
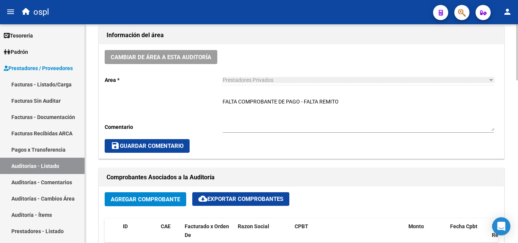
click at [172, 146] on span "save Guardar Comentario" at bounding box center [147, 146] width 73 height 7
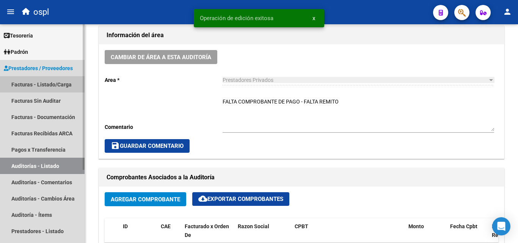
click at [49, 85] on link "Facturas - Listado/Carga" at bounding box center [42, 84] width 85 height 16
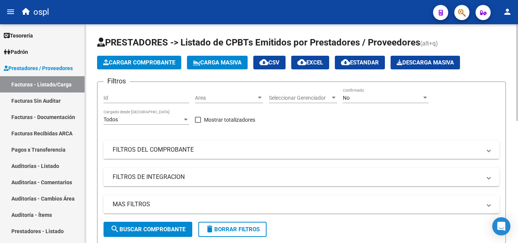
click at [173, 143] on mat-expansion-panel-header "FILTROS DEL COMPROBANTE" at bounding box center [302, 150] width 396 height 18
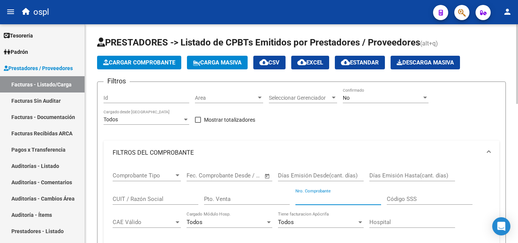
click at [326, 198] on input "Nro. Comprobante" at bounding box center [339, 199] width 86 height 7
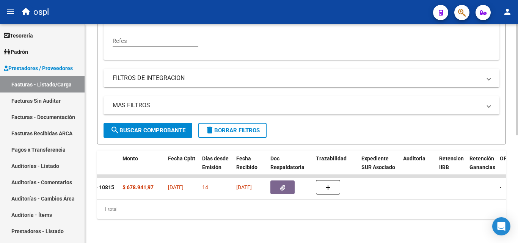
scroll to position [0, 345]
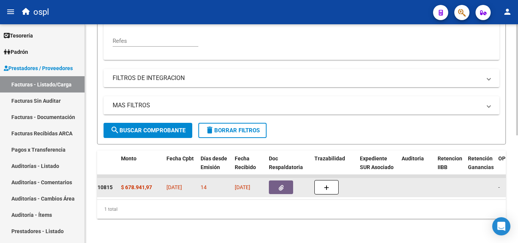
type input "10815"
click at [283, 184] on span "button" at bounding box center [281, 187] width 5 height 7
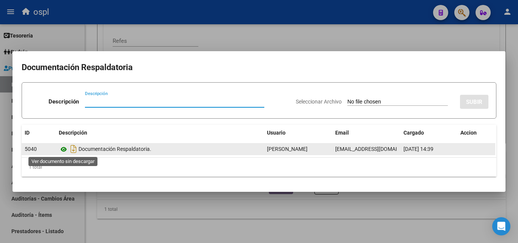
click at [65, 151] on icon at bounding box center [64, 149] width 10 height 9
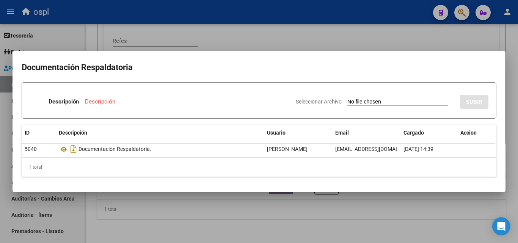
click at [291, 40] on div at bounding box center [259, 121] width 518 height 243
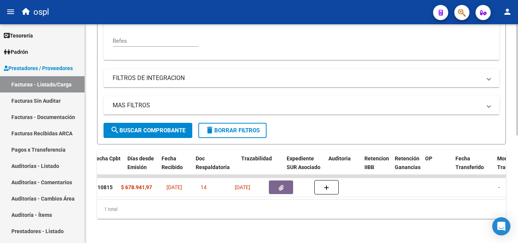
scroll to position [0, 418]
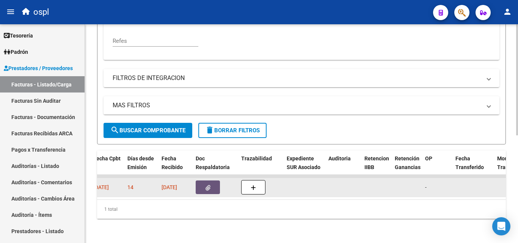
click at [208, 185] on icon "button" at bounding box center [208, 188] width 5 height 6
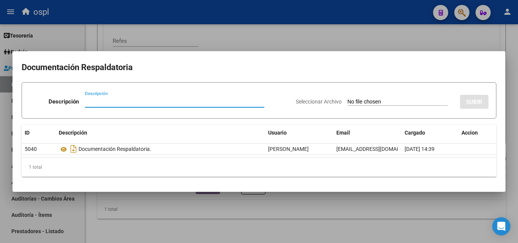
click at [230, 197] on div at bounding box center [259, 121] width 518 height 243
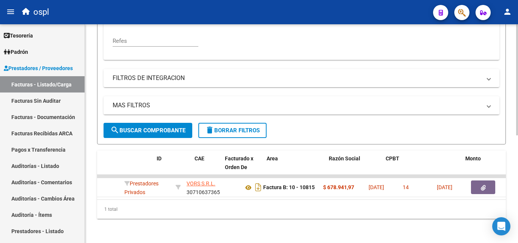
scroll to position [0, 0]
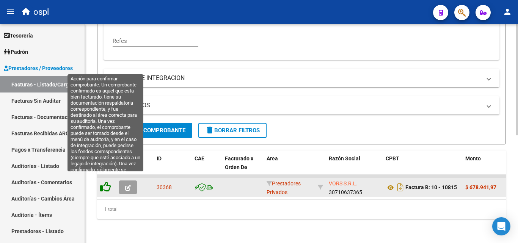
click at [106, 182] on icon at bounding box center [105, 187] width 11 height 11
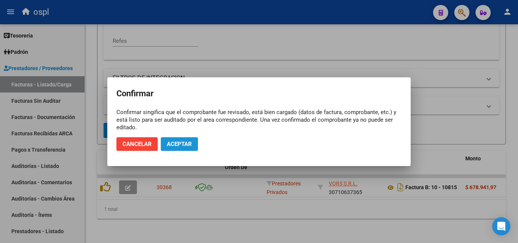
click at [173, 147] on span "Aceptar" at bounding box center [179, 144] width 25 height 7
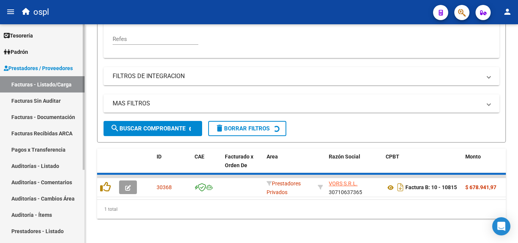
scroll to position [199, 0]
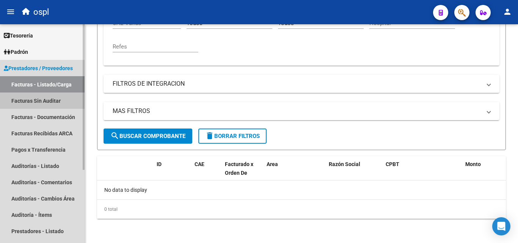
click at [57, 99] on link "Facturas Sin Auditar" at bounding box center [42, 101] width 85 height 16
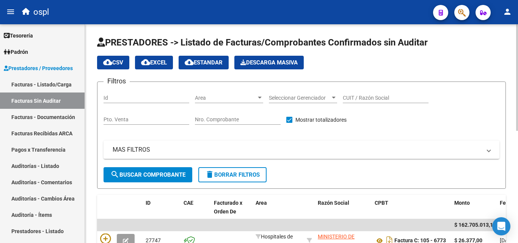
click at [214, 116] on div "Nro. Comprobante" at bounding box center [238, 117] width 86 height 15
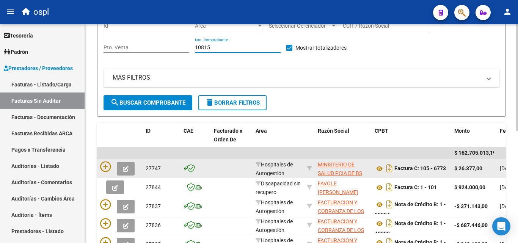
scroll to position [76, 0]
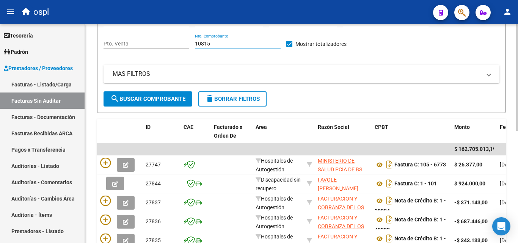
type input "10815"
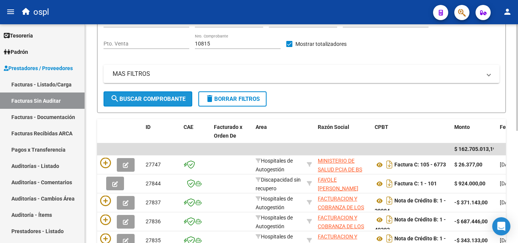
click at [180, 97] on span "search Buscar Comprobante" at bounding box center [147, 99] width 75 height 7
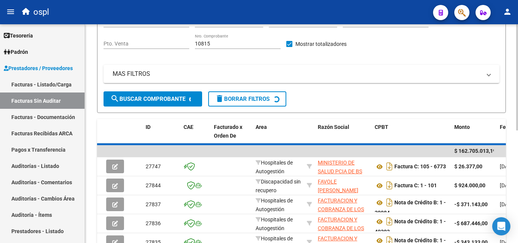
scroll to position [60, 0]
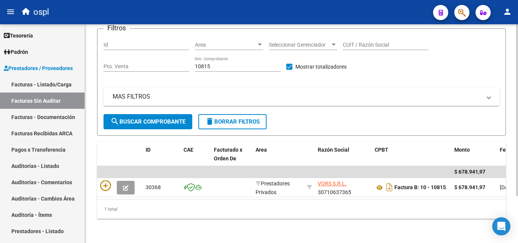
drag, startPoint x: 205, startPoint y: 200, endPoint x: 213, endPoint y: 200, distance: 8.4
click at [213, 200] on div "1 total" at bounding box center [301, 209] width 409 height 19
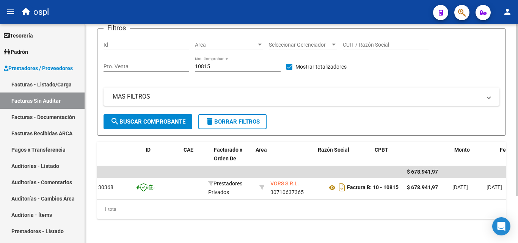
scroll to position [0, 0]
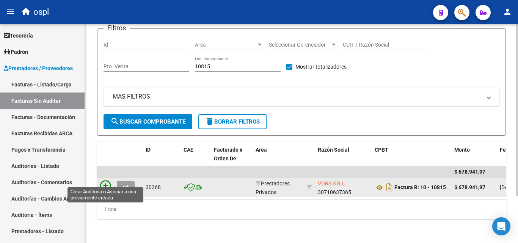
click at [107, 181] on icon at bounding box center [105, 186] width 11 height 11
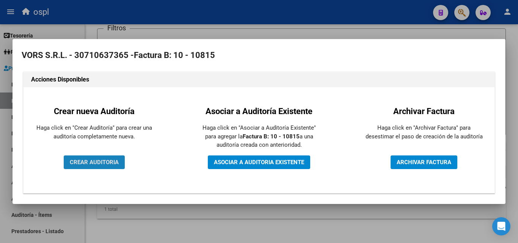
click at [110, 157] on button "CREAR AUDITORIA" at bounding box center [94, 163] width 61 height 14
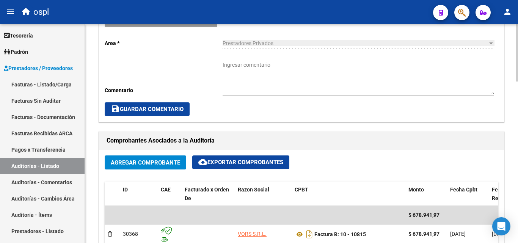
scroll to position [266, 0]
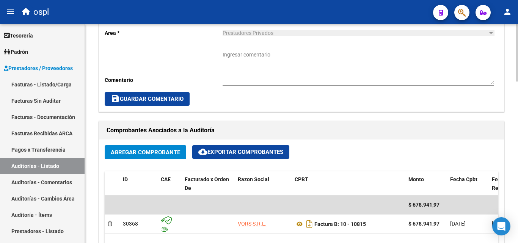
click at [243, 60] on textarea "Ingresar comentario" at bounding box center [359, 67] width 272 height 33
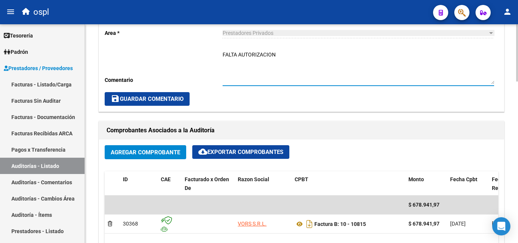
click at [276, 59] on textarea "FALTA AUTORIZACION" at bounding box center [359, 67] width 272 height 33
click at [278, 58] on textarea "FALTA AUTORIZACION" at bounding box center [359, 67] width 272 height 33
click at [281, 52] on textarea "FALTA AUTORIZACION" at bounding box center [359, 67] width 272 height 33
click at [257, 65] on textarea "FALTA AUTORIZACION FALTA FIRMA EN LA ORDEN MEDICA" at bounding box center [359, 67] width 272 height 33
click at [256, 63] on textarea "FALTA AUTORIZACION FALTA FIRMA EN LA ORDEN MEDICA" at bounding box center [359, 67] width 272 height 33
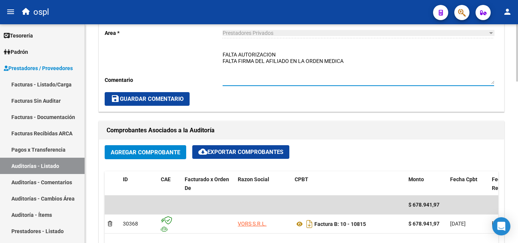
click at [257, 69] on textarea "FALTA AUTORIZACION FALTA FIRMA DEL AFILIADO EN LA ORDEN MEDICA" at bounding box center [359, 67] width 272 height 33
click at [356, 59] on textarea "FALTA AUTORIZACION FALTA FIRMA DEL AFILIADO EN LA ORDEN MEDICA OK_REMITO SELLAD…" at bounding box center [359, 67] width 272 height 33
click at [288, 58] on textarea "FALTA AUTORIZACION FALTA FIRMA DEL AFILIADO EN LA ORDEN MEDICA FALTA PRESUPUEST…" at bounding box center [359, 67] width 272 height 33
click at [287, 56] on textarea "FALTA AUTORIZACION FALTA FIRMA DEL AFILIADO EN LA ORDEN MEDICA FALTA PRESUPUEST…" at bounding box center [359, 67] width 272 height 33
click at [296, 65] on textarea "FALTA AUTORIZACION FALTA FIRMA DEL AFILIADO EN LA ORDEN MEDICA FALTA PRESUPUEST…" at bounding box center [359, 67] width 272 height 33
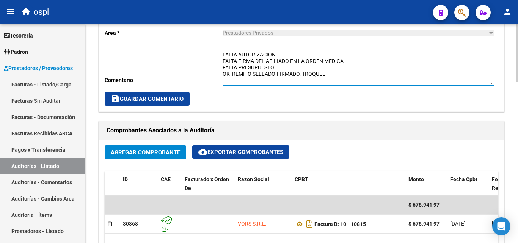
click at [332, 73] on textarea "FALTA AUTORIZACION FALTA FIRMA DEL AFILIADO EN LA ORDEN MEDICA FALTA PRESUPUEST…" at bounding box center [359, 67] width 272 height 33
type textarea "FALTA AUTORIZACION FALTA FIRMA DEL AFILIADO EN LA ORDEN MEDICA FALTA PRESUPUEST…"
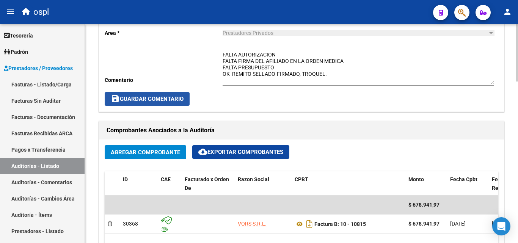
click at [181, 96] on span "save Guardar Comentario" at bounding box center [147, 99] width 73 height 7
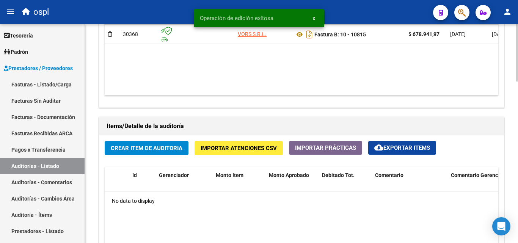
scroll to position [531, 0]
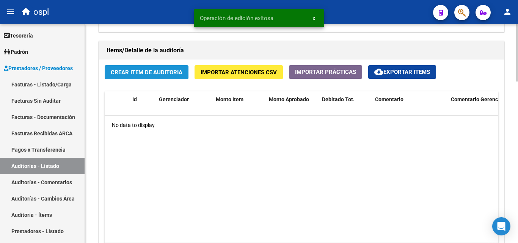
click at [172, 76] on span "Crear Item de Auditoria" at bounding box center [147, 72] width 72 height 7
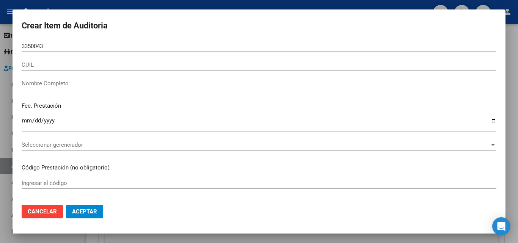
type input "33500431"
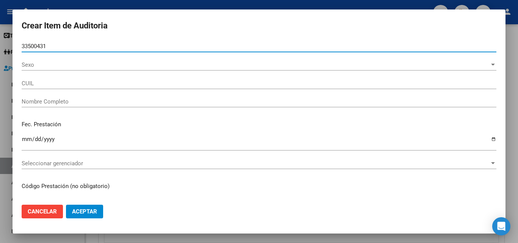
type input "27335004316"
type input "ZANUTTIN ROSA LIA ANAHI"
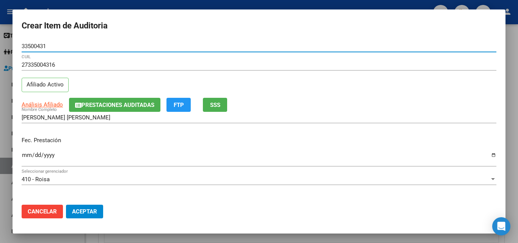
type input "33500431"
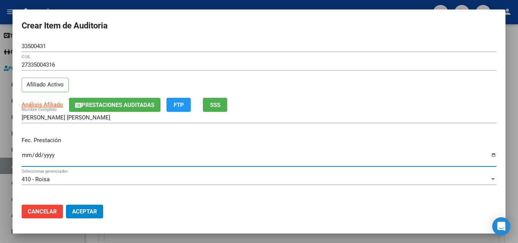
click at [27, 157] on input "Ingresar la fecha" at bounding box center [259, 158] width 475 height 12
type input "2025-07-25"
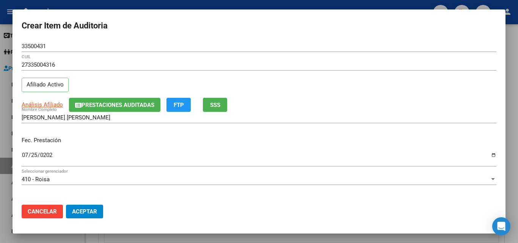
scroll to position [76, 0]
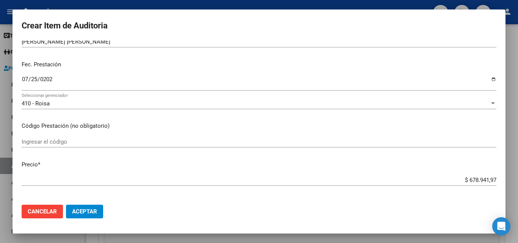
click at [63, 143] on input "Ingresar el código" at bounding box center [259, 142] width 475 height 7
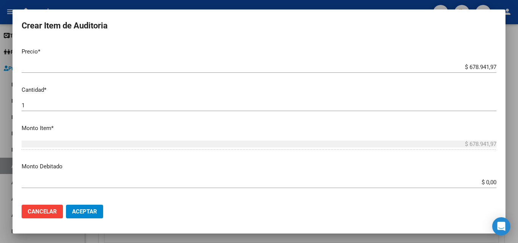
scroll to position [190, 0]
type input "INSULINA NOVORAPID FLEXPEN 100UI"
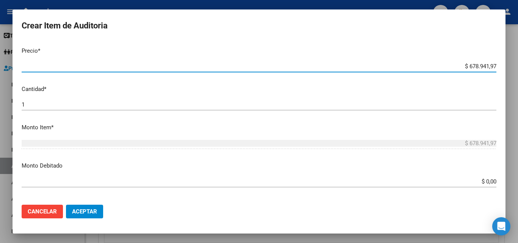
drag, startPoint x: 455, startPoint y: 69, endPoint x: 499, endPoint y: 65, distance: 44.2
click at [499, 65] on mat-dialog-content "33500431 Nro Documento 27335004316 CUIL Afiliado Activo Análisis Afiliado Prest…" at bounding box center [259, 120] width 493 height 158
type input "$ 0,02"
type input "$ 0,29"
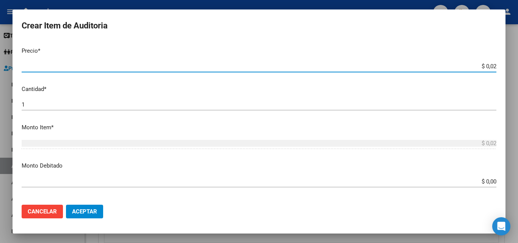
type input "$ 0,29"
type input "$ 2,99"
type input "$ 29,92"
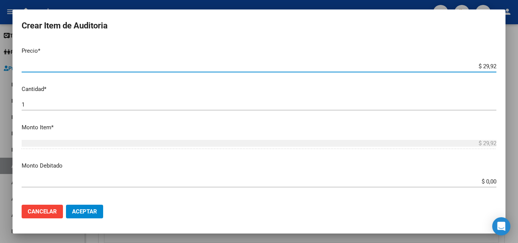
type input "$ 299,22"
type input "$ 2.992,21"
type input "$ 29.922,14"
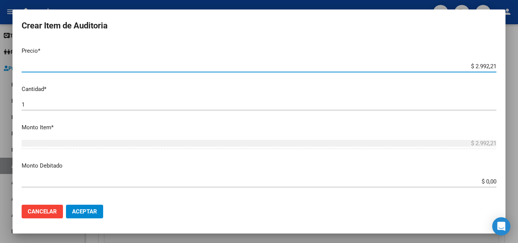
type input "$ 29.922,14"
type input "$ 299.221,43"
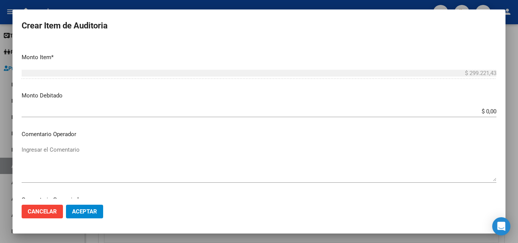
scroll to position [266, 0]
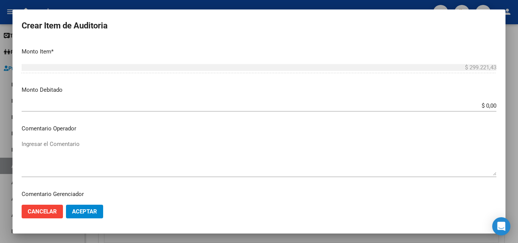
click at [80, 143] on textarea "Ingresar el Comentario" at bounding box center [259, 158] width 475 height 36
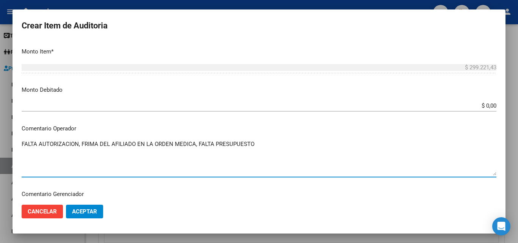
drag, startPoint x: 278, startPoint y: 148, endPoint x: 19, endPoint y: 149, distance: 258.5
click at [19, 149] on mat-dialog-content "33500431 Nro Documento 27335004316 CUIL Afiliado Activo Análisis Afiliado Prest…" at bounding box center [259, 120] width 493 height 158
click at [278, 153] on textarea "FALTA AUTORIZACION, FRIMA DEL AFILIADO EN LA ORDEN MEDICA, FALTA PRESUPUESTO" at bounding box center [259, 158] width 475 height 36
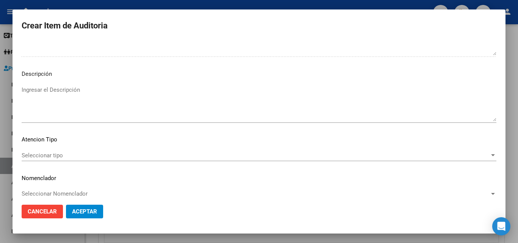
scroll to position [460, 0]
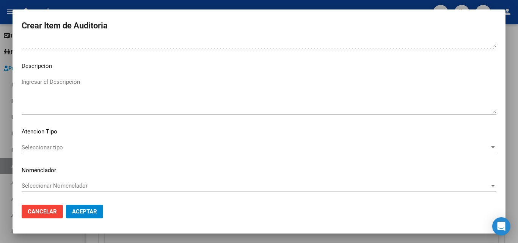
type textarea "FALTA AUTORIZACION, FRIMA DEL AFILIADO EN LA ORDEN MEDICA, FALTA PRESUPUESTO."
click at [57, 148] on span "Seleccionar tipo" at bounding box center [256, 147] width 468 height 7
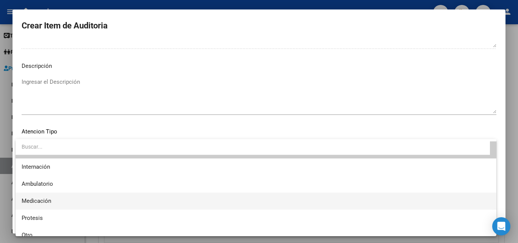
scroll to position [22, 0]
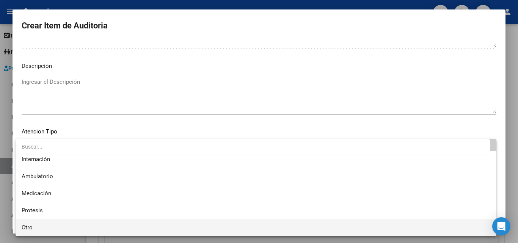
click at [38, 231] on span "Otro" at bounding box center [256, 227] width 469 height 17
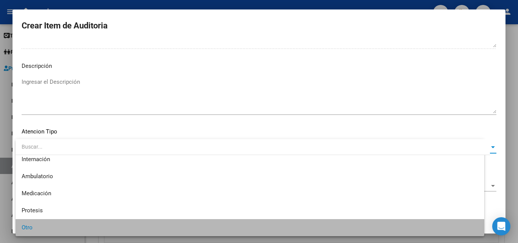
scroll to position [21, 0]
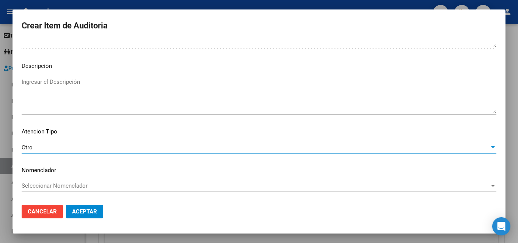
click at [86, 209] on span "Aceptar" at bounding box center [84, 211] width 25 height 7
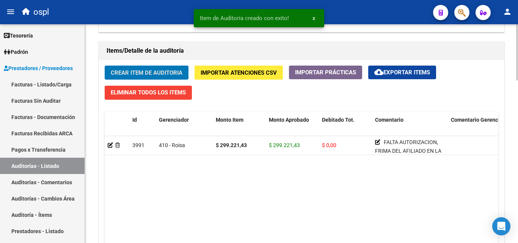
scroll to position [532, 0]
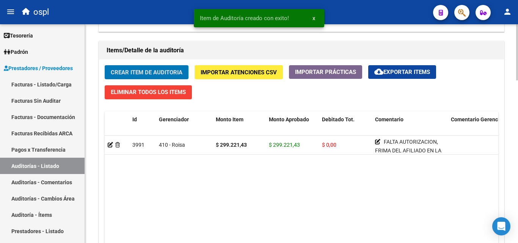
click at [144, 73] on span "Crear Item de Auditoria" at bounding box center [147, 72] width 72 height 7
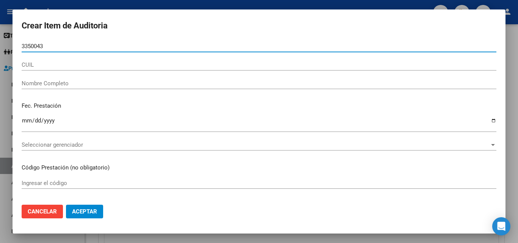
type input "33500431"
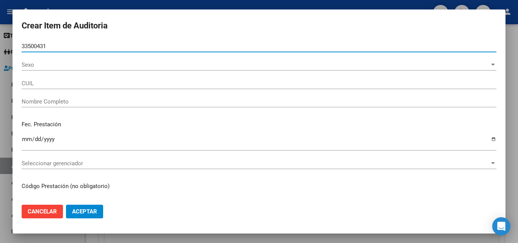
type input "27335004316"
type input "ZANUTTIN ROSA LIA ANAHI"
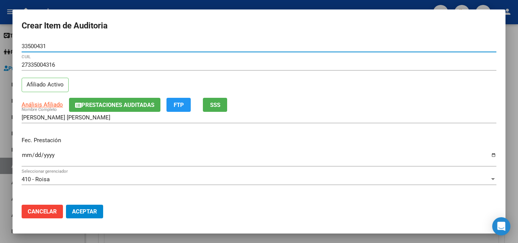
type input "33500431"
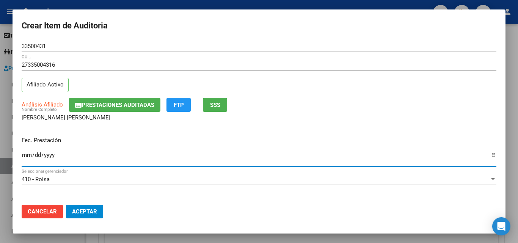
click at [27, 154] on input "Ingresar la fecha" at bounding box center [259, 158] width 475 height 12
type input "2025-07-25"
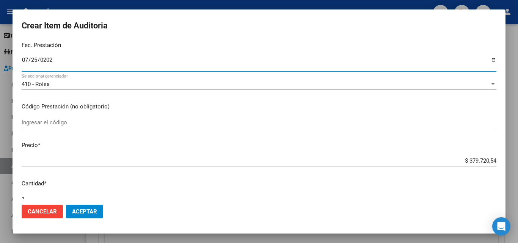
scroll to position [114, 0]
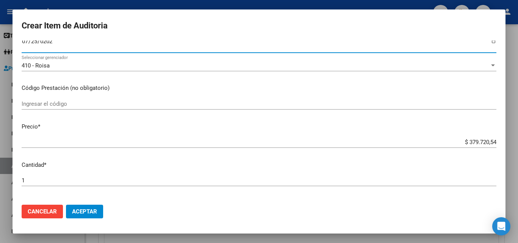
click at [76, 106] on input "Ingresar el código" at bounding box center [259, 104] width 475 height 7
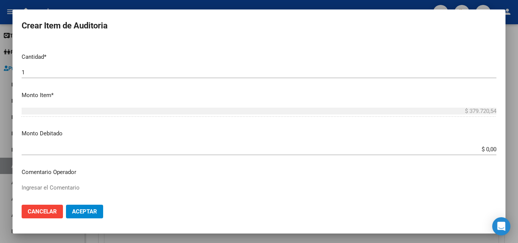
scroll to position [266, 0]
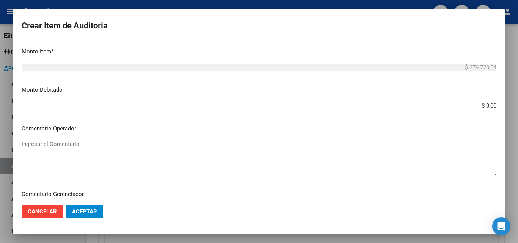
type input "INSULINA OPTISULIN SOLOSTAR"
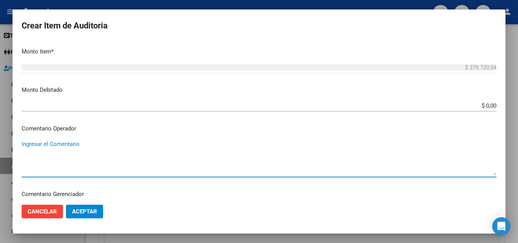
click at [73, 154] on textarea "Ingresar el Comentario" at bounding box center [259, 158] width 475 height 36
drag, startPoint x: 71, startPoint y: 145, endPoint x: 33, endPoint y: 144, distance: 38.0
paste textarea "FALTA AUTORIZACION, FRIMA DEL AFILIADO EN LA ORDEN MEDICA, FALTA PRESUPUESTO"
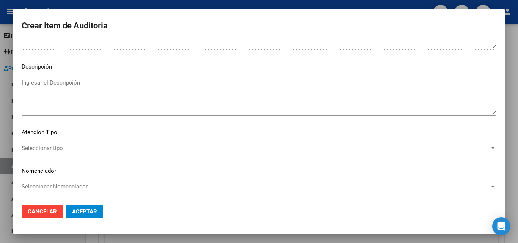
scroll to position [460, 0]
type textarea "FALTA AUTORIZACION, FRIMA DEL AFILIADO EN LA ORDEN MEDICA, FALTA PRESUPUESTO."
click at [65, 147] on span "Seleccionar tipo" at bounding box center [256, 147] width 468 height 7
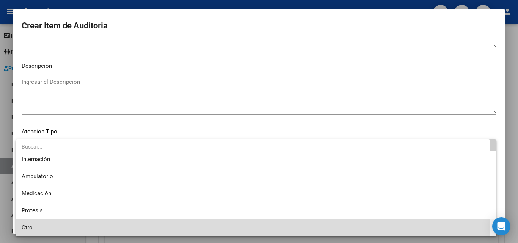
click at [39, 221] on span "Otro" at bounding box center [256, 227] width 469 height 17
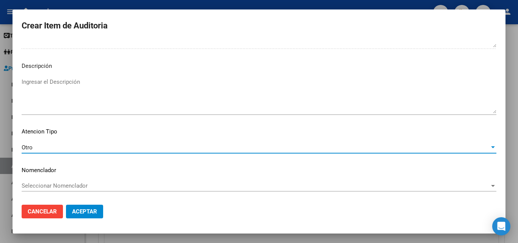
click at [87, 214] on span "Aceptar" at bounding box center [84, 211] width 25 height 7
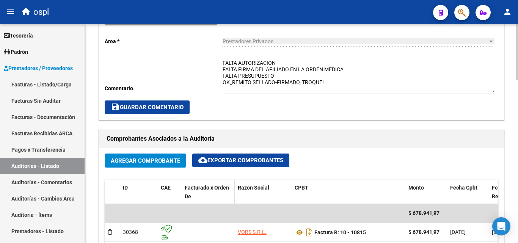
scroll to position [257, 0]
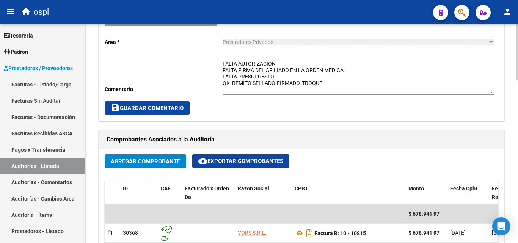
click at [159, 110] on span "save Guardar Comentario" at bounding box center [147, 108] width 73 height 7
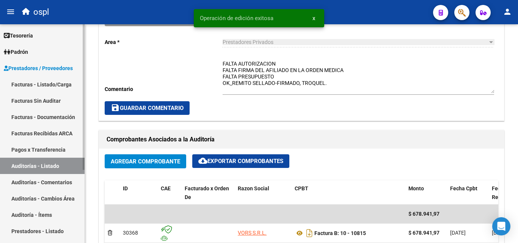
click at [62, 165] on link "Auditorías - Listado" at bounding box center [42, 166] width 85 height 16
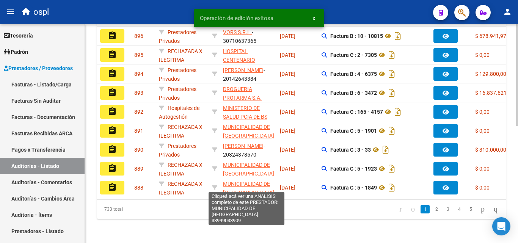
scroll to position [62, 0]
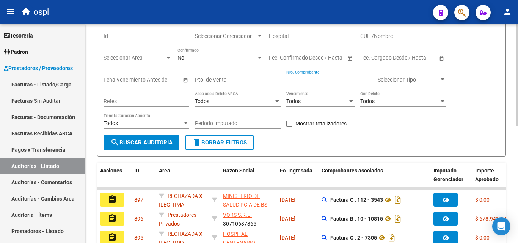
click at [305, 82] on input "Nro. Comprobante" at bounding box center [330, 80] width 86 height 6
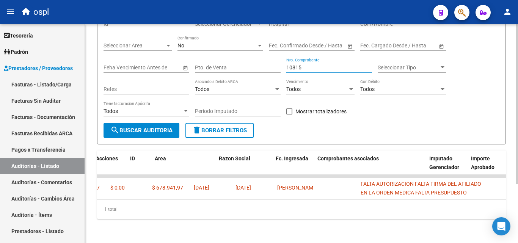
scroll to position [0, 0]
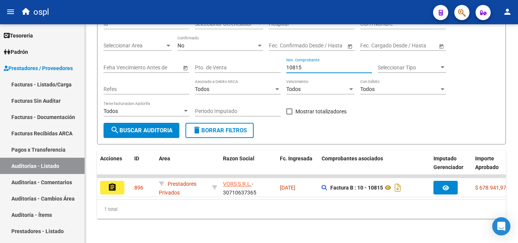
type input "10815"
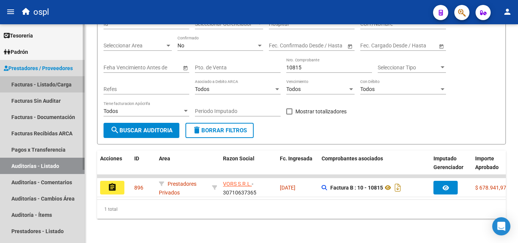
click at [61, 83] on link "Facturas - Listado/Carga" at bounding box center [42, 84] width 85 height 16
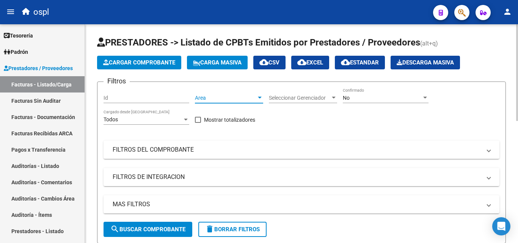
click at [236, 94] on div "Area Area" at bounding box center [229, 95] width 68 height 15
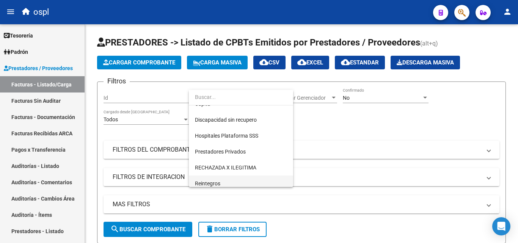
scroll to position [110, 0]
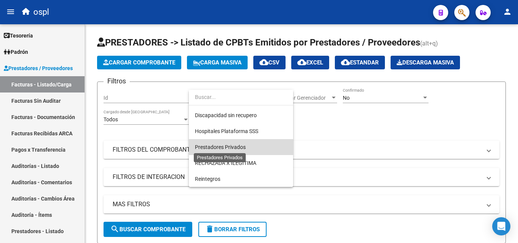
click at [241, 146] on span "Prestadores Privados" at bounding box center [220, 147] width 51 height 6
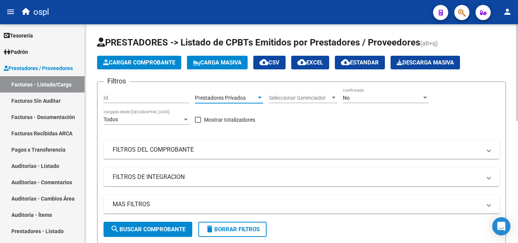
click at [182, 229] on span "search Buscar Comprobante" at bounding box center [147, 229] width 75 height 7
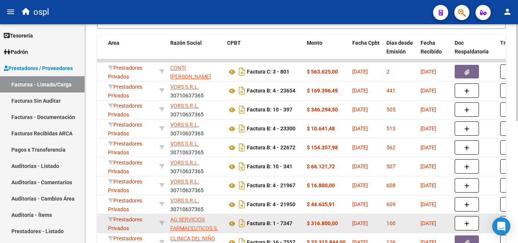
scroll to position [190, 0]
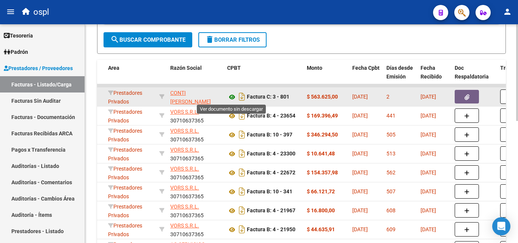
click at [232, 95] on icon at bounding box center [232, 97] width 10 height 9
click at [466, 94] on icon "button" at bounding box center [467, 97] width 5 height 6
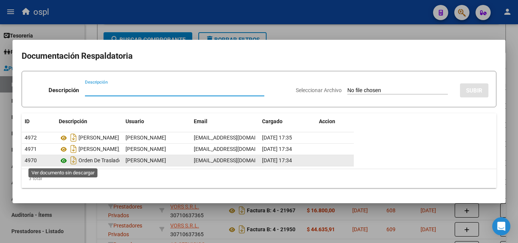
click at [64, 160] on icon at bounding box center [64, 160] width 10 height 9
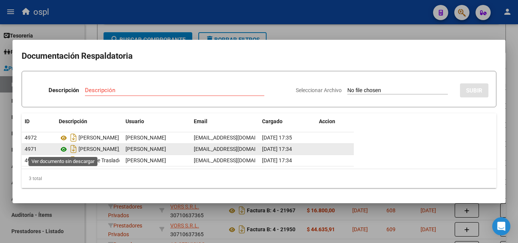
click at [65, 148] on icon at bounding box center [64, 149] width 10 height 9
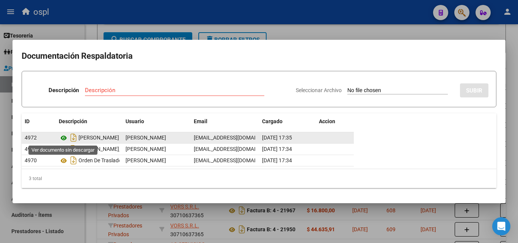
click at [63, 137] on icon at bounding box center [64, 138] width 10 height 9
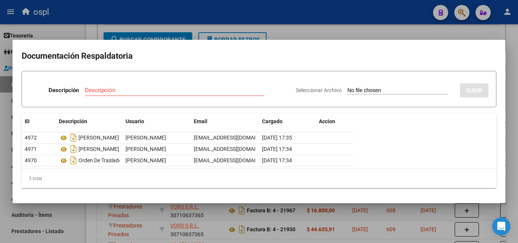
click at [330, 32] on div at bounding box center [259, 121] width 518 height 243
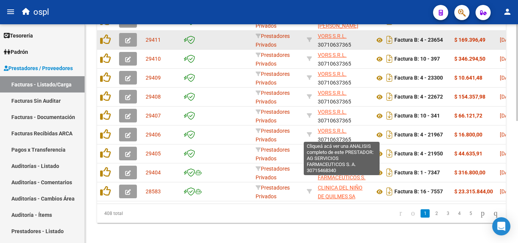
scroll to position [114, 0]
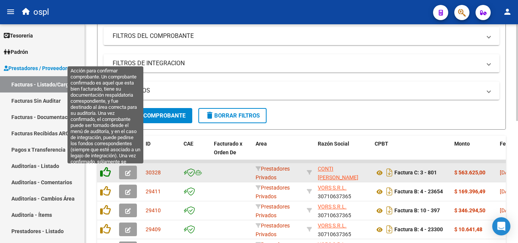
click at [105, 173] on icon at bounding box center [105, 172] width 11 height 11
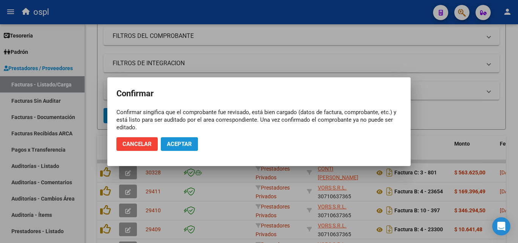
click at [174, 142] on span "Aceptar" at bounding box center [179, 144] width 25 height 7
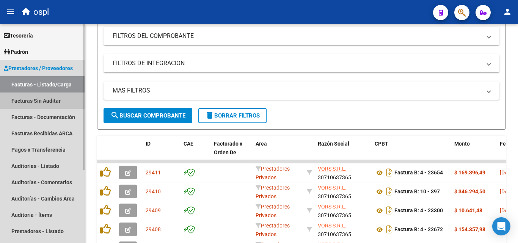
click at [59, 104] on link "Facturas Sin Auditar" at bounding box center [42, 101] width 85 height 16
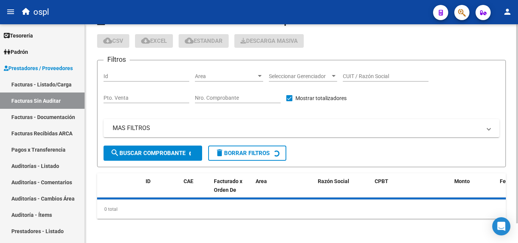
scroll to position [22, 0]
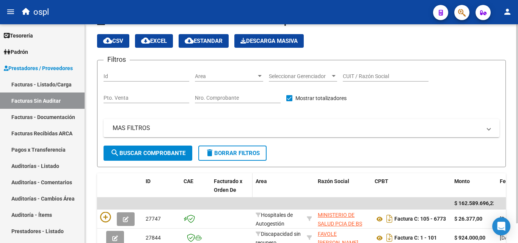
click at [220, 178] on span "Facturado x Orden De" at bounding box center [228, 185] width 28 height 15
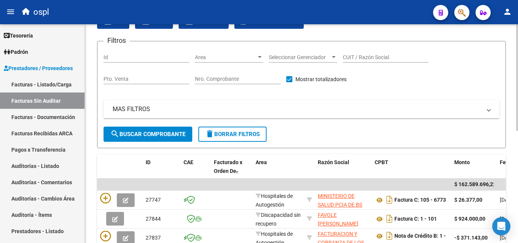
scroll to position [38, 0]
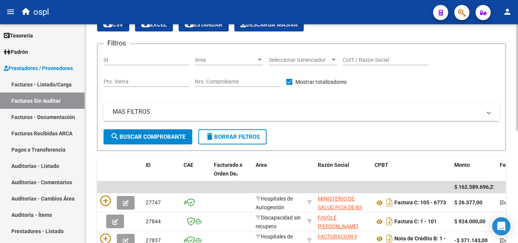
click at [229, 85] on div "Nro. Comprobante" at bounding box center [238, 79] width 86 height 15
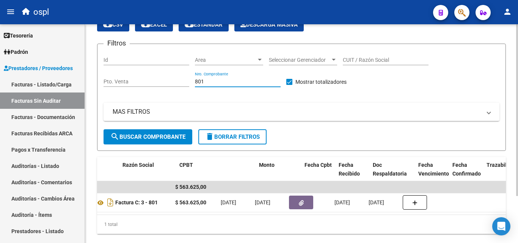
scroll to position [0, 0]
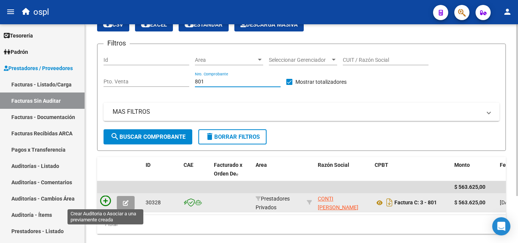
type input "801"
click at [106, 200] on icon at bounding box center [105, 201] width 11 height 11
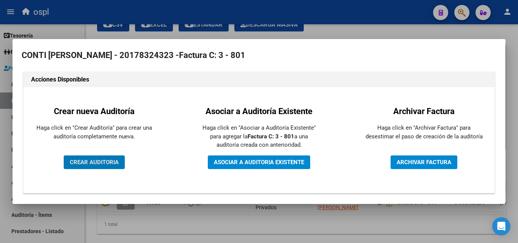
click at [119, 162] on button "CREAR AUDITORIA" at bounding box center [94, 163] width 61 height 14
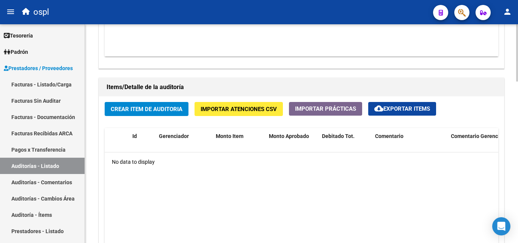
scroll to position [531, 0]
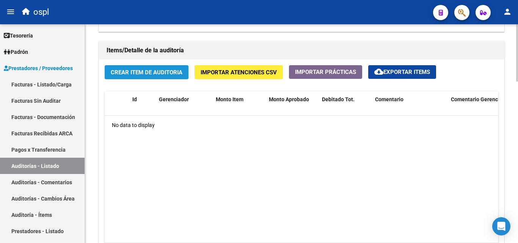
click at [167, 77] on button "Crear Item de Auditoria" at bounding box center [147, 72] width 84 height 14
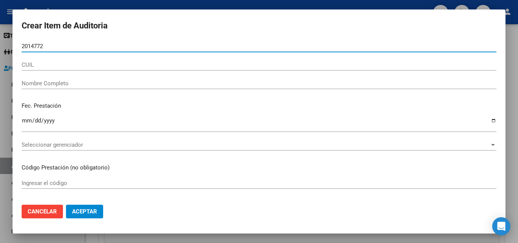
type input "20147720"
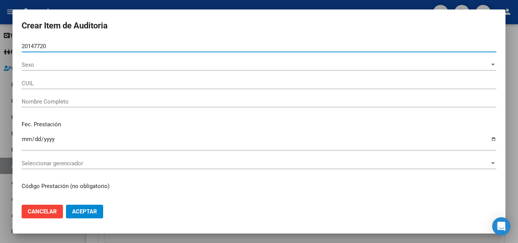
type input "23201477204"
type input "SANCHEZ MARIA LUISA"
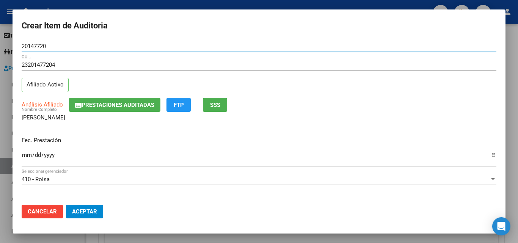
type input "20147720"
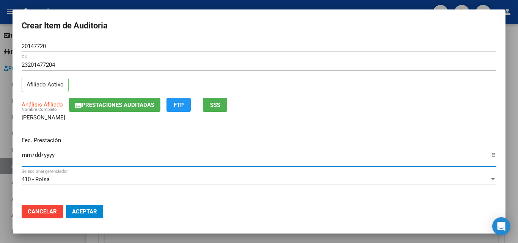
click at [28, 158] on input "Ingresar la fecha" at bounding box center [259, 158] width 475 height 12
type input "2025-08-11"
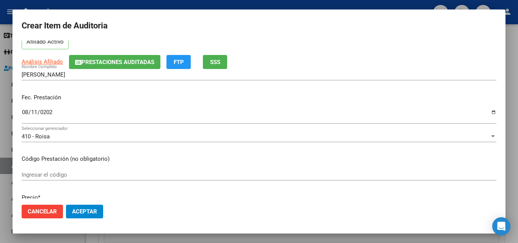
scroll to position [76, 0]
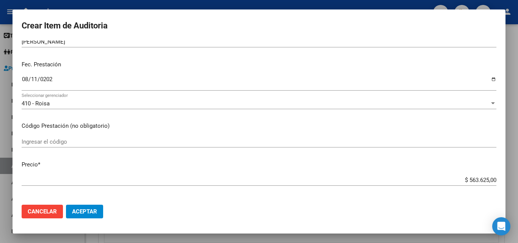
click at [63, 139] on input "Ingresar el código" at bounding box center [259, 142] width 475 height 7
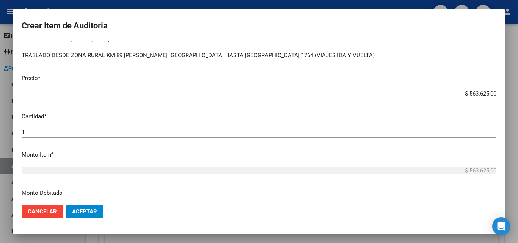
scroll to position [190, 0]
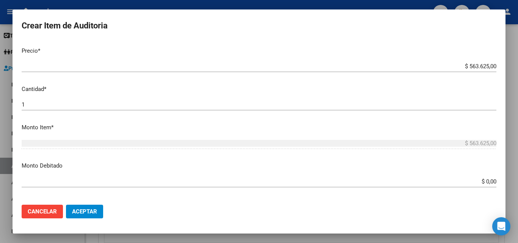
type input "TRASLADO DESDE ZONA RURAL KM 89 FORTIN OLMOS HASTA URQUIZA 1764 (VIAJES IDA Y V…"
click at [452, 70] on div "$ 563.625,00 Ingresar el precio" at bounding box center [259, 66] width 475 height 11
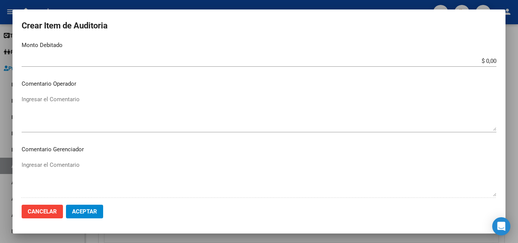
scroll to position [266, 0]
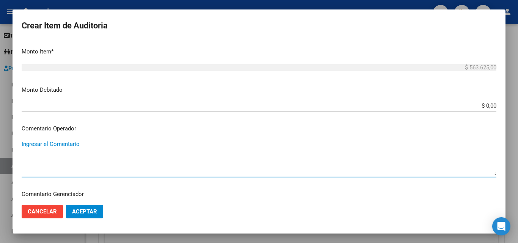
click at [72, 143] on textarea "Ingresar el Comentario" at bounding box center [259, 158] width 475 height 36
click at [143, 146] on textarea "OK_ORDEN MEDICA, ORDEN DE TRASLADO 4-08 FIRMADO" at bounding box center [259, 158] width 475 height 36
click at [195, 145] on textarea "OK_ORDEN MEDICA, ORDEN DE TRASLADO 4-08-25 FIRMADO" at bounding box center [259, 158] width 475 height 36
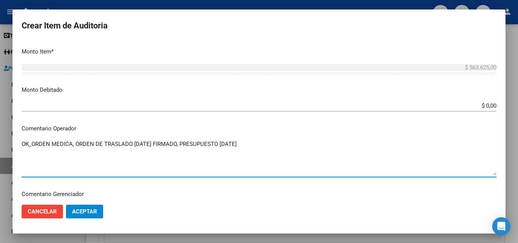
click at [249, 145] on textarea "OK_ORDEN MEDICA, ORDEN DE TRASLADO 4-08-25 FIRMADO, PRESUPUESTO 4-08-25" at bounding box center [259, 158] width 475 height 36
click at [253, 149] on textarea "OK_ORDEN MEDICA, ORDEN DE TRASLADO 4-08-25 FIRMADO, PRESUPUESTO 4-08-25" at bounding box center [259, 158] width 475 height 36
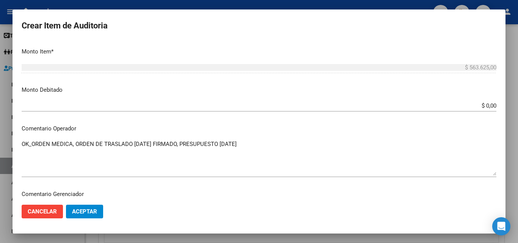
click at [21, 146] on mat-dialog-content "20147720 Nro Documento 23201477204 CUIL Afiliado Activo Análisis Afiliado Prest…" at bounding box center [259, 120] width 493 height 158
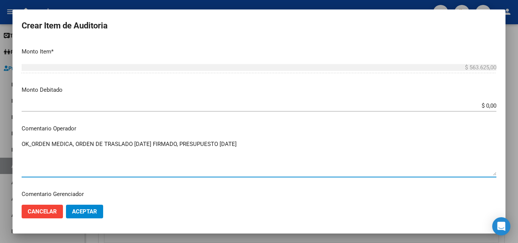
click at [22, 145] on textarea "OK_ORDEN MEDICA, ORDEN DE TRASLADO 4-08-25 FIRMADO, PRESUPUESTO 4-08-25" at bounding box center [259, 158] width 475 height 36
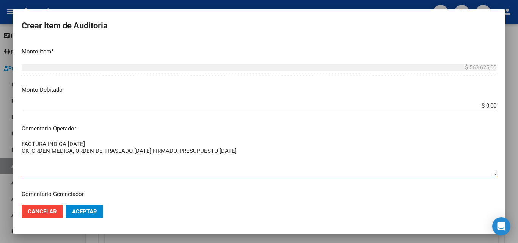
click at [102, 139] on div "FACTURA INDICA 11-08-2025 OK_ORDEN MEDICA, ORDEN DE TRASLADO 4-08-25 FIRMADO, P…" at bounding box center [259, 158] width 475 height 39
click at [67, 141] on textarea "FACTURA INDICA 11-08-2025 OK_ORDEN MEDICA, ORDEN DE TRASLADO 4-08-25 FIRMADO, P…" at bounding box center [259, 158] width 475 height 36
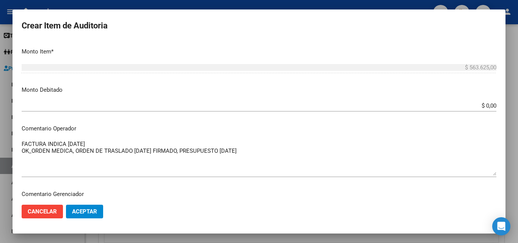
click at [107, 140] on div "FACTURA INDICA 11-08-2025 OK_ORDEN MEDICA, ORDEN DE TRASLADO 4-08-25 FIRMADO, P…" at bounding box center [259, 158] width 475 height 39
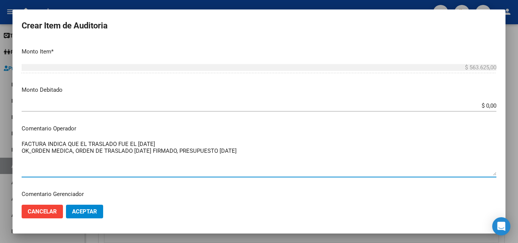
click at [117, 157] on textarea "FACTURA INDICA QUE EL TRASLADO FUE EL 11-08-2025 OK_ORDEN MEDICA, ORDEN DE TRAS…" at bounding box center [259, 158] width 475 height 36
click at [74, 153] on textarea "FACTURA INDICA QUE EL TRASLADO FUE EL 11-08-2025 OK_ORDEN MEDICA, ORDEN DE TRAS…" at bounding box center [259, 158] width 475 height 36
click at [72, 153] on textarea "FACTURA INDICA QUE EL TRASLADO FUE EL 11-08-2025 OK_ORDEN MEDICA, ORDEN DE TRAS…" at bounding box center [259, 158] width 475 height 36
click at [125, 159] on textarea "FACTURA INDICA QUE EL TRASLADO FUE EL 11-08-2025 OK_ORDEN MEDICA04-08-2025, ORD…" at bounding box center [259, 158] width 475 height 36
click at [272, 155] on textarea "FACTURA INDICA QUE EL TRASLADO FUE EL 11-08-2025 OK_ORDEN MEDICA04-08-2025, ORD…" at bounding box center [259, 158] width 475 height 36
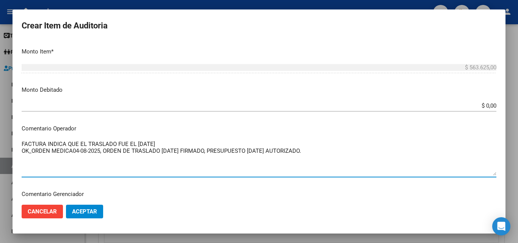
click at [209, 154] on textarea "FACTURA INDICA QUE EL TRASLADO FUE EL 11-08-2025 OK_ORDEN MEDICA04-08-2025, ORD…" at bounding box center [259, 158] width 475 height 36
drag, startPoint x: 317, startPoint y: 156, endPoint x: 17, endPoint y: 131, distance: 300.1
click at [17, 131] on mat-dialog-content "20147720 Nro Documento 23201477204 CUIL Afiliado Activo Análisis Afiliado Prest…" at bounding box center [259, 120] width 493 height 158
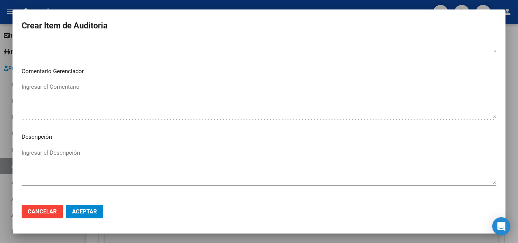
scroll to position [460, 0]
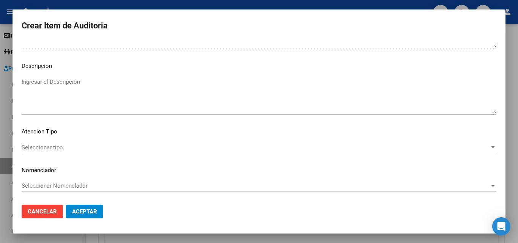
click at [65, 146] on span "Seleccionar tipo" at bounding box center [256, 147] width 468 height 7
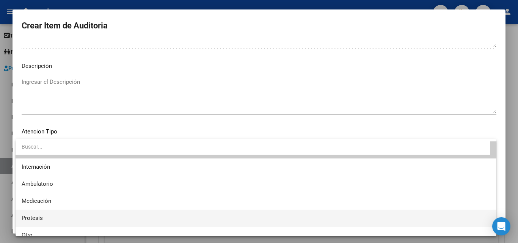
scroll to position [22, 0]
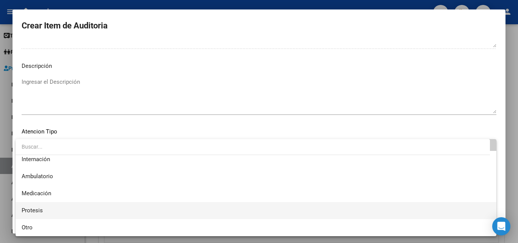
click at [44, 217] on span "Protesis" at bounding box center [256, 210] width 469 height 17
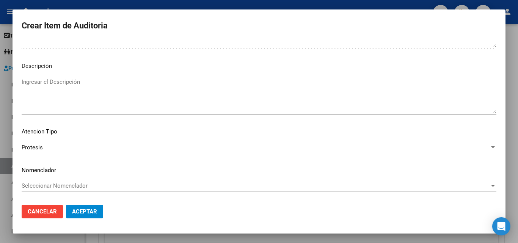
click at [53, 153] on div "Protesis Seleccionar tipo" at bounding box center [259, 147] width 475 height 11
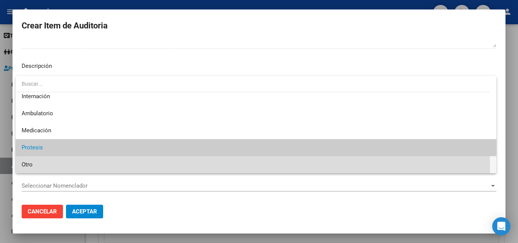
click at [38, 168] on span "Otro" at bounding box center [256, 164] width 469 height 17
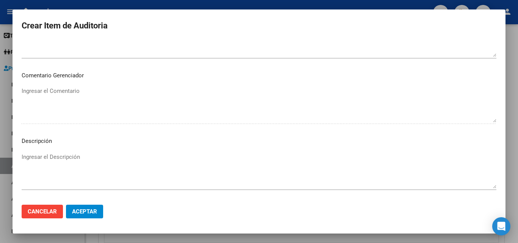
scroll to position [384, 0]
click at [55, 150] on mat-dialog-content "20147720 Nro Documento 23201477204 CUIL Afiliado Activo Análisis Afiliado Prest…" at bounding box center [259, 120] width 493 height 158
click at [58, 161] on textarea "Ingresar el Descripción" at bounding box center [259, 172] width 475 height 36
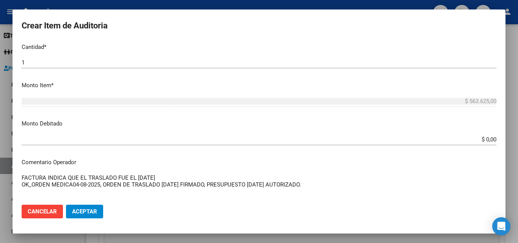
scroll to position [270, 0]
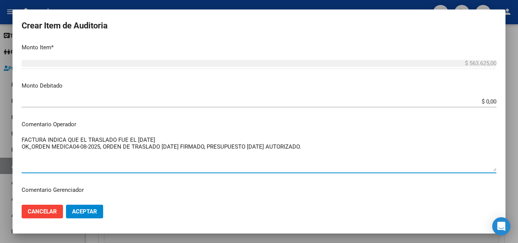
click at [22, 139] on textarea "FACTURA INDICA QUE EL TRASLADO FUE EL 11-08-2025 OK_ORDEN MEDICA04-08-2025, ORD…" at bounding box center [259, 154] width 475 height 36
click at [40, 140] on textarea "FACTURA INDICA QUE EL TRASLADO FUE EL 11-08-2025 OK_ORDEN MEDICA04-08-2025, ORD…" at bounding box center [259, 154] width 475 height 36
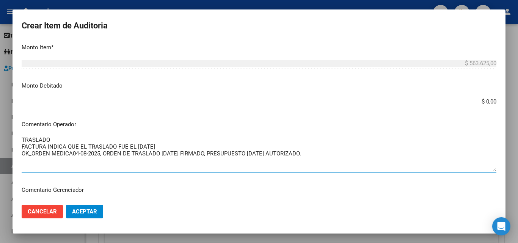
type textarea "TRASLADO FACTURA INDICA QUE EL TRASLADO FUE EL 11-08-2025 OK_ORDEN MEDICA04-08-…"
click at [90, 212] on span "Aceptar" at bounding box center [84, 211] width 25 height 7
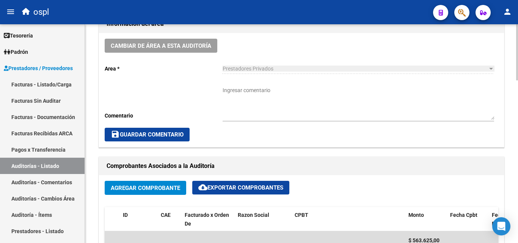
scroll to position [228, 0]
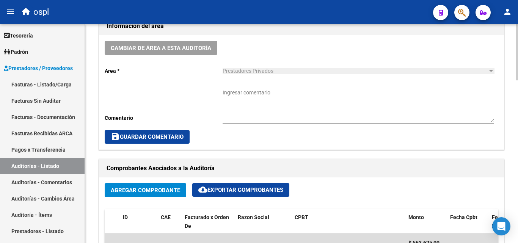
click at [232, 98] on textarea "Ingresar comentario" at bounding box center [359, 105] width 272 height 33
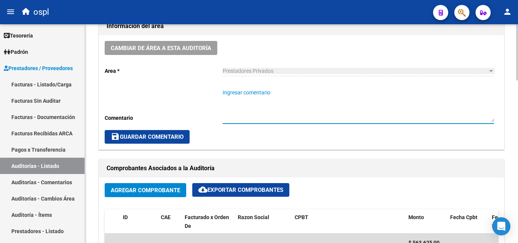
paste textarea "FACTURA INDICA QUE EL TRASLADO FUE EL 11-08-2025 OK_ORDEN MEDICA04-08-2025, ORD…"
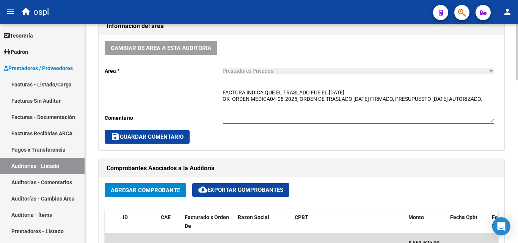
click at [223, 90] on textarea "FACTURA INDICA QUE EL TRASLADO FUE EL 11-08-2025 OK_ORDEN MEDICA04-08-2025, ORD…" at bounding box center [359, 105] width 272 height 33
click at [227, 90] on textarea "FACTURA INDICA QUE EL TRASLADO FUE EL 11-08-2025 OK_ORDEN MEDICA04-08-2025, ORD…" at bounding box center [359, 105] width 272 height 33
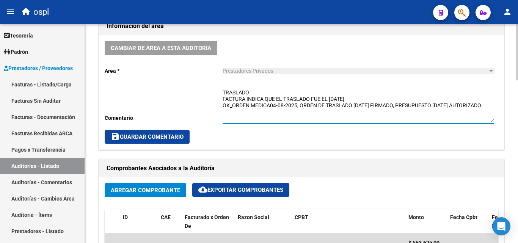
click at [243, 86] on div "TRASLADO FACTURA INDICA QUE EL TRASLADO FUE EL 11-08-2025 OK_ORDEN MEDICA04-08-…" at bounding box center [359, 103] width 272 height 41
click at [272, 105] on textarea "TRASLADO FACTURA INDICA QUE EL TRASLADO FUE EL 11-08-2025 OK_ORDEN MEDICA04-08-…" at bounding box center [359, 105] width 272 height 33
click at [362, 113] on textarea "TRASLADO FACTURA INDICA QUE EL TRASLADO FUE EL 11-08-2025 OK_ORDEN MEDICA 04-08…" at bounding box center [359, 105] width 272 height 33
click at [354, 117] on textarea "TRASLADO FACTURA INDICA QUE EL TRASLADO FUE EL 11-08-2025 OK_ORDEN MEDICA 04-08…" at bounding box center [359, 105] width 272 height 33
type textarea "TRASLADO FACTURA INDICA QUE EL TRASLADO FUE EL 11-08-2025 OK_ORDEN MEDICA 04-08…"
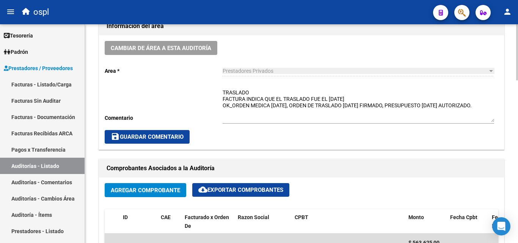
click at [312, 123] on div "TRASLADO FACTURA INDICA QUE EL TRASLADO FUE EL 11-08-2025 OK_ORDEN MEDICA 04-08…" at bounding box center [359, 103] width 272 height 41
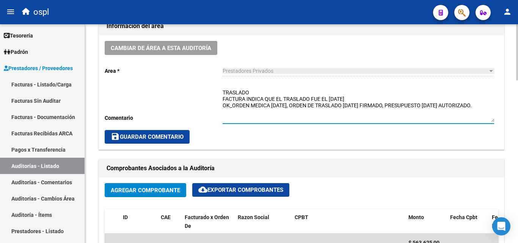
click at [173, 137] on span "save Guardar Comentario" at bounding box center [147, 137] width 73 height 7
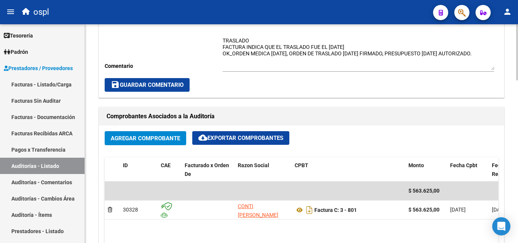
scroll to position [266, 0]
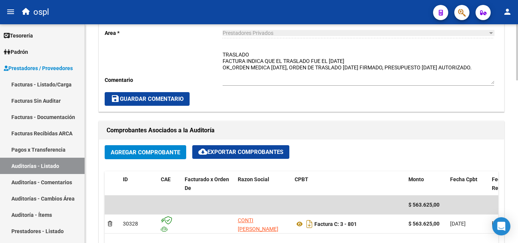
click at [148, 99] on span "save Guardar Comentario" at bounding box center [147, 99] width 73 height 7
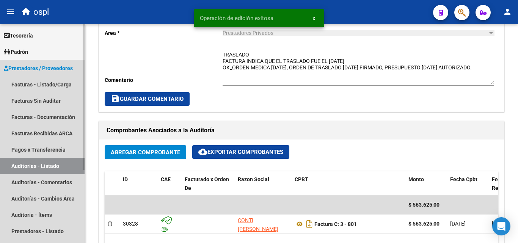
click at [71, 165] on link "Auditorías - Listado" at bounding box center [42, 166] width 85 height 16
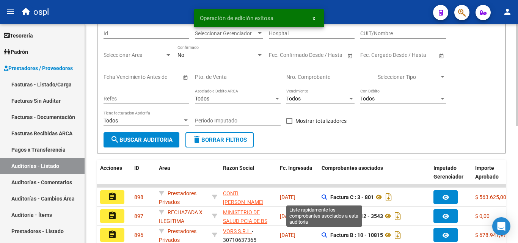
scroll to position [62, 0]
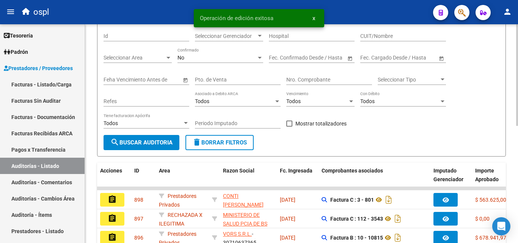
click at [313, 75] on div "Nro. Comprobante" at bounding box center [330, 77] width 86 height 15
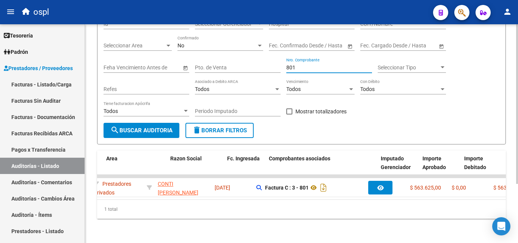
scroll to position [0, 0]
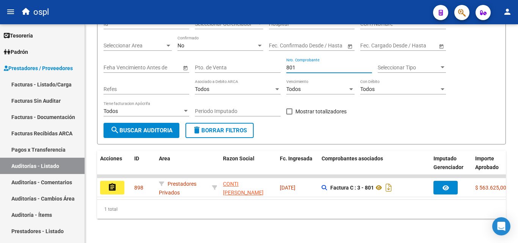
type input "801"
click at [56, 87] on link "Facturas - Listado/Carga" at bounding box center [42, 84] width 85 height 16
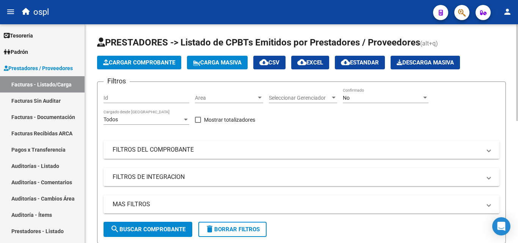
click at [175, 148] on mat-panel-title "FILTROS DEL COMPROBANTE" at bounding box center [297, 150] width 369 height 8
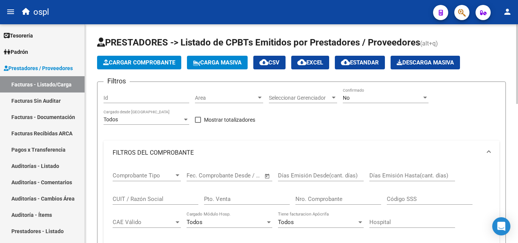
scroll to position [38, 0]
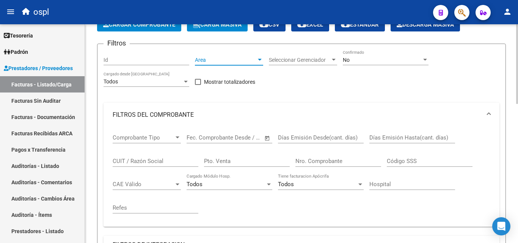
click at [227, 63] on span "Area" at bounding box center [225, 60] width 61 height 6
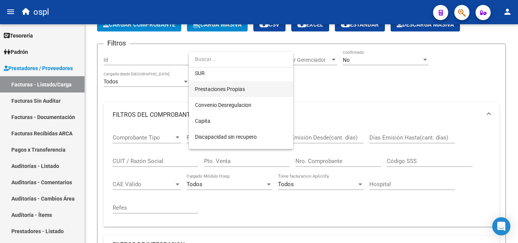
scroll to position [110, 0]
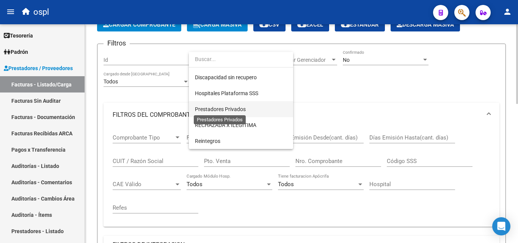
click at [239, 109] on span "Prestadores Privados" at bounding box center [220, 109] width 51 height 6
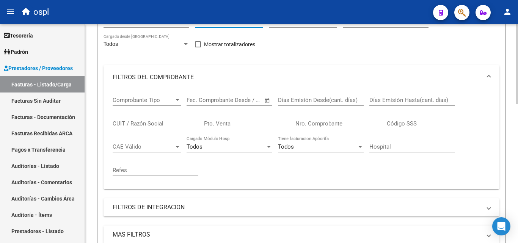
scroll to position [190, 0]
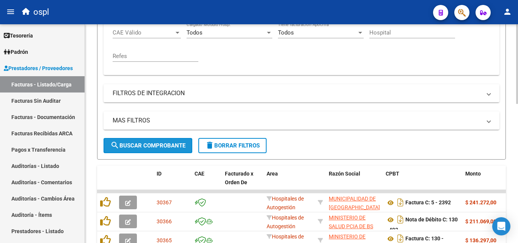
click at [180, 148] on span "search Buscar Comprobante" at bounding box center [147, 145] width 75 height 7
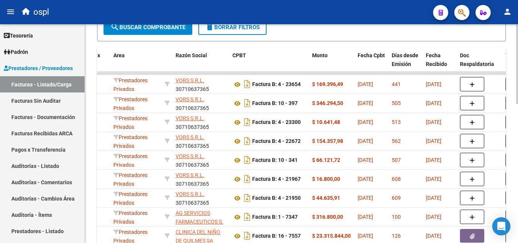
scroll to position [304, 0]
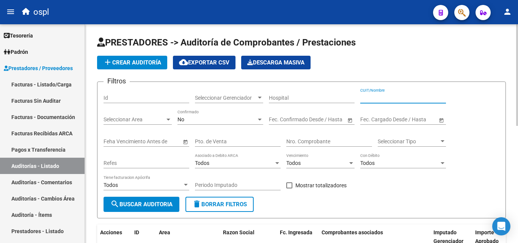
click at [376, 98] on input "CUIT/Nombre" at bounding box center [404, 98] width 86 height 6
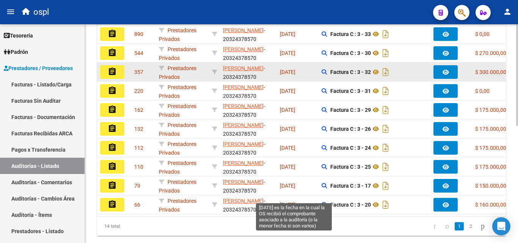
scroll to position [114, 0]
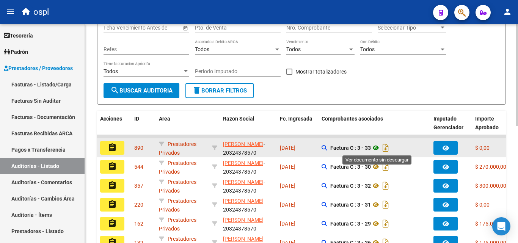
type input "QUIROZ"
click at [378, 149] on icon at bounding box center [376, 147] width 10 height 9
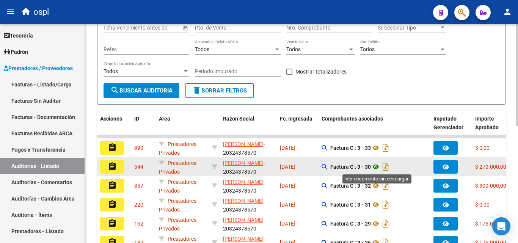
click at [380, 166] on icon at bounding box center [376, 166] width 10 height 9
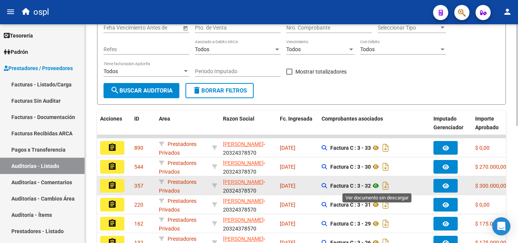
click at [379, 186] on icon at bounding box center [376, 185] width 10 height 9
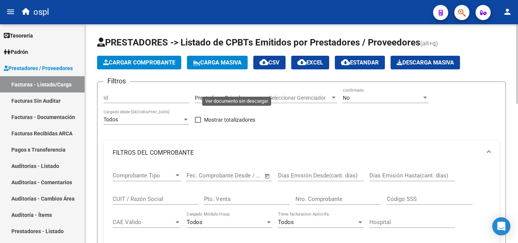
scroll to position [0, 142]
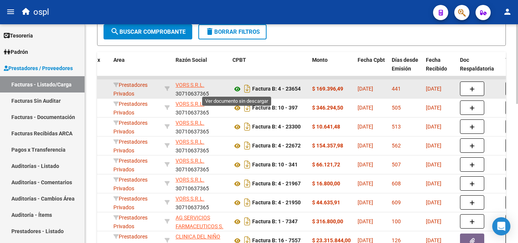
click at [238, 90] on icon at bounding box center [238, 89] width 10 height 9
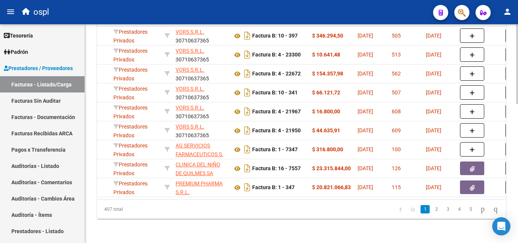
scroll to position [383, 0]
click at [62, 101] on link "Facturas Sin Auditar" at bounding box center [42, 101] width 85 height 16
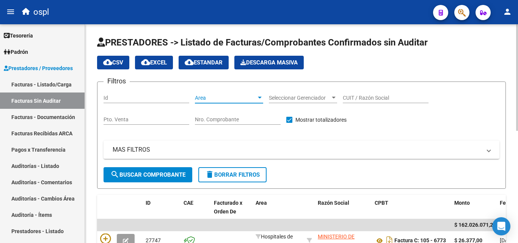
click at [237, 97] on span "Area" at bounding box center [225, 98] width 61 height 6
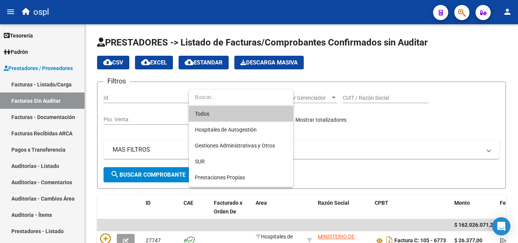
scroll to position [110, 0]
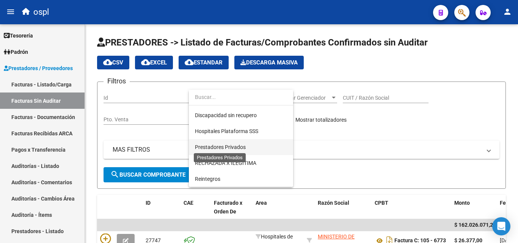
click at [225, 146] on span "Prestadores Privados" at bounding box center [220, 147] width 51 height 6
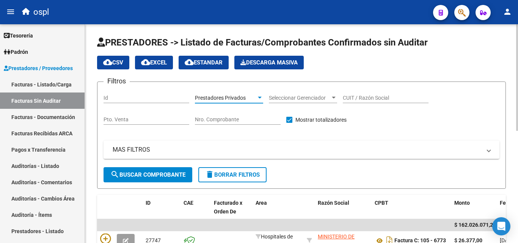
click at [172, 176] on span "search Buscar Comprobante" at bounding box center [147, 175] width 75 height 7
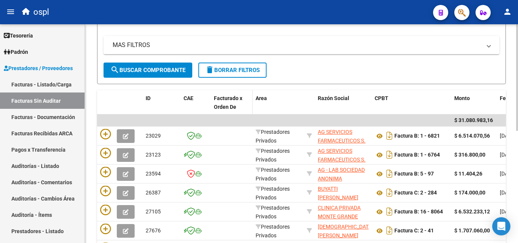
scroll to position [114, 0]
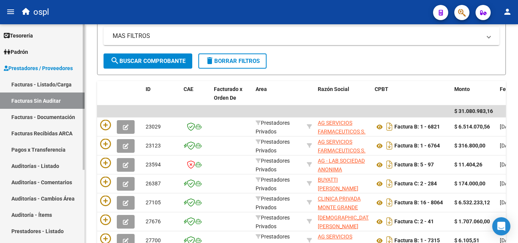
click at [52, 166] on link "Auditorías - Listado" at bounding box center [42, 166] width 85 height 16
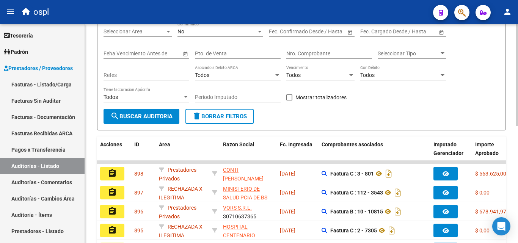
scroll to position [76, 0]
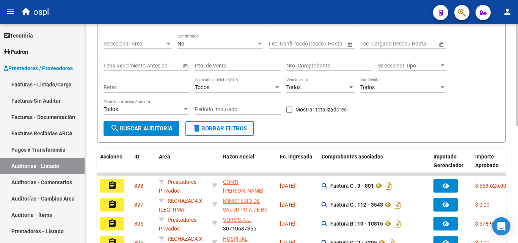
click at [300, 66] on input "Nro. Comprobante" at bounding box center [330, 66] width 86 height 6
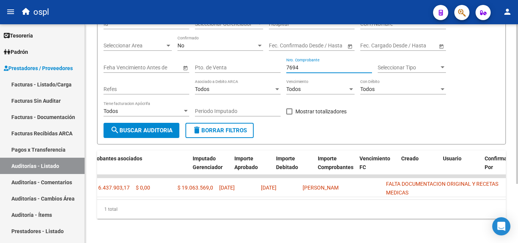
scroll to position [0, 0]
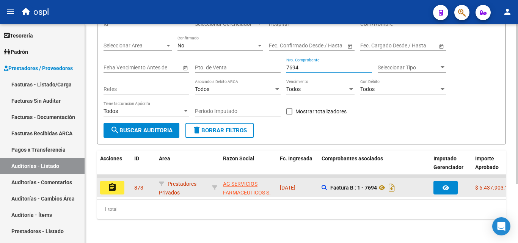
type input "7694"
click at [119, 184] on button "assignment" at bounding box center [112, 188] width 24 height 14
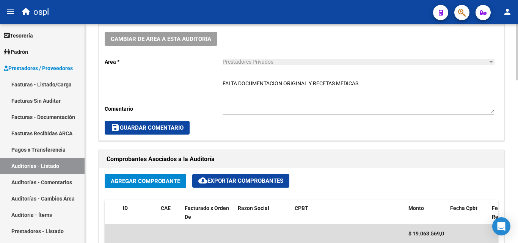
scroll to position [228, 0]
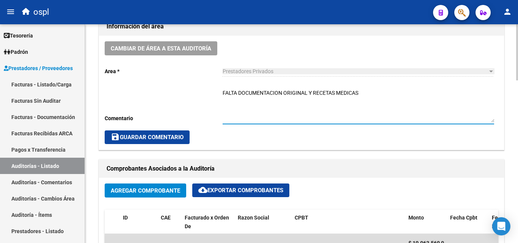
drag, startPoint x: 354, startPoint y: 95, endPoint x: 180, endPoint y: 96, distance: 173.4
click at [180, 96] on div "Cambiar de área a esta auditoría Area * Prestadores Privados Seleccionar area C…" at bounding box center [301, 93] width 405 height 114
click at [283, 107] on textarea "FALTA DOCUMENTACION ORIGINAL Y RECETAS MEDICAS" at bounding box center [359, 105] width 272 height 33
drag, startPoint x: 367, startPoint y: 94, endPoint x: 223, endPoint y: 96, distance: 143.8
click at [223, 96] on textarea "FALTA DOCUMENTACION ORIGINAL Y RECETAS MEDICAS" at bounding box center [359, 105] width 272 height 33
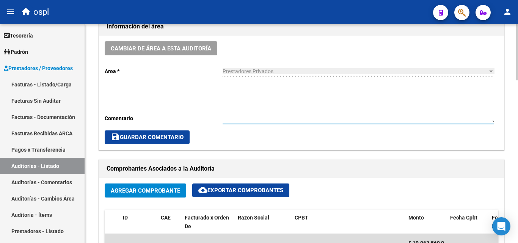
click at [175, 138] on span "save Guardar Comentario" at bounding box center [147, 137] width 73 height 7
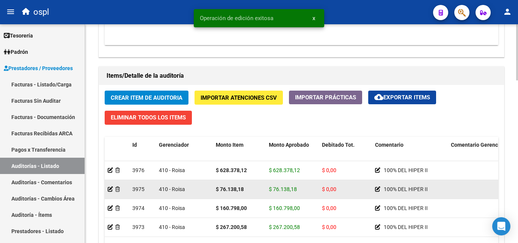
scroll to position [531, 0]
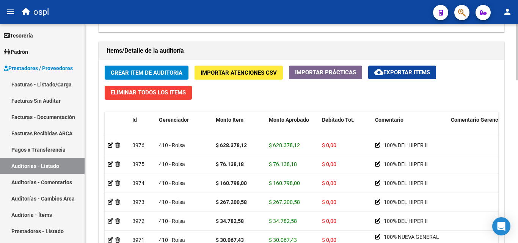
click at [233, 46] on h1 "Items/Detalle de la auditoría" at bounding box center [302, 51] width 390 height 12
click at [62, 166] on link "Auditorías - Listado" at bounding box center [42, 166] width 85 height 16
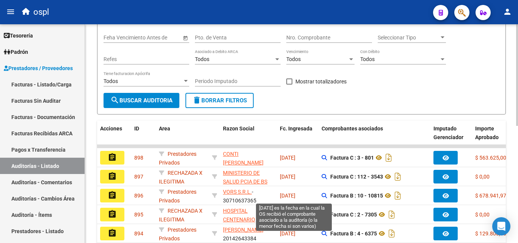
scroll to position [62, 0]
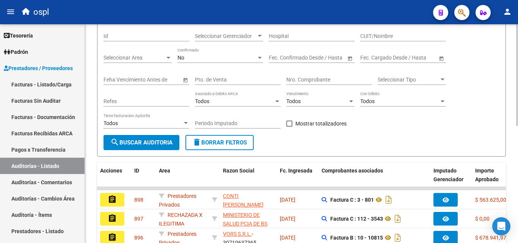
click at [308, 79] on input "Nro. Comprobante" at bounding box center [330, 80] width 86 height 6
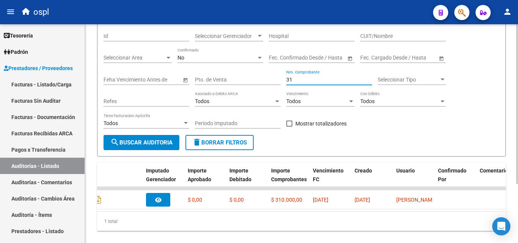
scroll to position [0, 0]
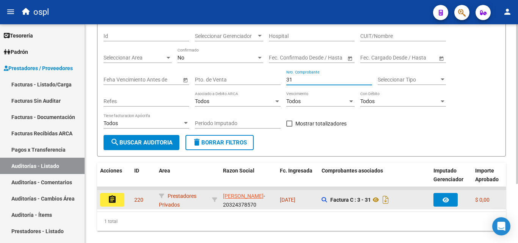
type input "31"
click at [121, 203] on button "assignment" at bounding box center [112, 200] width 24 height 14
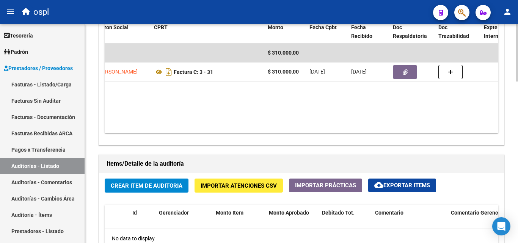
scroll to position [417, 0]
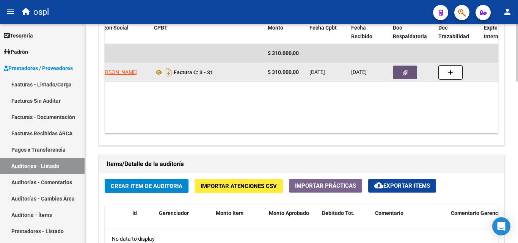
click at [405, 74] on icon "button" at bounding box center [405, 73] width 5 height 6
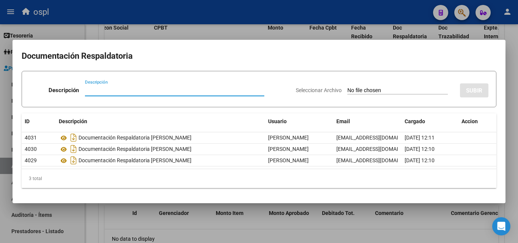
click at [218, 30] on div at bounding box center [259, 121] width 518 height 243
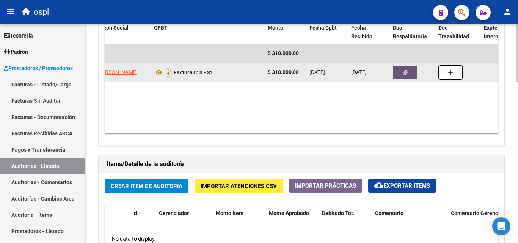
click at [402, 71] on button "button" at bounding box center [405, 73] width 24 height 14
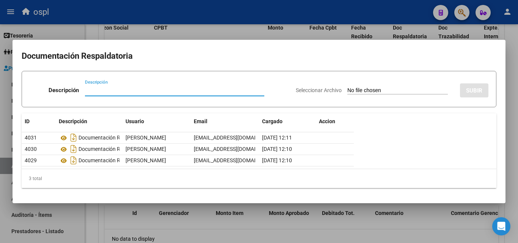
click at [252, 27] on div at bounding box center [259, 121] width 518 height 243
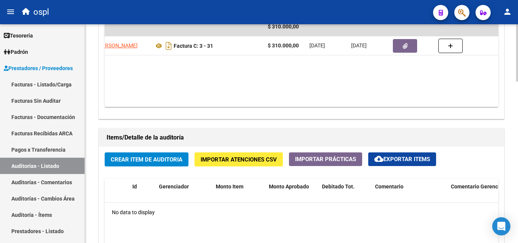
scroll to position [493, 0]
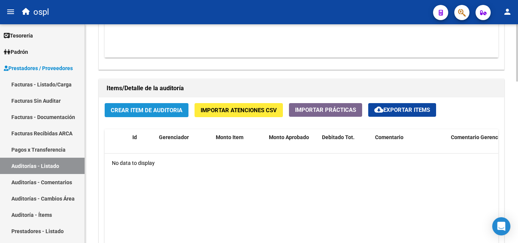
click at [151, 107] on span "Crear Item de Auditoria" at bounding box center [147, 110] width 72 height 7
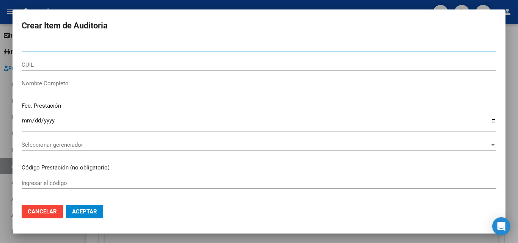
click at [53, 212] on span "Cancelar" at bounding box center [42, 211] width 29 height 7
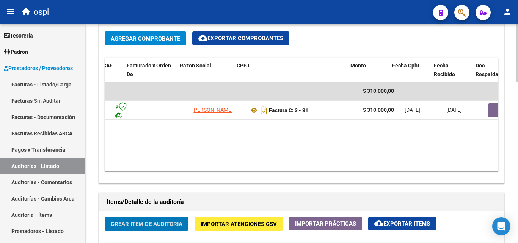
scroll to position [0, 32]
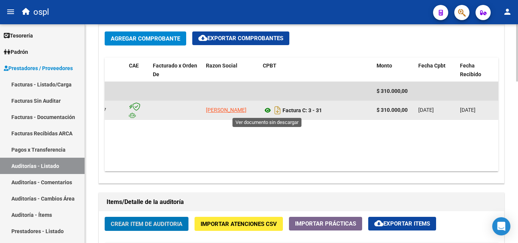
click at [269, 111] on icon at bounding box center [268, 110] width 10 height 9
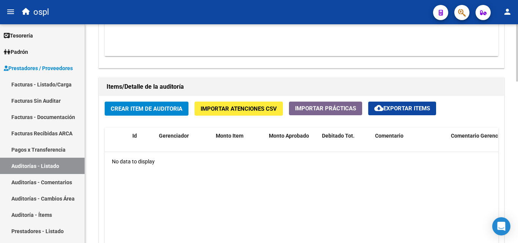
scroll to position [342, 0]
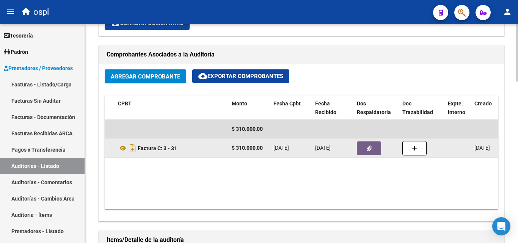
click at [368, 151] on icon "button" at bounding box center [369, 149] width 5 height 6
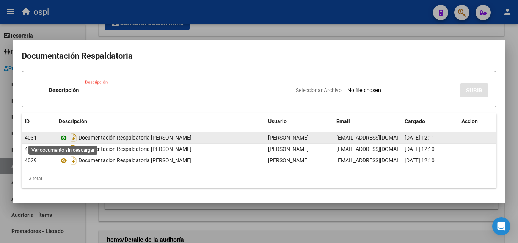
click at [62, 140] on icon at bounding box center [64, 138] width 10 height 9
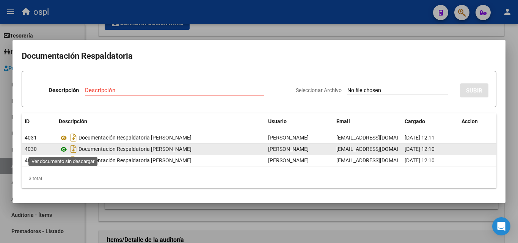
click at [60, 153] on icon at bounding box center [64, 149] width 10 height 9
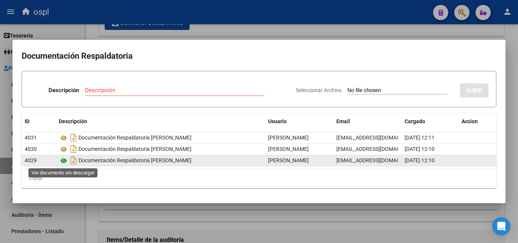
click at [63, 162] on icon at bounding box center [64, 160] width 10 height 9
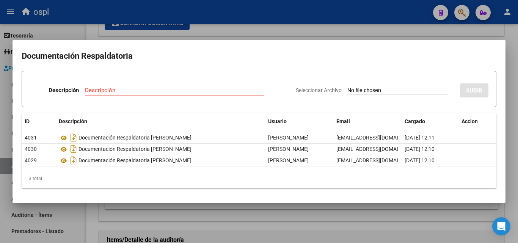
click at [299, 30] on div at bounding box center [259, 121] width 518 height 243
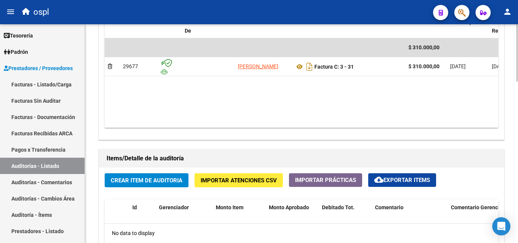
scroll to position [455, 0]
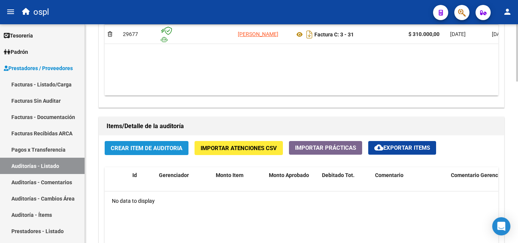
click at [163, 151] on span "Crear Item de Auditoria" at bounding box center [147, 148] width 72 height 7
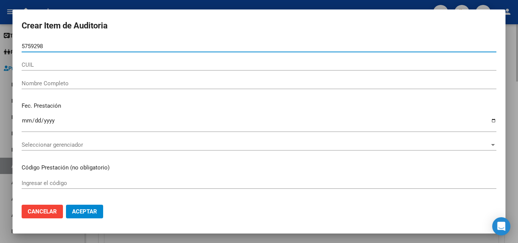
type input "57592981"
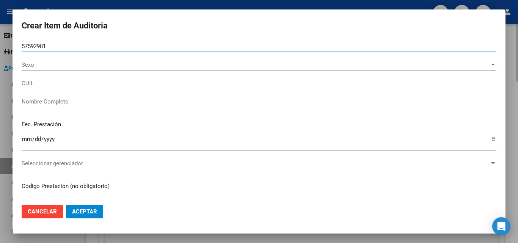
type input "20575929819"
type input "Rosales Vladimir Nic"
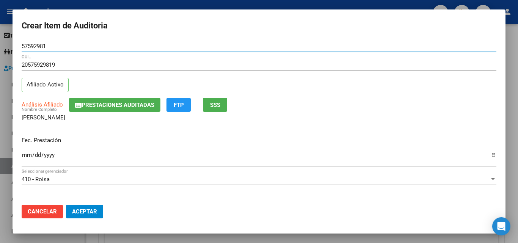
type input "57592981"
click at [24, 160] on input "Ingresar la fecha" at bounding box center [259, 158] width 475 height 12
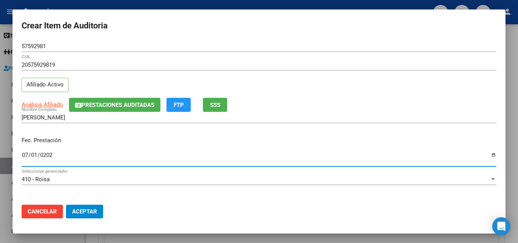
type input "2025-07-01"
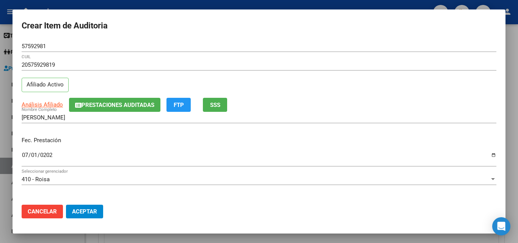
scroll to position [76, 0]
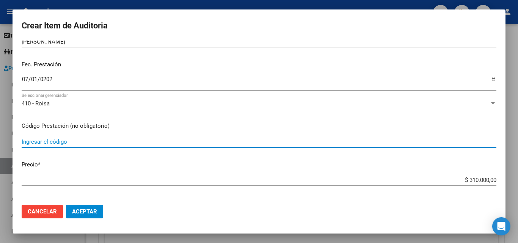
click at [62, 144] on input "Ingresar el código" at bounding box center [259, 142] width 475 height 7
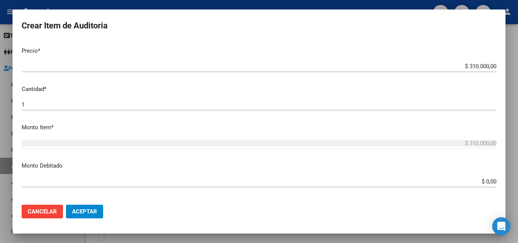
scroll to position [266, 0]
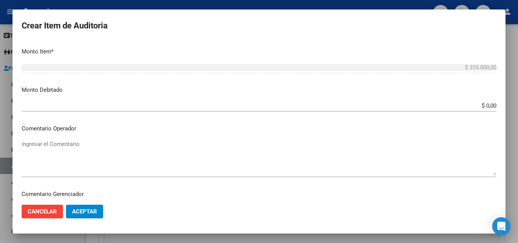
type input "TRASLADO DESDE BUGARTEMENDIA 108 (CAMPANA) HASTA HOSPITAL GARRAHAN"
click at [88, 156] on textarea "Ingresar el Comentario" at bounding box center [259, 158] width 475 height 36
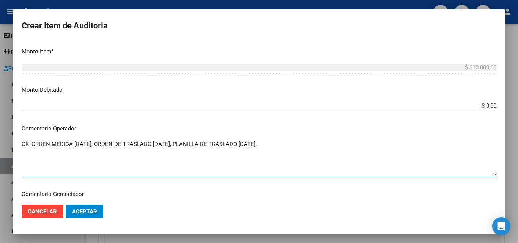
click at [23, 142] on textarea "OK_ORDEN MEDICA 01-07-2025, ORDEN DE TRASLADO 01-07-2025, PLANILLA DE TRASLADO …" at bounding box center [259, 158] width 475 height 36
click at [22, 150] on textarea "OK_ORDEN MEDICA 01-07-2025, ORDEN DE TRASLADO 01-07-2025, PLANILLA DE TRASLADO …" at bounding box center [259, 158] width 475 height 36
click at [42, 157] on textarea "OK_ORDEN MEDICA 01-07-2025, ORDEN DE TRASLADO 01-07-2025, PLANILLA DE TRASLADO …" at bounding box center [259, 158] width 475 height 36
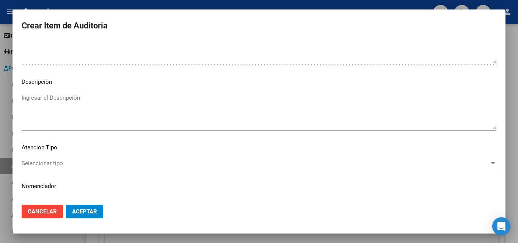
scroll to position [455, 0]
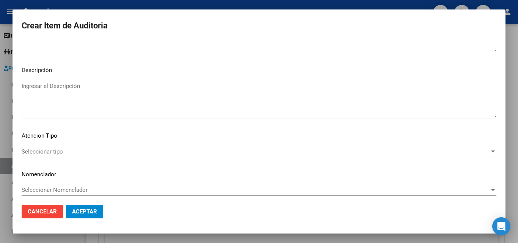
click at [49, 150] on span "Seleccionar tipo" at bounding box center [256, 151] width 468 height 7
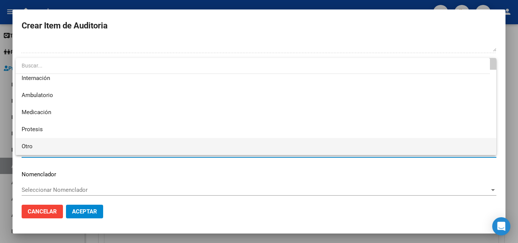
click at [40, 147] on span "Otro" at bounding box center [256, 146] width 469 height 17
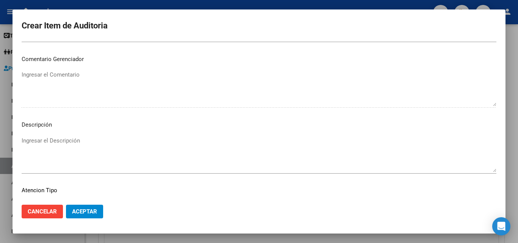
scroll to position [266, 0]
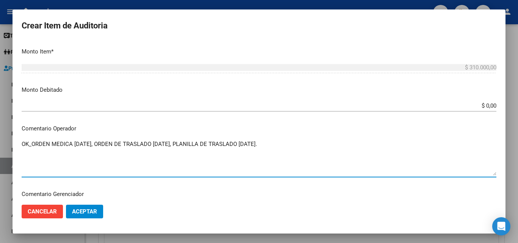
click at [23, 144] on textarea "OK_ORDEN MEDICA 01-07-2025, ORDEN DE TRASLADO 01-07-2025, PLANILLA DE TRASLADO …" at bounding box center [259, 158] width 475 height 36
click at [24, 142] on textarea "OK_ORDEN MEDICA 01-07-2025, ORDEN DE TRASLADO 01-07-2025, PLANILLA DE TRASLADO …" at bounding box center [259, 158] width 475 height 36
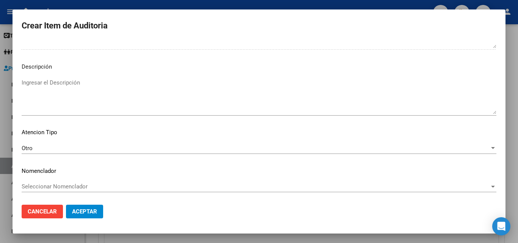
scroll to position [460, 0]
type textarea "TRASLADO OK_ORDEN MEDICA 01-07-2025, ORDEN DE TRASLADO 01-07-2025, PLANILLA DE …"
click at [83, 210] on span "Aceptar" at bounding box center [84, 211] width 25 height 7
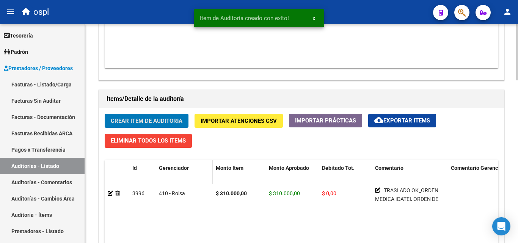
scroll to position [494, 0]
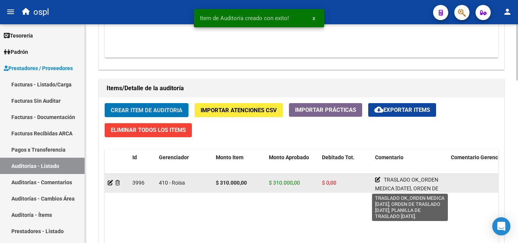
click at [376, 181] on icon at bounding box center [377, 179] width 5 height 5
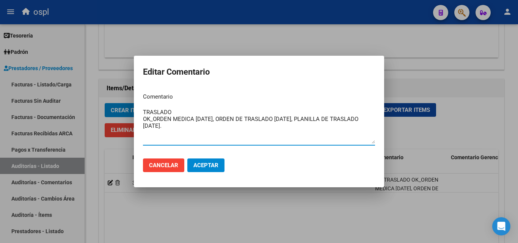
drag, startPoint x: 216, startPoint y: 129, endPoint x: 151, endPoint y: 106, distance: 68.5
click at [123, 111] on div "Editar Comentario Comentario TRASLADO OK_ORDEN MEDICA 01-07-2025, ORDEN DE TRAS…" at bounding box center [259, 121] width 518 height 243
click at [239, 40] on div at bounding box center [259, 121] width 518 height 243
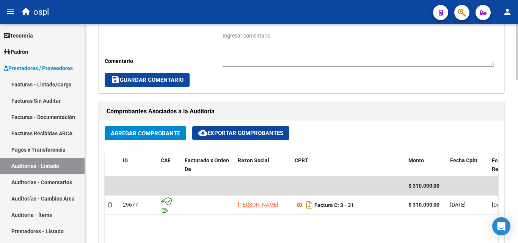
scroll to position [266, 0]
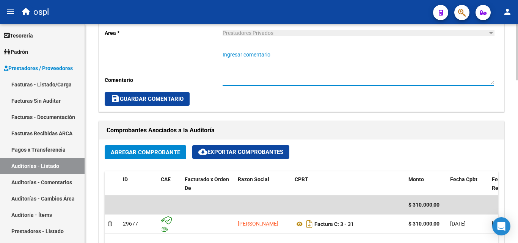
click at [247, 69] on textarea "Ingresar comentario" at bounding box center [359, 67] width 272 height 33
paste textarea "TRASLADO OK_ORDEN MEDICA 01-07-2025, ORDEN DE TRASLADO 01-07-2025, PLANILLA DE …"
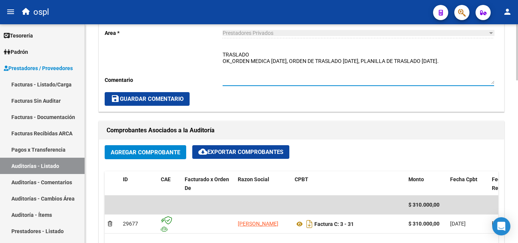
type textarea "TRASLADO OK_ORDEN MEDICA 01-07-2025, ORDEN DE TRASLADO 01-07-2025, PLANILLA DE …"
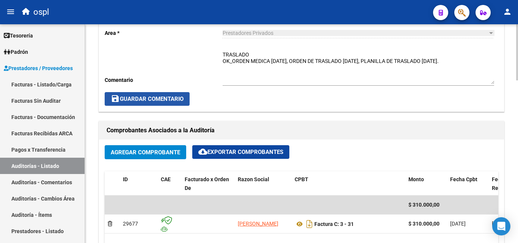
click at [140, 99] on span "save Guardar Comentario" at bounding box center [147, 99] width 73 height 7
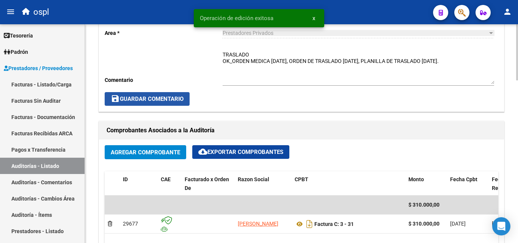
click at [162, 99] on span "save Guardar Comentario" at bounding box center [147, 99] width 73 height 7
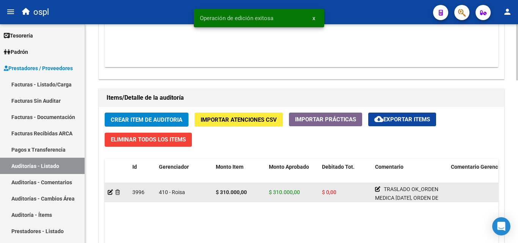
scroll to position [494, 0]
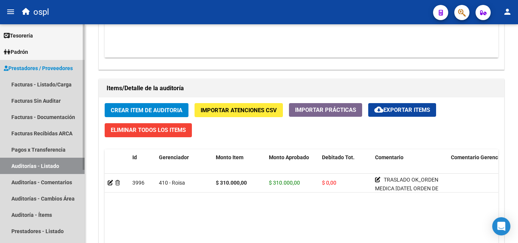
click at [69, 164] on link "Auditorías - Listado" at bounding box center [42, 166] width 85 height 16
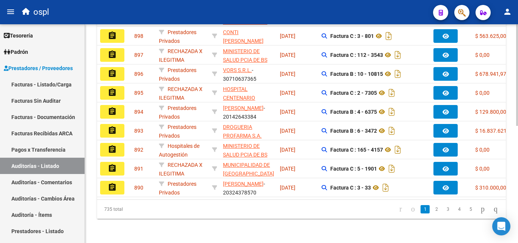
scroll to position [62, 0]
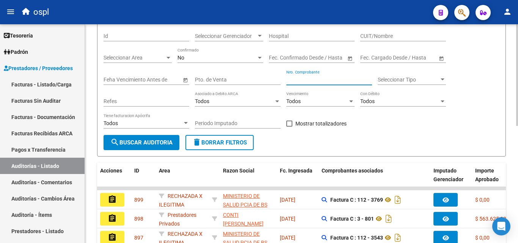
click at [307, 79] on input "Nro. Comprobante" at bounding box center [330, 80] width 86 height 6
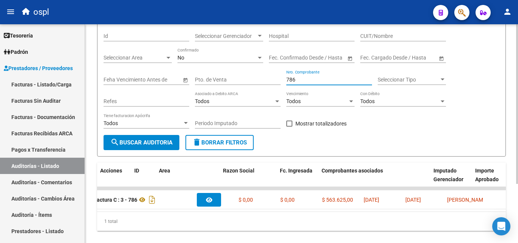
scroll to position [0, 0]
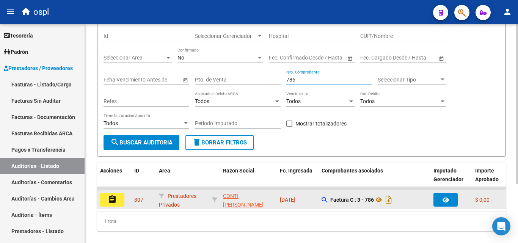
type input "786"
click at [121, 200] on button "assignment" at bounding box center [112, 200] width 24 height 14
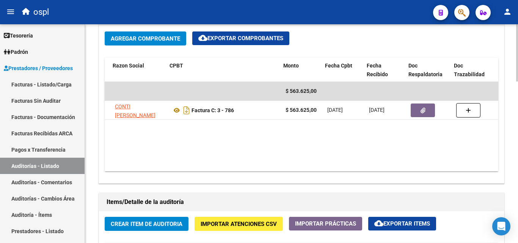
scroll to position [0, 125]
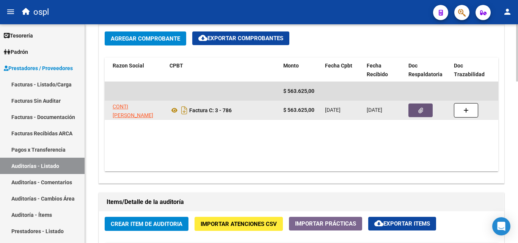
click at [417, 114] on button "button" at bounding box center [421, 111] width 24 height 14
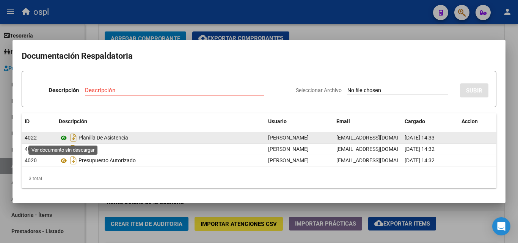
click at [65, 139] on icon at bounding box center [64, 138] width 10 height 9
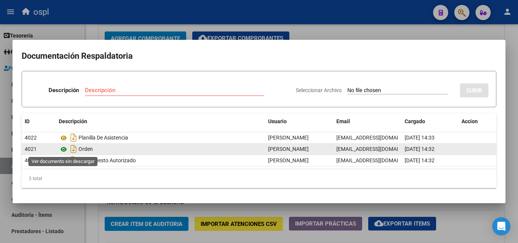
click at [66, 146] on icon at bounding box center [64, 149] width 10 height 9
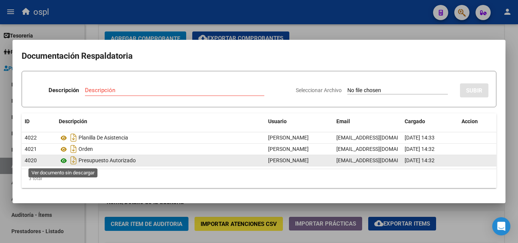
click at [63, 162] on icon at bounding box center [64, 160] width 10 height 9
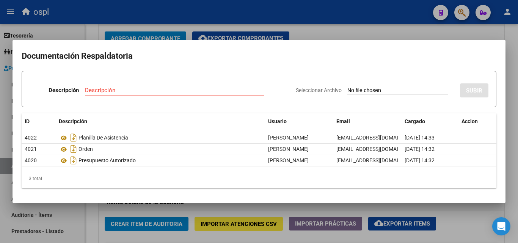
click at [316, 30] on div at bounding box center [259, 121] width 518 height 243
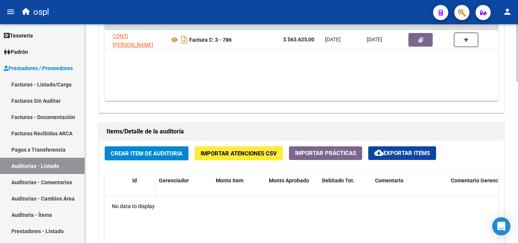
scroll to position [493, 0]
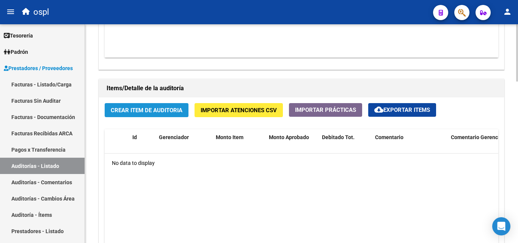
click at [158, 115] on button "Crear Item de Auditoria" at bounding box center [147, 110] width 84 height 14
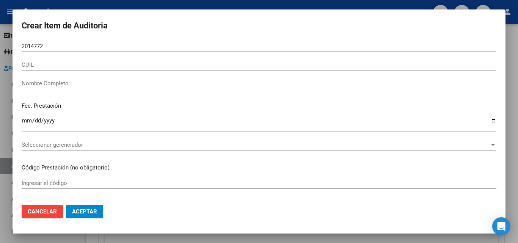
type input "20147720"
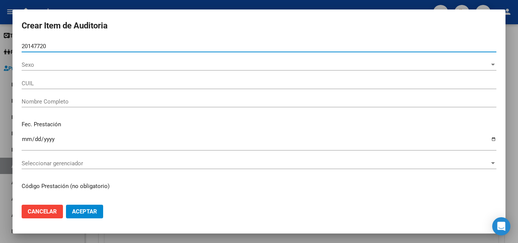
type input "23201477204"
type input "SANCHEZ MARIA LUISA"
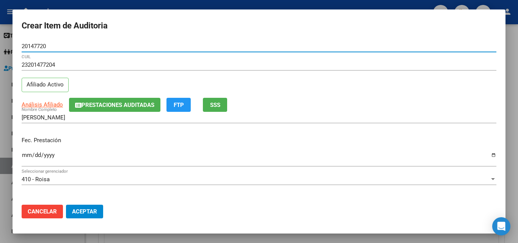
type input "20147720"
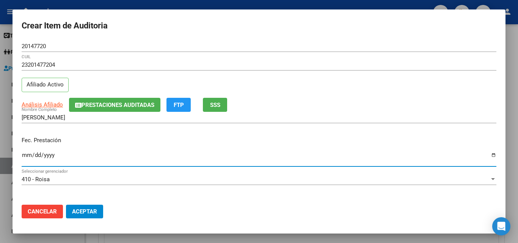
click at [26, 154] on input "Ingresar la fecha" at bounding box center [259, 158] width 475 height 12
type input "2025-07-07"
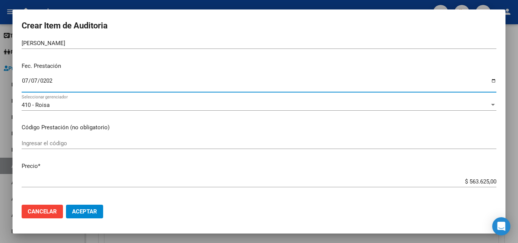
scroll to position [76, 0]
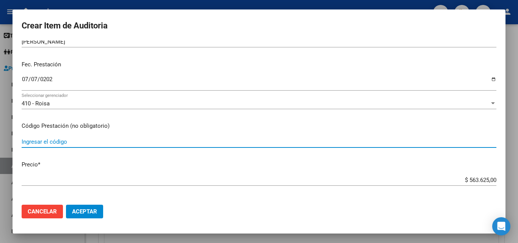
click at [65, 142] on input "Ingresar el código" at bounding box center [259, 142] width 475 height 7
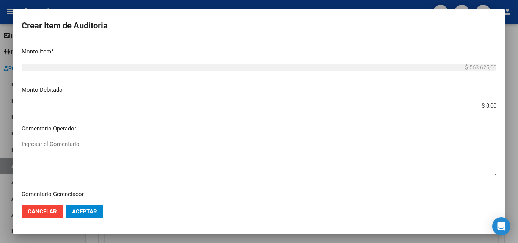
scroll to position [304, 0]
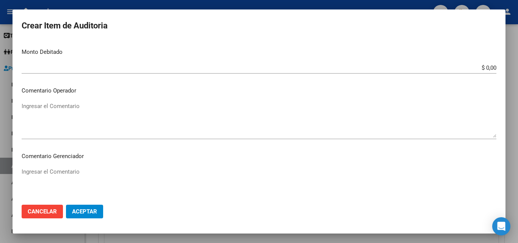
type input "TRASLADO REALIZADO DESDE ZONA RURAL KM89 FORTIN OLMOS HASTA URQUIZA 1764 ROSARIO"
click at [65, 117] on textarea "Ingresar el Comentario" at bounding box center [259, 120] width 475 height 36
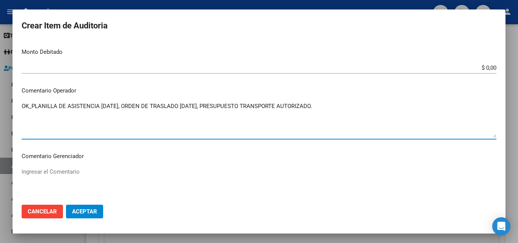
click at [331, 109] on textarea "OK_PLANILLA DE ASISTENCIA 07-07-2025, ORDEN DE TRASLADO 07-07-2025, PRESUPUESTO…" at bounding box center [259, 120] width 475 height 36
click at [120, 128] on textarea "OK_PLANILLA DE ASISTENCIA 07-07-2025, ORDEN DE TRASLADO 07-07-2025, PRESUPUESTO…" at bounding box center [259, 120] width 475 height 36
drag, startPoint x: 374, startPoint y: 106, endPoint x: 0, endPoint y: 108, distance: 373.8
click at [0, 108] on div "Crear Item de Auditoria 20147720 Nro Documento 23201477204 CUIL Afiliado Activo…" at bounding box center [259, 121] width 518 height 243
click at [20, 106] on mat-dialog-content "20147720 Nro Documento 23201477204 CUIL Afiliado Activo Análisis Afiliado Prest…" at bounding box center [259, 120] width 493 height 158
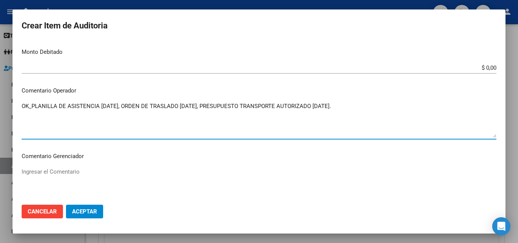
click at [23, 106] on textarea "OK_PLANILLA DE ASISTENCIA 07-07-2025, ORDEN DE TRASLADO 07-07-2025, PRESUPUESTO…" at bounding box center [259, 120] width 475 height 36
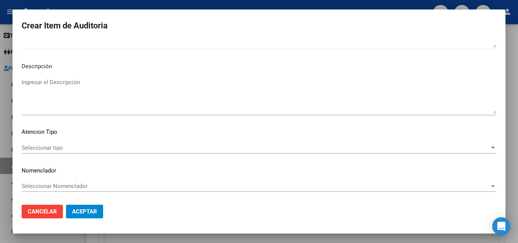
scroll to position [460, 0]
type textarea "TRASLADO OK_PLANILLA DE ASISTENCIA 07-07-2025, ORDEN DE TRASLADO 07-07-2025, PR…"
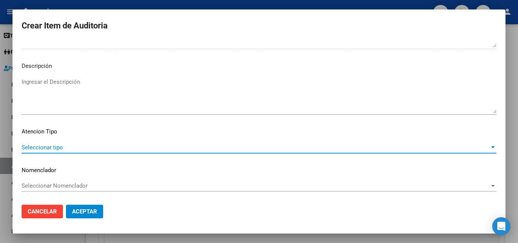
click at [65, 146] on span "Seleccionar tipo" at bounding box center [256, 147] width 468 height 7
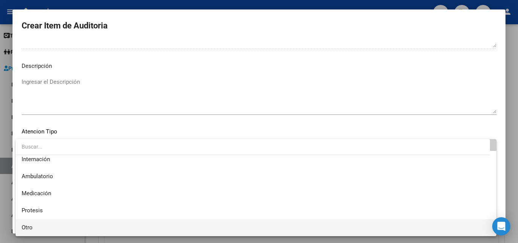
click at [35, 227] on span "Otro" at bounding box center [256, 227] width 469 height 17
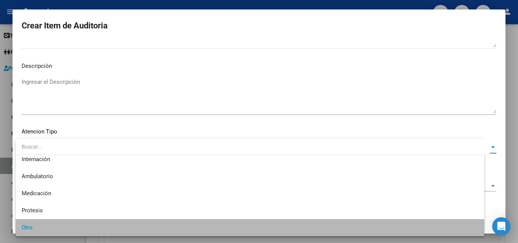
scroll to position [21, 0]
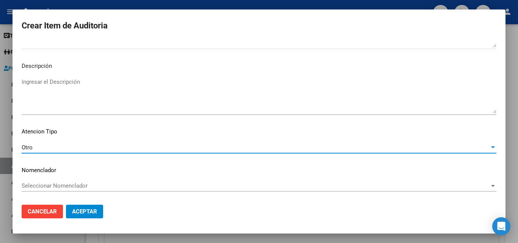
click at [85, 209] on span "Aceptar" at bounding box center [84, 211] width 25 height 7
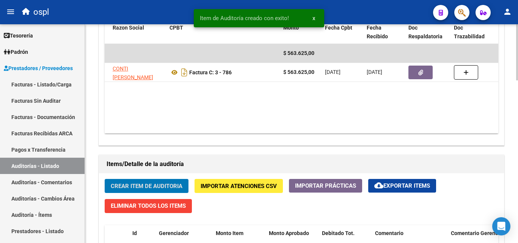
scroll to position [228, 0]
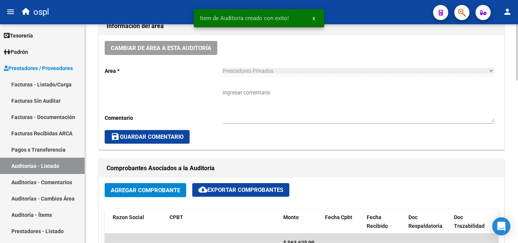
click at [245, 91] on textarea "Ingresar comentario" at bounding box center [359, 105] width 272 height 33
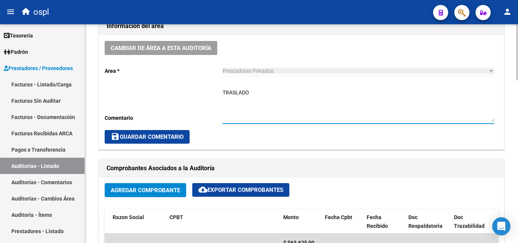
paste textarea "OK_PLANILLA DE ASISTENCIA 07-07-2025, ORDEN DE TRASLADO 07-07-2025, PRESUPUESTO…"
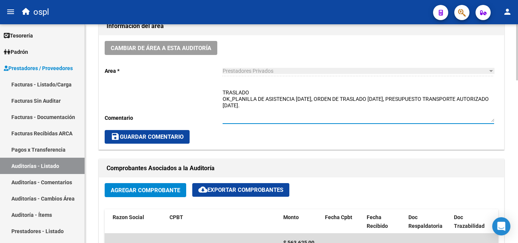
type textarea "TRASLADO OK_PLANILLA DE ASISTENCIA 07-07-2025, ORDEN DE TRASLADO 07-07-2025, PR…"
click at [182, 136] on span "save Guardar Comentario" at bounding box center [147, 137] width 73 height 7
click at [311, 105] on textarea "TRASLADO OK_PLANILLA DE ASISTENCIA 07-07-2025, ORDEN DE TRASLADO 07-07-2025, PR…" at bounding box center [359, 105] width 272 height 33
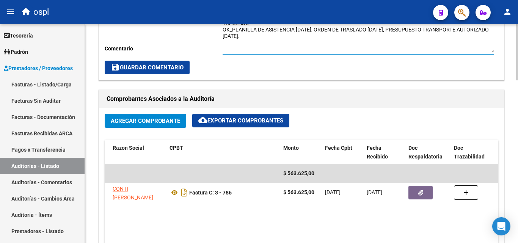
scroll to position [304, 0]
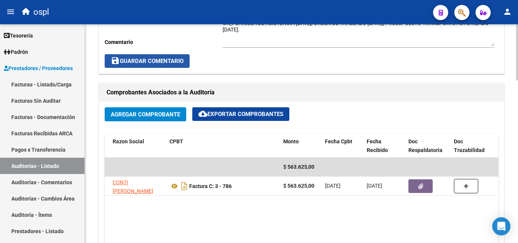
click at [182, 59] on span "save Guardar Comentario" at bounding box center [147, 61] width 73 height 7
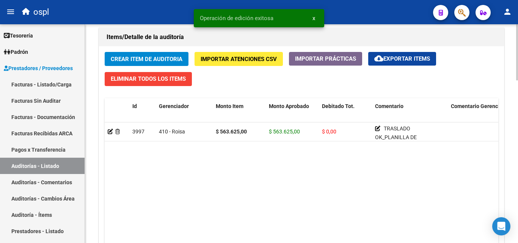
scroll to position [418, 0]
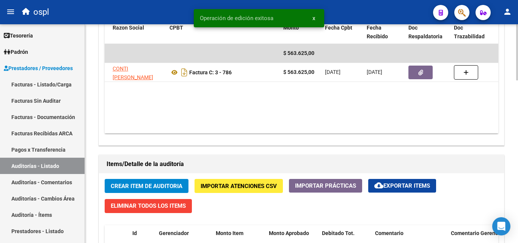
click at [166, 184] on span "Crear Item de Auditoria" at bounding box center [147, 186] width 72 height 7
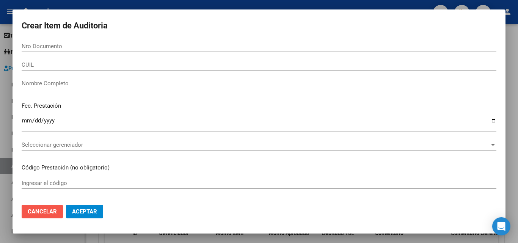
click at [54, 213] on span "Cancelar" at bounding box center [42, 211] width 29 height 7
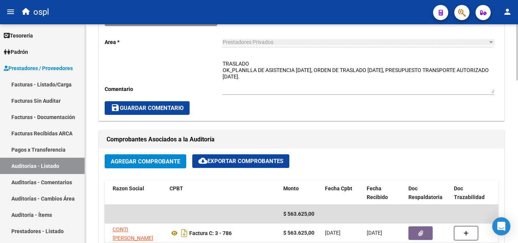
scroll to position [190, 0]
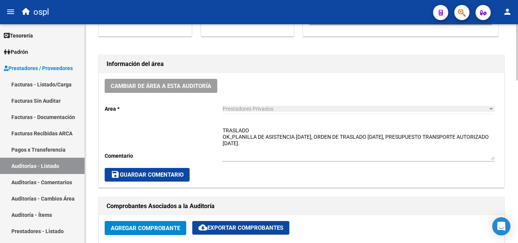
click at [172, 172] on span "save Guardar Comentario" at bounding box center [147, 175] width 73 height 7
click at [307, 150] on textarea "TRASLADO OK_PLANILLA DE ASISTENCIA 07-07-2025, ORDEN DE TRASLADO 07-07-2025, PR…" at bounding box center [359, 143] width 272 height 33
click at [303, 148] on textarea "TRASLADO OK_PLANILLA DE ASISTENCIA 07-07-2025, ORDEN DE TRASLADO 07-07-2025, PR…" at bounding box center [359, 143] width 272 height 33
click at [301, 145] on textarea "TRASLADO OK_PLANILLA DE ASISTENCIA 07-07-2025, ORDEN DE TRASLADO 07-07-2025, PR…" at bounding box center [359, 143] width 272 height 33
click at [177, 172] on span "save Guardar Comentario" at bounding box center [147, 175] width 73 height 7
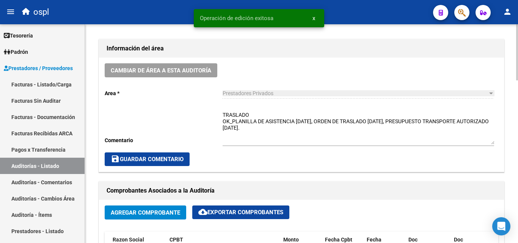
scroll to position [228, 0]
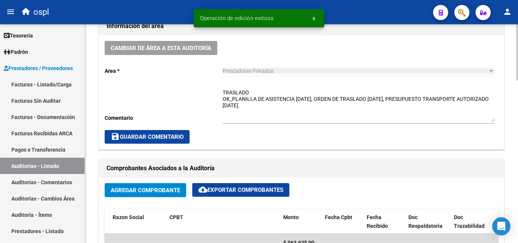
click at [284, 111] on textarea "TRASLADO OK_PLANILLA DE ASISTENCIA 07-07-2025, ORDEN DE TRASLADO 07-07-2025, PR…" at bounding box center [359, 105] width 272 height 33
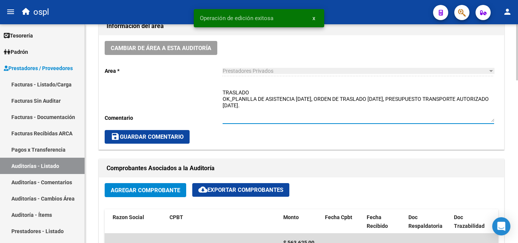
click at [290, 108] on textarea "TRASLADO OK_PLANILLA DE ASISTENCIA 07-07-2025, ORDEN DE TRASLADO 07-07-2025, PR…" at bounding box center [359, 105] width 272 height 33
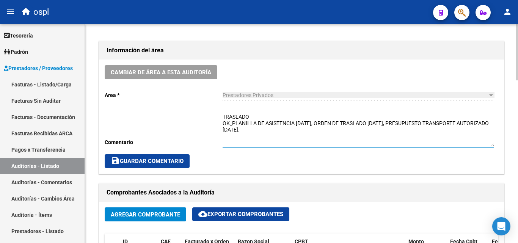
scroll to position [190, 0]
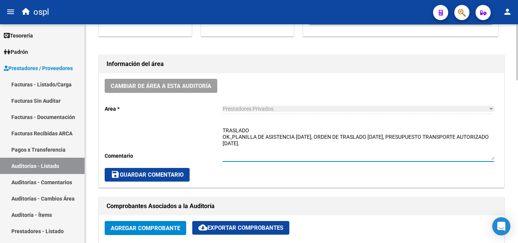
click at [172, 172] on span "save Guardar Comentario" at bounding box center [147, 175] width 73 height 7
click at [142, 176] on span "save Guardar Comentario" at bounding box center [147, 175] width 73 height 7
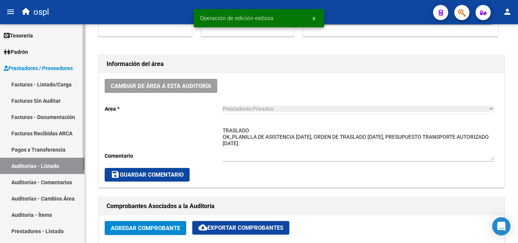
click at [54, 85] on link "Facturas - Listado/Carga" at bounding box center [42, 84] width 85 height 16
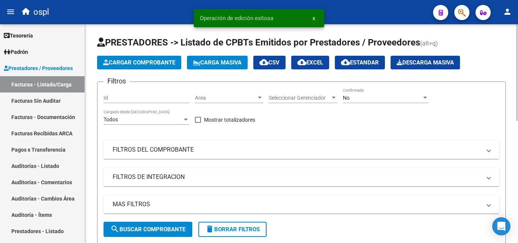
click at [176, 147] on mat-panel-title "FILTROS DEL COMPROBANTE" at bounding box center [297, 150] width 369 height 8
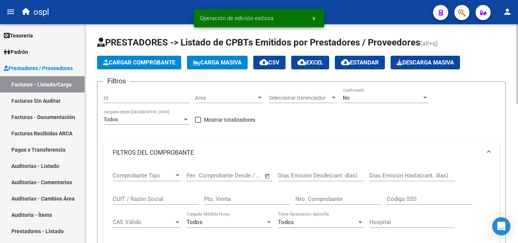
click at [305, 197] on input "Nro. Comprobante" at bounding box center [339, 199] width 86 height 7
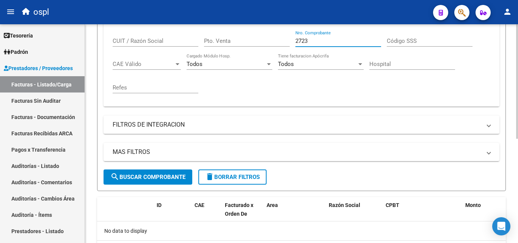
scroll to position [85, 0]
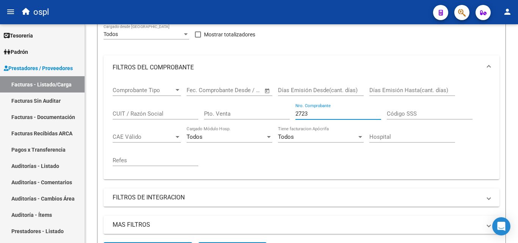
type input "2723"
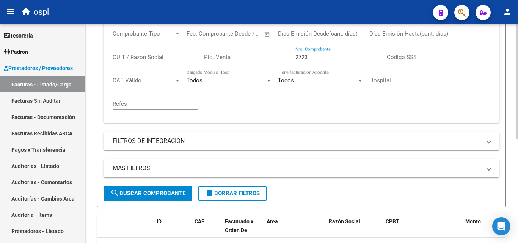
scroll to position [161, 0]
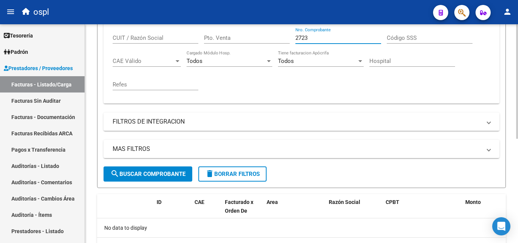
click at [177, 175] on span "search Buscar Comprobante" at bounding box center [147, 174] width 75 height 7
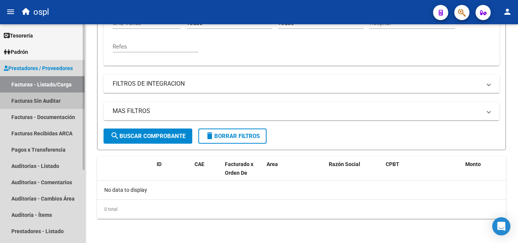
click at [52, 100] on link "Facturas Sin Auditar" at bounding box center [42, 101] width 85 height 16
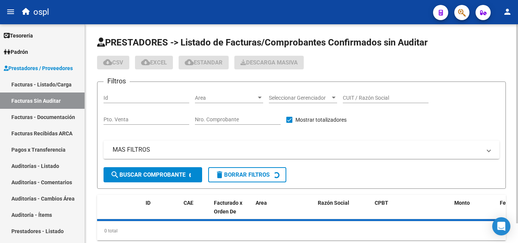
click at [203, 119] on input "Nro. Comprobante" at bounding box center [238, 120] width 86 height 6
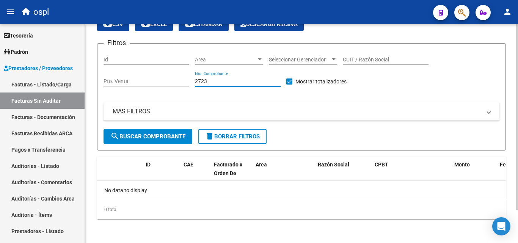
scroll to position [39, 0]
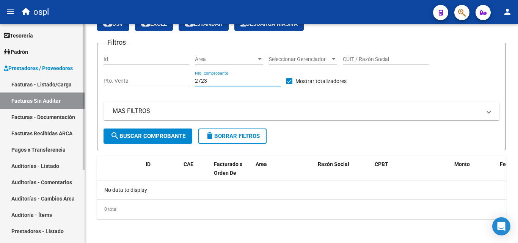
type input "2723"
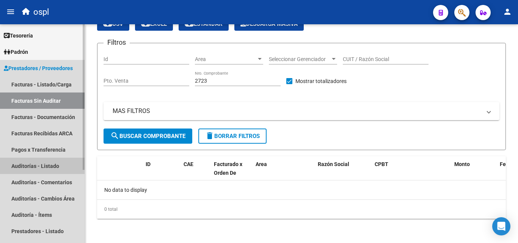
click at [49, 167] on link "Auditorías - Listado" at bounding box center [42, 166] width 85 height 16
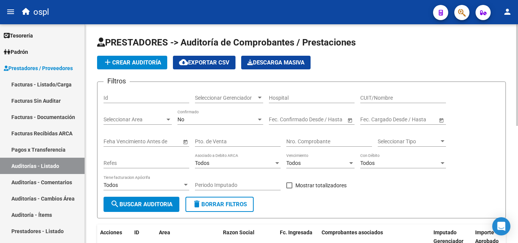
click at [302, 143] on input "Nro. Comprobante" at bounding box center [330, 142] width 86 height 6
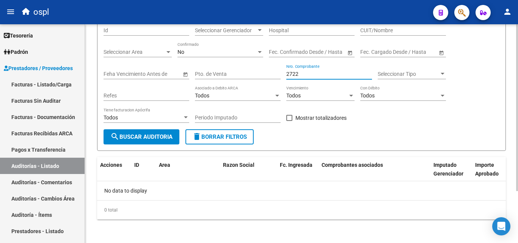
scroll to position [68, 0]
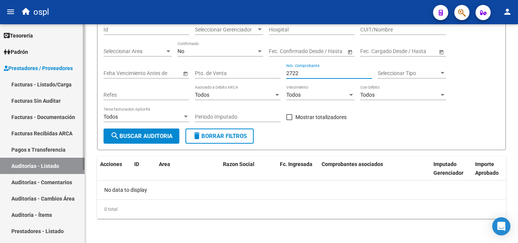
type input "2722"
drag, startPoint x: 49, startPoint y: 81, endPoint x: 41, endPoint y: 4, distance: 77.5
click at [50, 81] on link "Facturas - Listado/Carga" at bounding box center [42, 84] width 85 height 16
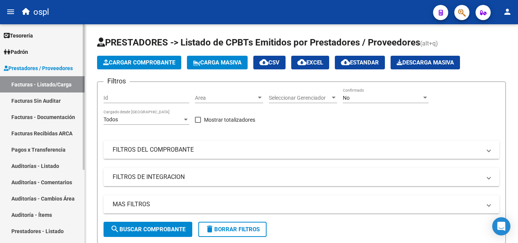
click at [41, 166] on link "Auditorías - Listado" at bounding box center [42, 166] width 85 height 16
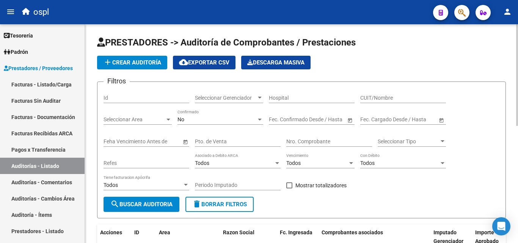
click at [310, 143] on input "Nro. Comprobante" at bounding box center [330, 142] width 86 height 6
click at [257, 145] on input "Pto. de Venta" at bounding box center [238, 142] width 86 height 6
click at [379, 98] on input "CUIT/Nombre" at bounding box center [404, 98] width 86 height 6
type input "AG"
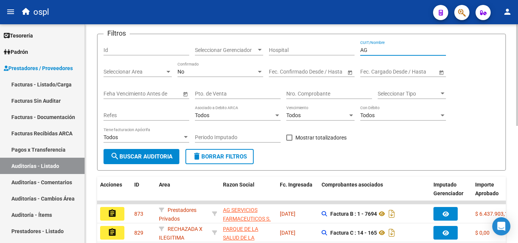
scroll to position [152, 0]
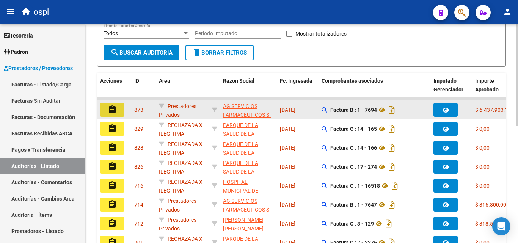
click at [120, 111] on button "assignment" at bounding box center [112, 110] width 24 height 14
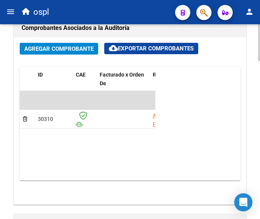
scroll to position [694, 0]
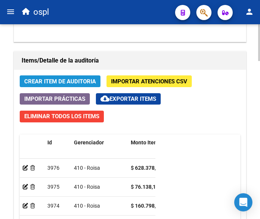
click at [74, 83] on span "Crear Item de Auditoria" at bounding box center [60, 81] width 72 height 7
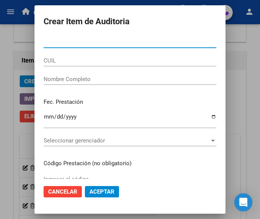
click at [47, 42] on input "Nro Documento" at bounding box center [130, 42] width 173 height 7
type input "14347535"
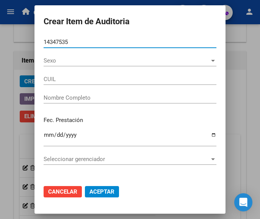
type input "20143475353"
type input "DAMIANI JORGE ALBERTO"
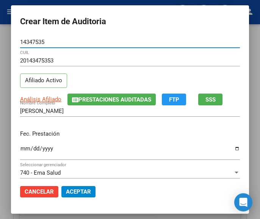
type input "14347535"
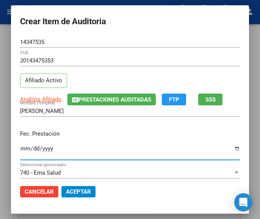
click at [20, 150] on input "Ingresar la fecha" at bounding box center [130, 152] width 220 height 12
type input "2025-06-03"
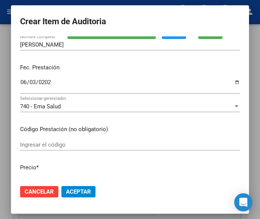
scroll to position [114, 0]
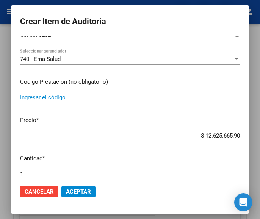
click at [47, 98] on input "Ingresar el código" at bounding box center [130, 97] width 220 height 7
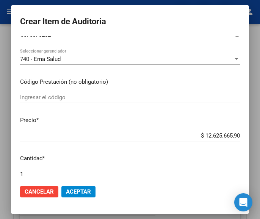
click at [61, 96] on input "Ingresar el código" at bounding box center [130, 97] width 220 height 7
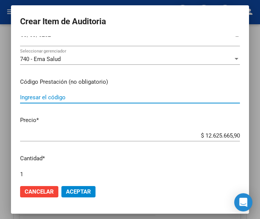
paste input "6691973 SIAGLIX 50 mg comp.rec.x 30"
type input "6691973 SIAGLIX 50 mg comp.rec.x 30"
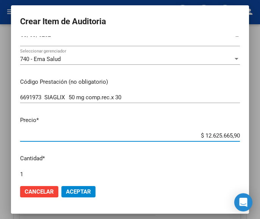
drag, startPoint x: 191, startPoint y: 135, endPoint x: 258, endPoint y: 134, distance: 67.6
click at [258, 134] on div "Crear Item de Auditoria 14347535 Nro Documento 20143475353 CUIL Afiliado Activo…" at bounding box center [130, 109] width 260 height 219
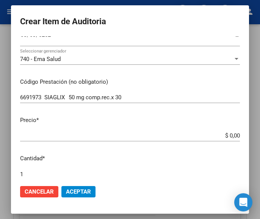
click at [232, 135] on input "$ 0,00" at bounding box center [130, 135] width 220 height 7
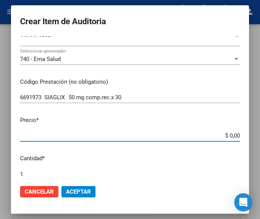
paste input "80003,22"
type input "$ 80.003,22"
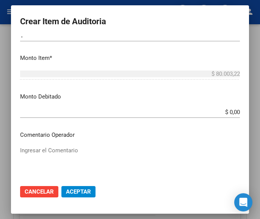
scroll to position [266, 0]
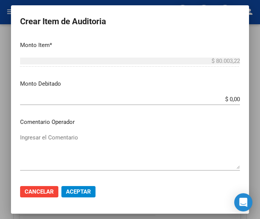
type input "$ 80.003,22"
click at [68, 140] on textarea "Ingresar el Comentario" at bounding box center [130, 152] width 220 height 36
click at [61, 145] on textarea "Ingresar el Comentario" at bounding box center [130, 152] width 220 height 36
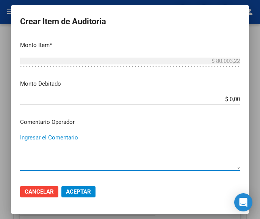
paste textarea "100 SARMIENTO"
click at [25, 139] on textarea "100 SARMIENTO" at bounding box center [130, 152] width 220 height 36
click at [24, 138] on textarea "100 SARMIENTO" at bounding box center [130, 152] width 220 height 36
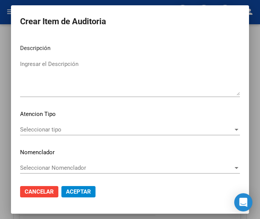
scroll to position [473, 0]
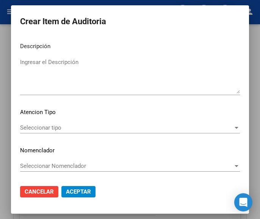
type textarea "100% SARMIENTO"
click at [66, 131] on span "Seleccionar tipo" at bounding box center [126, 127] width 213 height 7
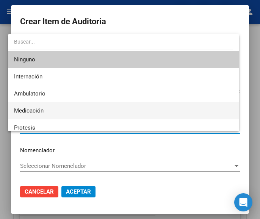
click at [54, 112] on span "Medicación" at bounding box center [123, 110] width 219 height 17
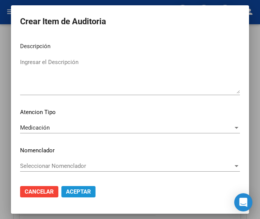
click at [83, 192] on span "Aceptar" at bounding box center [78, 192] width 25 height 7
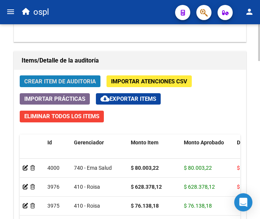
click at [44, 82] on span "Crear Item de Auditoria" at bounding box center [60, 81] width 72 height 7
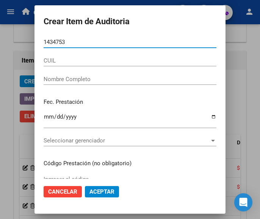
type input "14347535"
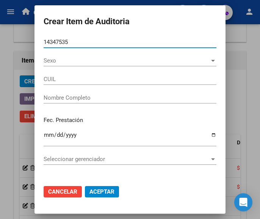
type input "20143475353"
type input "DAMIANI JORGE ALBERTO"
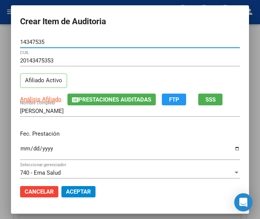
type input "14347535"
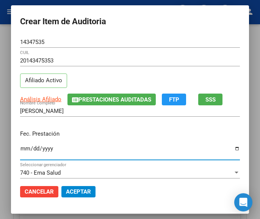
click at [20, 147] on input "Ingresar la fecha" at bounding box center [130, 152] width 220 height 12
type input "2025-06-03"
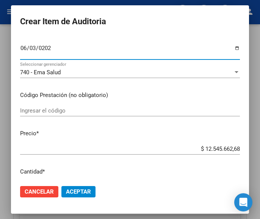
scroll to position [114, 0]
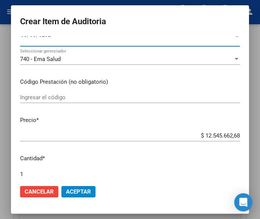
click at [74, 99] on input "Ingresar el código" at bounding box center [130, 97] width 220 height 7
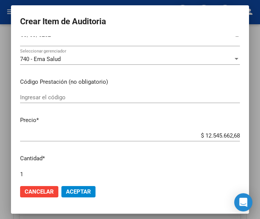
scroll to position [76, 0]
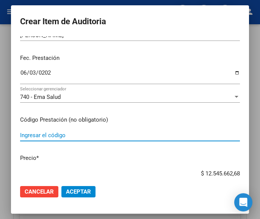
click at [55, 134] on input "Ingresar el código" at bounding box center [130, 135] width 220 height 7
paste input "5544136 BALIGLUC AP 1000 1000 mg comp.rec.AP x 60"
type input "5544136 BALIGLUC AP 1000 1000 mg comp.rec.AP x 60"
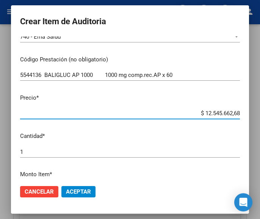
drag, startPoint x: 183, startPoint y: 172, endPoint x: 258, endPoint y: 175, distance: 74.8
click at [258, 175] on div "Crear Item de Auditoria 14347535 Nro Documento 20143475353 CUIL Afiliado Activo…" at bounding box center [130, 109] width 260 height 219
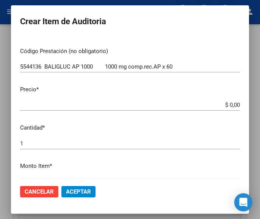
click at [234, 106] on app-form-text-field "Precio * $ 0,00 Ingresar el precio" at bounding box center [133, 97] width 226 height 24
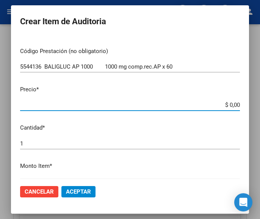
paste input "34919,6"
type input "$ 3.491,96"
type input "$ 34.919,60"
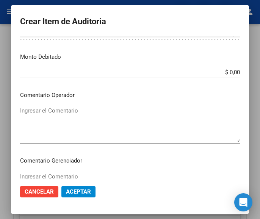
scroll to position [296, 0]
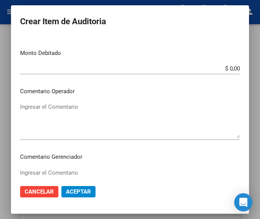
type input "$ 34.919,60"
click at [69, 120] on textarea "Ingresar el Comentario" at bounding box center [130, 121] width 220 height 36
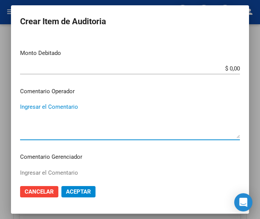
click at [111, 110] on textarea "Ingresar el Comentario" at bounding box center [130, 121] width 220 height 36
paste textarea "100 SARMIENTO"
click at [24, 106] on textarea "100 SARMIENTO" at bounding box center [130, 121] width 220 height 36
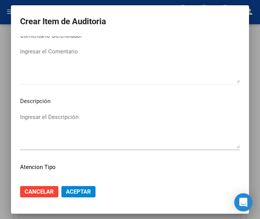
scroll to position [448, 0]
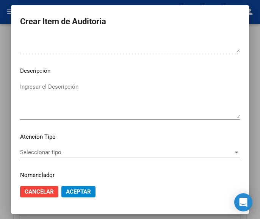
type textarea "100% SARMIENTO"
click at [35, 148] on div "Seleccionar tipo Seleccionar tipo" at bounding box center [130, 152] width 220 height 11
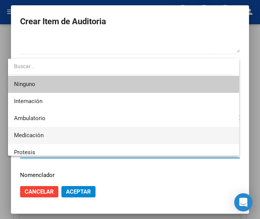
click at [33, 131] on span "Medicación" at bounding box center [123, 135] width 219 height 17
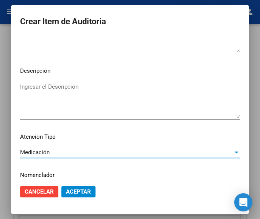
click at [73, 190] on span "Aceptar" at bounding box center [78, 192] width 25 height 7
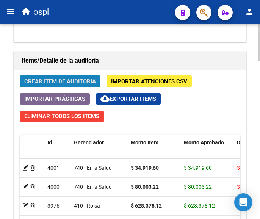
click at [77, 76] on button "Crear Item de Auditoria" at bounding box center [60, 82] width 81 height 12
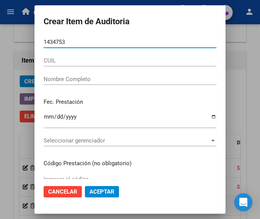
type input "14347535"
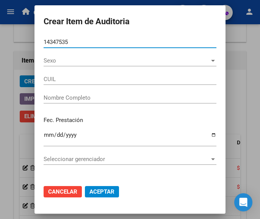
type input "20143475353"
type input "DAMIANI JORGE ALBERTO"
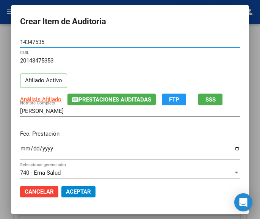
type input "14347535"
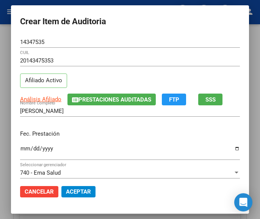
click at [20, 141] on div "Fec. Prestación Ingresar la fecha" at bounding box center [130, 145] width 220 height 43
click at [20, 149] on input "Ingresar la fecha" at bounding box center [130, 152] width 220 height 12
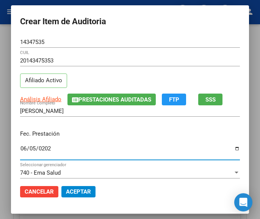
type input "2025-06-05"
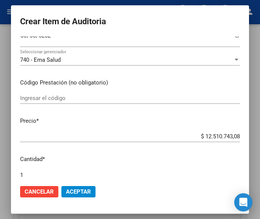
scroll to position [114, 0]
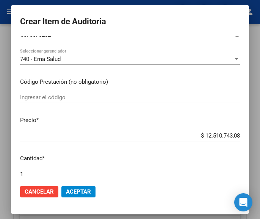
click at [49, 104] on div "Ingresar el código" at bounding box center [130, 101] width 220 height 19
click at [51, 98] on input "Ingresar el código" at bounding box center [130, 97] width 220 height 7
click at [33, 101] on div "Ingresar el código" at bounding box center [130, 97] width 220 height 11
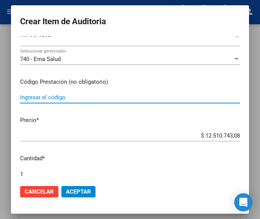
click at [33, 100] on input "Ingresar el código" at bounding box center [130, 97] width 220 height 7
paste input "4092362 ENDIAL 4 mg comp.x 30"
type input "4092362 ENDIAL 4 mg comp.x 30"
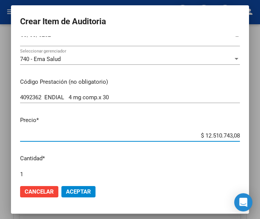
drag, startPoint x: 192, startPoint y: 135, endPoint x: 262, endPoint y: 130, distance: 70.4
click at [260, 130] on html "menu ospl person Firma Express Tesorería Auditorías Confirmadas Padrón Afiliado…" at bounding box center [130, 109] width 260 height 219
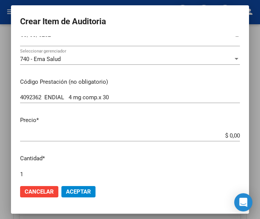
click at [234, 137] on app-form-text-field "Precio * $ 0,00 Ingresar el precio" at bounding box center [133, 128] width 226 height 24
click at [233, 135] on input "$ 0,00" at bounding box center [130, 135] width 220 height 7
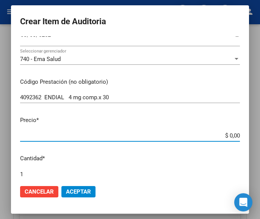
paste input "17625,6"
type input "$ 1.762,56"
type input "$ 17.625,60"
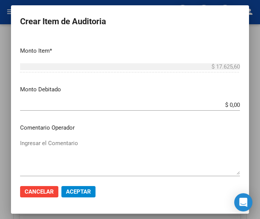
scroll to position [266, 0]
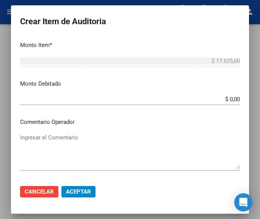
type input "$ 17.625,60"
click at [63, 140] on textarea "Ingresar el Comentario" at bounding box center [130, 152] width 220 height 36
drag, startPoint x: 104, startPoint y: 132, endPoint x: 83, endPoint y: 133, distance: 21.6
click at [104, 132] on div "Ingresar el Comentario" at bounding box center [130, 151] width 220 height 39
click at [13, 145] on mat-dialog-content "14347535 Nro Documento 20143475353 CUIL Afiliado Activo Análisis Afiliado Prest…" at bounding box center [130, 107] width 238 height 143
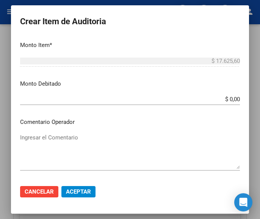
click at [25, 139] on textarea "Ingresar el Comentario" at bounding box center [130, 152] width 220 height 36
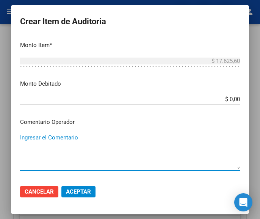
paste textarea "100 SARMIENTO"
click at [23, 142] on textarea "100 SARMIENTO" at bounding box center [130, 152] width 220 height 36
click at [23, 139] on textarea "100 SARMIENTO" at bounding box center [130, 152] width 220 height 36
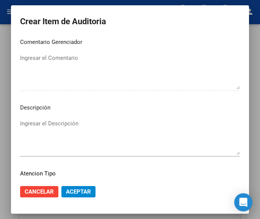
scroll to position [455, 0]
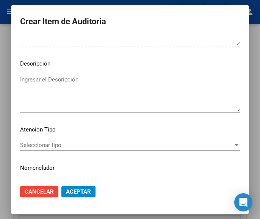
type textarea "100% SARMIENTO"
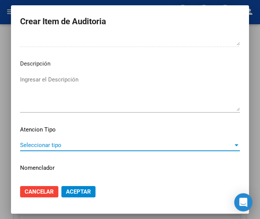
click at [36, 142] on span "Seleccionar tipo" at bounding box center [126, 145] width 213 height 7
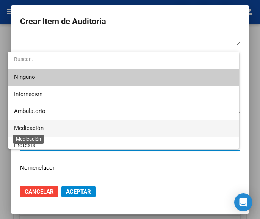
click at [35, 126] on span "Medicación" at bounding box center [29, 128] width 30 height 7
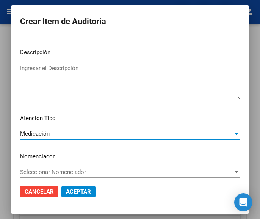
scroll to position [473, 0]
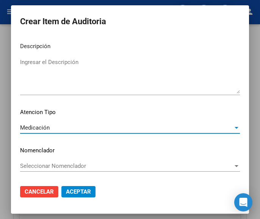
click at [71, 187] on button "Aceptar" at bounding box center [78, 191] width 34 height 11
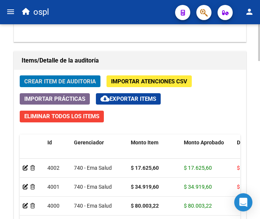
click at [74, 79] on span "Crear Item de Auditoria" at bounding box center [60, 81] width 72 height 7
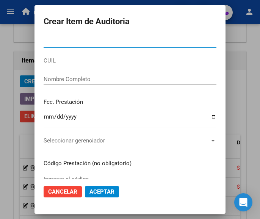
click at [52, 42] on input "Nro Documento" at bounding box center [130, 42] width 173 height 7
type input "33175425"
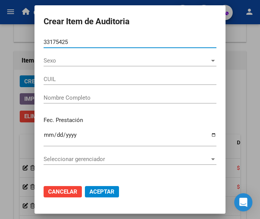
type input "27331754256"
type input "CONTI MARIANELA"
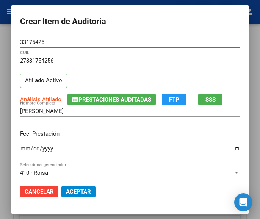
type input "33175425"
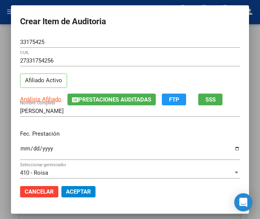
click at [20, 145] on div "Ingresar la fecha" at bounding box center [130, 152] width 220 height 16
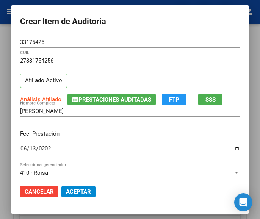
type input "2025-06-13"
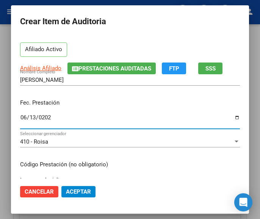
scroll to position [76, 0]
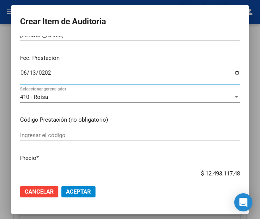
click at [64, 125] on mat-dialog-content "33175425 Nro Documento 27331754256 CUIL Afiliado Activo Análisis Afiliado Prest…" at bounding box center [130, 107] width 238 height 143
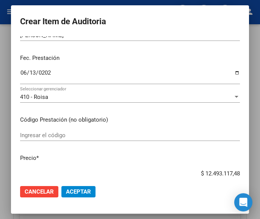
click at [54, 135] on input "Ingresar el código" at bounding box center [130, 135] width 220 height 7
click at [56, 137] on input "Ingresar el código" at bounding box center [130, 135] width 220 height 7
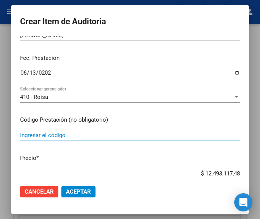
paste input "6684262 MIDAX 10mg comp.x28 (Nac.)"
type input "6684262 MIDAX 10mg comp.x28 (Nac.)"
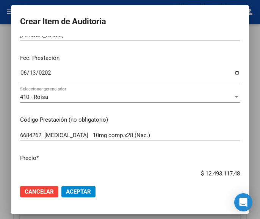
drag, startPoint x: 192, startPoint y: 172, endPoint x: 272, endPoint y: 171, distance: 80.8
click at [260, 171] on html "menu ospl person Firma Express Tesorería Auditorías Confirmadas Padrón Afiliado…" at bounding box center [130, 109] width 260 height 219
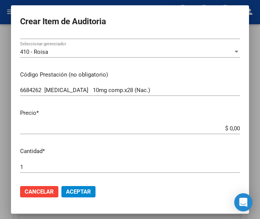
scroll to position [152, 0]
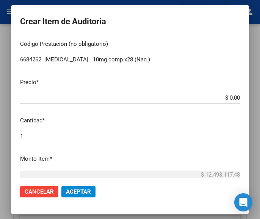
click at [232, 99] on input "$ 0,00" at bounding box center [130, 97] width 220 height 7
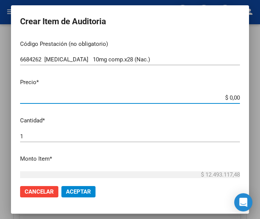
paste input "157094,53"
type input "$ 157.094,53"
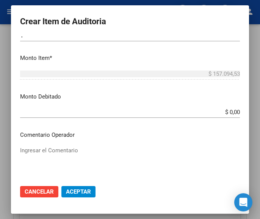
scroll to position [266, 0]
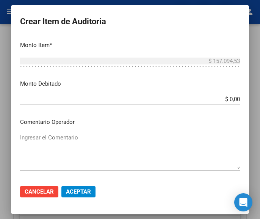
type input "$ 157.094,53"
click at [76, 132] on mat-dialog-content "33175425 Nro Documento 27331754256 CUIL Afiliado Activo Análisis Afiliado Prest…" at bounding box center [130, 107] width 238 height 143
click at [69, 146] on textarea "Ingresar el Comentario" at bounding box center [130, 152] width 220 height 36
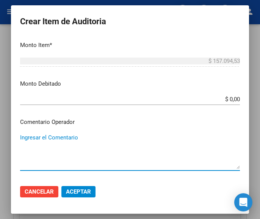
click at [45, 144] on textarea "Ingresar el Comentario" at bounding box center [130, 152] width 220 height 36
paste textarea "100 NALLIP"
click at [24, 140] on textarea "100 NALLIP" at bounding box center [130, 152] width 220 height 36
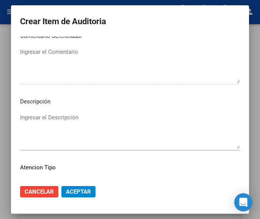
scroll to position [455, 0]
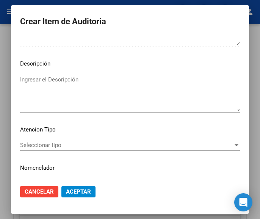
type textarea "100% NALLIP"
click at [49, 147] on span "Seleccionar tipo" at bounding box center [126, 145] width 213 height 7
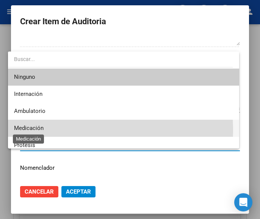
click at [38, 131] on span "Medicación" at bounding box center [29, 128] width 30 height 7
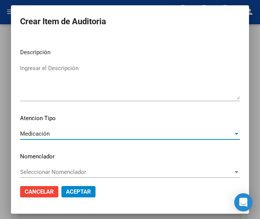
scroll to position [473, 0]
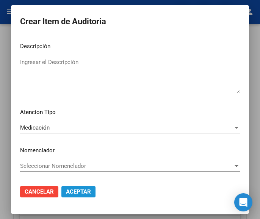
click at [78, 194] on span "Aceptar" at bounding box center [78, 192] width 25 height 7
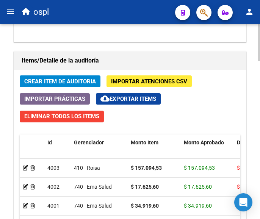
click at [72, 83] on span "Crear Item de Auditoria" at bounding box center [60, 81] width 72 height 7
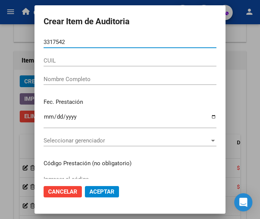
type input "33175425"
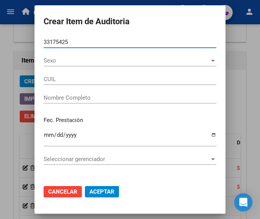
type input "27331754256"
type input "CONTI MARIANELA"
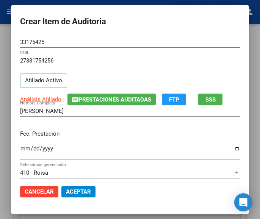
type input "33175425"
click at [20, 150] on input "Ingresar la fecha" at bounding box center [130, 152] width 220 height 12
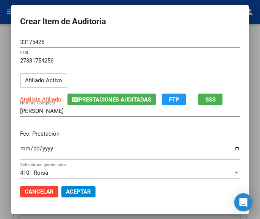
click at [20, 148] on input "Ingresar la fecha" at bounding box center [130, 152] width 220 height 12
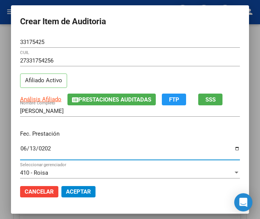
type input "2025-06-13"
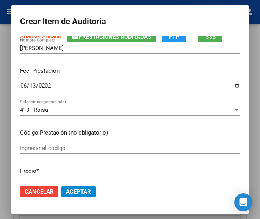
scroll to position [76, 0]
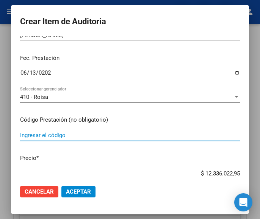
click at [51, 134] on input "Ingresar el código" at bounding box center [130, 135] width 220 height 7
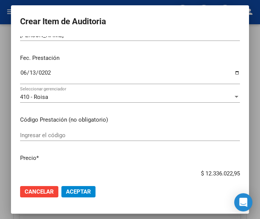
click at [30, 134] on input "Ingresar el código" at bounding box center [130, 135] width 220 height 7
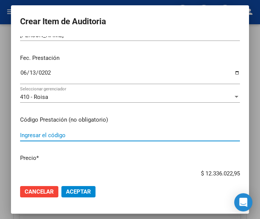
paste input "3607432 ATENIX 50 mg comp.ran.x 30"
type input "3607432 ATENIX 50 mg comp.ran.x 30"
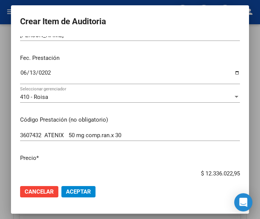
drag, startPoint x: 191, startPoint y: 173, endPoint x: 240, endPoint y: 164, distance: 50.2
click at [240, 164] on mat-dialog-content "33175425 Nro Documento 27331754256 CUIL Afiliado Activo Análisis Afiliado Prest…" at bounding box center [130, 107] width 238 height 143
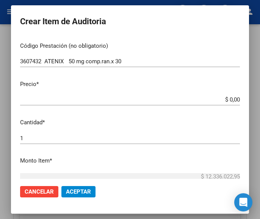
scroll to position [152, 0]
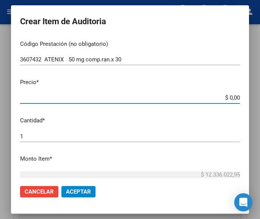
click at [232, 98] on input "$ 0,00" at bounding box center [130, 97] width 220 height 7
paste input "27082,15"
type input "$ 27.082,15"
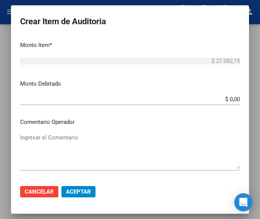
scroll to position [304, 0]
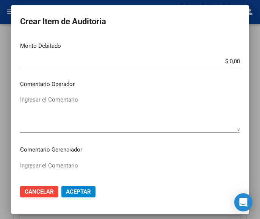
type input "$ 27.082,15"
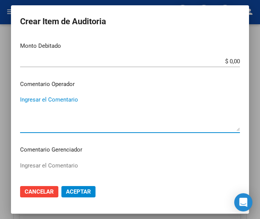
click at [68, 107] on textarea "Ingresar el Comentario" at bounding box center [130, 114] width 220 height 36
click at [83, 102] on textarea "Ingresar el Comentario" at bounding box center [130, 114] width 220 height 36
paste textarea "100 NALLIP"
click at [21, 100] on textarea "100 NALLIP" at bounding box center [130, 114] width 220 height 36
click at [23, 100] on textarea "100 NALLIP" at bounding box center [130, 114] width 220 height 36
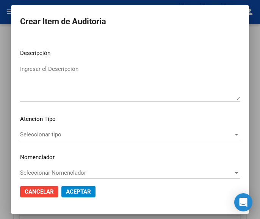
scroll to position [473, 0]
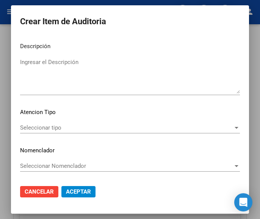
type textarea "100% NALLIP"
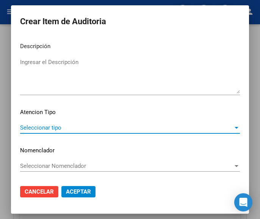
click at [46, 129] on span "Seleccionar tipo" at bounding box center [126, 127] width 213 height 7
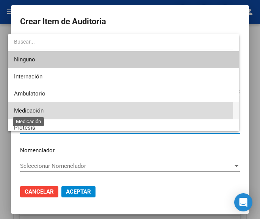
click at [36, 112] on span "Medicación" at bounding box center [29, 110] width 30 height 7
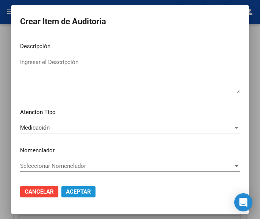
click at [78, 195] on span "Aceptar" at bounding box center [78, 192] width 25 height 7
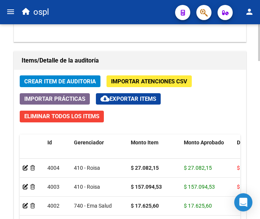
click at [84, 81] on span "Crear Item de Auditoria" at bounding box center [60, 81] width 72 height 7
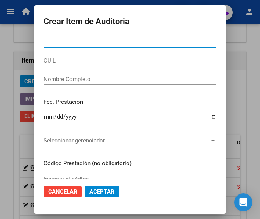
click at [55, 46] on input "Nro Documento" at bounding box center [130, 42] width 173 height 7
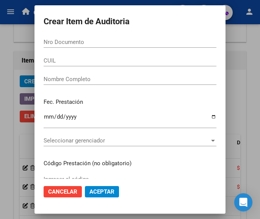
click at [65, 41] on input "Nro Documento" at bounding box center [130, 42] width 173 height 7
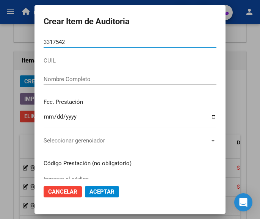
type input "33175425"
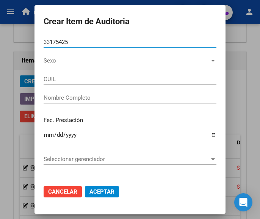
type input "27331754256"
type input "CONTI MARIANELA"
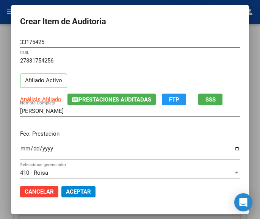
type input "33175425"
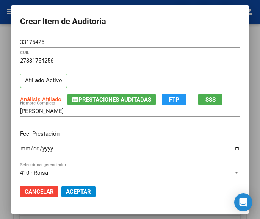
click at [20, 145] on div "Ingresar la fecha" at bounding box center [130, 152] width 220 height 16
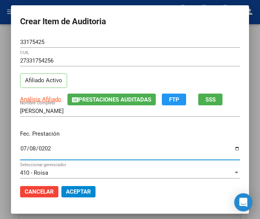
type input "2025-07-08"
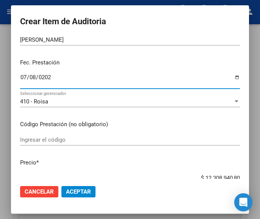
scroll to position [76, 0]
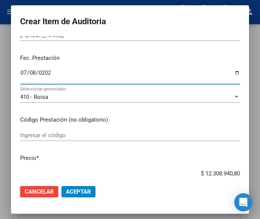
click at [49, 139] on div "Ingresar el código" at bounding box center [130, 135] width 220 height 11
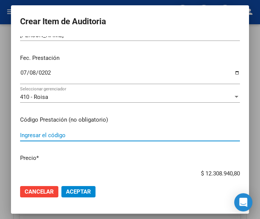
click at [52, 135] on input "Ingresar el código" at bounding box center [130, 135] width 220 height 7
paste input "6684262 MIDAX 10mg comp.x28 (Nac.)"
type input "6684262 MIDAX 10mg comp.x28 (Nac.)"
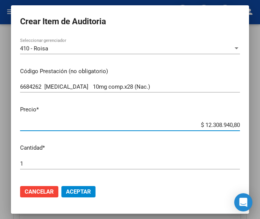
drag, startPoint x: 193, startPoint y: 174, endPoint x: 253, endPoint y: 169, distance: 59.8
click at [247, 172] on mat-dialog-content "33175425 Nro Documento 27331754256 CUIL Afiliado Activo Análisis Afiliado Prest…" at bounding box center [130, 107] width 238 height 143
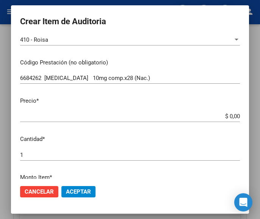
click at [234, 118] on app-form-text-field "Precio * $ 0,00 Ingresar el precio" at bounding box center [133, 109] width 226 height 24
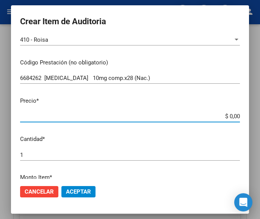
click at [232, 117] on input "$ 0,00" at bounding box center [130, 116] width 220 height 7
paste input "159293,84"
type input "$ 159.293,84"
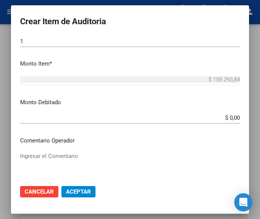
scroll to position [285, 0]
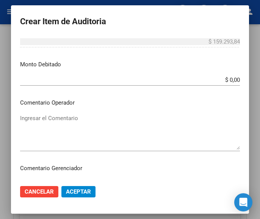
type input "$ 159.293,84"
click at [58, 126] on textarea "Ingresar el Comentario" at bounding box center [130, 132] width 220 height 36
click at [82, 133] on textarea "Ingresar el Comentario" at bounding box center [130, 132] width 220 height 36
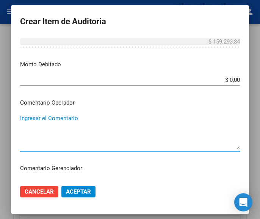
paste textarea "100 NALLIP"
click at [23, 123] on textarea "100 NALLIP" at bounding box center [130, 132] width 220 height 36
click at [24, 123] on textarea "100 NALLIP" at bounding box center [130, 132] width 220 height 36
drag, startPoint x: 22, startPoint y: 118, endPoint x: 27, endPoint y: 126, distance: 9.7
click at [22, 118] on textarea "100 NALLIP" at bounding box center [130, 132] width 220 height 36
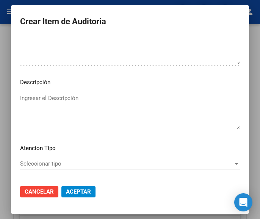
scroll to position [473, 0]
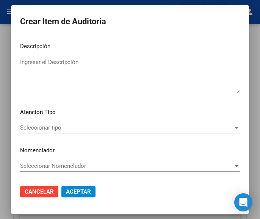
type textarea "100% NALLIP"
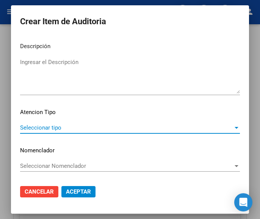
click at [59, 124] on span "Seleccionar tipo" at bounding box center [126, 127] width 213 height 7
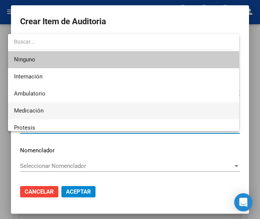
click at [50, 113] on span "Medicación" at bounding box center [123, 110] width 219 height 17
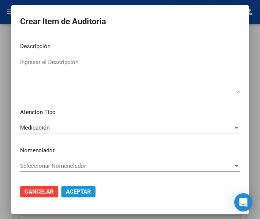
click at [80, 192] on span "Aceptar" at bounding box center [78, 192] width 25 height 7
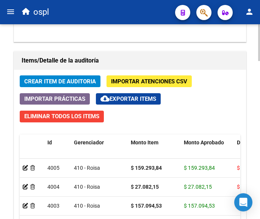
click at [47, 77] on button "Crear Item de Auditoria" at bounding box center [60, 82] width 81 height 12
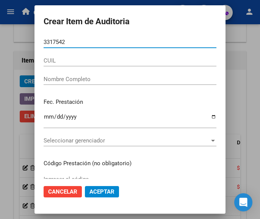
type input "33175425"
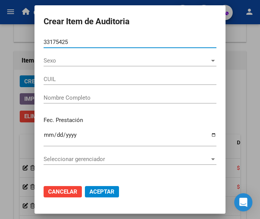
type input "27331754256"
type input "CONTI MARIANELA"
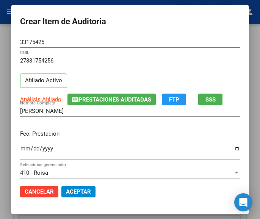
type input "33175425"
click at [20, 149] on input "Ingresar la fecha" at bounding box center [130, 152] width 220 height 12
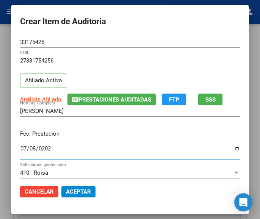
type input "2025-07-08"
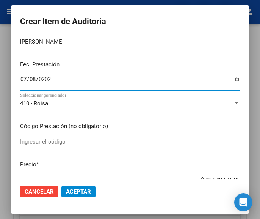
scroll to position [76, 0]
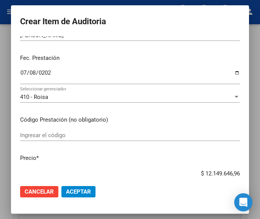
click at [76, 143] on div "Ingresar el código" at bounding box center [130, 139] width 220 height 19
click at [75, 138] on input "Ingresar el código" at bounding box center [130, 135] width 220 height 7
click at [68, 132] on div "Ingresar el código" at bounding box center [130, 135] width 220 height 11
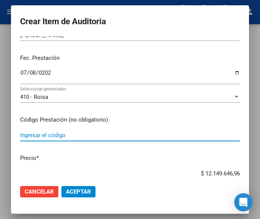
click at [50, 133] on input "Ingresar el código" at bounding box center [130, 135] width 220 height 7
paste input "3607432 ATENIX 50 mg comp.ran.x 30"
type input "3607432 ATENIX 50 mg comp.ran.x 30"
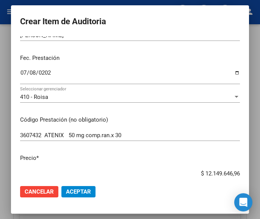
scroll to position [79, 0]
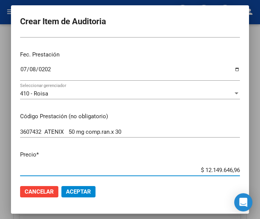
drag, startPoint x: 195, startPoint y: 172, endPoint x: 252, endPoint y: 169, distance: 57.0
click at [249, 169] on mat-dialog-container "Crear Item de Auditoria 33175425 Nro Documento 27331754256 CUIL Afiliado Activo…" at bounding box center [130, 109] width 238 height 208
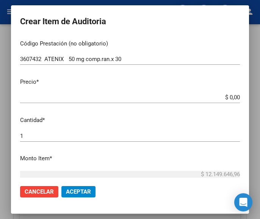
scroll to position [155, 0]
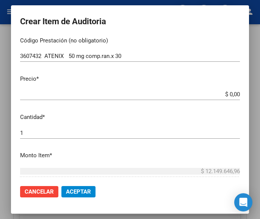
click at [233, 93] on input "$ 0,00" at bounding box center [130, 94] width 220 height 7
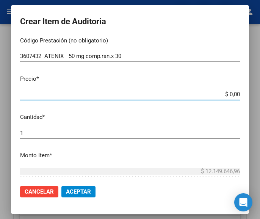
paste input "27380,05"
type input "$ 27.380,05"
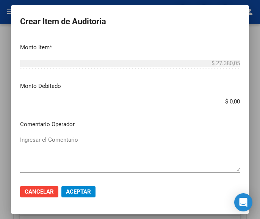
scroll to position [269, 0]
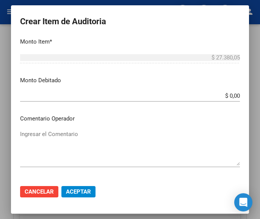
type input "$ 27.380,05"
click at [71, 139] on textarea "Ingresar el Comentario" at bounding box center [130, 148] width 220 height 36
click at [34, 135] on textarea "Ingresar el Comentario" at bounding box center [130, 148] width 220 height 36
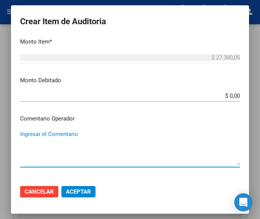
paste textarea "100 NALLIP"
click at [22, 136] on textarea "100 NALLIP" at bounding box center [130, 148] width 220 height 36
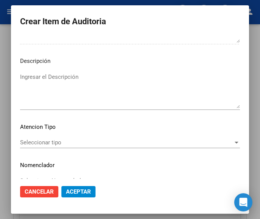
scroll to position [459, 0]
type textarea "100% NALLIP"
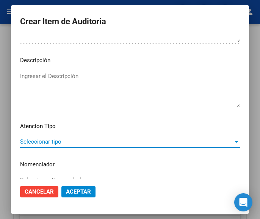
click at [44, 145] on span "Seleccionar tipo" at bounding box center [126, 142] width 213 height 7
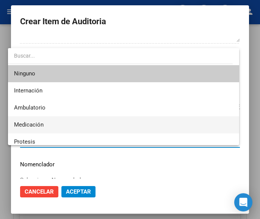
click at [36, 119] on span "Medicación" at bounding box center [123, 125] width 219 height 17
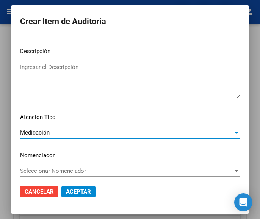
scroll to position [473, 0]
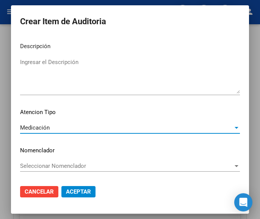
click at [72, 192] on span "Aceptar" at bounding box center [78, 192] width 25 height 7
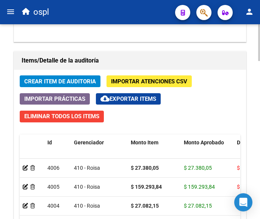
scroll to position [656, 0]
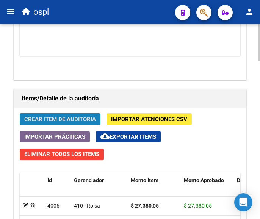
click at [83, 117] on span "Crear Item de Auditoria" at bounding box center [60, 119] width 72 height 7
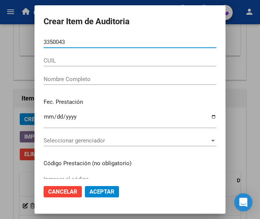
type input "33500431"
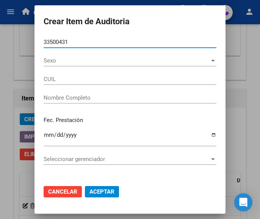
type input "27335004316"
type input "ZANUTTIN ROSA LIA ANAHI"
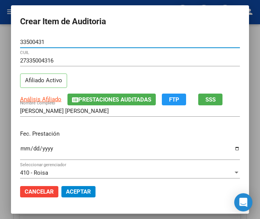
type input "33500431"
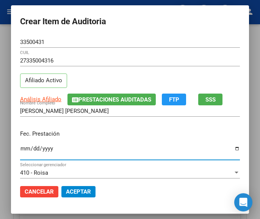
click at [20, 153] on input "Ingresar la fecha" at bounding box center [130, 152] width 220 height 12
click at [20, 151] on input "Ingresar la fecha" at bounding box center [130, 152] width 220 height 12
type input "2025-06-06"
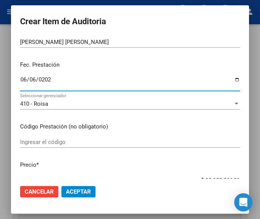
scroll to position [76, 0]
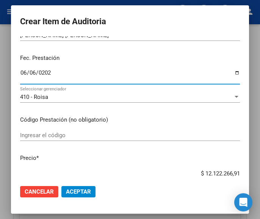
click at [52, 140] on div "Ingresar el código" at bounding box center [130, 135] width 220 height 11
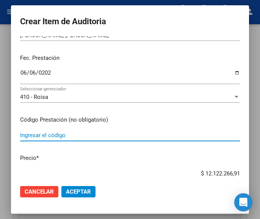
click at [52, 136] on input "Ingresar el código" at bounding box center [130, 135] width 220 height 7
paste input "9962253 SENSOR FREESTYLE LIBRE sensor x 1"
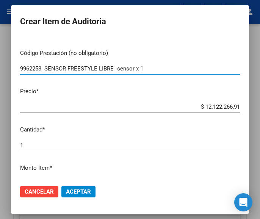
scroll to position [152, 0]
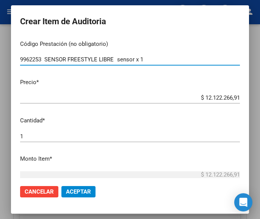
type input "9962253 SENSOR FREESTYLE LIBRE sensor x 1"
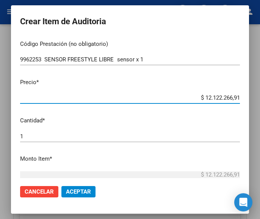
drag, startPoint x: 195, startPoint y: 99, endPoint x: 240, endPoint y: 99, distance: 45.2
click at [240, 99] on mat-dialog-content "33500431 Nro Documento 27335004316 CUIL Afiliado Activo Análisis Afiliado Prest…" at bounding box center [130, 107] width 238 height 143
click at [232, 97] on input "$ 0,00" at bounding box center [130, 97] width 220 height 7
click at [233, 97] on input "$ 0,00" at bounding box center [130, 97] width 220 height 7
paste input "99266,48"
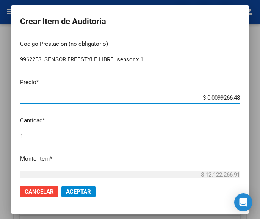
type input "$ 99.266,48"
click at [26, 140] on div "1 Ingresar la cantidad" at bounding box center [130, 136] width 220 height 11
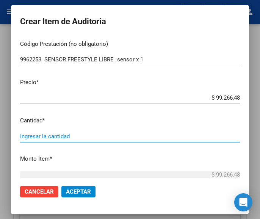
type input "2"
type input "$ 198.532,96"
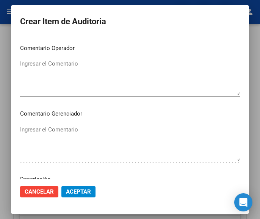
scroll to position [342, 0]
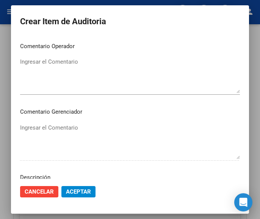
type input "2"
click at [81, 81] on textarea "Ingresar el Comentario" at bounding box center [130, 76] width 220 height 36
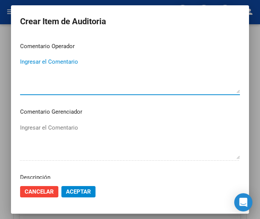
click at [57, 79] on textarea "Ingresar el Comentario" at bounding box center [130, 76] width 220 height 36
paste textarea "100 NALLIP"
click at [24, 65] on textarea "100 NALLIP" at bounding box center [130, 76] width 220 height 36
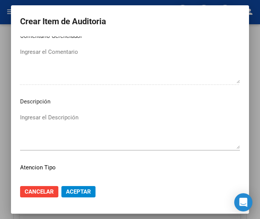
scroll to position [473, 0]
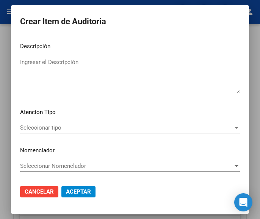
type textarea "100% NALLIP"
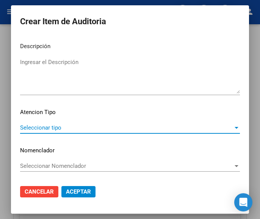
click at [45, 131] on span "Seleccionar tipo" at bounding box center [126, 127] width 213 height 7
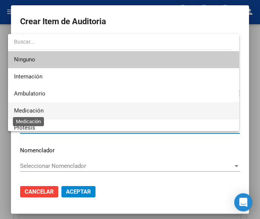
click at [39, 113] on span "Medicación" at bounding box center [29, 110] width 30 height 7
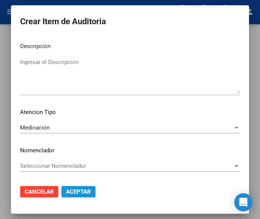
click at [76, 194] on span "Aceptar" at bounding box center [78, 192] width 25 height 7
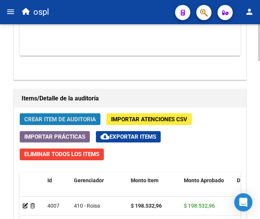
click at [77, 115] on button "Crear Item de Auditoria" at bounding box center [60, 119] width 81 height 12
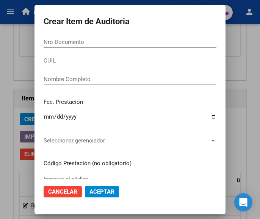
click at [75, 44] on input "Nro Documento" at bounding box center [130, 42] width 173 height 7
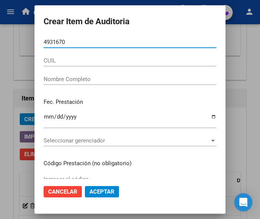
type input "49316703"
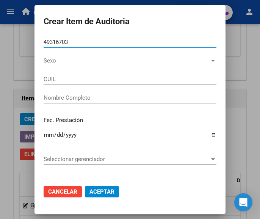
type input "27493167036"
type input "SIERRA CAMILA MAGALI"
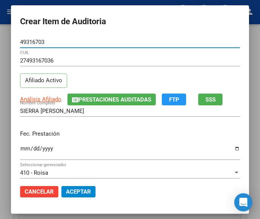
type input "49316703"
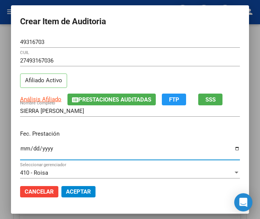
click at [20, 152] on input "Ingresar la fecha" at bounding box center [130, 152] width 220 height 12
type input "2025-06-09"
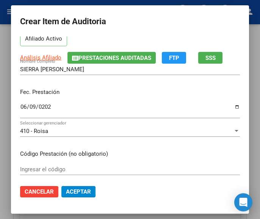
scroll to position [76, 0]
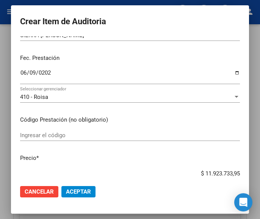
click at [37, 137] on input "Ingresar el código" at bounding box center [130, 135] width 220 height 7
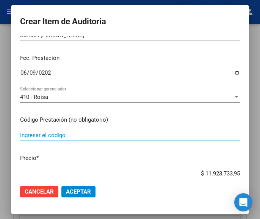
click at [41, 133] on input "Ingresar el código" at bounding box center [130, 135] width 220 height 7
paste input "6491711 LACOMAX 50 mg comp.x 30"
type input "6491711 LACOMAX 50 mg comp.x 30"
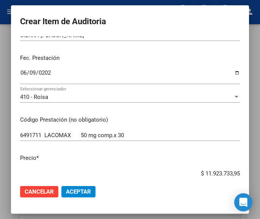
click at [187, 170] on input "$ 11.923.733,95" at bounding box center [130, 173] width 220 height 7
drag, startPoint x: 188, startPoint y: 172, endPoint x: 244, endPoint y: 168, distance: 56.7
click at [244, 168] on mat-dialog-content "49316703 Nro Documento 27493167036 CUIL Afiliado Activo Análisis Afiliado Prest…" at bounding box center [130, 107] width 238 height 143
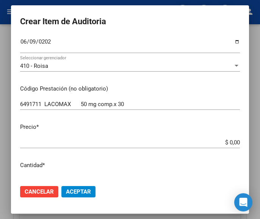
scroll to position [152, 0]
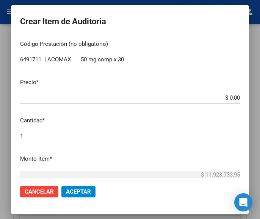
click at [232, 96] on input "$ 0,00" at bounding box center [130, 97] width 220 height 7
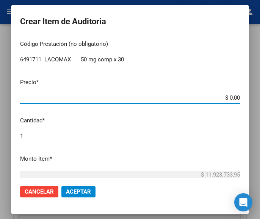
paste input "44256,7"
type input "$ 4.425,67"
type input "$ 44.256,70"
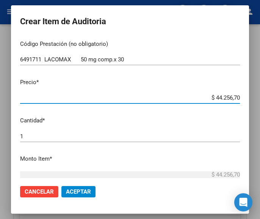
type input "$ 44.256,70"
click at [54, 141] on div "1 Ingresar la cantidad" at bounding box center [130, 136] width 220 height 11
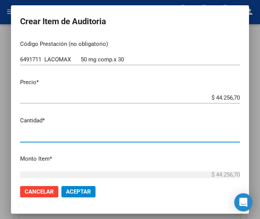
type input "3"
type input "$ 132.770,10"
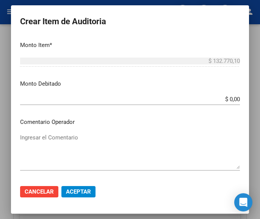
scroll to position [304, 0]
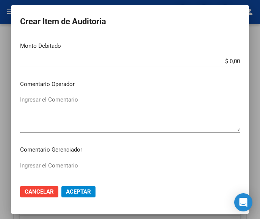
type input "3"
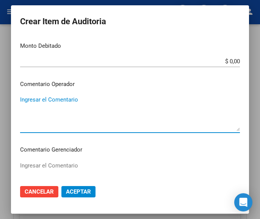
click at [95, 110] on textarea "Ingresar el Comentario" at bounding box center [130, 114] width 220 height 36
click at [39, 102] on textarea "Ingresar el Comentario" at bounding box center [130, 114] width 220 height 36
paste textarea "100 NUEVA CAÑUELA EXPRESS"
click at [23, 103] on textarea "100 NUEVA CAÑUELA EXPRESS" at bounding box center [130, 114] width 220 height 36
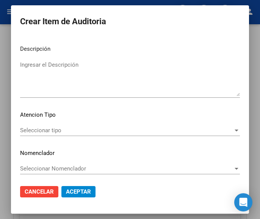
scroll to position [473, 0]
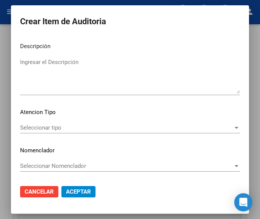
type textarea "100% NUEVA CAÑUELA EXPRESS"
click at [46, 124] on div "Seleccionar tipo Seleccionar tipo" at bounding box center [130, 127] width 220 height 11
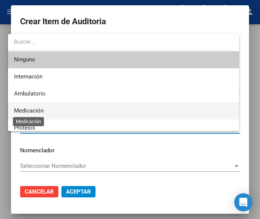
click at [38, 109] on span "Medicación" at bounding box center [29, 110] width 30 height 7
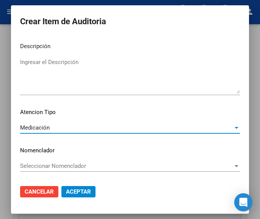
click at [78, 192] on span "Aceptar" at bounding box center [78, 192] width 25 height 7
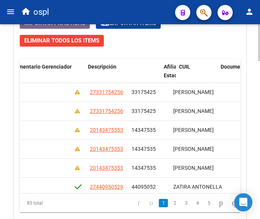
scroll to position [76, 348]
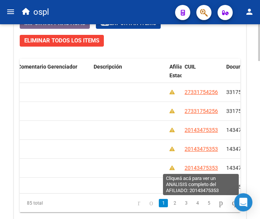
click at [189, 169] on span "20143475353" at bounding box center [201, 168] width 33 height 6
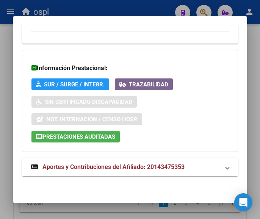
scroll to position [575, 0]
click at [112, 167] on span "Aportes y Contribuciones del Afiliado: 20143475353" at bounding box center [114, 167] width 142 height 7
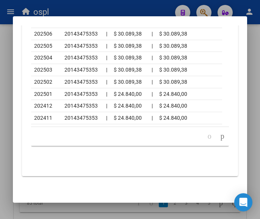
scroll to position [948, 0]
click at [61, 11] on div at bounding box center [130, 109] width 260 height 219
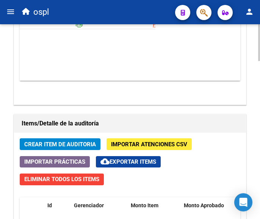
scroll to position [618, 0]
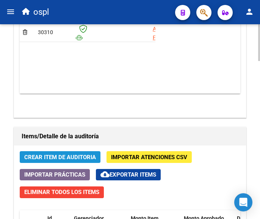
click at [83, 153] on button "Crear Item de Auditoria" at bounding box center [60, 157] width 81 height 12
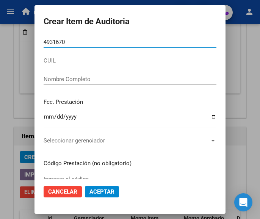
type input "49316703"
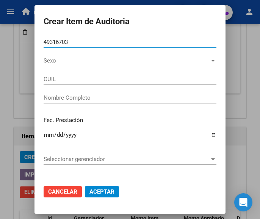
type input "27493167036"
type input "SIERRA CAMILA MAGALI"
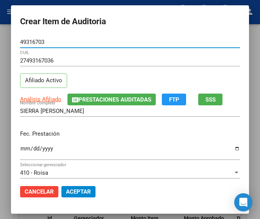
type input "49316703"
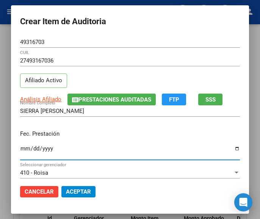
click at [20, 148] on input "Ingresar la fecha" at bounding box center [130, 152] width 220 height 12
type input "2025-06-09"
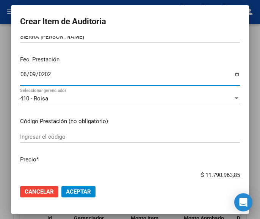
scroll to position [76, 0]
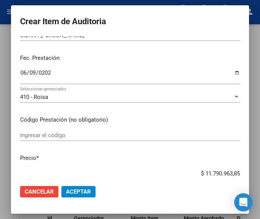
click at [32, 139] on div "Ingresar el código" at bounding box center [130, 135] width 220 height 11
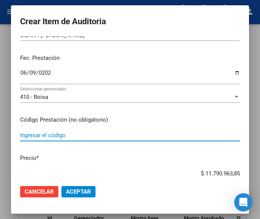
click at [56, 139] on input "Ingresar el código" at bounding box center [130, 135] width 220 height 7
paste input "5911425 VECETAM 500 comp.rec.ran.x 60"
type input "5911425 VECETAM 500 comp.rec.ran.x 60"
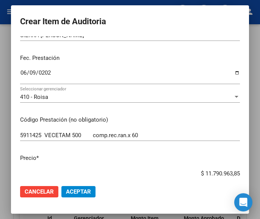
drag, startPoint x: 191, startPoint y: 171, endPoint x: 242, endPoint y: 168, distance: 50.9
click at [242, 168] on mat-dialog-content "49316703 Nro Documento 27493167036 CUIL Afiliado Activo Análisis Afiliado Prest…" at bounding box center [130, 107] width 238 height 143
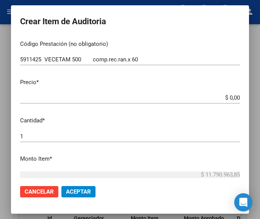
click at [233, 96] on input "$ 0,00" at bounding box center [130, 97] width 220 height 7
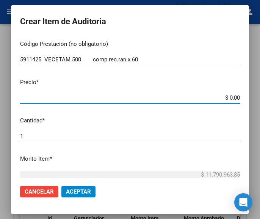
paste input "126736,71"
type input "$ 126.736,71"
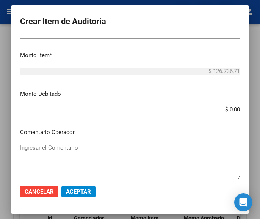
scroll to position [304, 0]
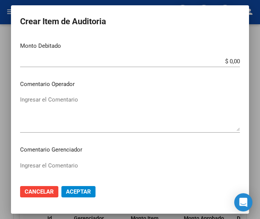
type input "$ 126.736,71"
click at [73, 107] on textarea "Ingresar el Comentario" at bounding box center [130, 114] width 220 height 36
click at [75, 115] on textarea "Ingresar el Comentario" at bounding box center [130, 114] width 220 height 36
click at [101, 107] on textarea "Ingresar el Comentario" at bounding box center [130, 114] width 220 height 36
drag, startPoint x: 43, startPoint y: 86, endPoint x: 20, endPoint y: 98, distance: 25.1
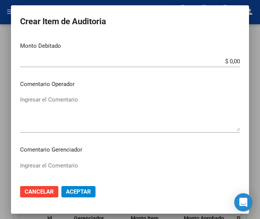
click at [20, 98] on textarea "Ingresar el Comentario" at bounding box center [130, 114] width 220 height 36
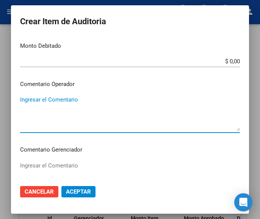
paste textarea "100 NUEVA CAÑUELA EXPRESS"
click at [25, 101] on textarea "100 NUEVA CAÑUELA EXPRESS" at bounding box center [130, 114] width 220 height 36
click at [20, 99] on textarea "100 NUEVA CAÑUELA EXPRESS" at bounding box center [130, 114] width 220 height 36
click at [22, 100] on textarea "100 NUEVA CAÑUELA EXPRESS" at bounding box center [130, 114] width 220 height 36
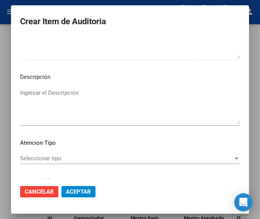
scroll to position [455, 0]
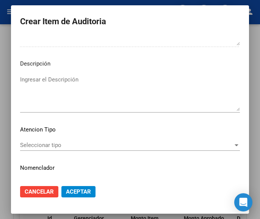
type textarea "100% NUEVA CAÑUELA EXPRESS"
click at [57, 150] on div "Seleccionar tipo Seleccionar tipo" at bounding box center [130, 145] width 220 height 11
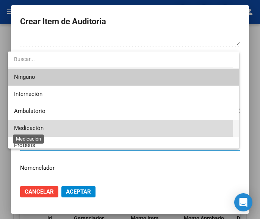
click at [43, 125] on span "Medicación" at bounding box center [29, 128] width 30 height 7
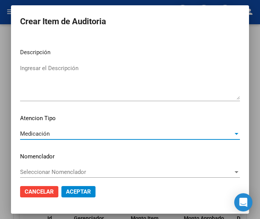
scroll to position [473, 0]
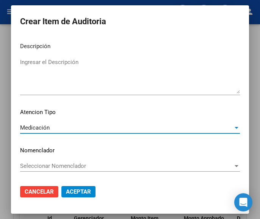
click at [78, 193] on span "Aceptar" at bounding box center [78, 192] width 25 height 7
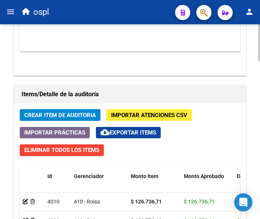
scroll to position [656, 0]
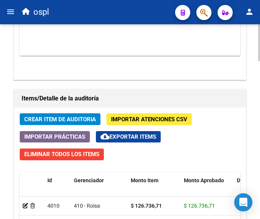
click at [47, 119] on span "Crear Item de Auditoria" at bounding box center [60, 119] width 72 height 7
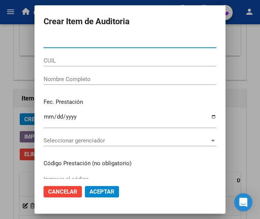
click at [44, 41] on input "Nro Documento" at bounding box center [130, 42] width 173 height 7
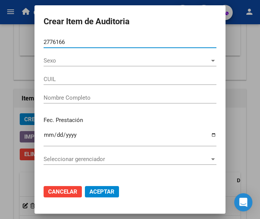
type input "27761662"
type input "27277616624"
type input "BARBEIRA ARIADNA LARA"
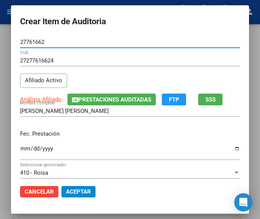
type input "27761662"
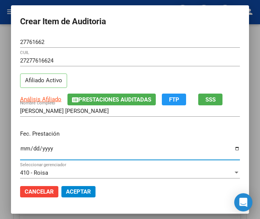
click at [20, 153] on input "Ingresar la fecha" at bounding box center [130, 152] width 220 height 12
type input "2025-06-19"
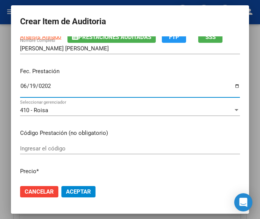
scroll to position [76, 0]
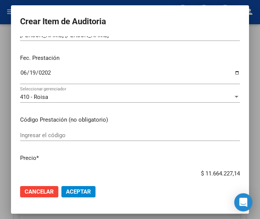
click at [103, 138] on input "Ingresar el código" at bounding box center [130, 135] width 220 height 7
click at [38, 137] on input "Ingresar el código" at bounding box center [130, 135] width 220 height 7
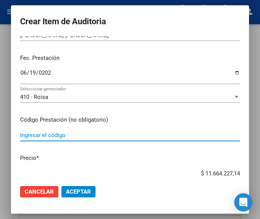
paste input "6055681 ARISDAR 15 mg comp.x 30"
type input "6055681 ARISDAR 15 mg comp.x 30"
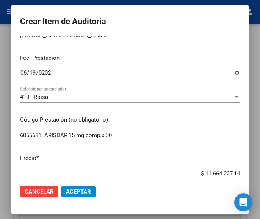
drag, startPoint x: 191, startPoint y: 172, endPoint x: 260, endPoint y: 171, distance: 68.7
click at [260, 171] on div "Crear Item de Auditoria 27761662 Nro Documento 27277616624 CUIL Afiliado Activo…" at bounding box center [130, 109] width 260 height 219
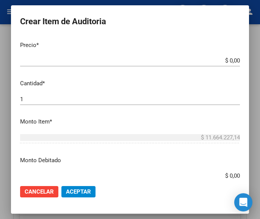
scroll to position [190, 0]
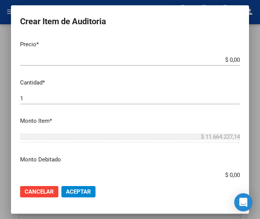
click at [233, 59] on input "$ 0,00" at bounding box center [130, 60] width 220 height 7
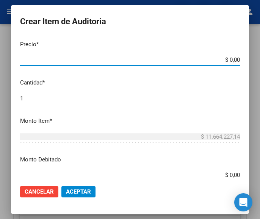
paste input "38568,83"
type input "$ 38.568,83"
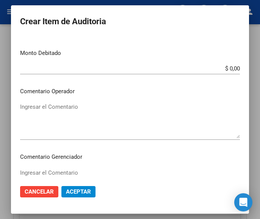
scroll to position [304, 0]
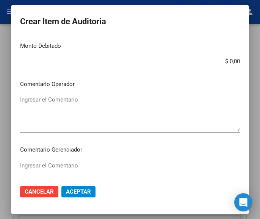
type input "$ 38.568,83"
click at [77, 113] on textarea "Ingresar el Comentario" at bounding box center [130, 114] width 220 height 36
click at [40, 90] on mat-dialog-content "27761662 Nro Documento 27277616624 CUIL Afiliado Activo Análisis Afiliado Prest…" at bounding box center [130, 107] width 238 height 143
click at [41, 96] on textarea "Ingresar el Comentario" at bounding box center [130, 114] width 220 height 36
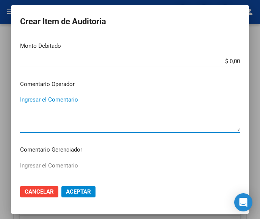
paste textarea "100 BAUZA-PHARMALURO"
click at [24, 96] on textarea "100 BAUZA-PHARMALURO" at bounding box center [130, 114] width 220 height 36
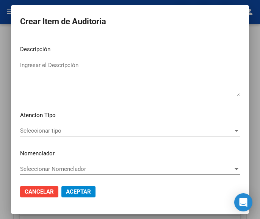
scroll to position [473, 0]
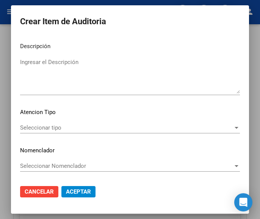
type textarea "100% BAUZA-PHARMALURO"
click at [46, 132] on div "Seleccionar tipo Seleccionar tipo" at bounding box center [130, 127] width 220 height 11
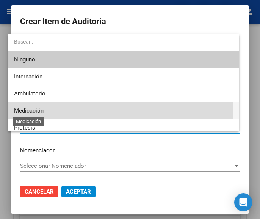
click at [38, 108] on span "Medicación" at bounding box center [29, 110] width 30 height 7
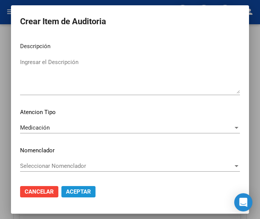
click at [85, 188] on button "Aceptar" at bounding box center [78, 191] width 34 height 11
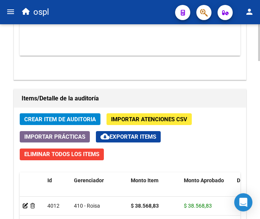
click at [53, 114] on button "Crear Item de Auditoria" at bounding box center [60, 119] width 81 height 12
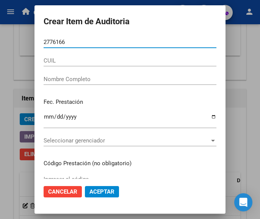
type input "27761662"
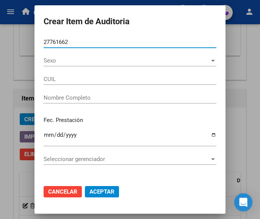
type input "27277616624"
type input "BARBEIRA ARIADNA LARA"
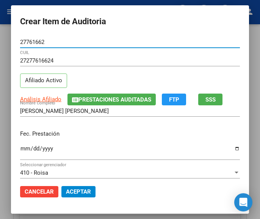
type input "27761662"
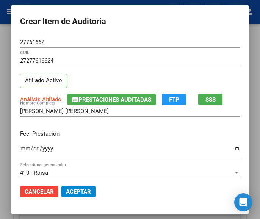
click at [20, 142] on div "Fec. Prestación Ingresar la fecha" at bounding box center [130, 145] width 220 height 43
click at [20, 148] on input "Ingresar la fecha" at bounding box center [130, 152] width 220 height 12
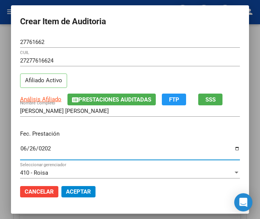
type input "2025-06-26"
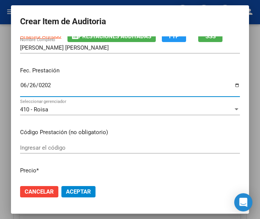
scroll to position [76, 0]
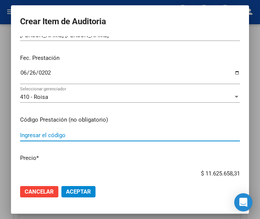
click at [44, 134] on input "Ingresar el código" at bounding box center [130, 135] width 220 height 7
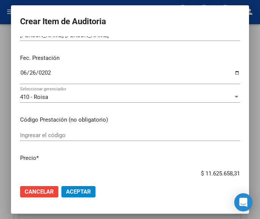
click at [51, 129] on mat-dialog-content "27761662 Nro Documento 27277616624 CUIL Afiliado Activo Análisis Afiliado Prest…" at bounding box center [130, 107] width 238 height 143
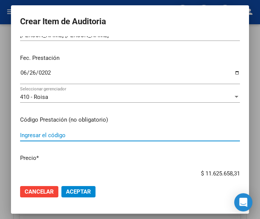
click at [52, 134] on input "Ingresar el código" at bounding box center [130, 135] width 220 height 7
paste input "3061194 VALCOTE 500 mg comp.x 50"
type input "3061194 VALCOTE 500 mg comp.x 50"
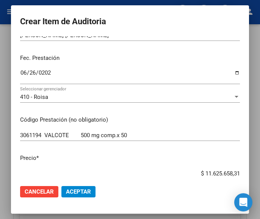
drag, startPoint x: 190, startPoint y: 170, endPoint x: 239, endPoint y: 170, distance: 49.3
click at [239, 170] on mat-dialog-content "27761662 Nro Documento 27277616624 CUIL Afiliado Activo Análisis Afiliado Prest…" at bounding box center [130, 107] width 238 height 143
click at [219, 171] on input "$ 11.625.658,31" at bounding box center [130, 173] width 220 height 7
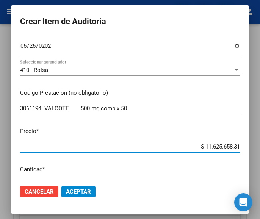
drag, startPoint x: 198, startPoint y: 173, endPoint x: 238, endPoint y: 173, distance: 39.5
click at [238, 173] on mat-dialog-content "27761662 Nro Documento 27277616624 CUIL Afiliado Activo Análisis Afiliado Prest…" at bounding box center [130, 107] width 238 height 143
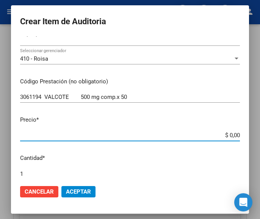
click at [233, 137] on input "$ 0,00" at bounding box center [130, 135] width 220 height 7
paste input "80924,73"
type input "$ 80.924,73"
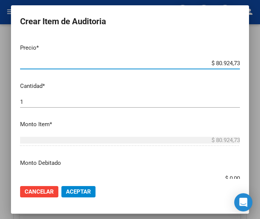
scroll to position [190, 0]
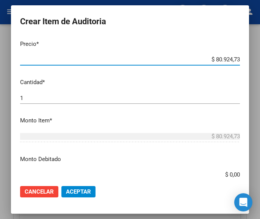
type input "$ 80.924,73"
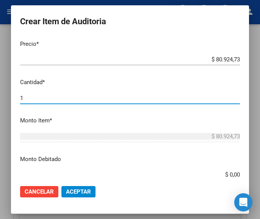
click at [62, 98] on input "1" at bounding box center [130, 98] width 220 height 7
type input "3"
type input "$ 242.774,19"
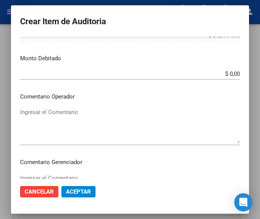
scroll to position [304, 0]
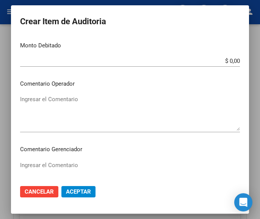
type input "3"
click at [74, 108] on textarea "Ingresar el Comentario" at bounding box center [130, 113] width 220 height 36
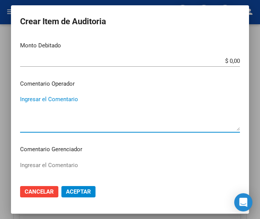
click at [58, 112] on textarea "Ingresar el Comentario" at bounding box center [130, 113] width 220 height 36
paste textarea "100 BAUZA-PHARMALURO"
click at [23, 99] on textarea "100 BAUZA-PHARMALURO" at bounding box center [130, 113] width 220 height 36
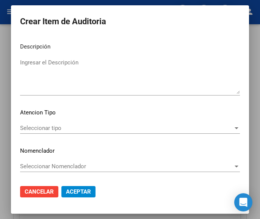
scroll to position [473, 0]
type textarea "100% BAUZA-PHARMALURO"
click at [69, 123] on div "Seleccionar tipo Seleccionar tipo" at bounding box center [130, 127] width 220 height 11
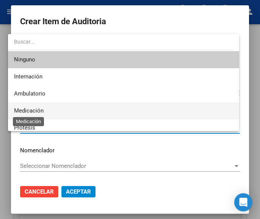
click at [35, 111] on span "Medicación" at bounding box center [29, 110] width 30 height 7
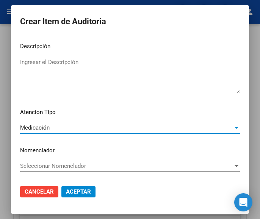
click at [75, 189] on span "Aceptar" at bounding box center [78, 192] width 25 height 7
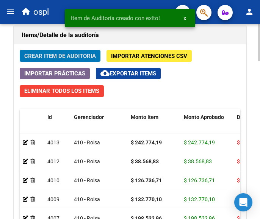
scroll to position [732, 0]
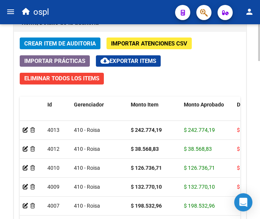
click at [68, 43] on span "Crear Item de Auditoria" at bounding box center [60, 43] width 72 height 7
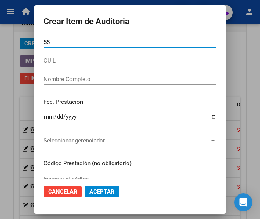
type input "5"
type input "27761662"
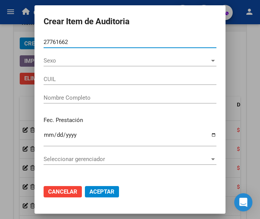
type input "27277616624"
type input "BARBEIRA ARIADNA LARA"
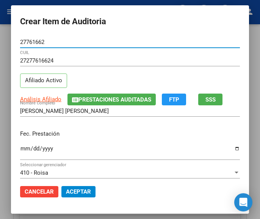
type input "27761662"
click at [20, 149] on input "Ingresar la fecha" at bounding box center [130, 152] width 220 height 12
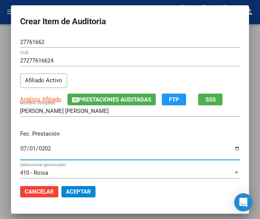
type input "2025-07-01"
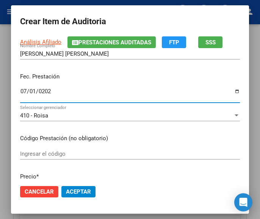
scroll to position [76, 0]
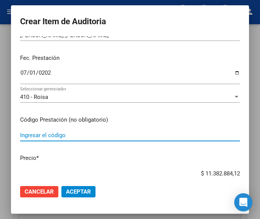
click at [58, 134] on input "Ingresar el código" at bounding box center [130, 135] width 220 height 7
click at [85, 138] on input "Ingresar el código" at bounding box center [130, 135] width 220 height 7
paste input "5567423 BIATRIX 100 100 mg comp.rec.ran.x 30"
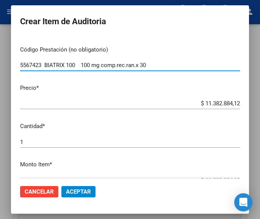
scroll to position [152, 0]
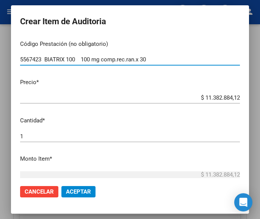
type input "5567423 BIATRIX 100 100 mg comp.rec.ran.x 30"
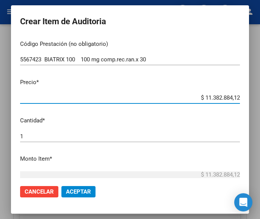
drag, startPoint x: 189, startPoint y: 101, endPoint x: 241, endPoint y: 94, distance: 52.8
click at [241, 94] on mat-dialog-content "27761662 Nro Documento 27277616624 CUIL Afiliado Activo Análisis Afiliado Prest…" at bounding box center [130, 107] width 238 height 143
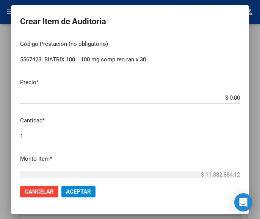
click at [232, 96] on input "$ 0,00" at bounding box center [130, 97] width 220 height 7
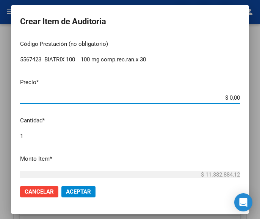
paste input "75654,51"
type input "$ 75.654,51"
click at [23, 137] on input "1" at bounding box center [130, 136] width 220 height 7
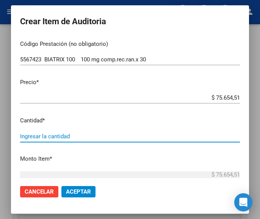
type input "2"
type input "$ 151.309,02"
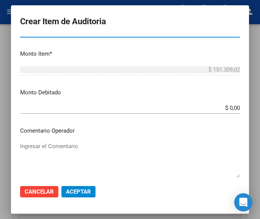
scroll to position [304, 0]
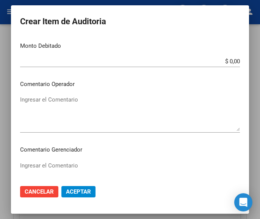
type input "2"
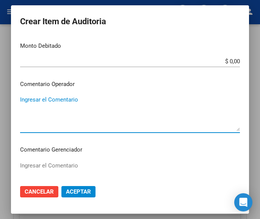
click at [80, 109] on textarea "Ingresar el Comentario" at bounding box center [130, 114] width 220 height 36
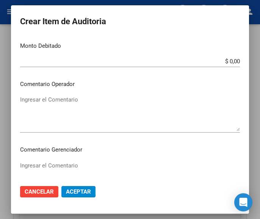
click at [55, 98] on textarea "Ingresar el Comentario" at bounding box center [130, 114] width 220 height 36
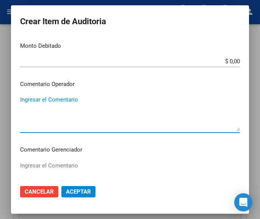
paste textarea "100 BAUZA-PHARMALURO"
click at [21, 98] on textarea "100 BAUZA-PHARMALURO" at bounding box center [130, 114] width 220 height 36
click at [22, 99] on textarea "100 BAUZA-PHARMALURO" at bounding box center [130, 114] width 220 height 36
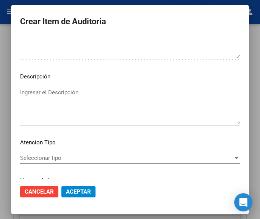
scroll to position [455, 0]
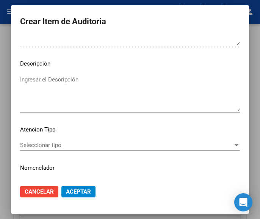
type textarea "100% BAUZA-PHARMALURO"
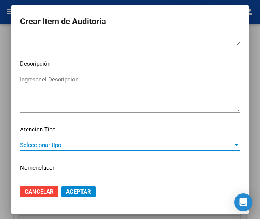
click at [60, 143] on span "Seleccionar tipo" at bounding box center [126, 145] width 213 height 7
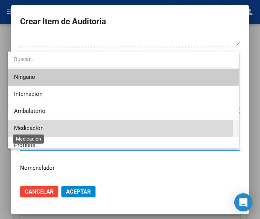
click at [38, 127] on span "Medicación" at bounding box center [29, 128] width 30 height 7
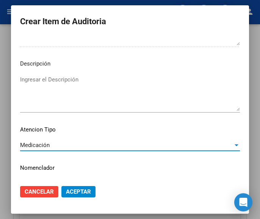
scroll to position [473, 0]
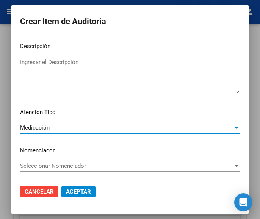
click at [74, 195] on span "Aceptar" at bounding box center [78, 192] width 25 height 7
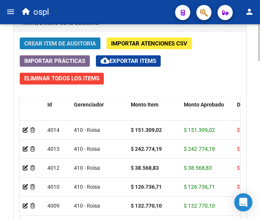
click at [85, 42] on span "Crear Item de Auditoria" at bounding box center [60, 43] width 72 height 7
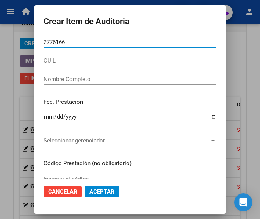
type input "27761662"
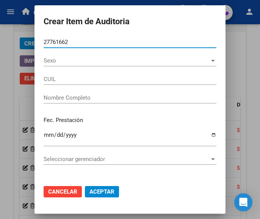
type input "27277616624"
type input "BARBEIRA ARIADNA LARA"
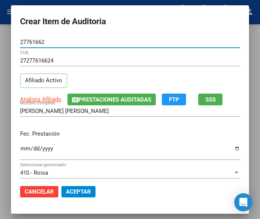
type input "27761662"
click at [20, 148] on input "Ingresar la fecha" at bounding box center [130, 152] width 220 height 12
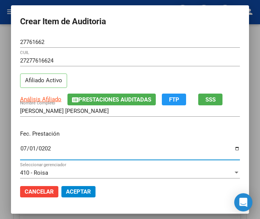
type input "2025-07-01"
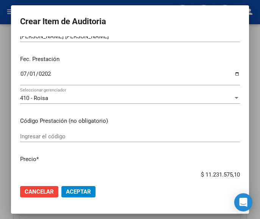
scroll to position [76, 0]
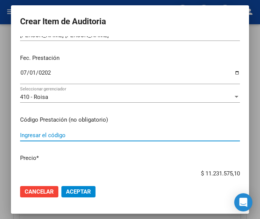
click at [54, 135] on input "Ingresar el código" at bounding box center [130, 135] width 220 height 7
click at [89, 138] on input "Ingresar el código" at bounding box center [130, 135] width 220 height 7
paste input "2191223 SIDENAR 2.5 mg comp.x 100"
type input "2191223 SIDENAR 2.5 mg comp.x 100"
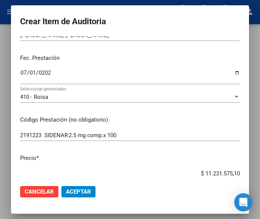
drag, startPoint x: 197, startPoint y: 172, endPoint x: 246, endPoint y: 166, distance: 49.3
click at [246, 166] on mat-dialog-content "27761662 Nro Documento 27277616624 CUIL Afiliado Activo Análisis Afiliado Prest…" at bounding box center [130, 107] width 238 height 143
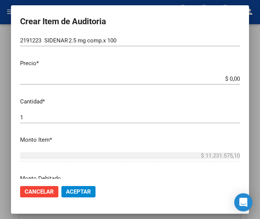
scroll to position [190, 0]
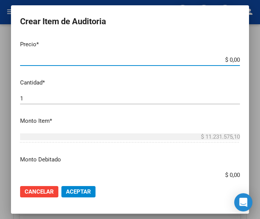
click at [233, 59] on input "$ 0,00" at bounding box center [130, 60] width 220 height 7
paste input "25043,09"
type input "$ 25.043,09"
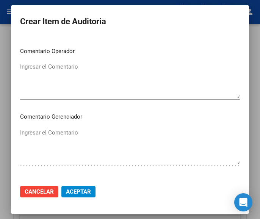
scroll to position [342, 0]
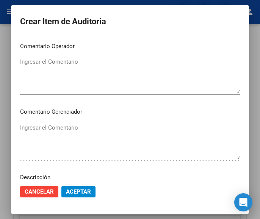
type input "$ 25.043,09"
click at [69, 72] on textarea "Ingresar el Comentario" at bounding box center [130, 76] width 220 height 36
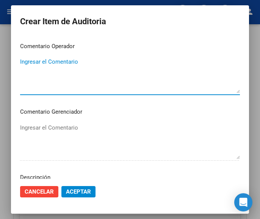
click at [74, 85] on textarea "Ingresar el Comentario" at bounding box center [130, 76] width 220 height 36
paste textarea "100 BAUZA-PHARMALURO"
click at [23, 63] on textarea "100 BAUZA-PHARMALURO" at bounding box center [130, 76] width 220 height 36
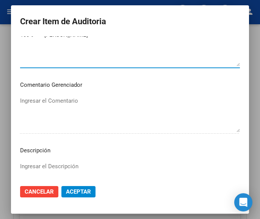
scroll to position [455, 0]
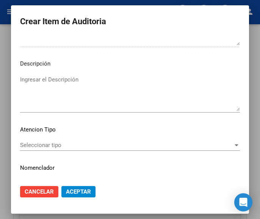
type textarea "100% BAUZA-PHARMALURO"
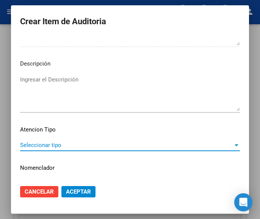
click at [66, 142] on span "Seleccionar tipo" at bounding box center [126, 145] width 213 height 7
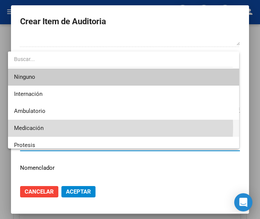
click at [45, 127] on span "Medicación" at bounding box center [123, 128] width 219 height 17
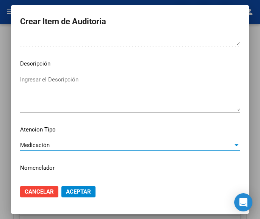
scroll to position [473, 0]
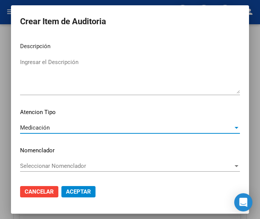
click at [71, 191] on span "Aceptar" at bounding box center [78, 192] width 25 height 7
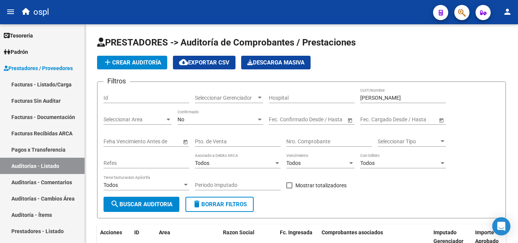
scroll to position [114, 0]
